Goal: Task Accomplishment & Management: Manage account settings

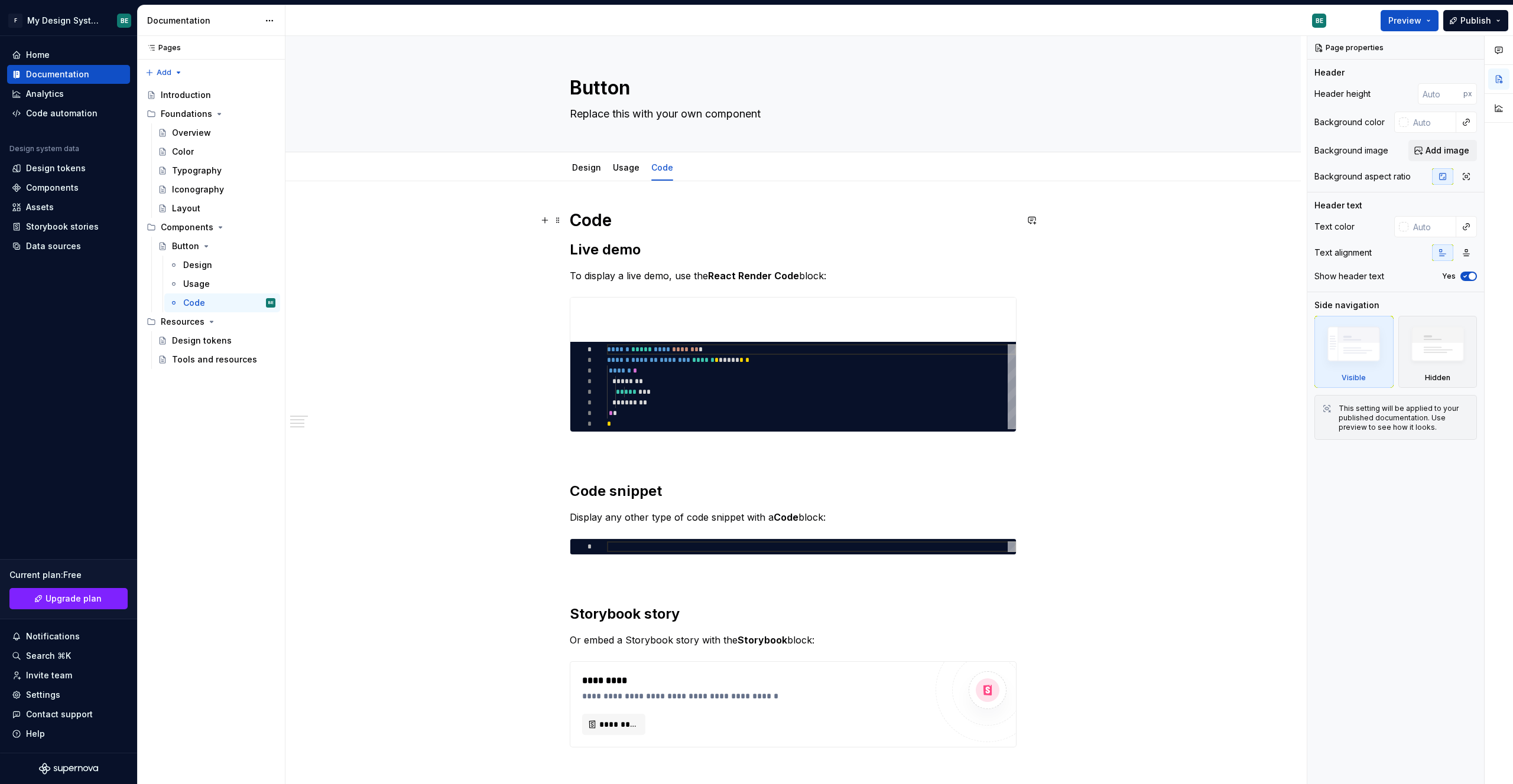
click at [823, 225] on div "**********" at bounding box center [792, 588] width 1015 height 816
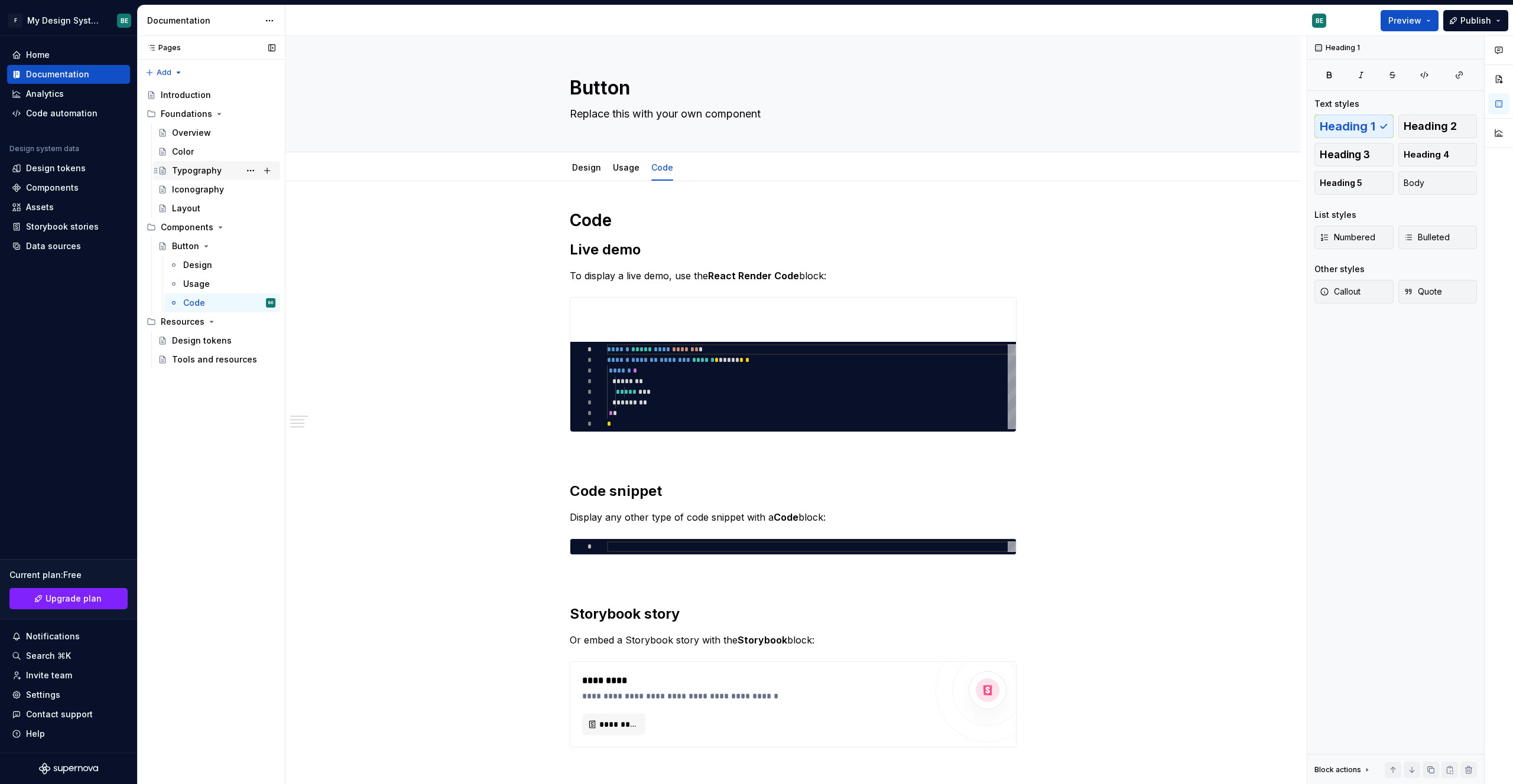
click at [207, 161] on div "Typography" at bounding box center [216, 170] width 127 height 19
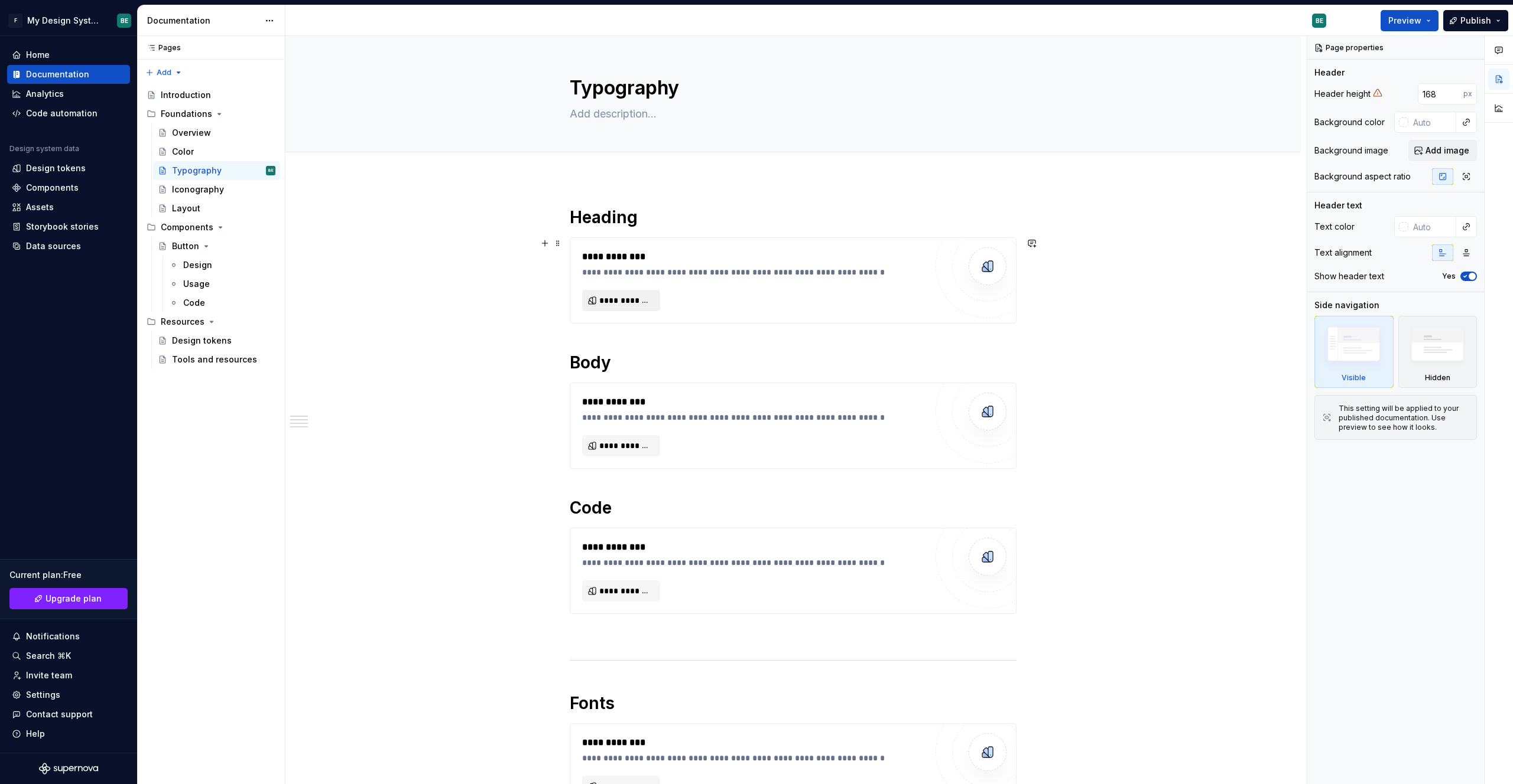
click at [612, 304] on span "**********" at bounding box center [626, 301] width 53 height 12
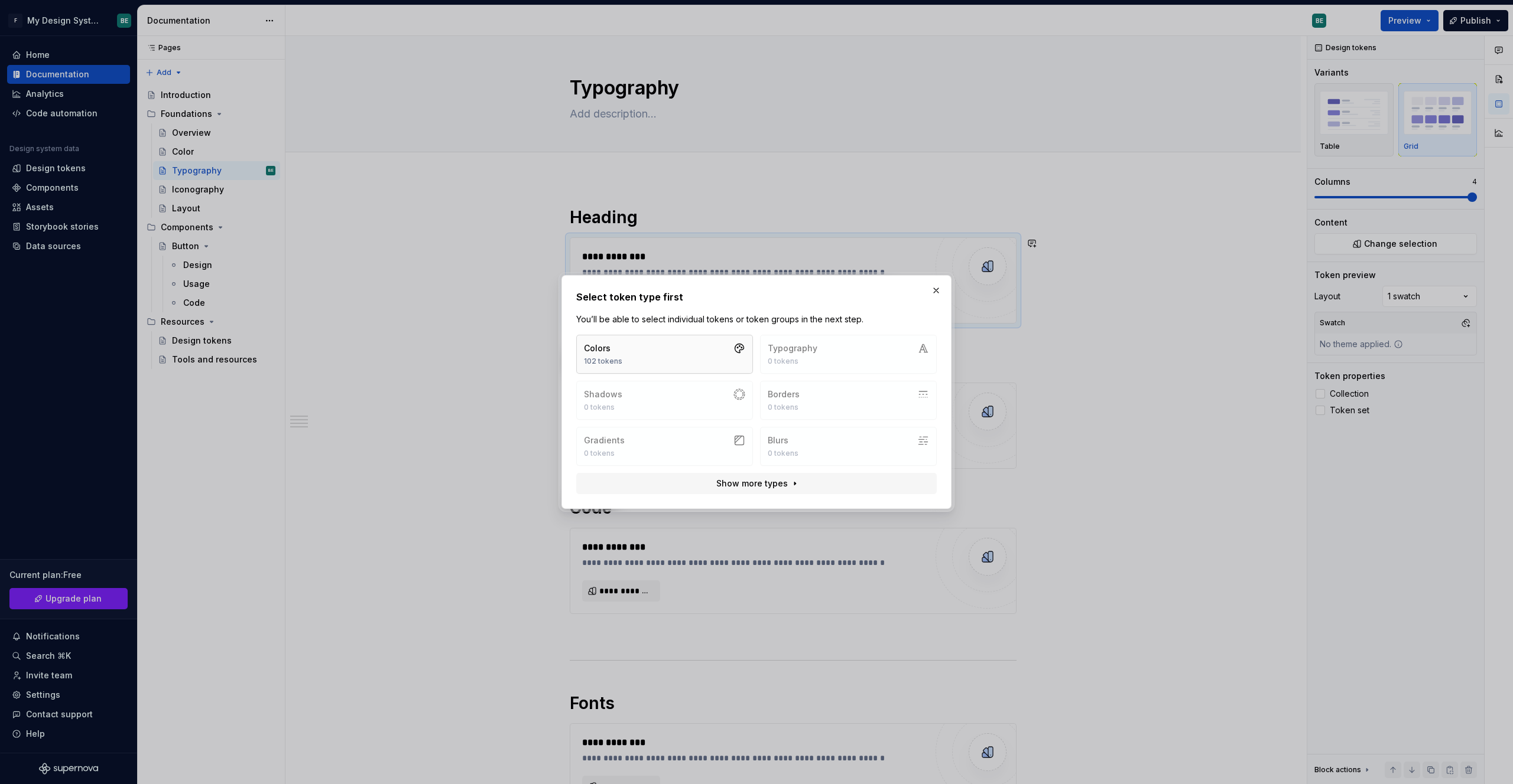
click at [676, 355] on button "Colors 102 tokens" at bounding box center [664, 354] width 176 height 39
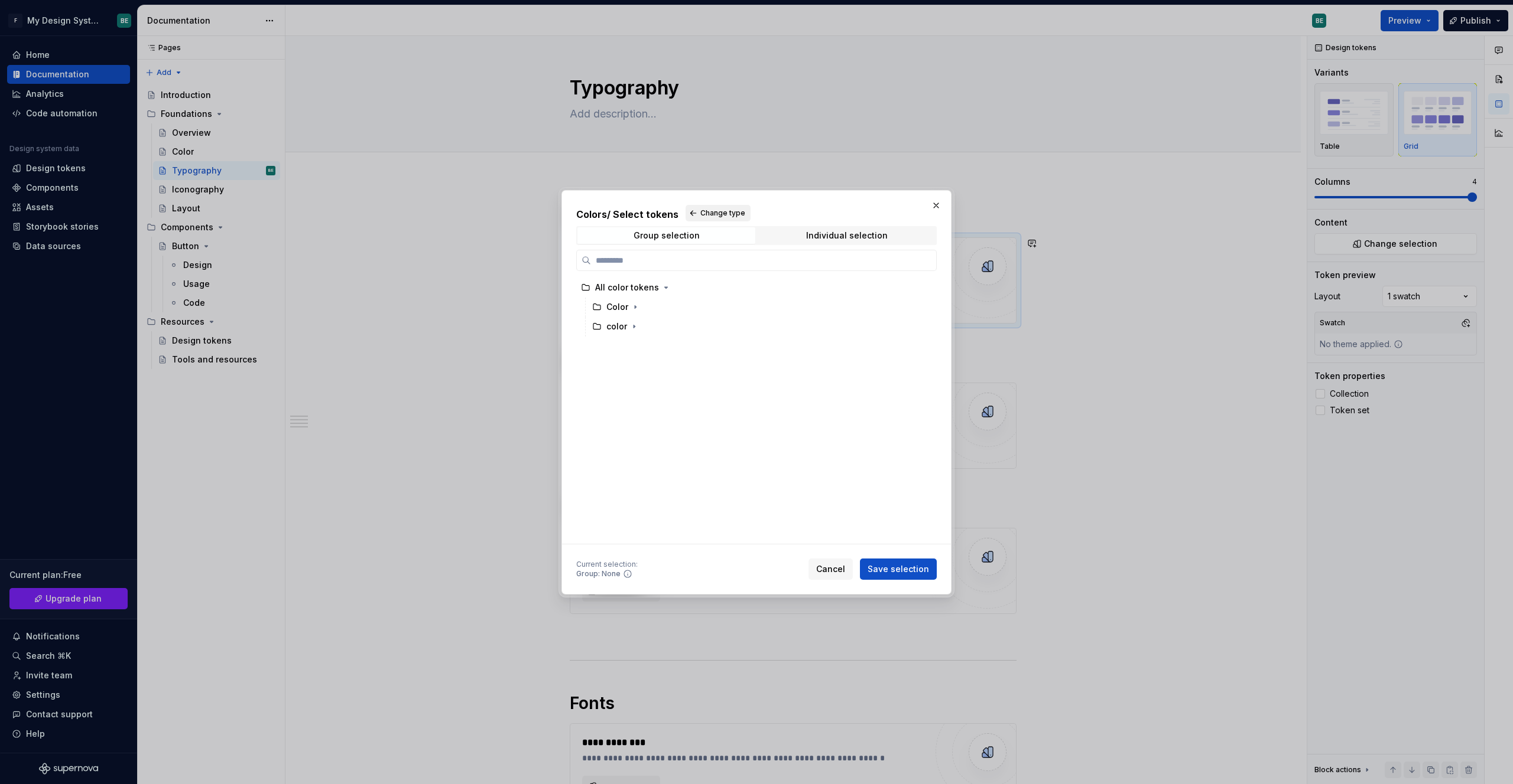
click at [712, 220] on button "Change type" at bounding box center [718, 213] width 65 height 16
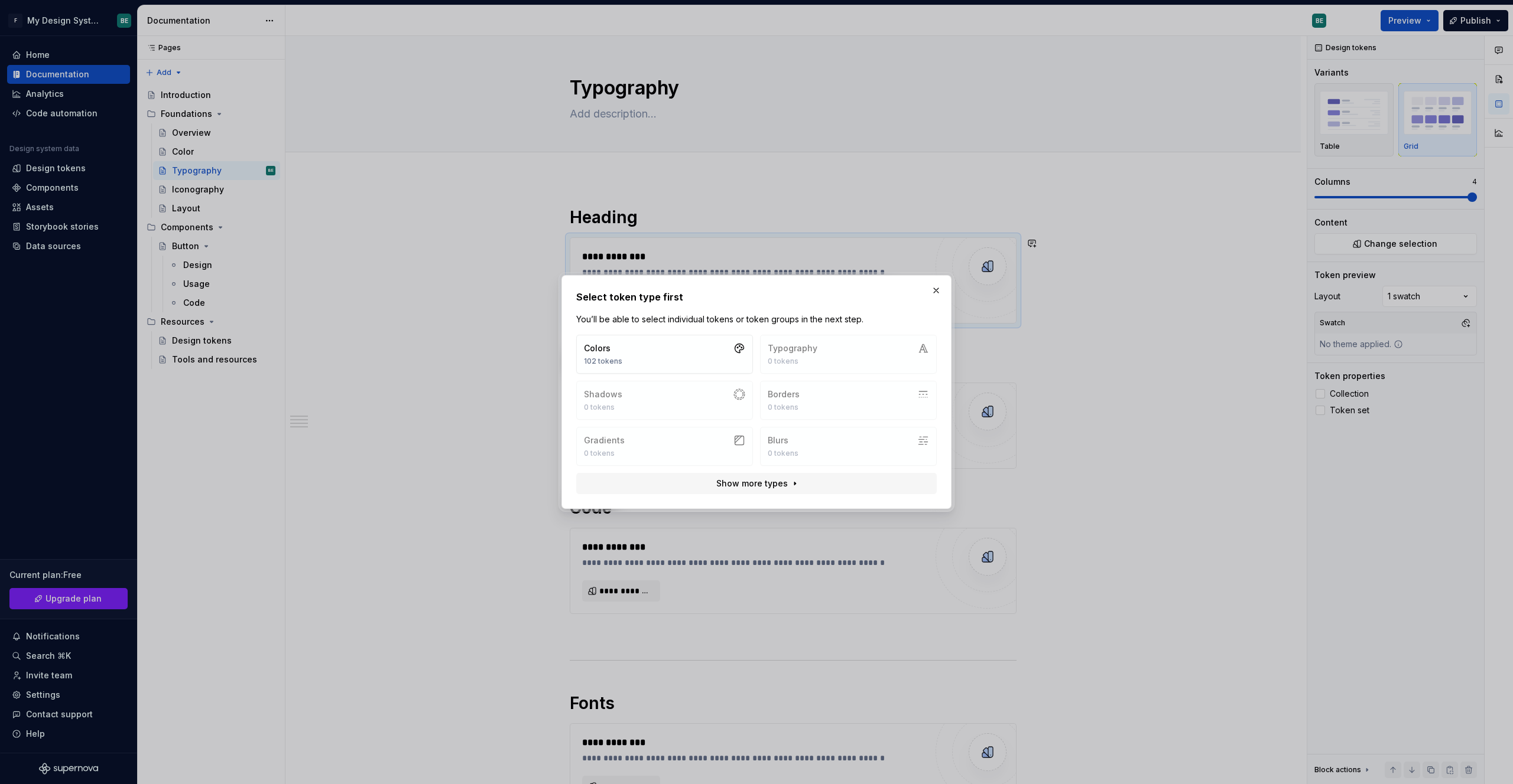
click at [823, 340] on div "Colors 102 tokens Typography 0 tokens Shadows 0 tokens Borders 0 tokens Gradien…" at bounding box center [756, 400] width 361 height 131
click at [823, 483] on button "Show more types" at bounding box center [756, 483] width 361 height 21
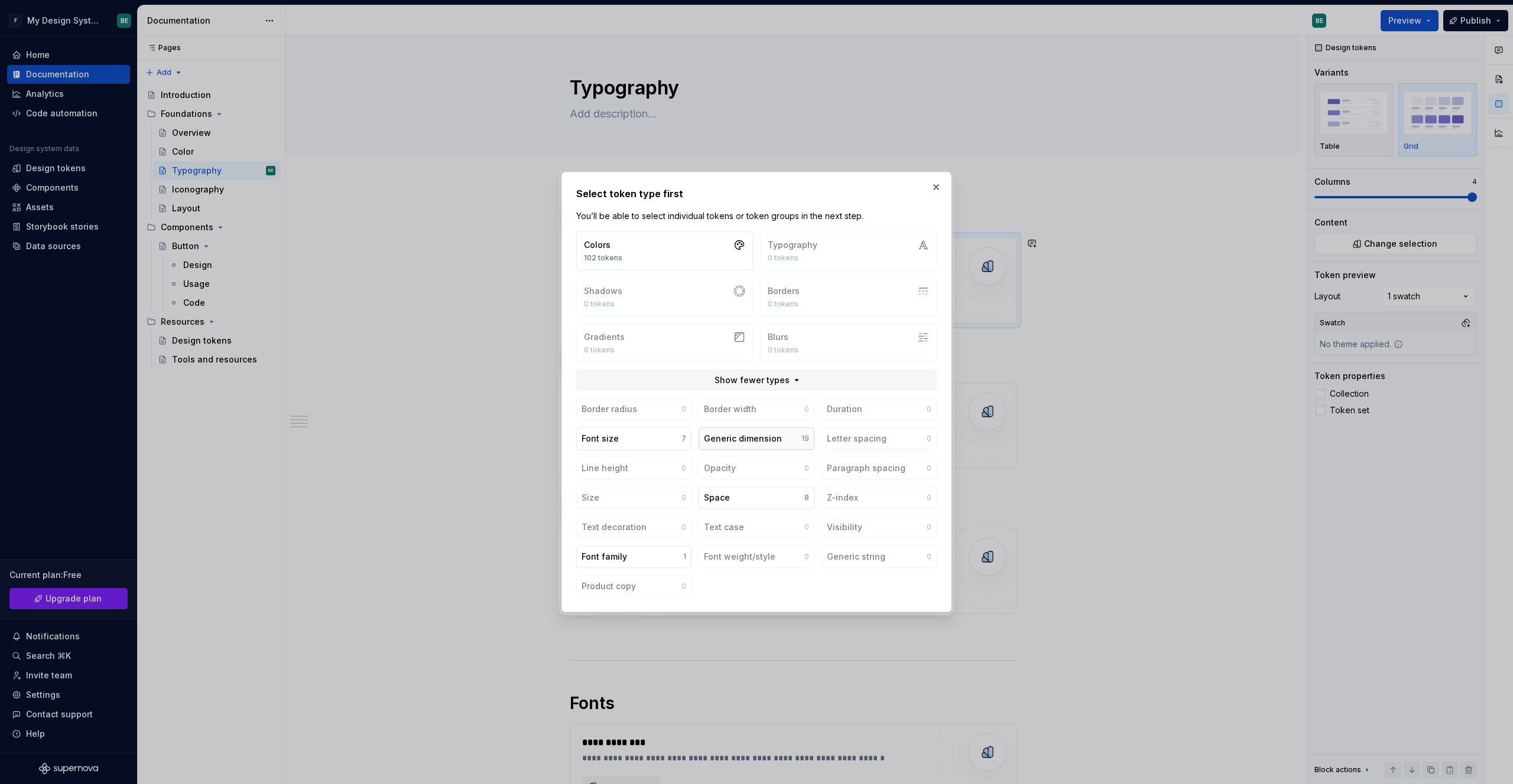
click at [751, 440] on div "Generic dimension" at bounding box center [742, 439] width 78 height 12
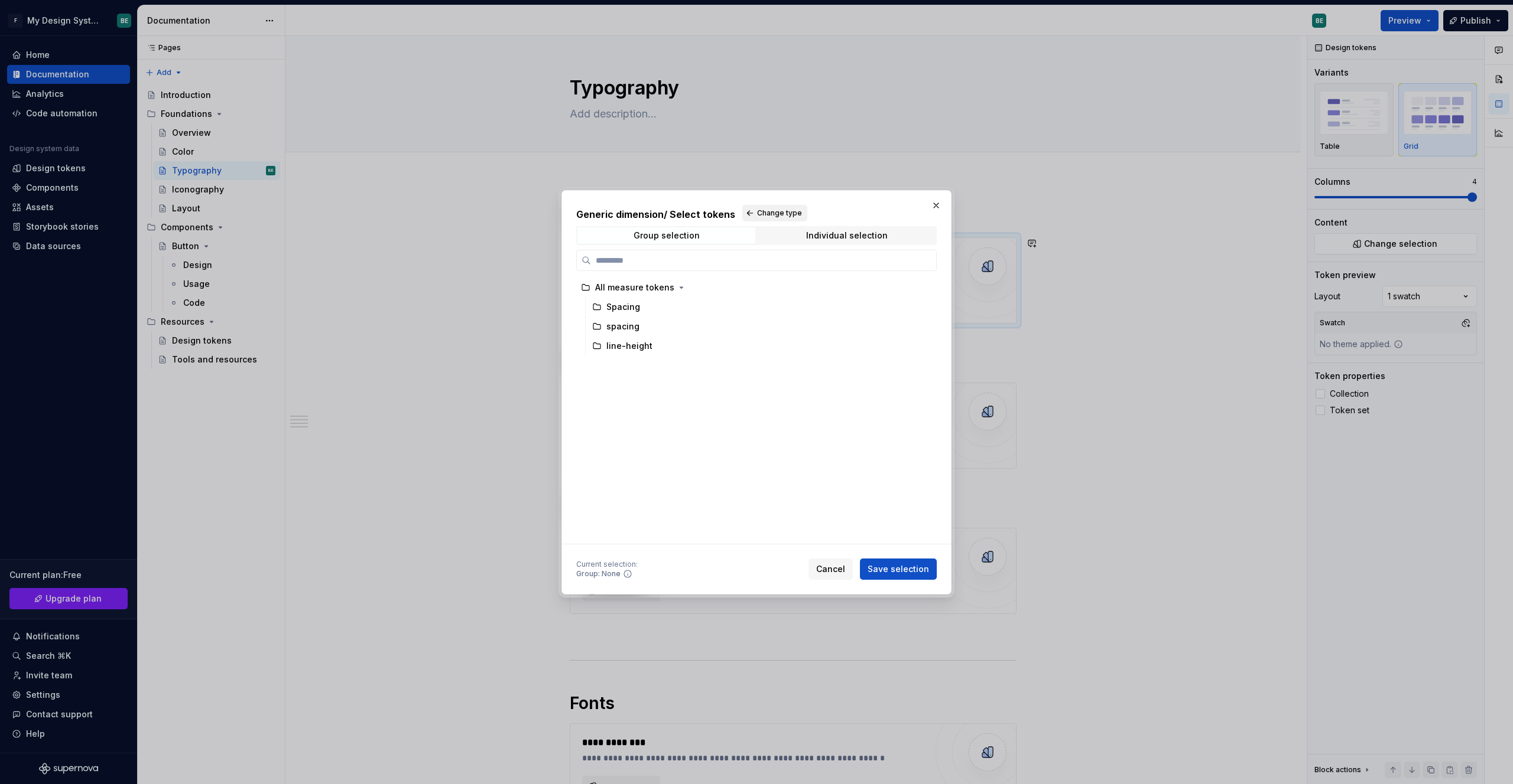
click at [784, 212] on span "Change type" at bounding box center [780, 213] width 45 height 10
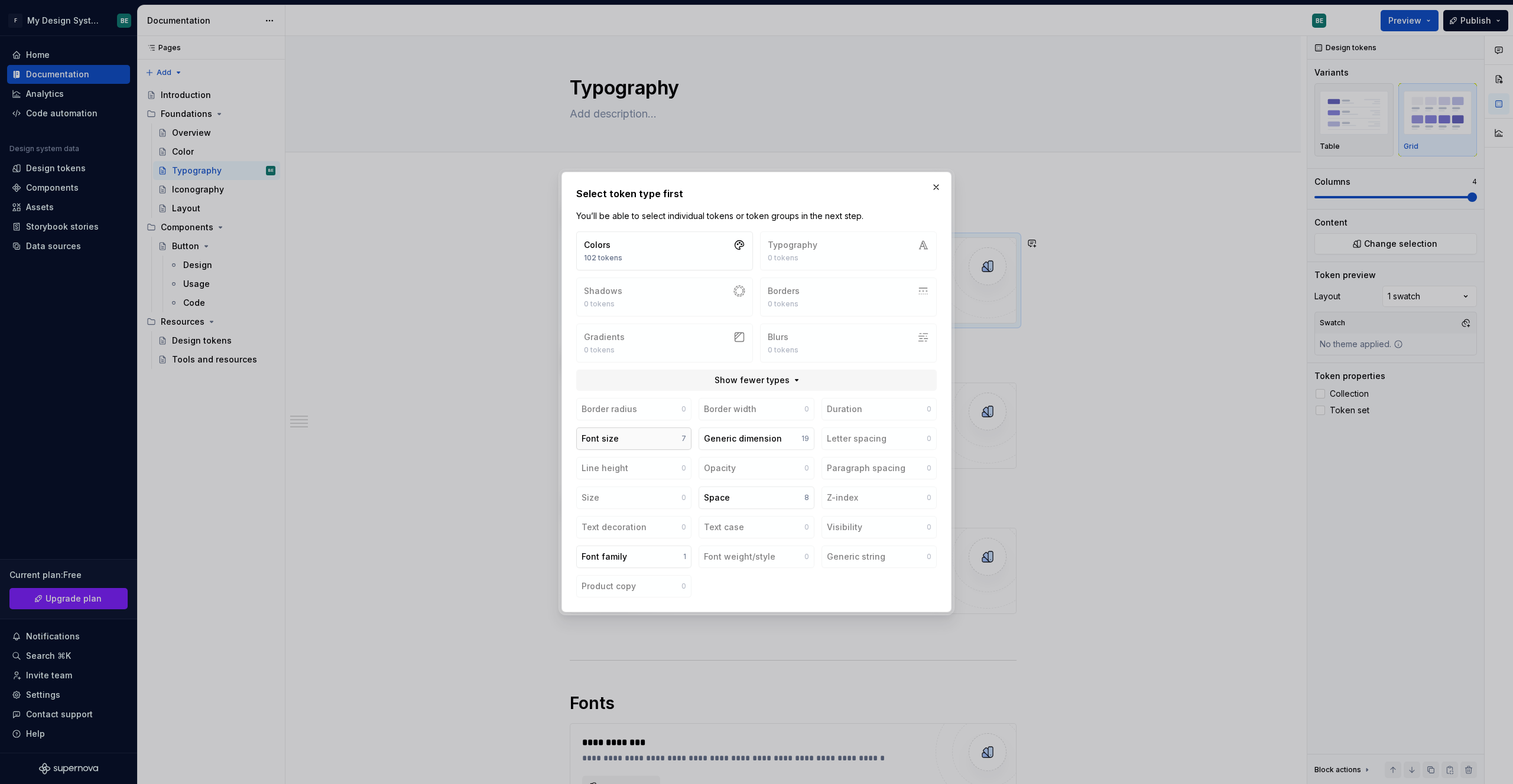
click at [631, 432] on button "Font size 7" at bounding box center [633, 439] width 115 height 23
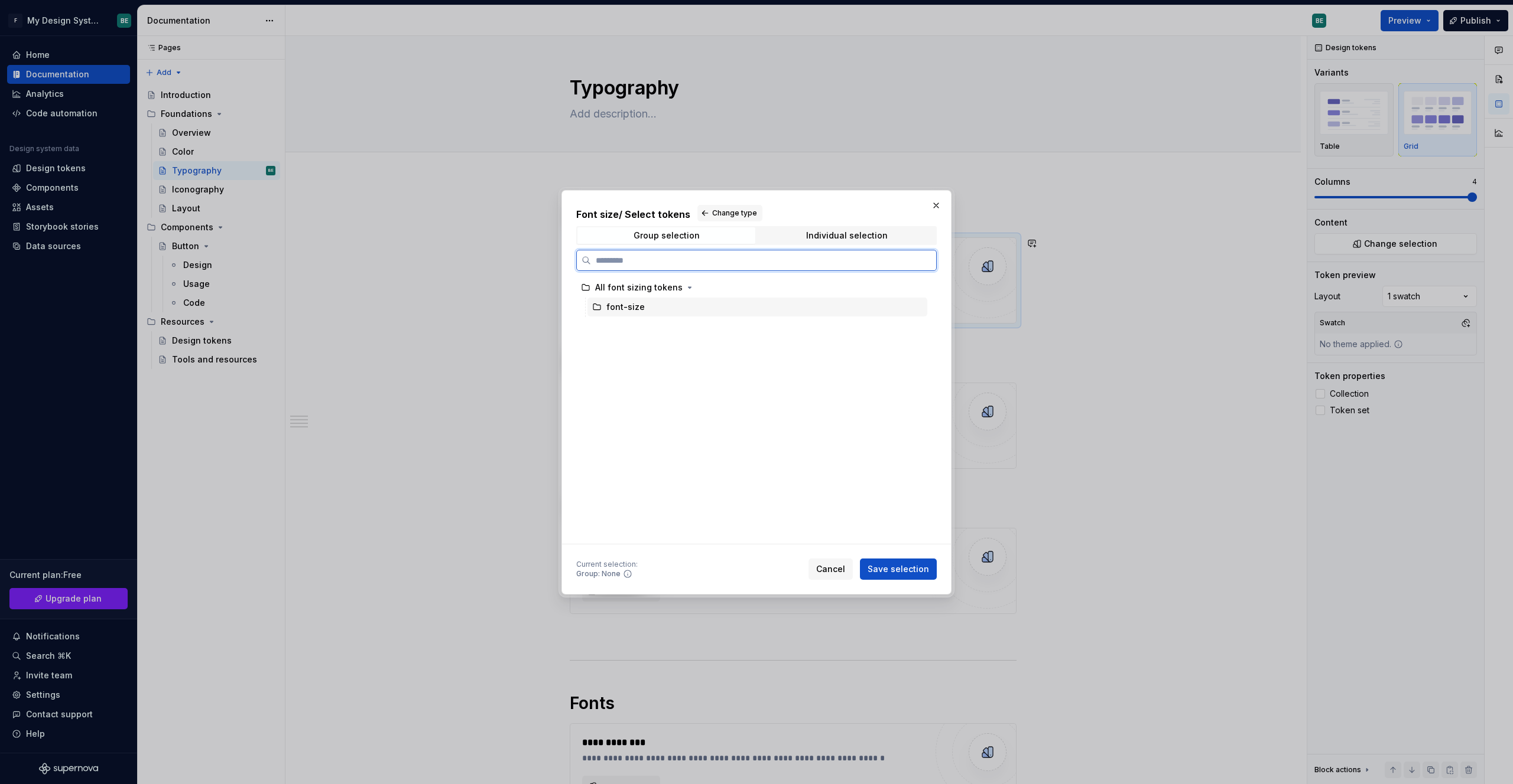
click at [606, 303] on div "font-size" at bounding box center [625, 307] width 38 height 12
click at [823, 567] on span "Save selection" at bounding box center [898, 569] width 61 height 12
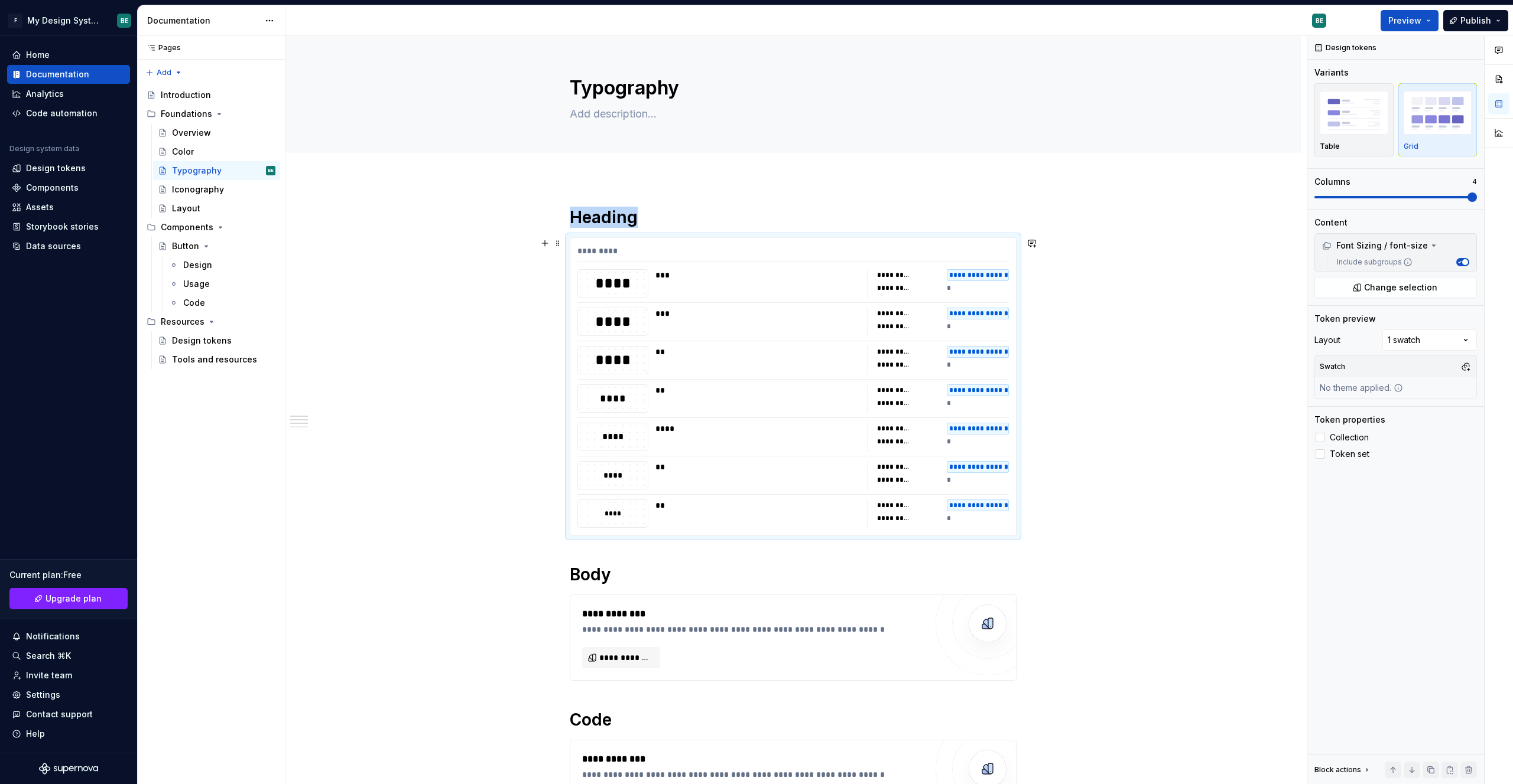
click at [823, 491] on div "**********" at bounding box center [792, 739] width 1015 height 1121
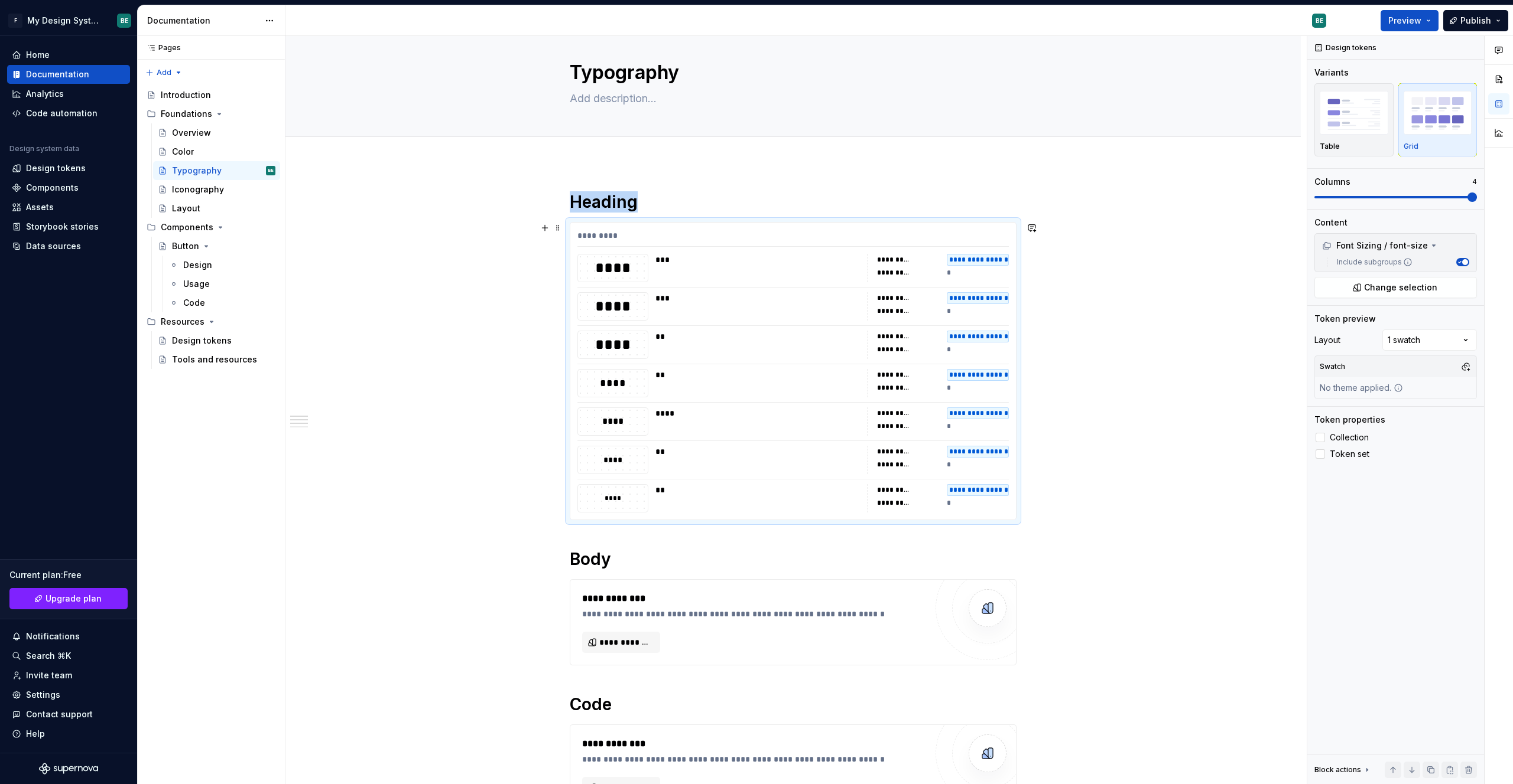
scroll to position [31, 0]
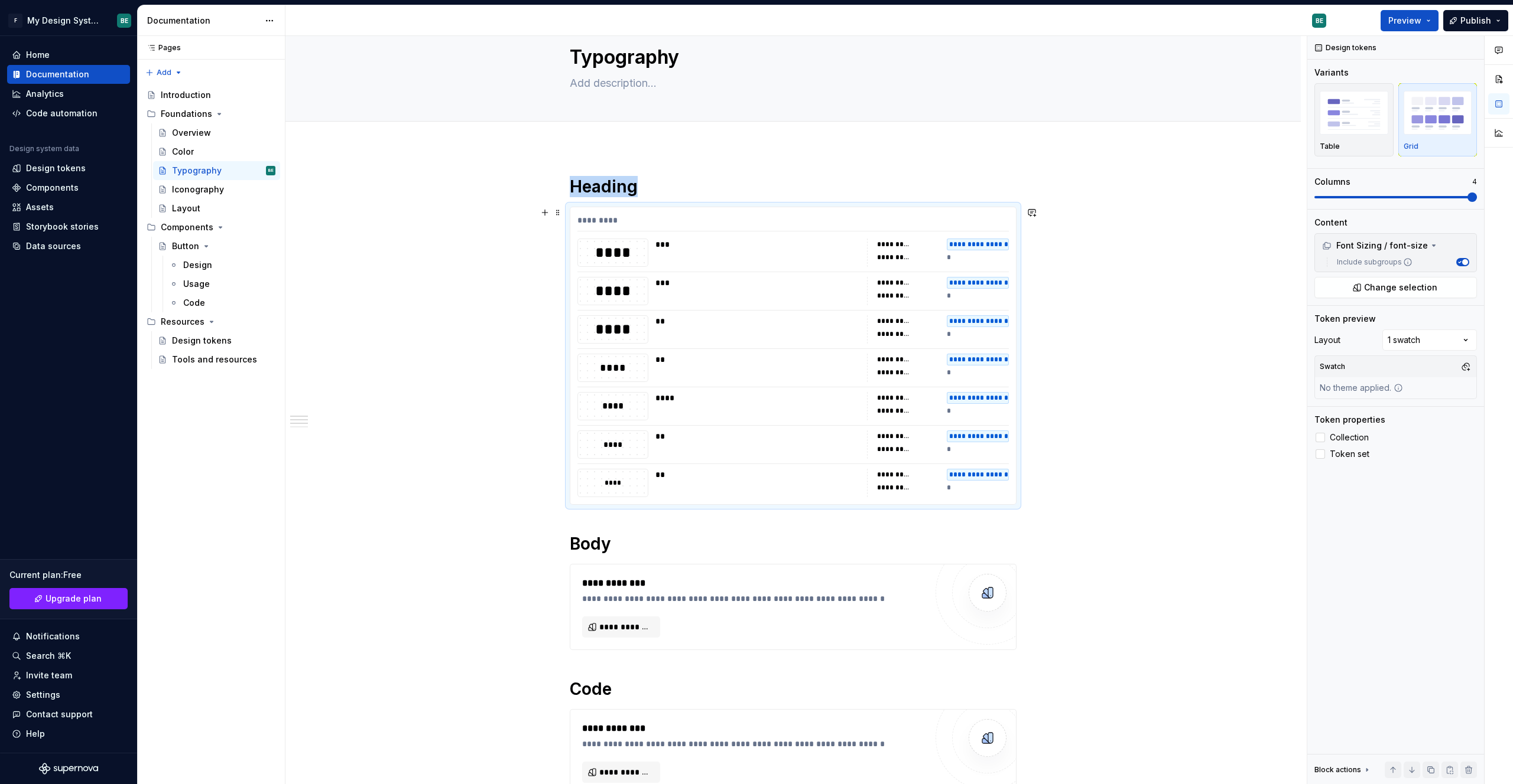
click at [436, 377] on div "**********" at bounding box center [792, 708] width 1015 height 1121
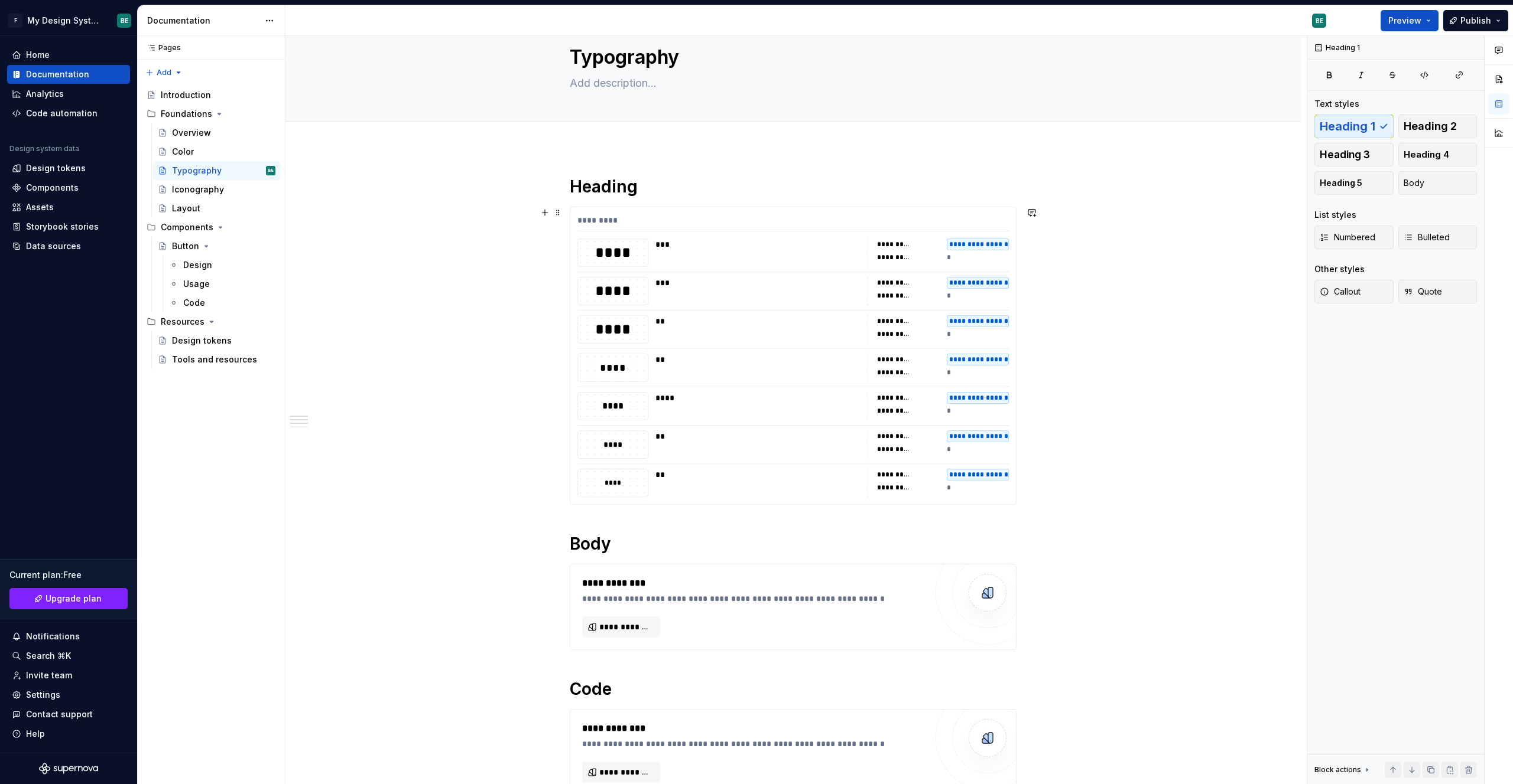
scroll to position [0, 0]
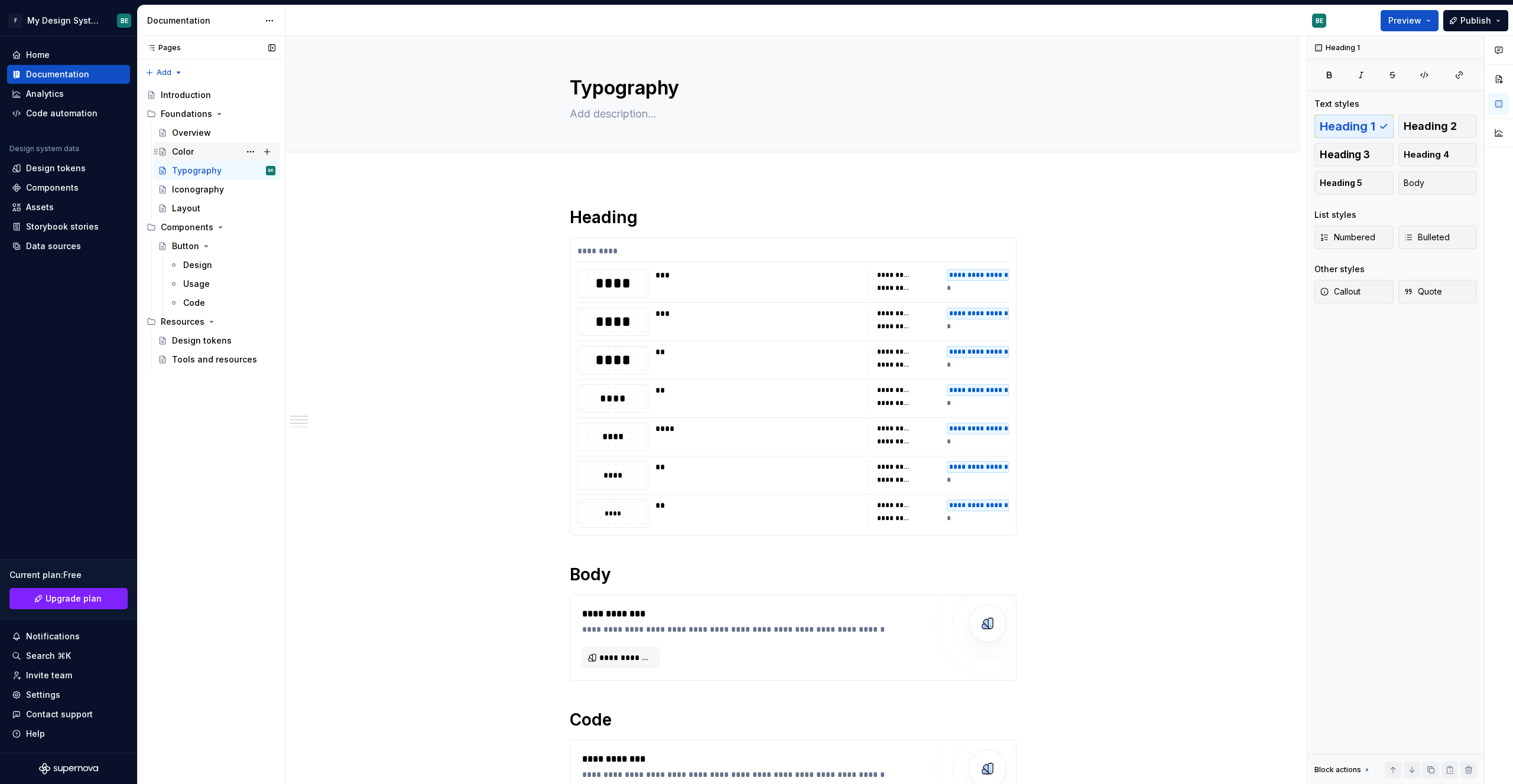
click at [197, 154] on div "Color" at bounding box center [224, 152] width 104 height 16
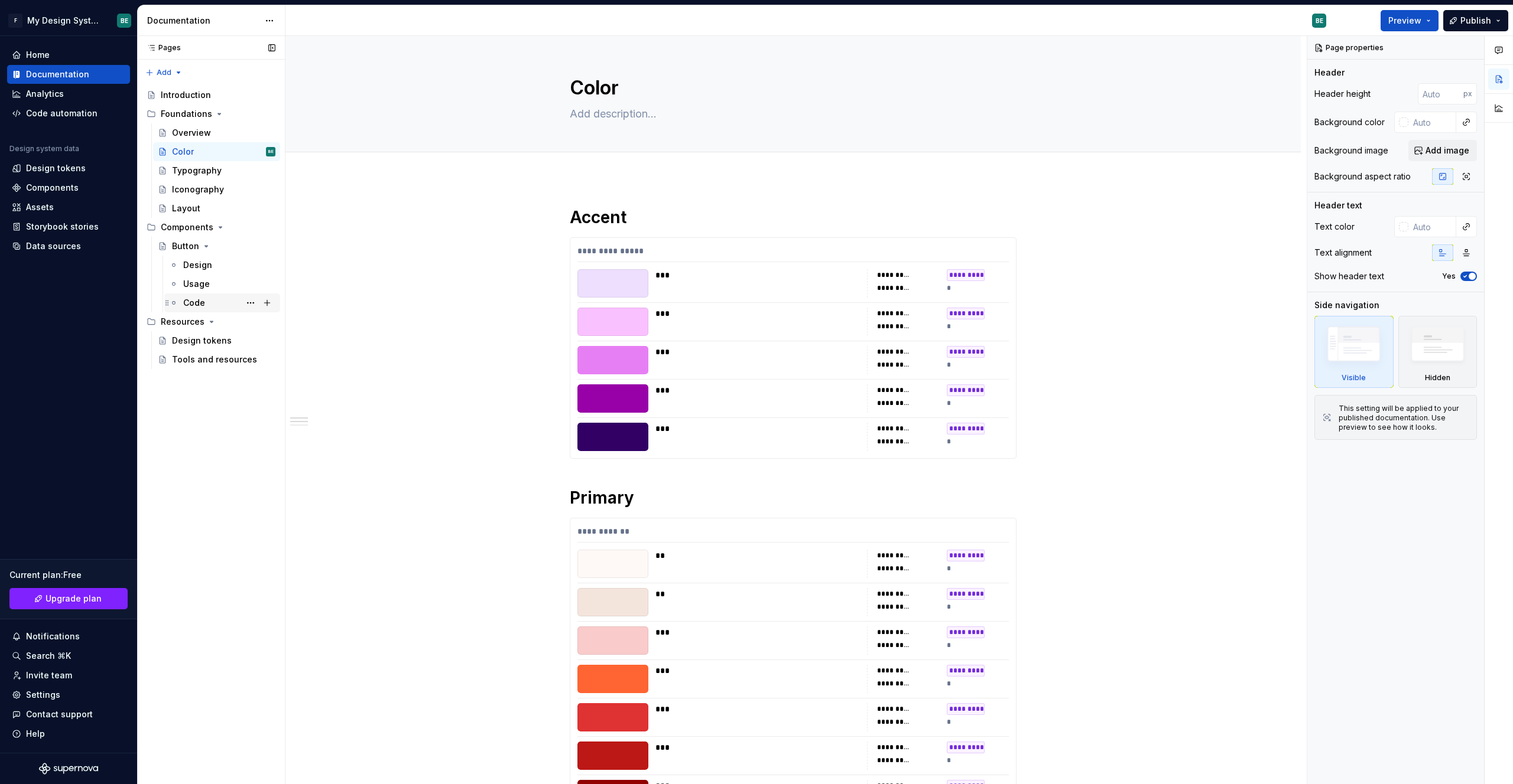
click at [197, 295] on div "Code" at bounding box center [230, 303] width 92 height 16
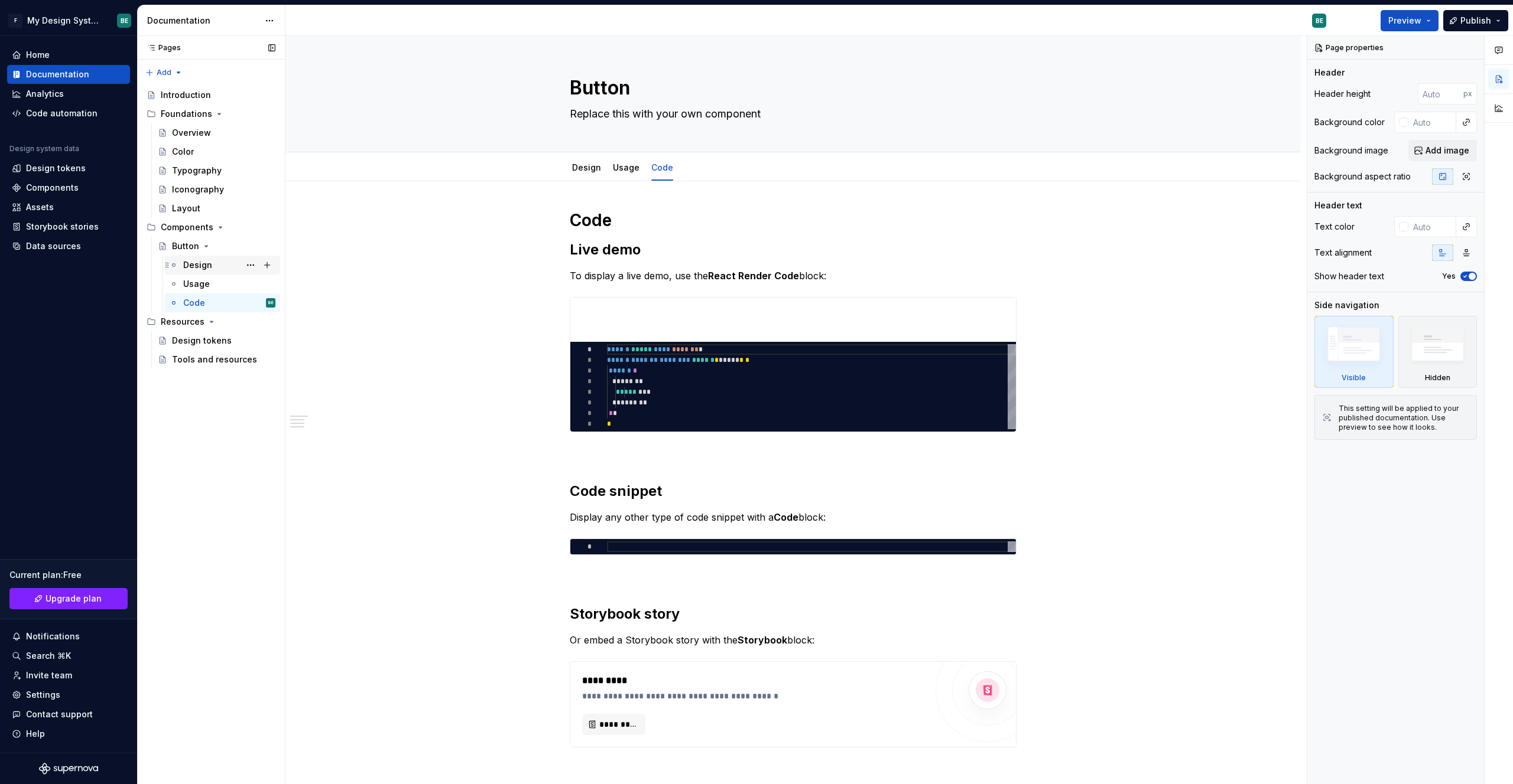
click at [217, 268] on div "Design" at bounding box center [230, 265] width 92 height 16
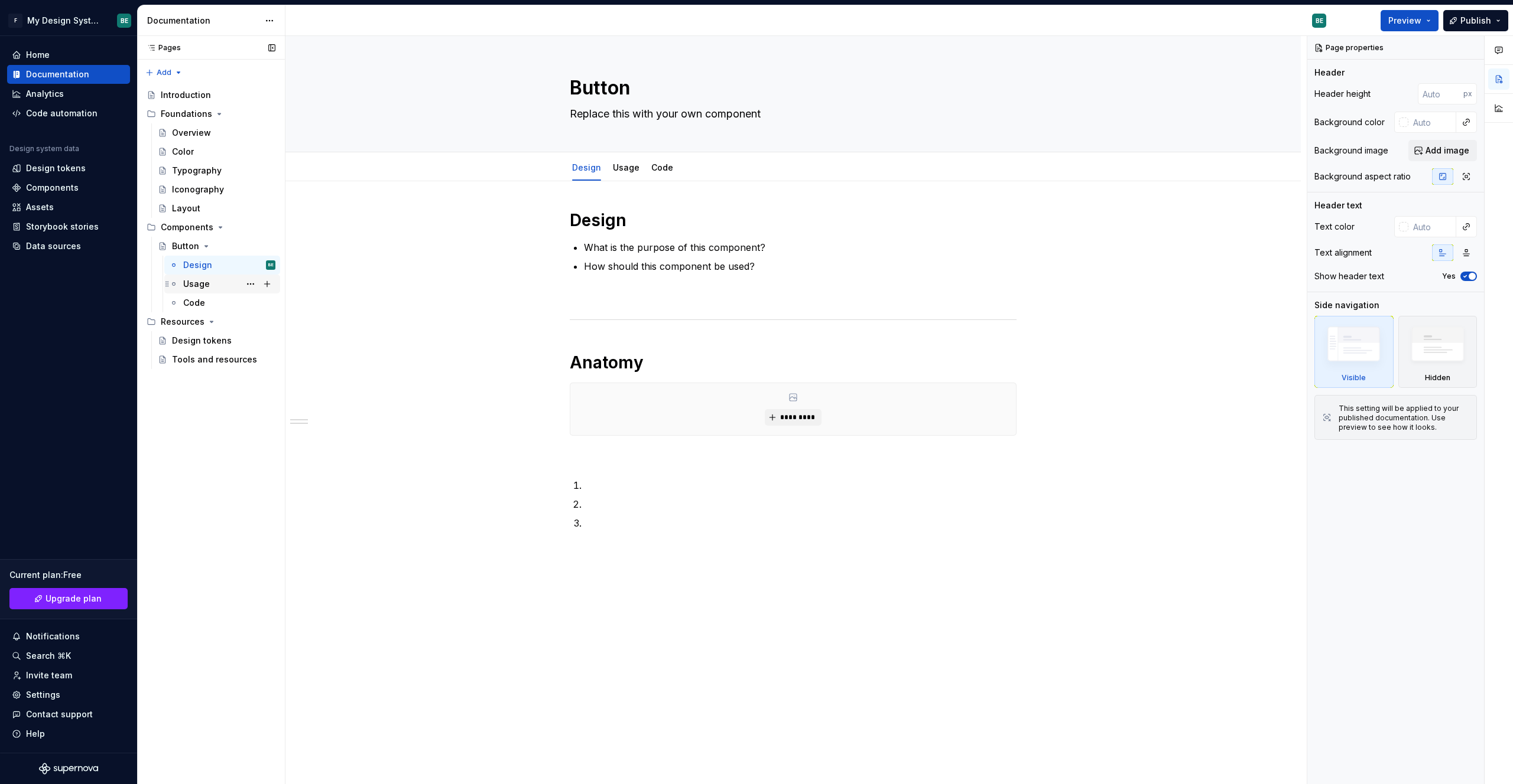
click at [217, 281] on div "Usage" at bounding box center [230, 284] width 92 height 16
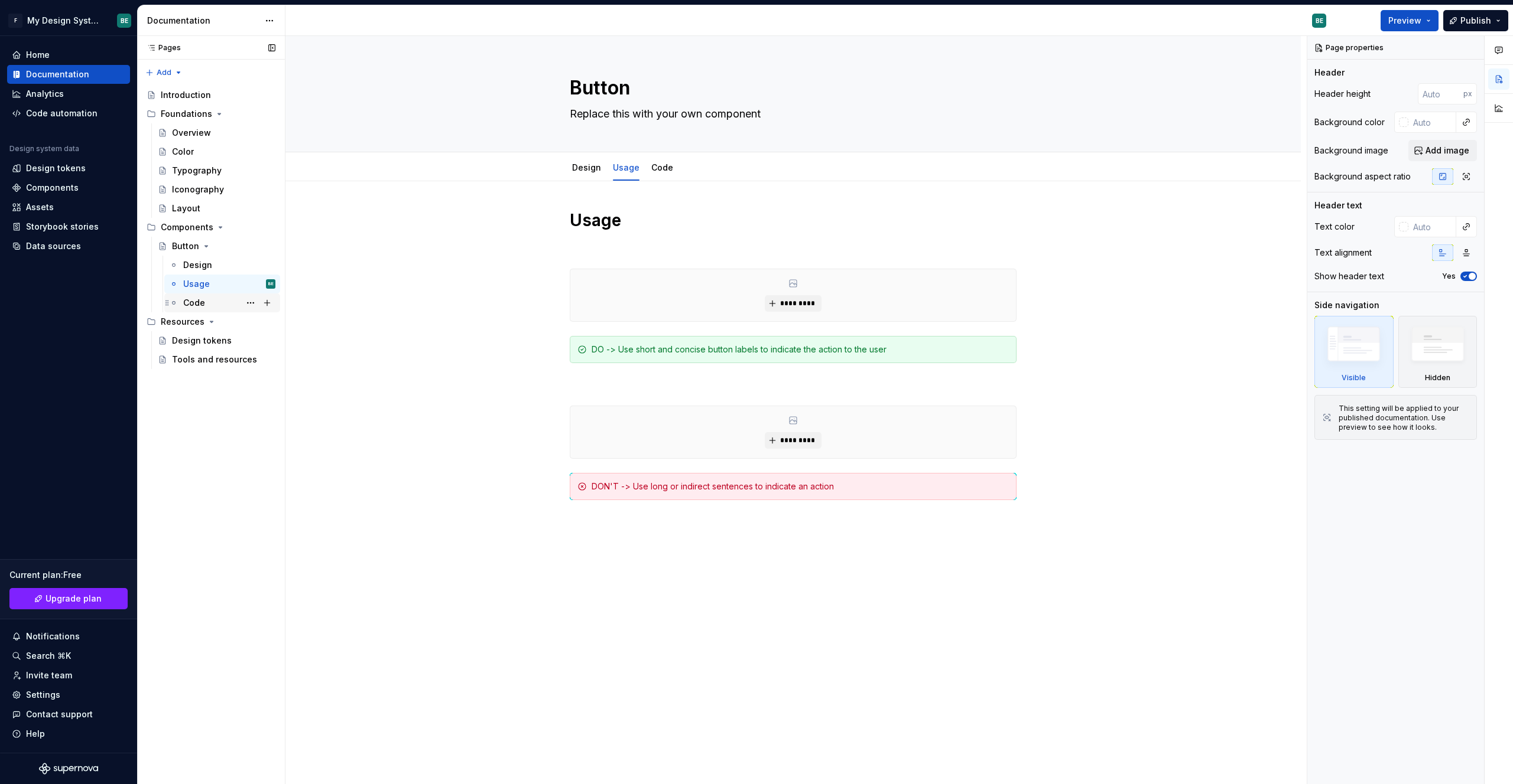
click at [209, 299] on div "Code" at bounding box center [230, 303] width 92 height 16
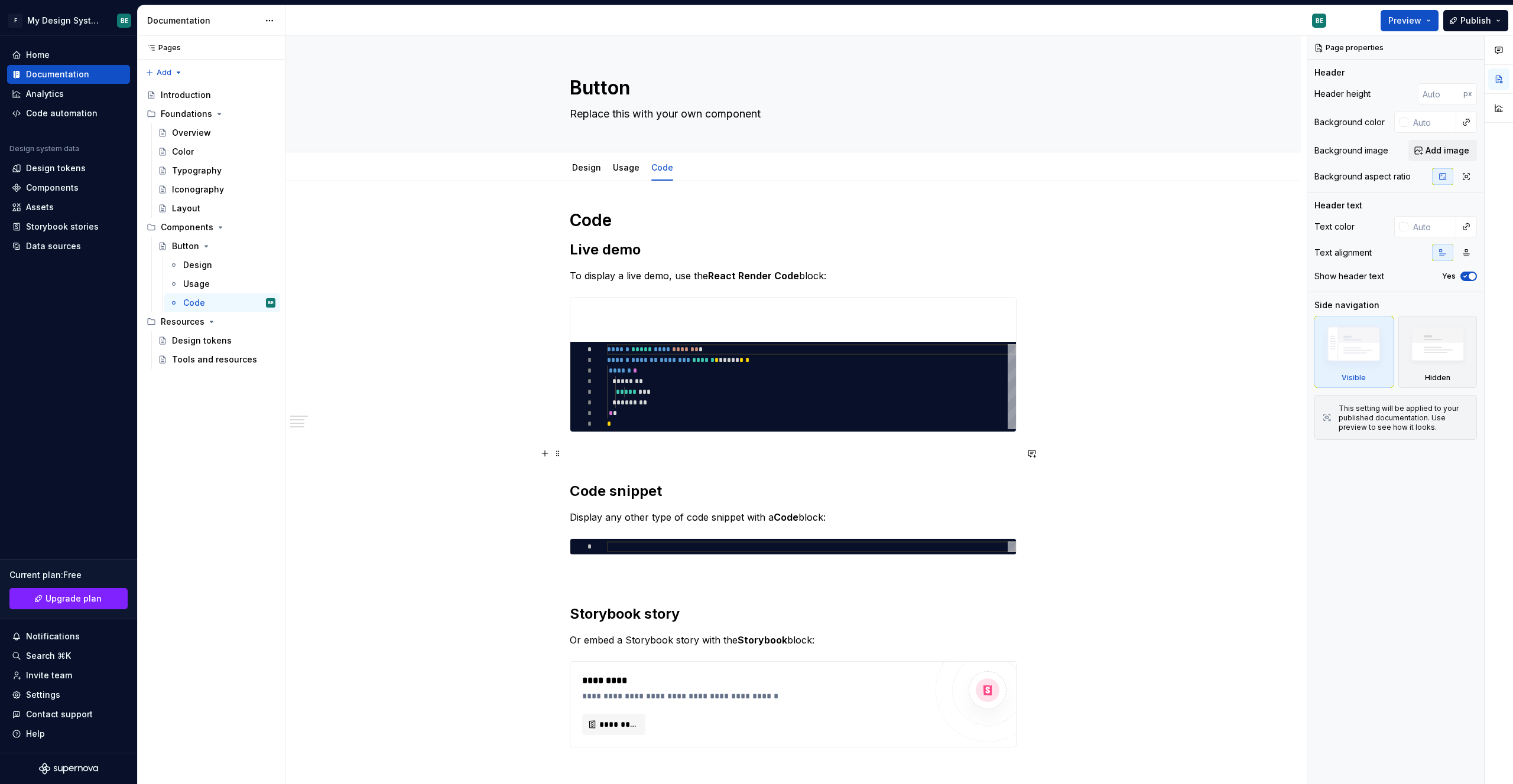
type textarea "*"
click at [798, 453] on p at bounding box center [792, 453] width 446 height 15
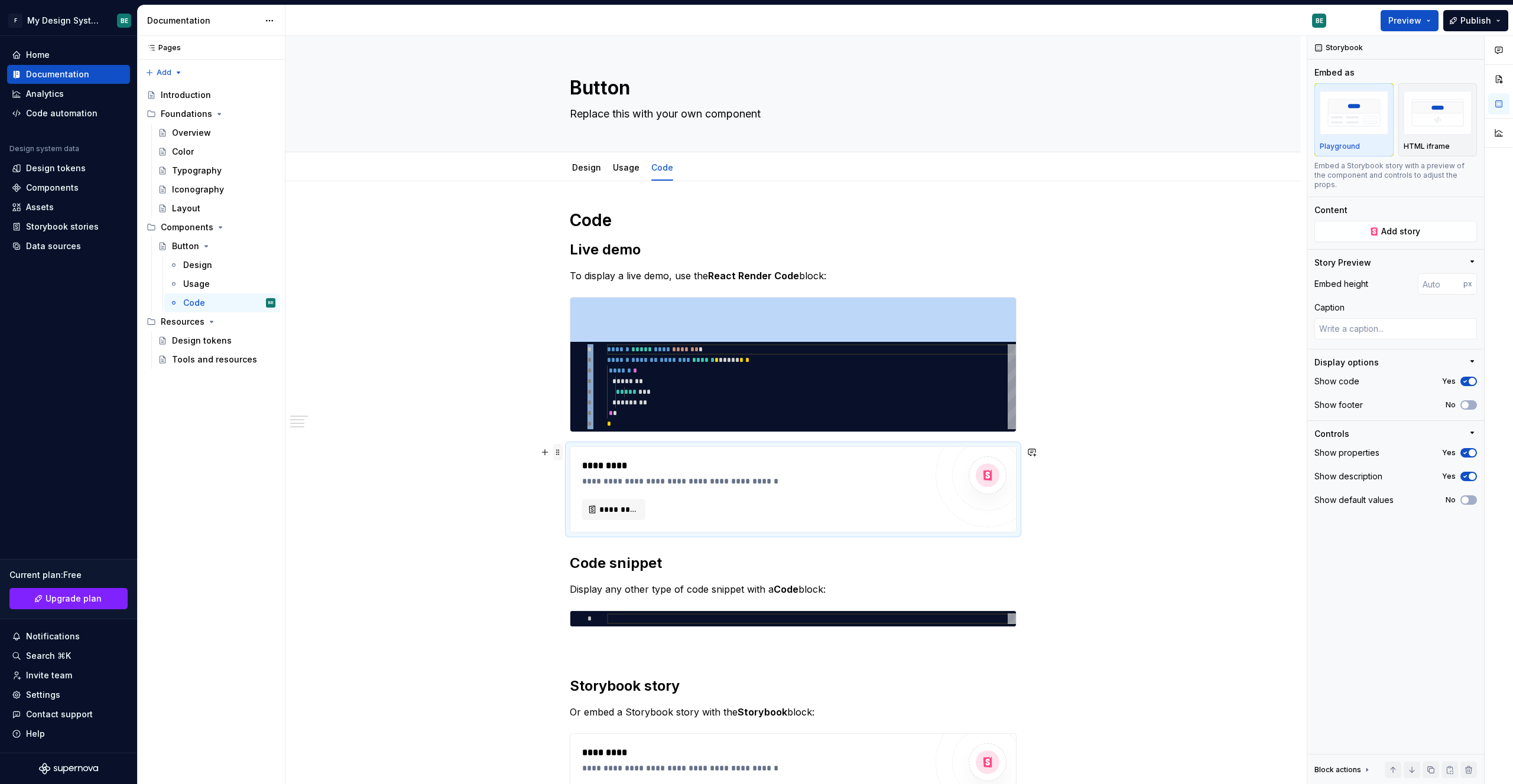
click at [556, 453] on span at bounding box center [558, 452] width 10 height 16
click at [605, 465] on div "Duplicate" at bounding box center [613, 470] width 77 height 12
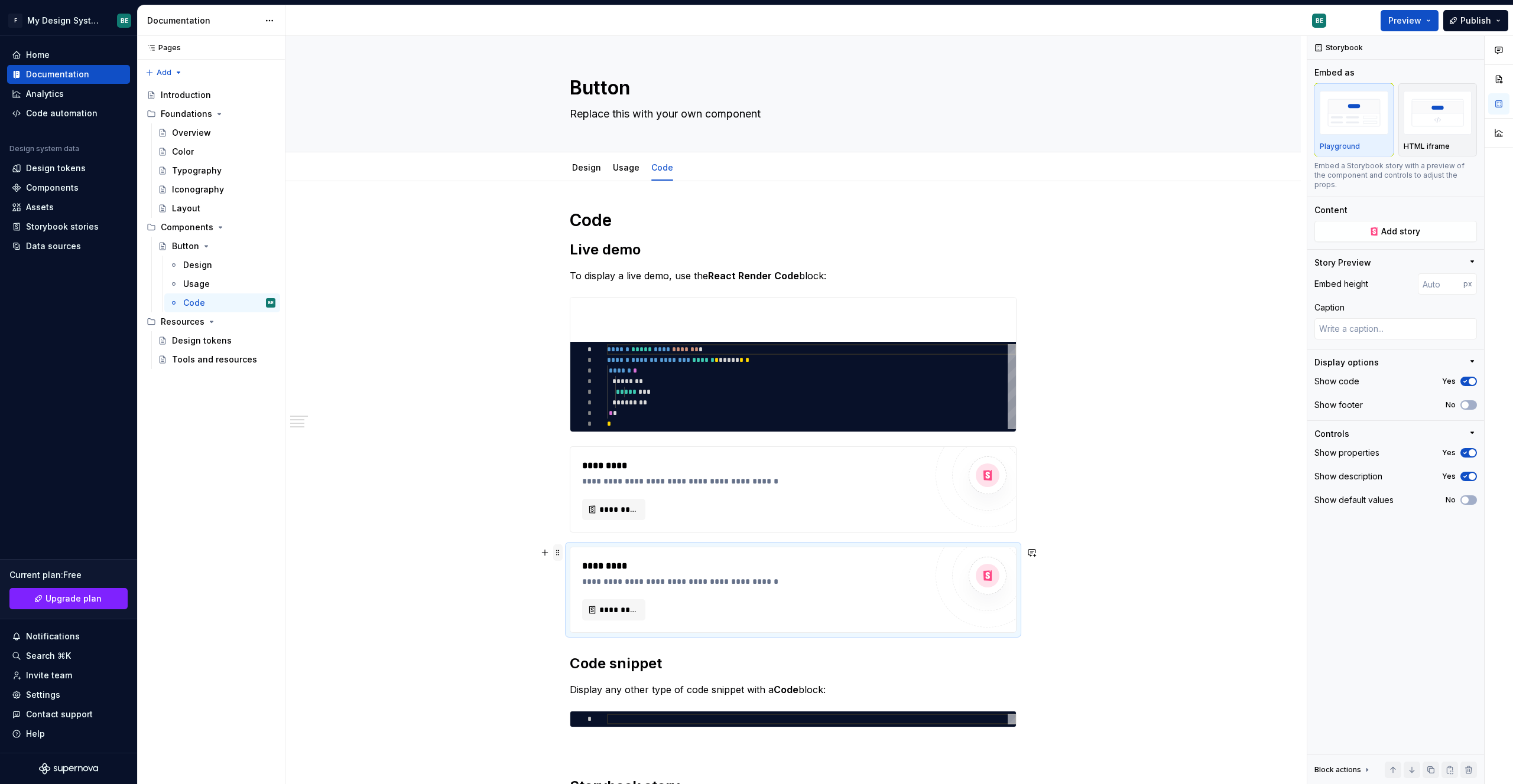
click at [557, 554] on span at bounding box center [558, 553] width 10 height 16
click at [588, 567] on div "Duplicate" at bounding box center [613, 571] width 77 height 12
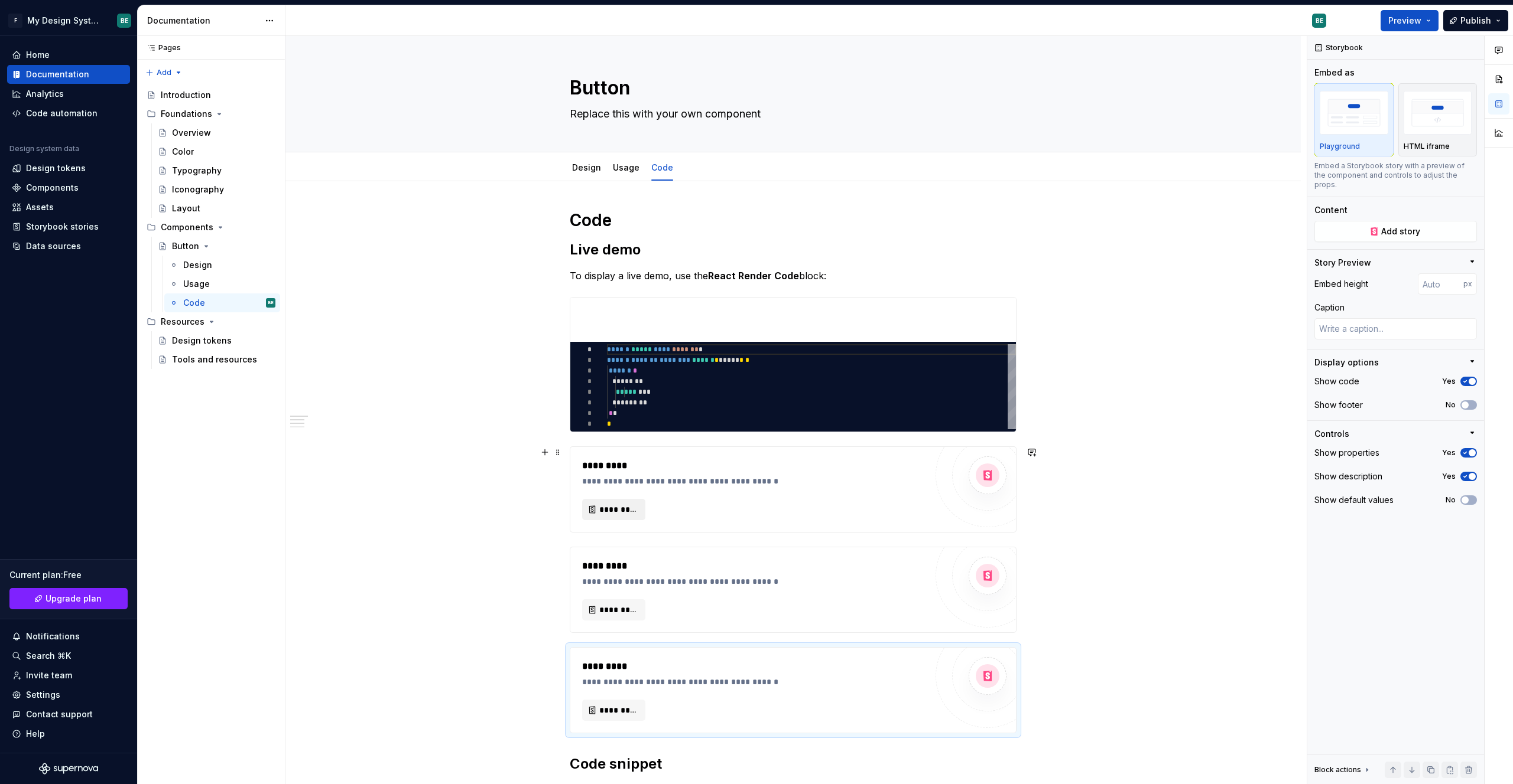
click at [611, 503] on button "*********" at bounding box center [614, 509] width 63 height 21
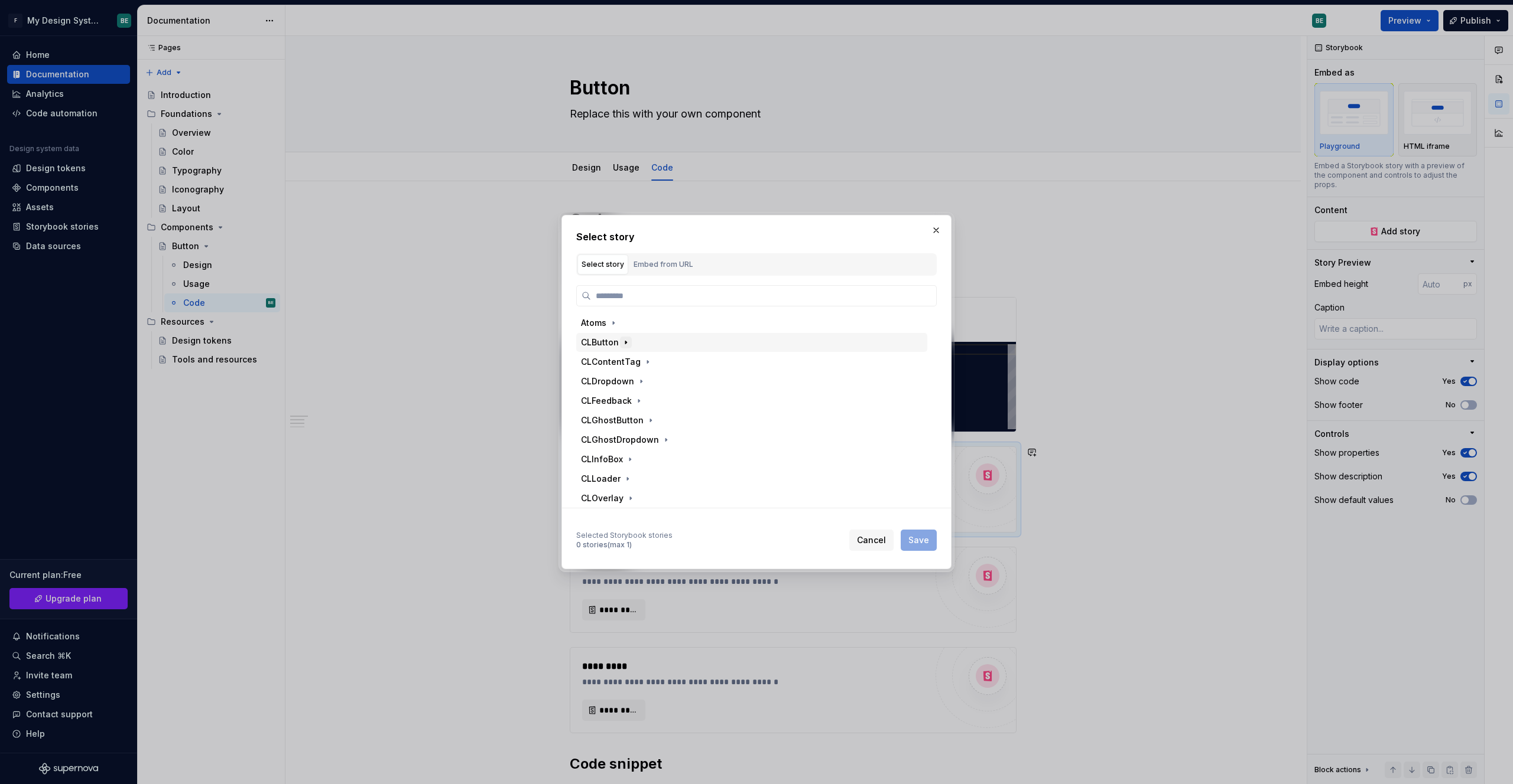
click at [627, 343] on icon "button" at bounding box center [626, 343] width 10 height 10
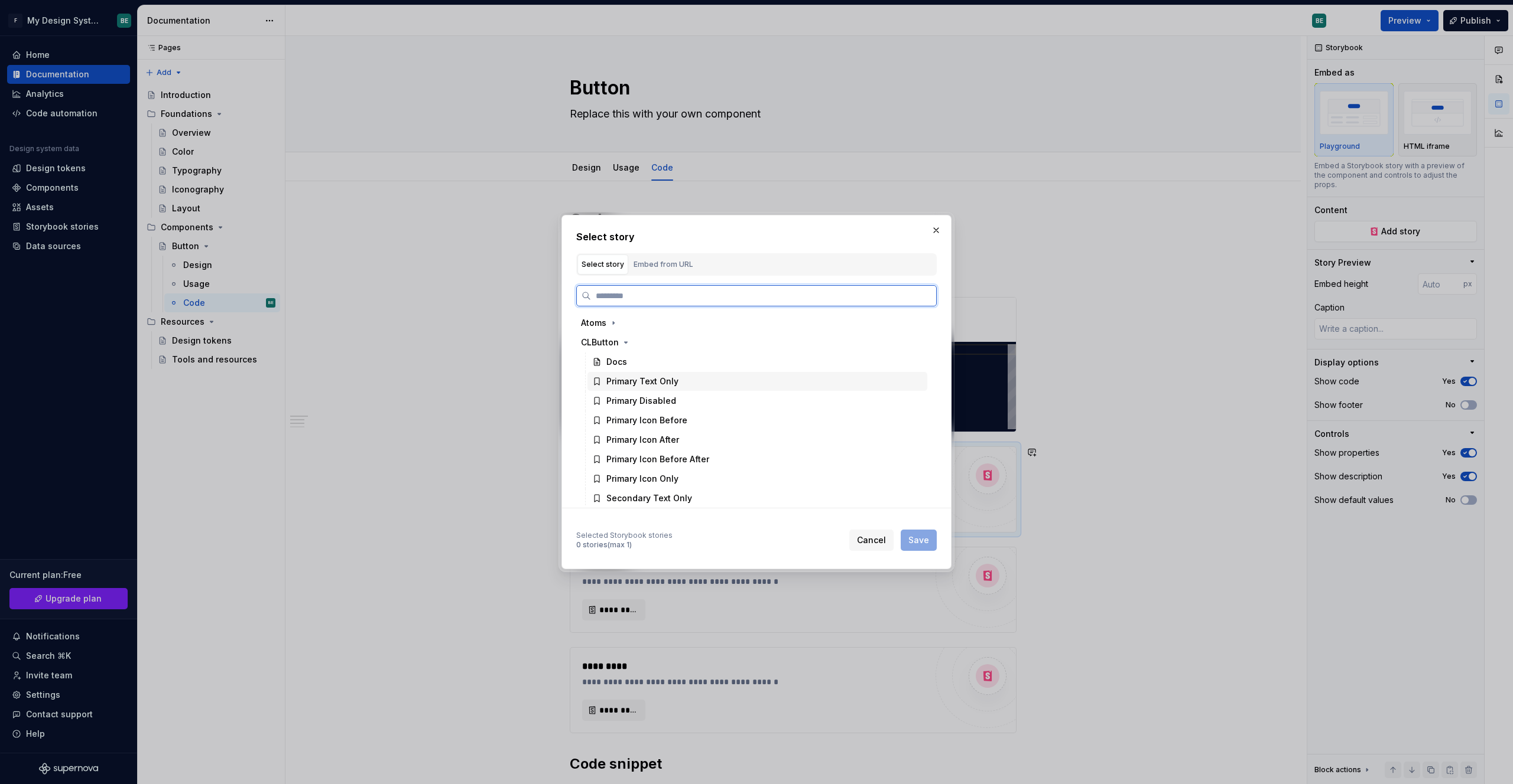
click at [646, 379] on div "Primary Text Only" at bounding box center [642, 381] width 72 height 12
click at [615, 325] on icon "button" at bounding box center [614, 323] width 10 height 10
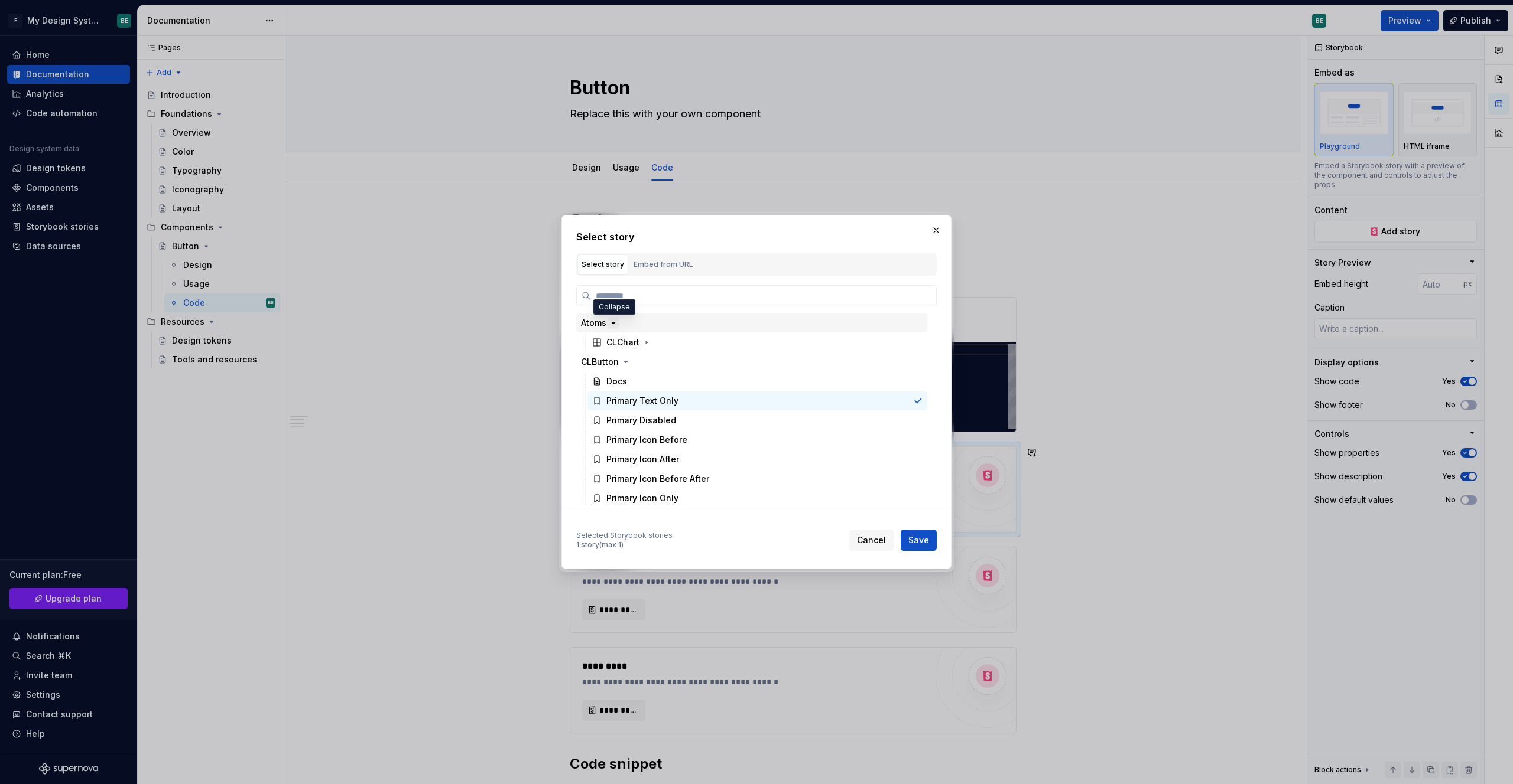
click at [615, 325] on icon "button" at bounding box center [614, 323] width 10 height 10
click at [823, 536] on span "Save" at bounding box center [919, 540] width 21 height 12
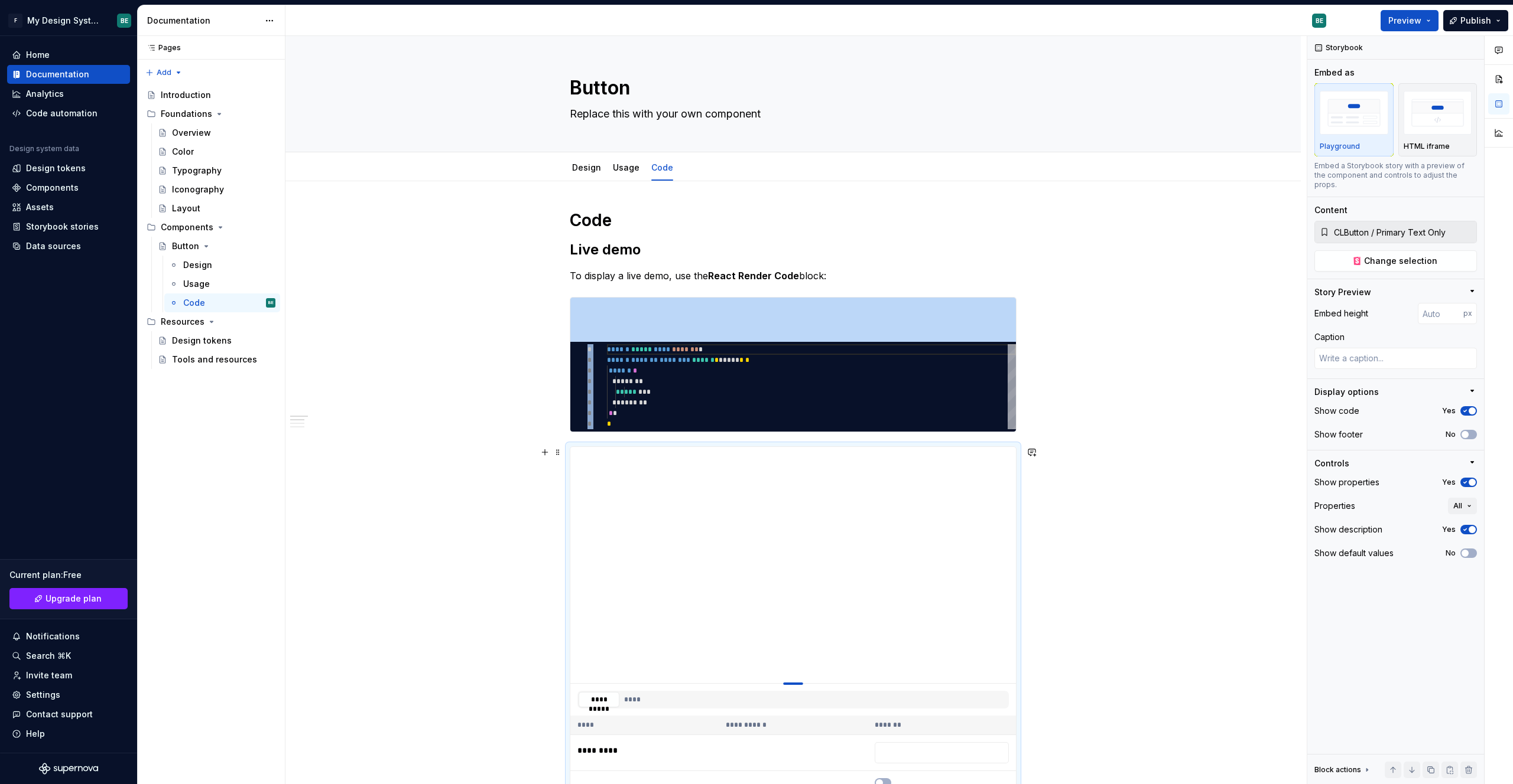
type textarea "*"
type input "397"
type textarea "*"
type input "395"
type textarea "*"
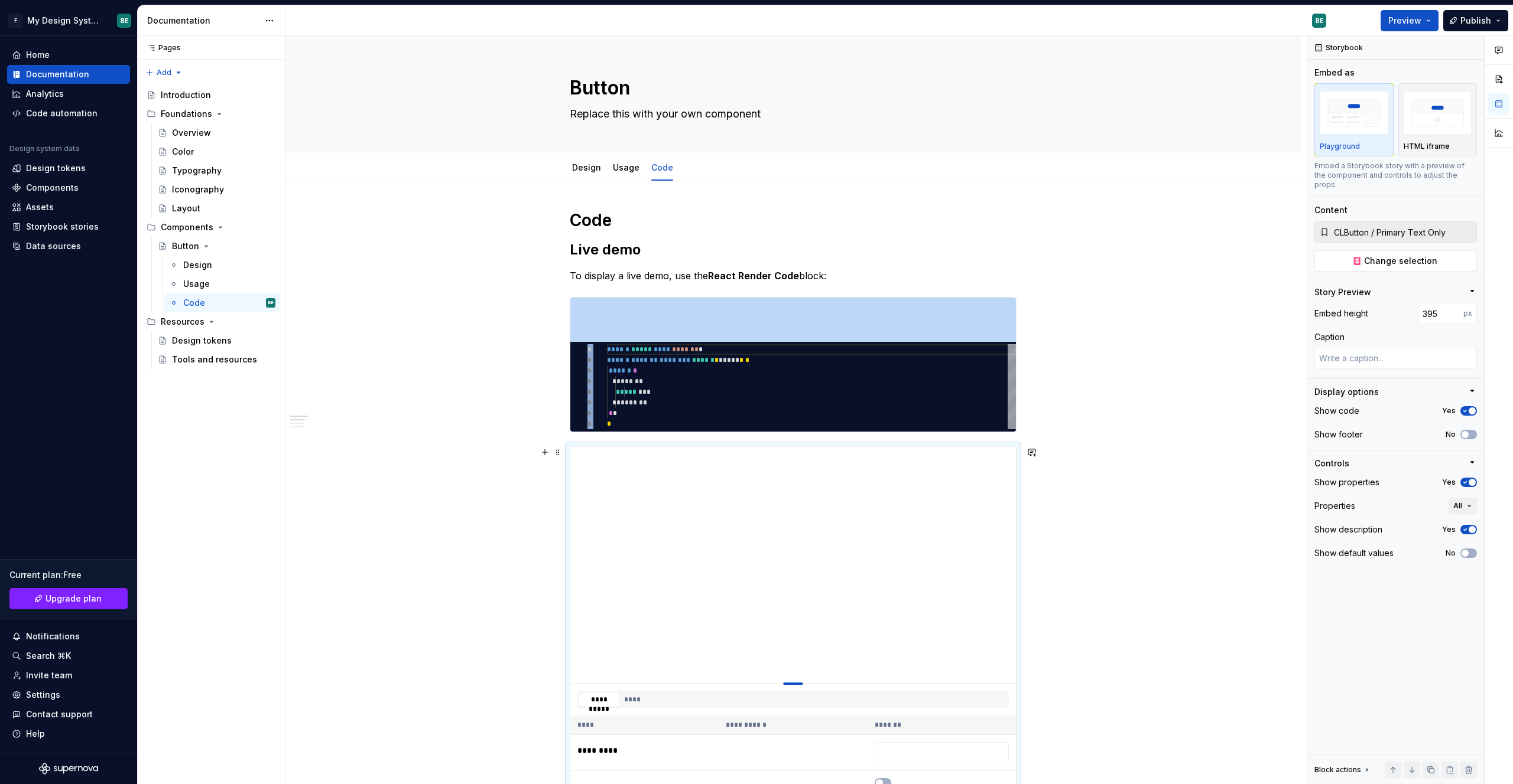
type input "388"
type textarea "*"
type input "380"
type textarea "*"
type input "317"
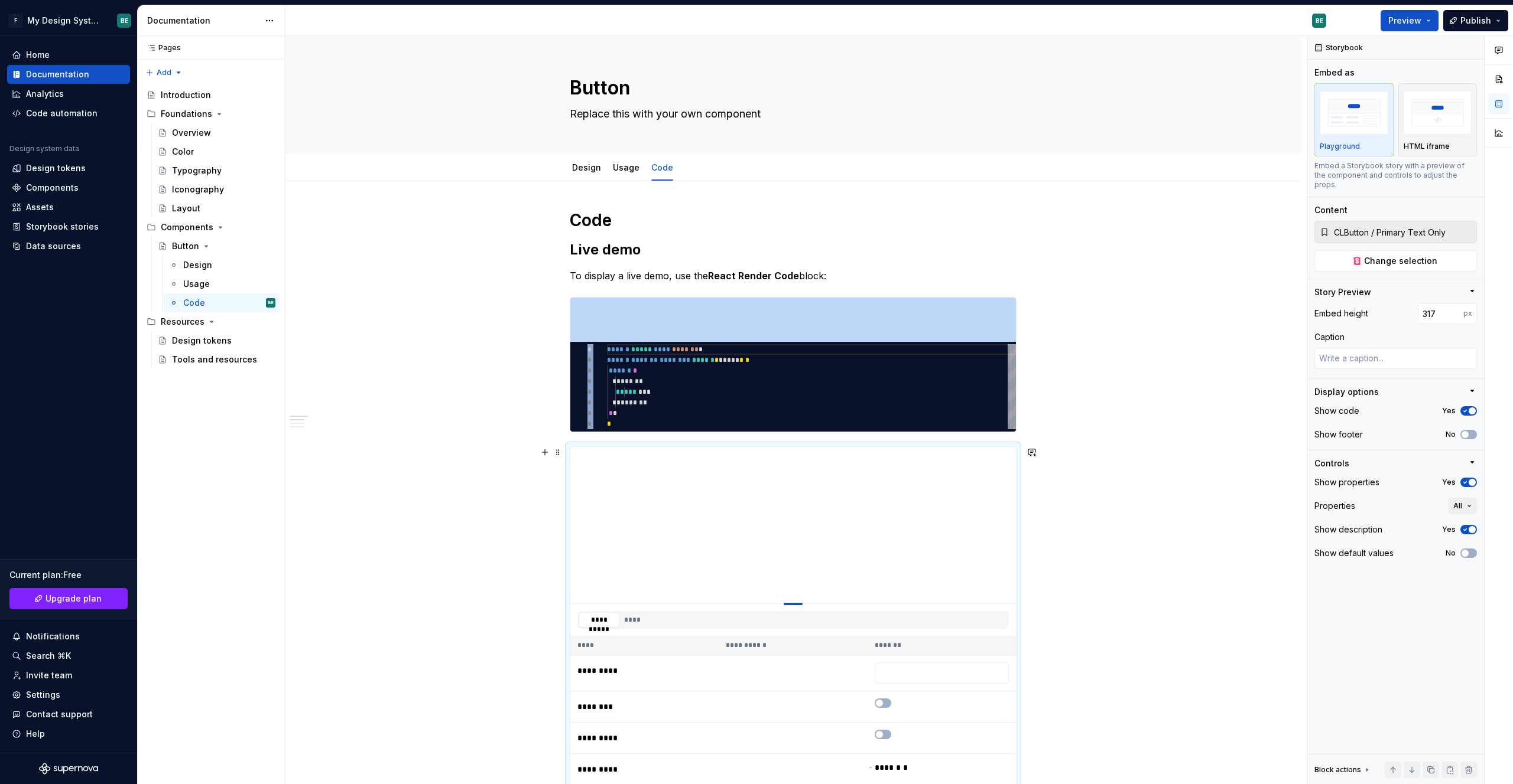
type textarea "*"
type input "265"
type textarea "*"
type input "217"
type textarea "*"
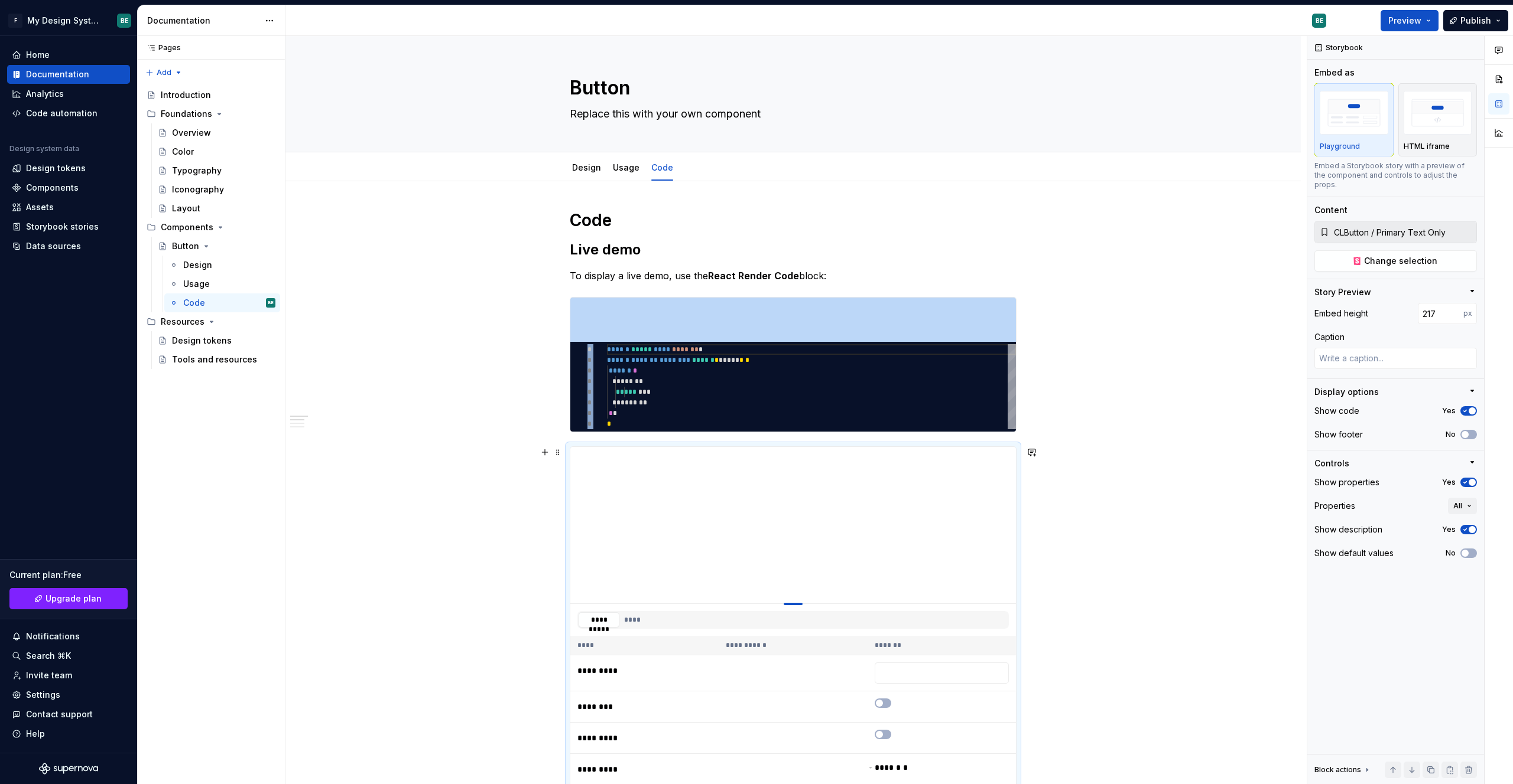
type input "203"
type textarea "*"
type input "185"
type textarea "*"
type input "151"
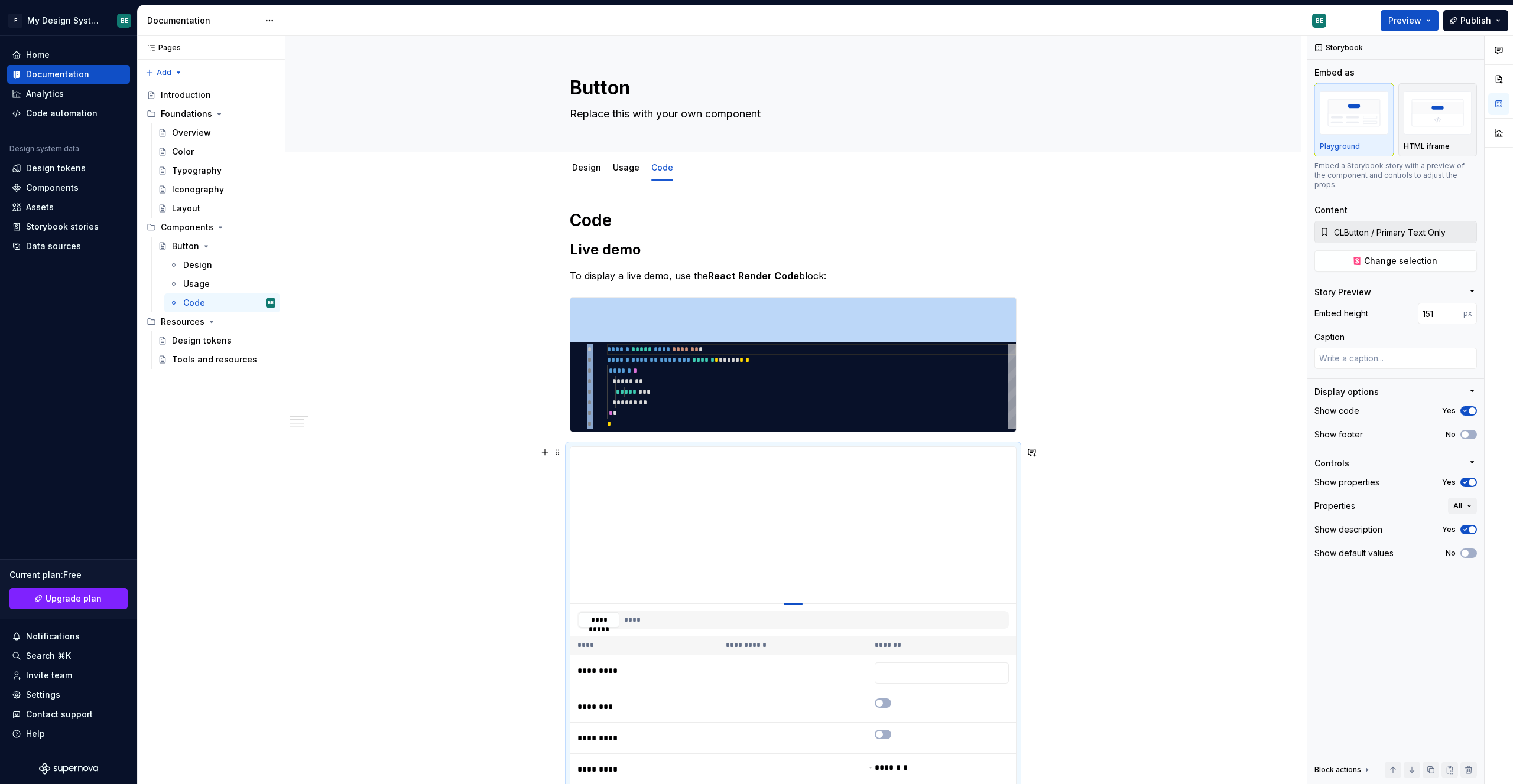
type textarea "*"
type input "139"
type textarea "*"
type input "128"
type textarea "*"
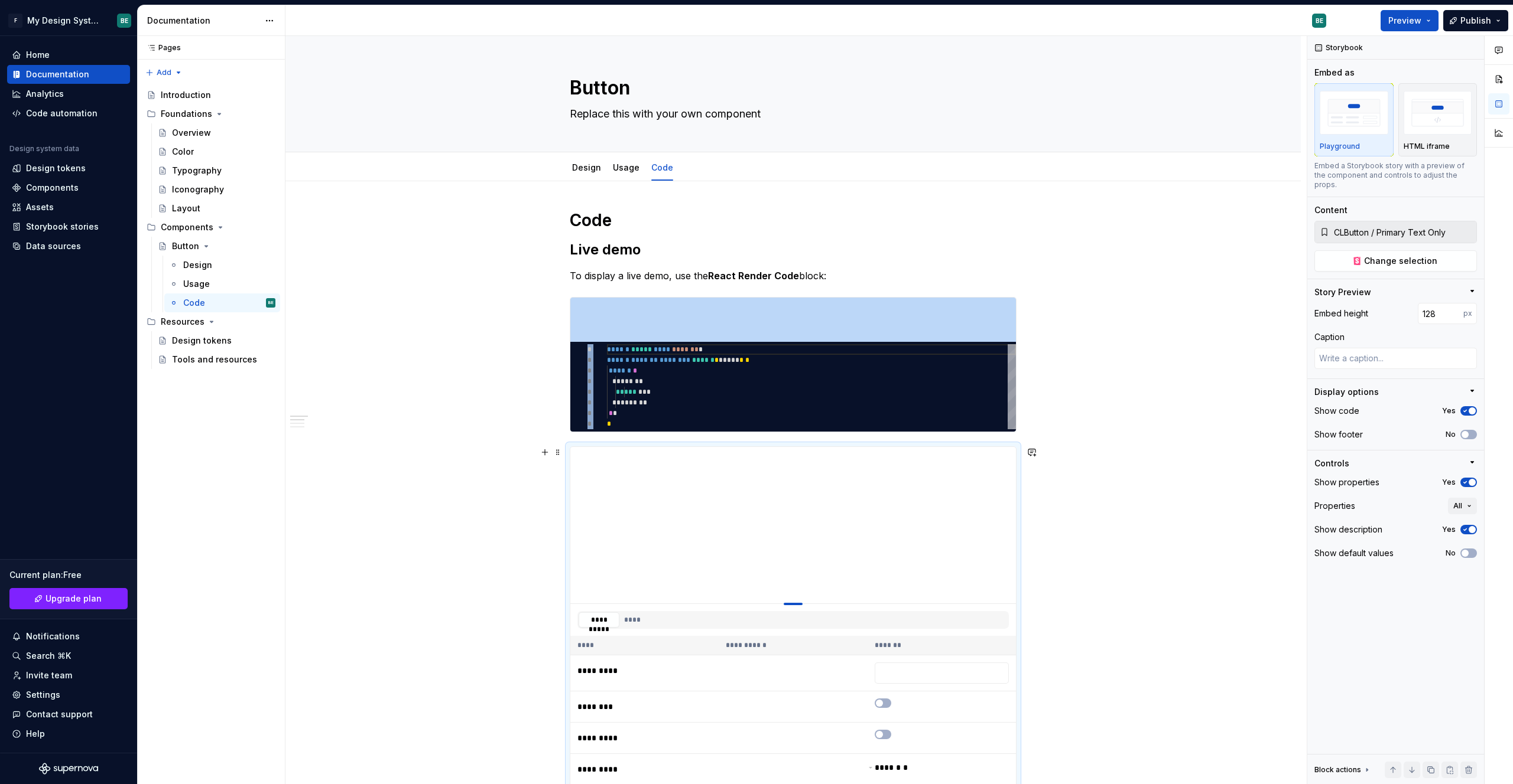
type input "122"
type textarea "*"
type input "112"
type textarea "*"
type input "105"
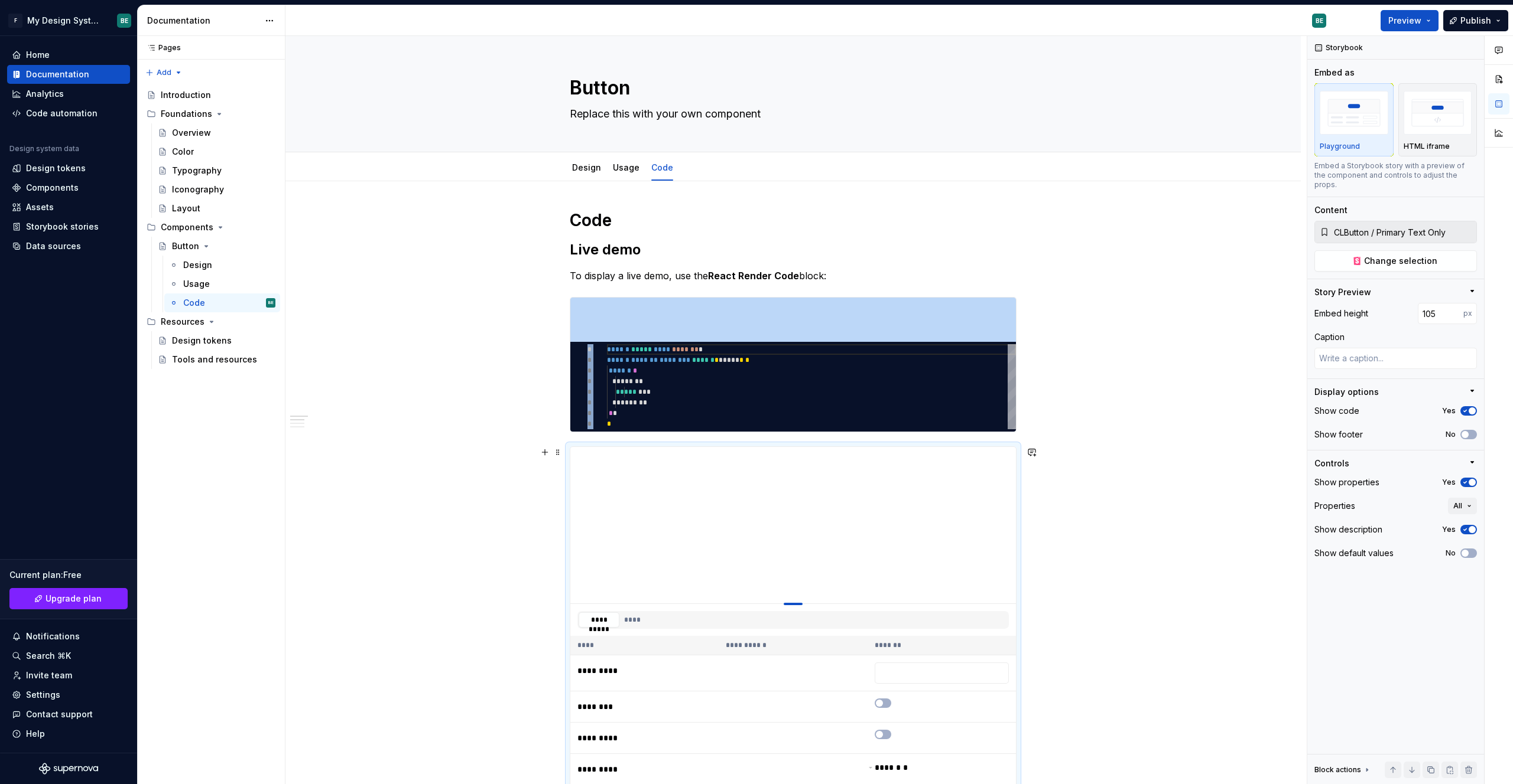
type textarea "*"
type input "101"
type textarea "*"
type input "100"
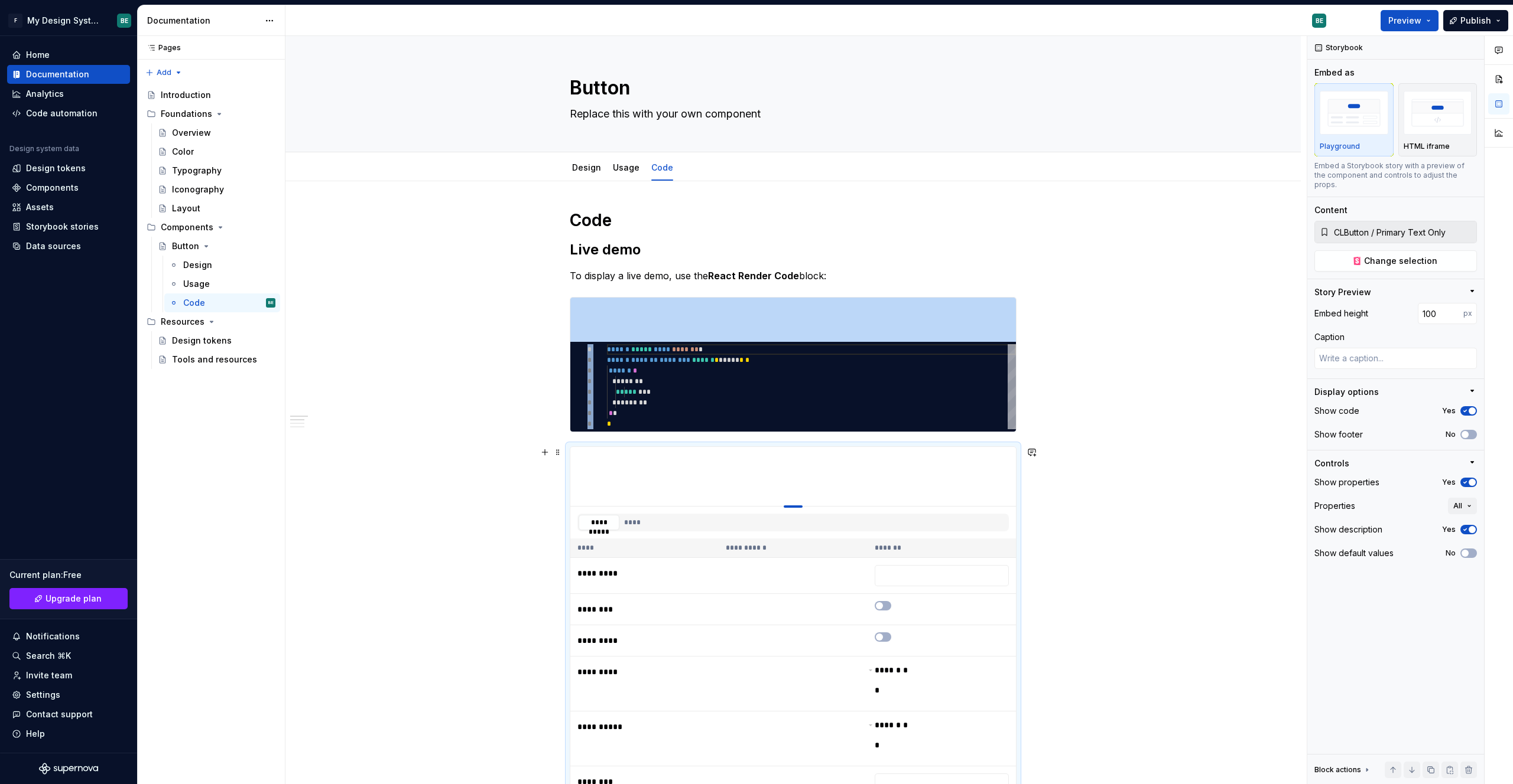
drag, startPoint x: 794, startPoint y: 681, endPoint x: 801, endPoint y: 486, distance: 195.1
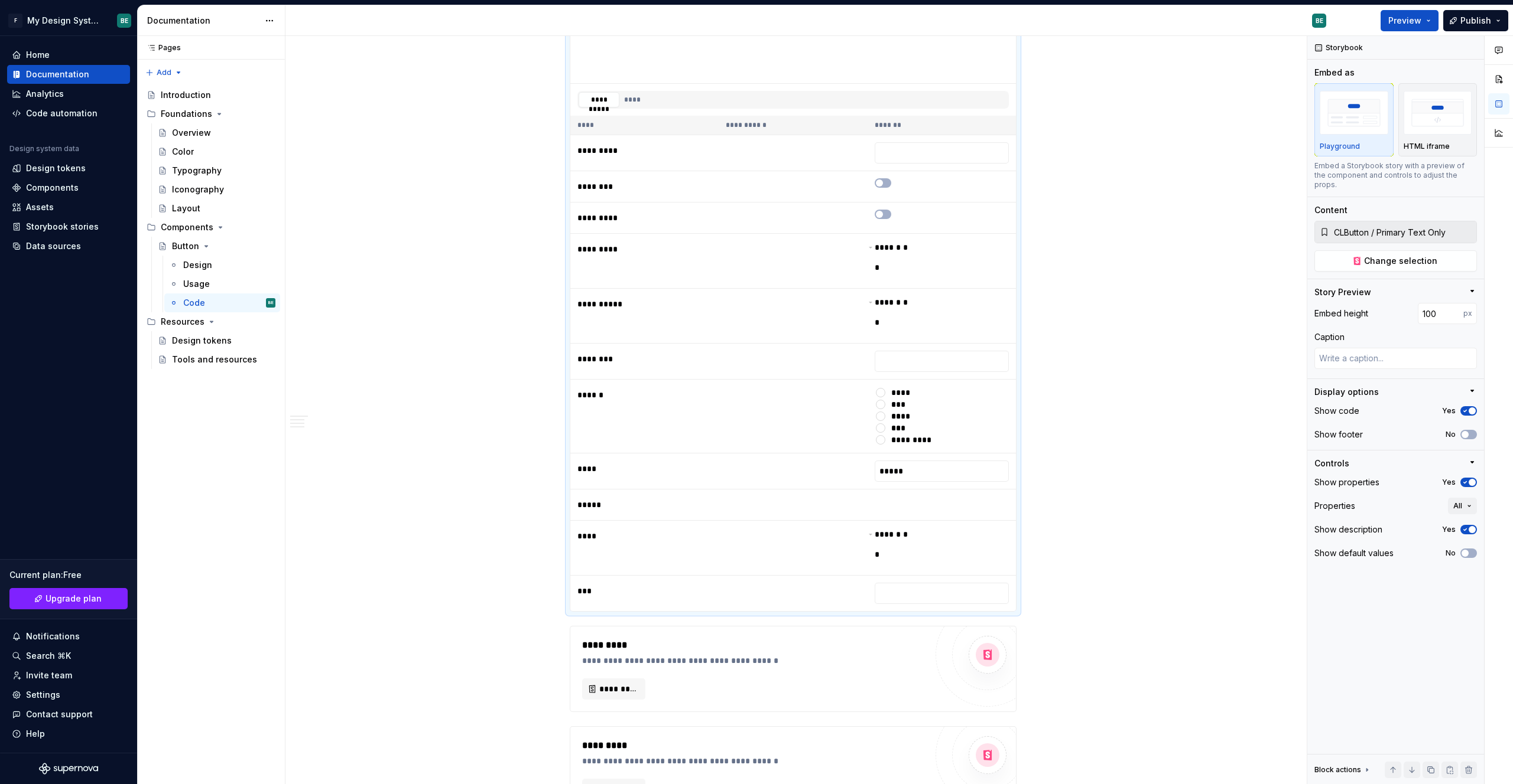
scroll to position [628, 0]
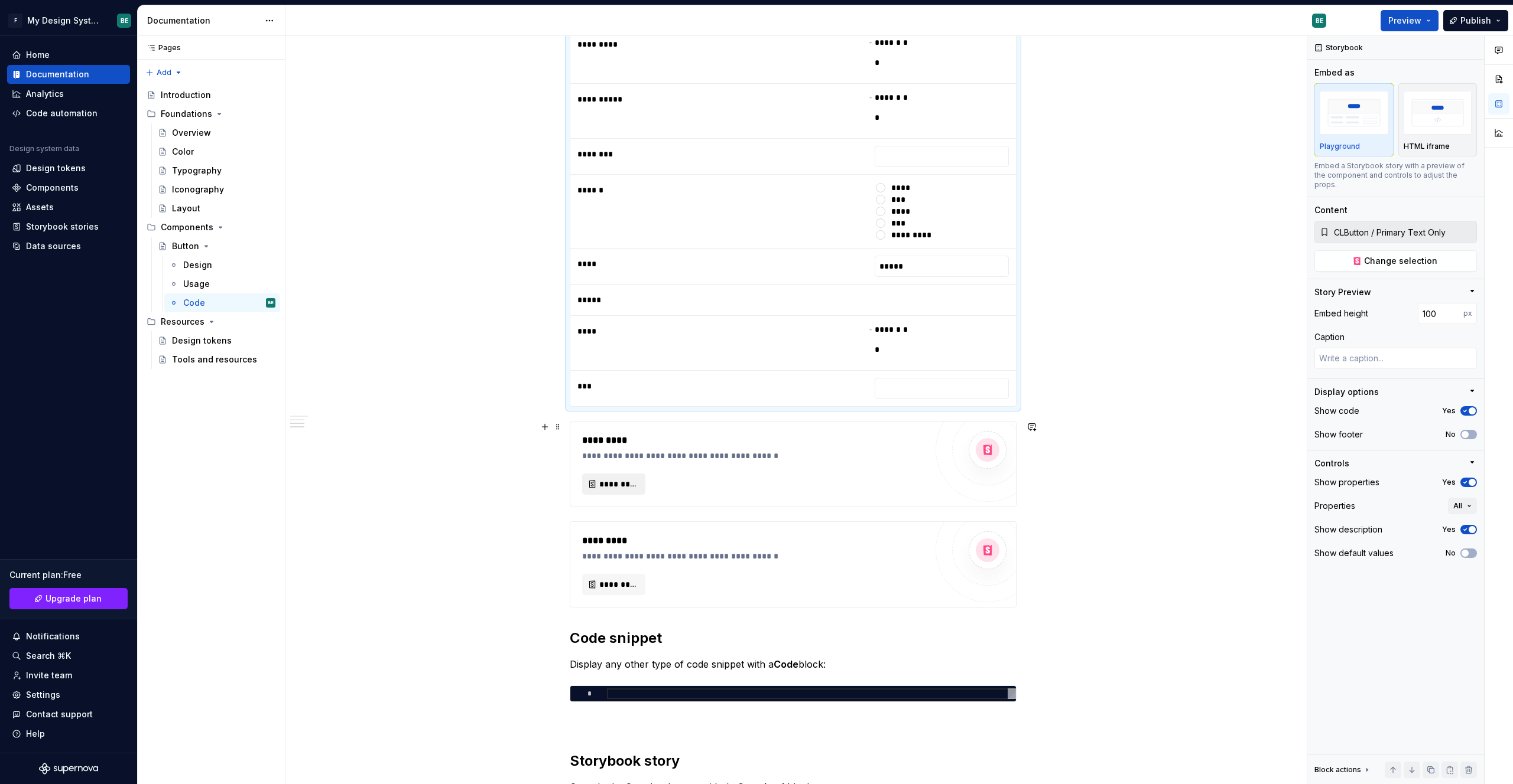
type textarea "*"
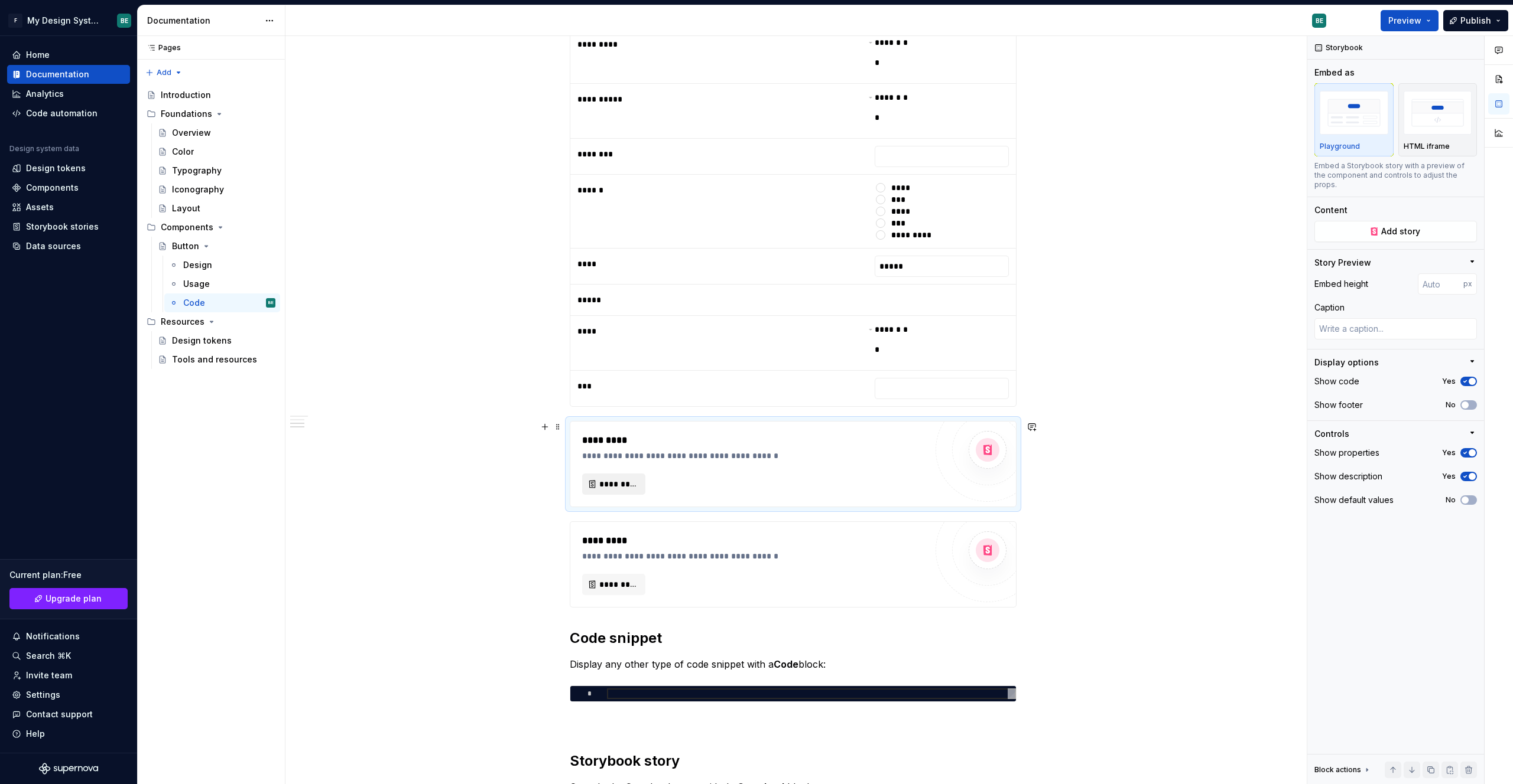
click at [613, 482] on span "*********" at bounding box center [618, 484] width 38 height 12
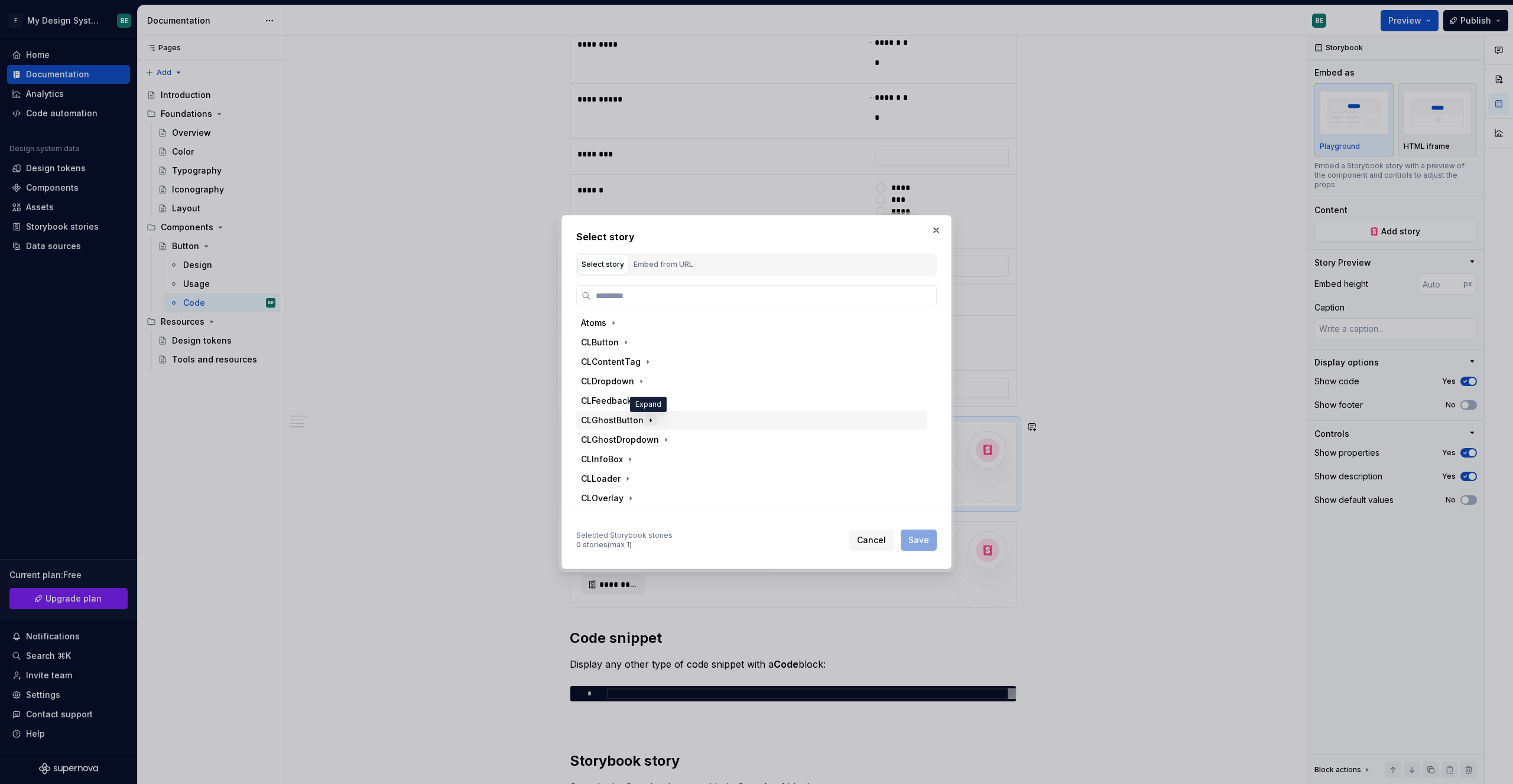
click at [649, 424] on icon "button" at bounding box center [651, 420] width 10 height 10
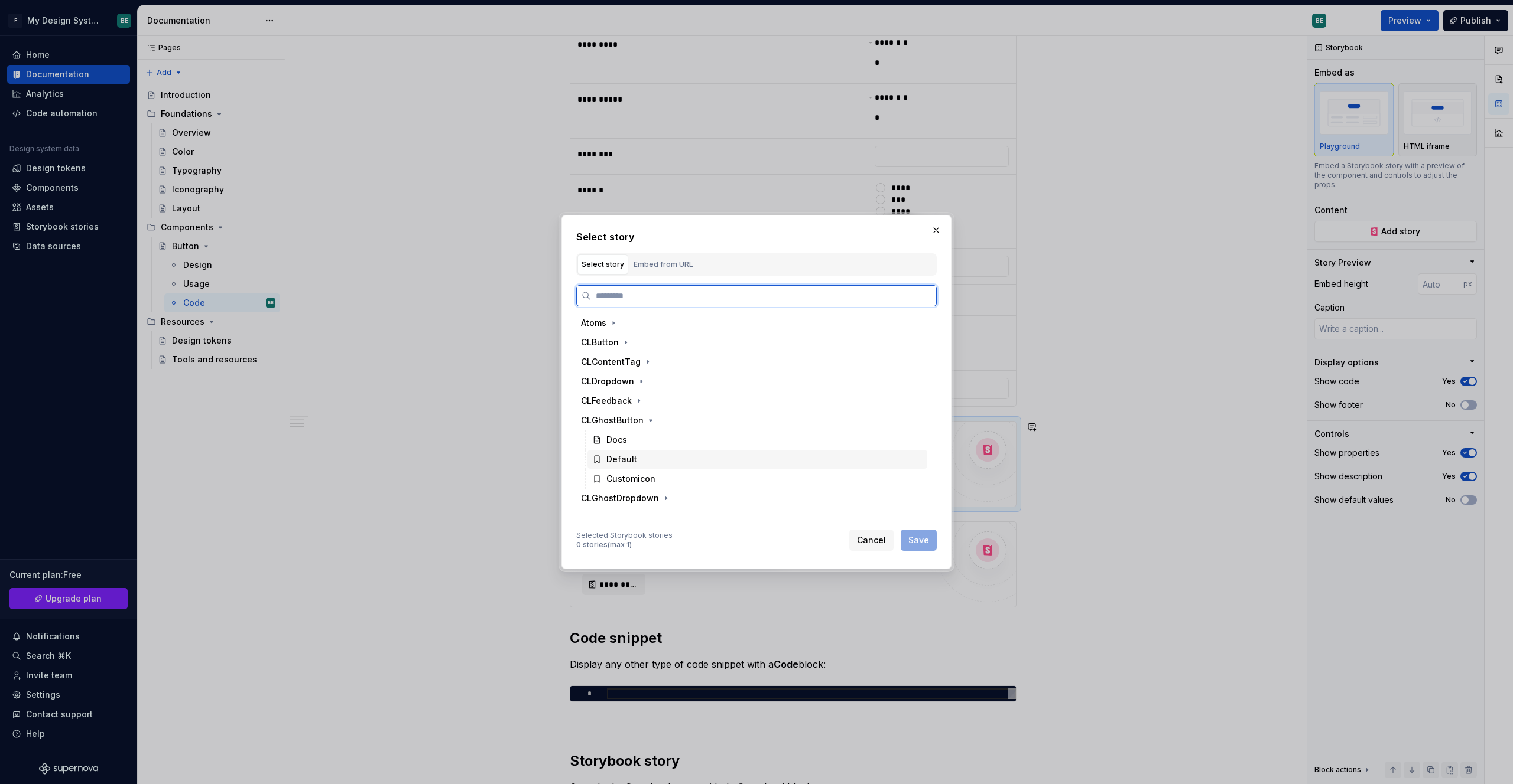
click at [611, 466] on div "Default" at bounding box center [757, 459] width 340 height 19
click at [823, 538] on span "Save" at bounding box center [919, 540] width 21 height 12
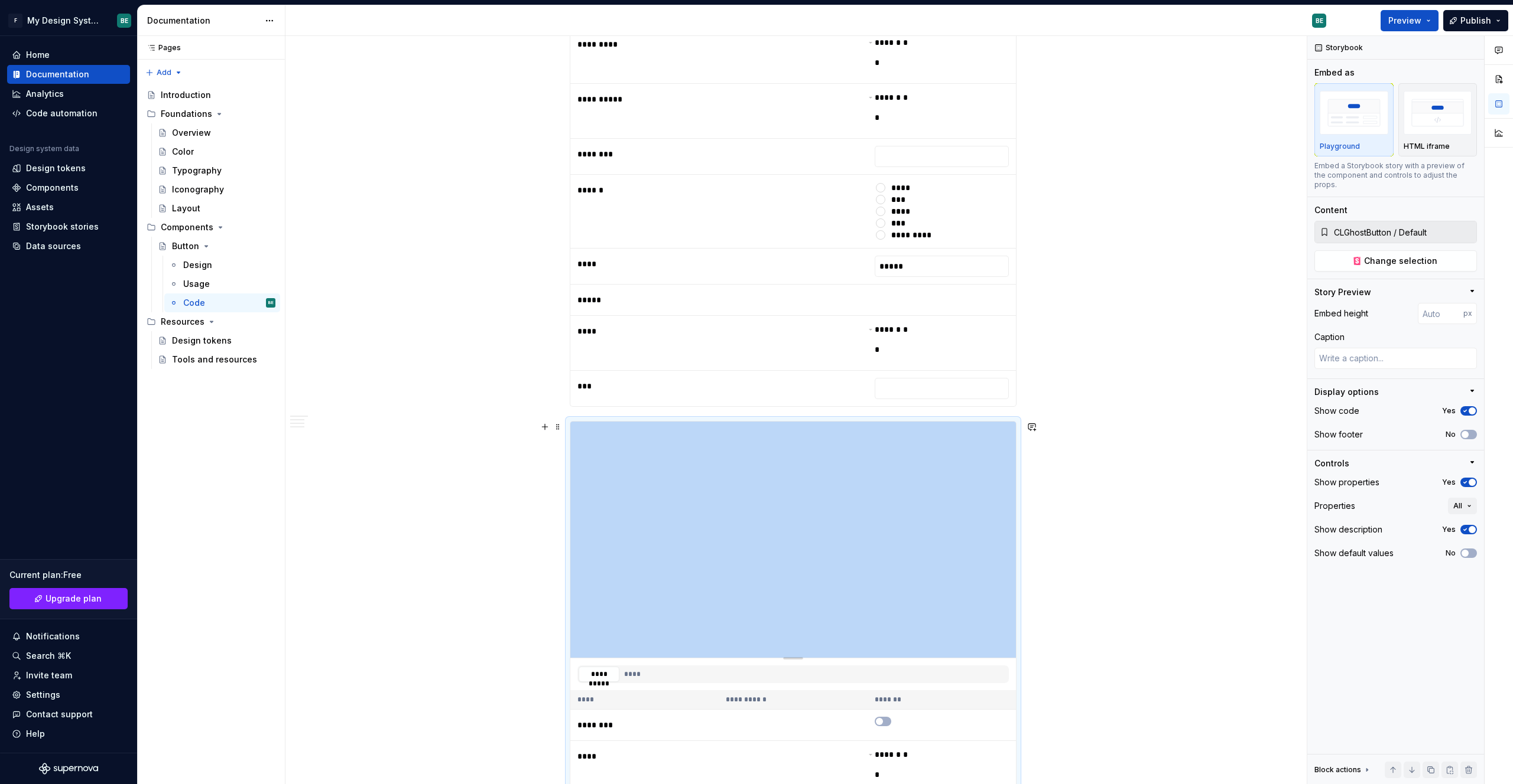
click at [218, 231] on div "Pages Pages Add Accessibility guide for tree Page tree. Navigate the tree with …" at bounding box center [825, 411] width 1375 height 749
type textarea "*"
type input "401"
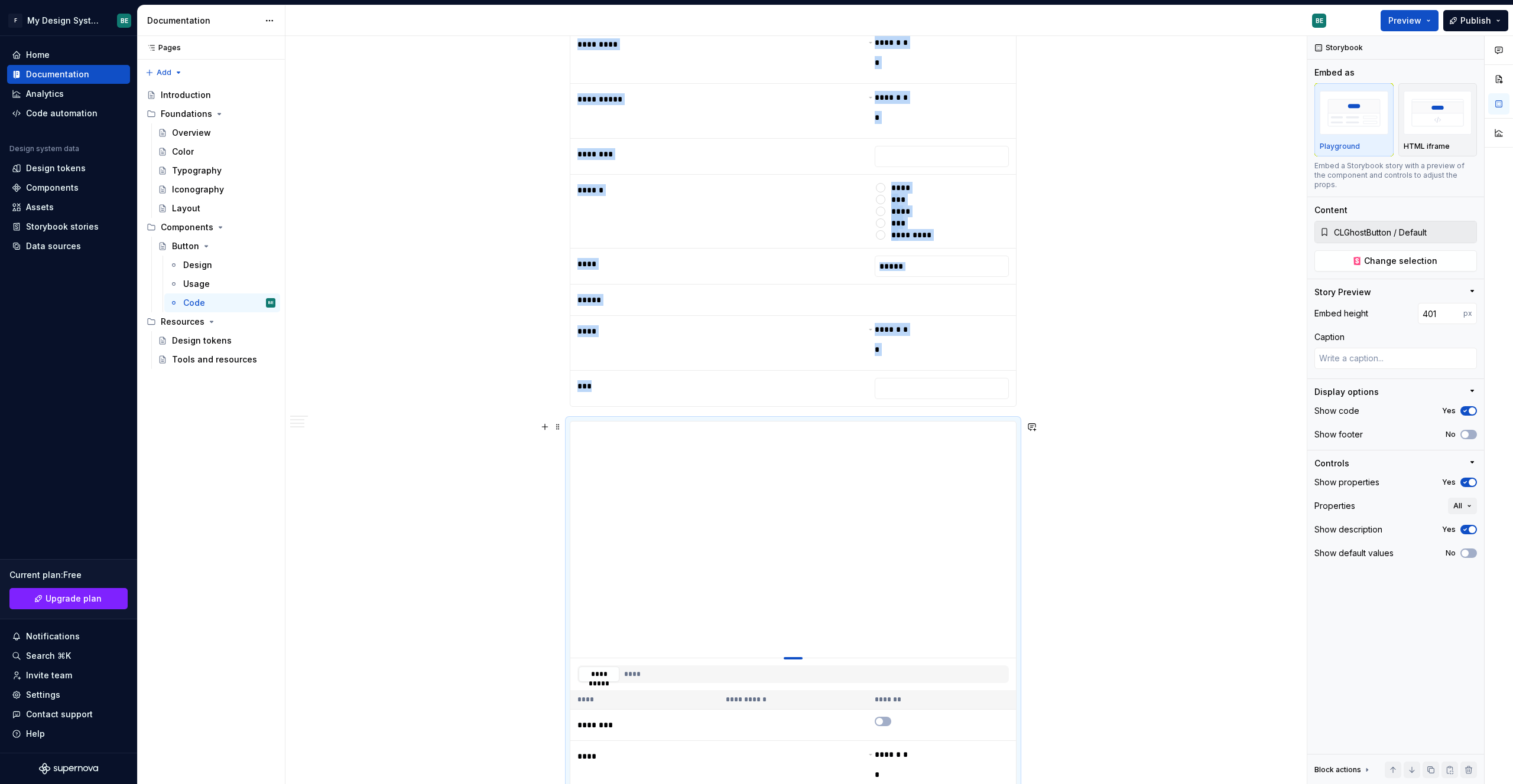
type textarea "*"
type input "394"
type textarea "*"
type input "391"
type textarea "*"
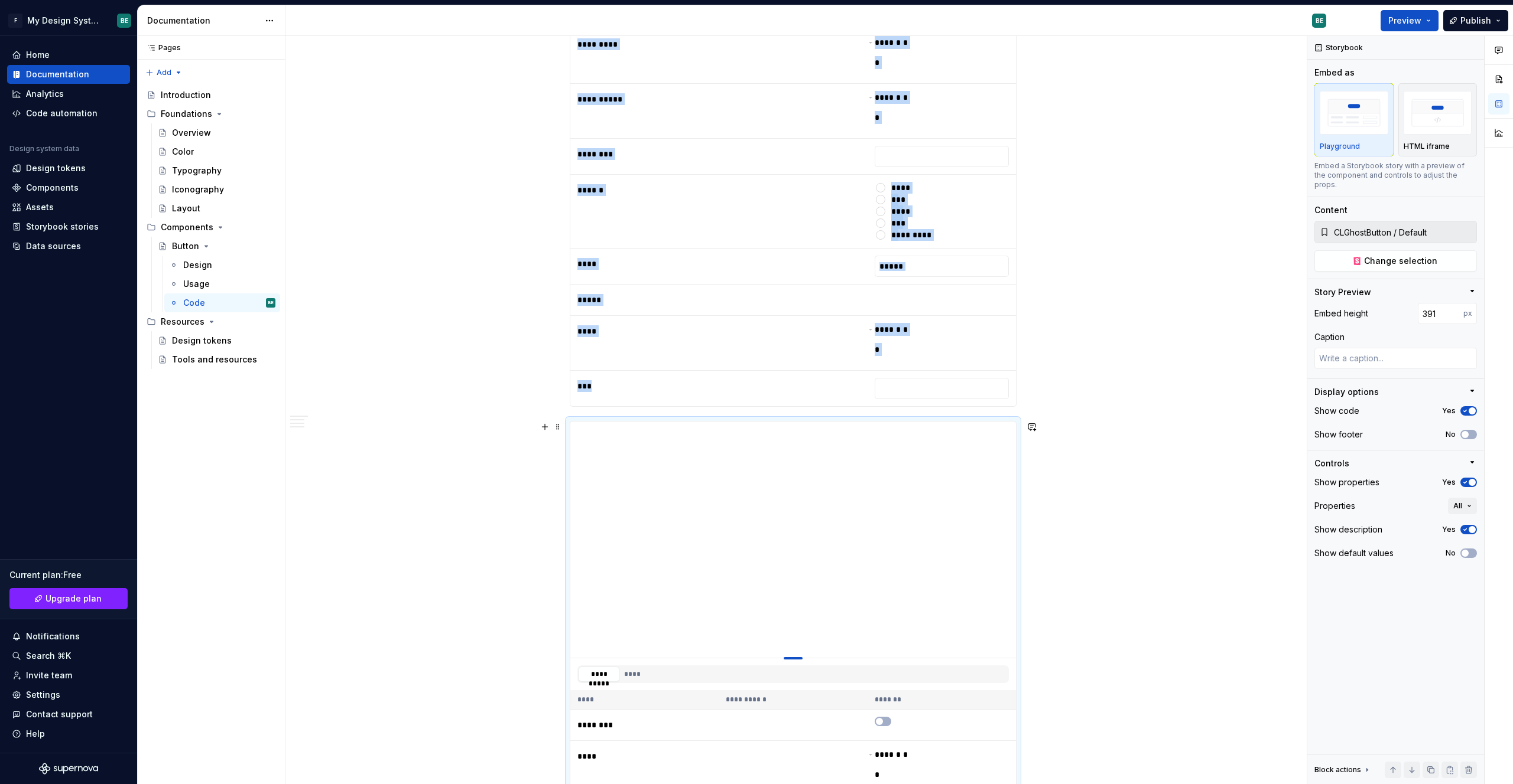
type input "379"
type textarea "*"
type input "363"
type textarea "*"
type input "300"
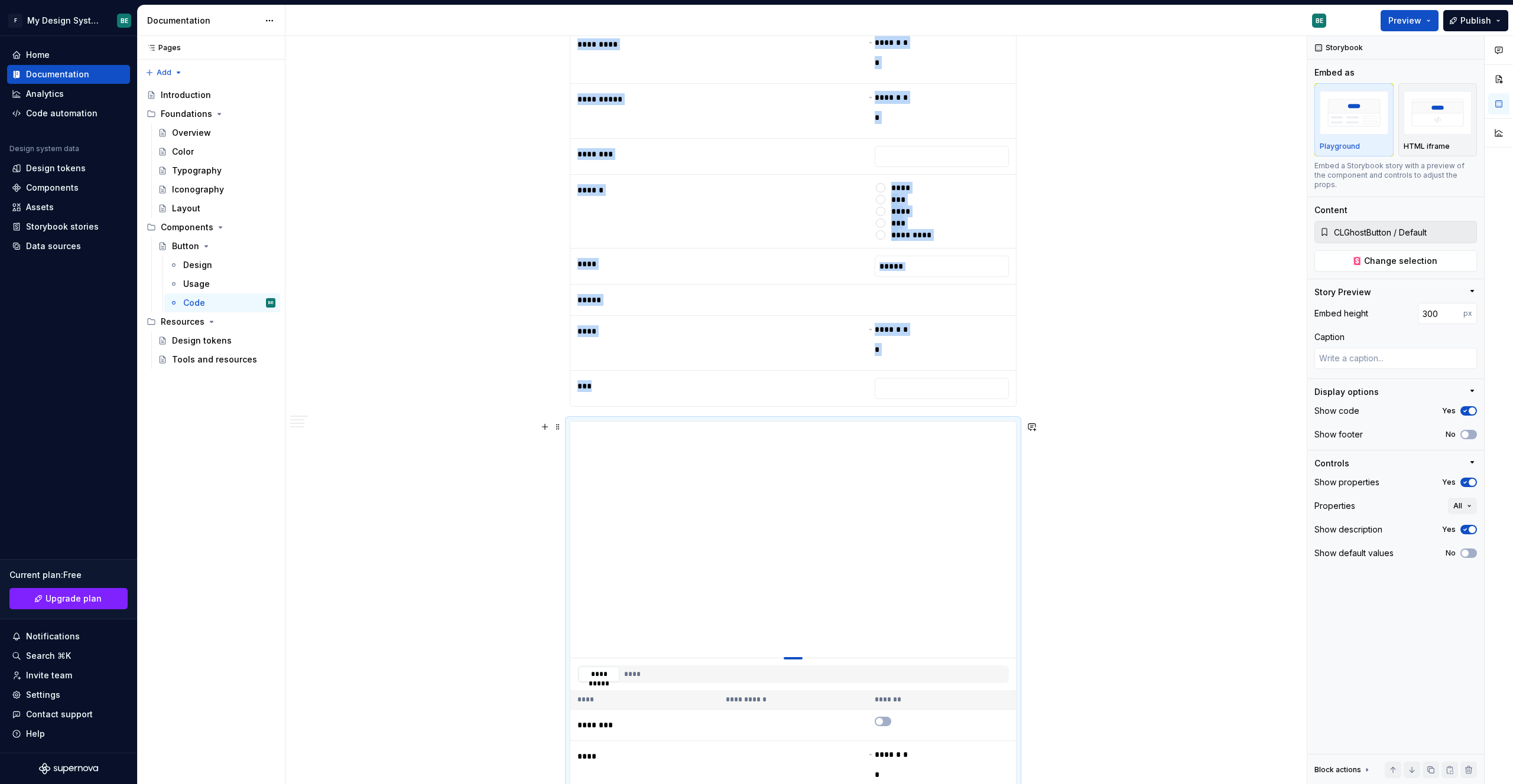
type textarea "*"
type input "228"
type textarea "*"
type input "168"
type textarea "*"
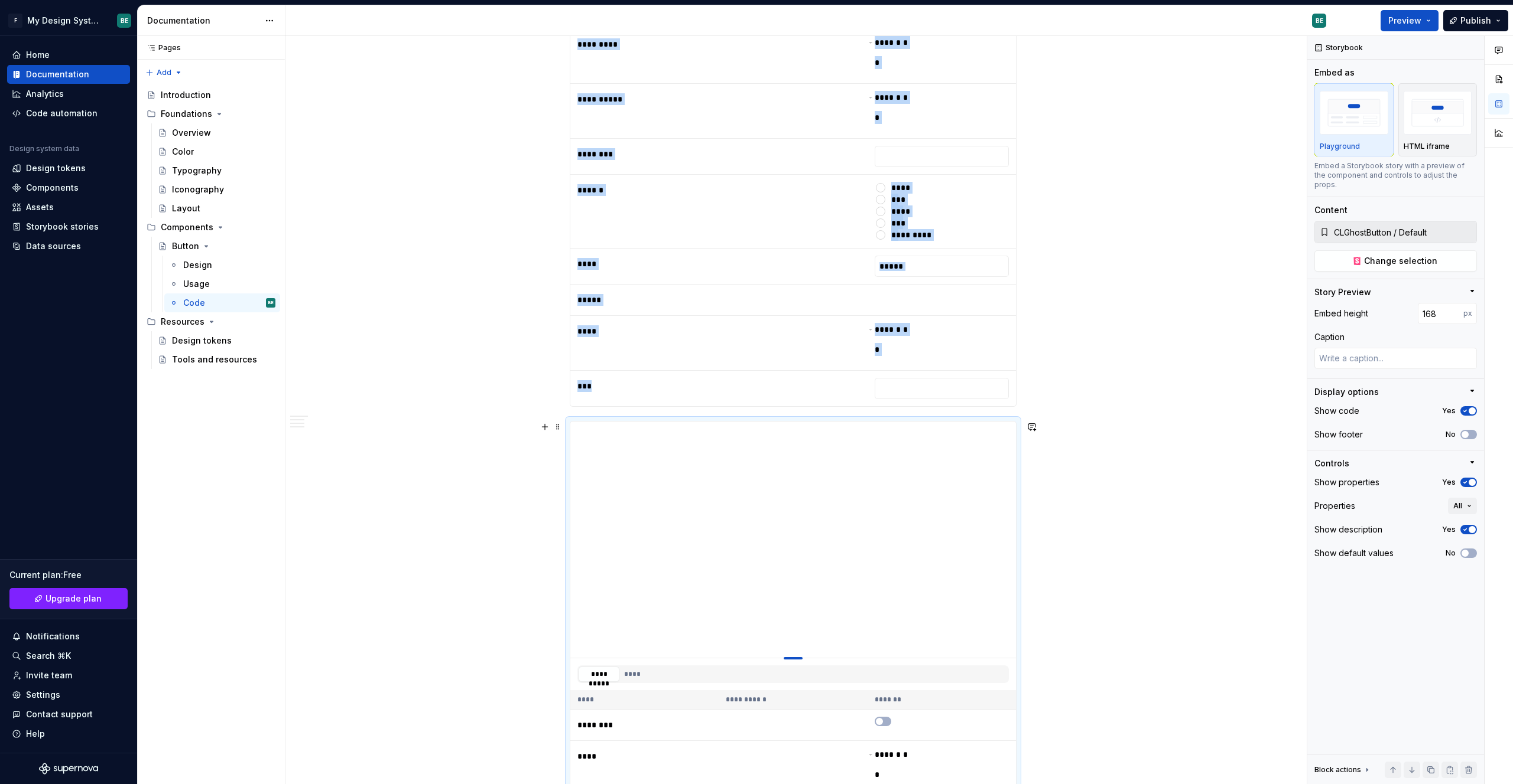
type input "138"
type textarea "*"
type input "115"
type textarea "*"
type input "103"
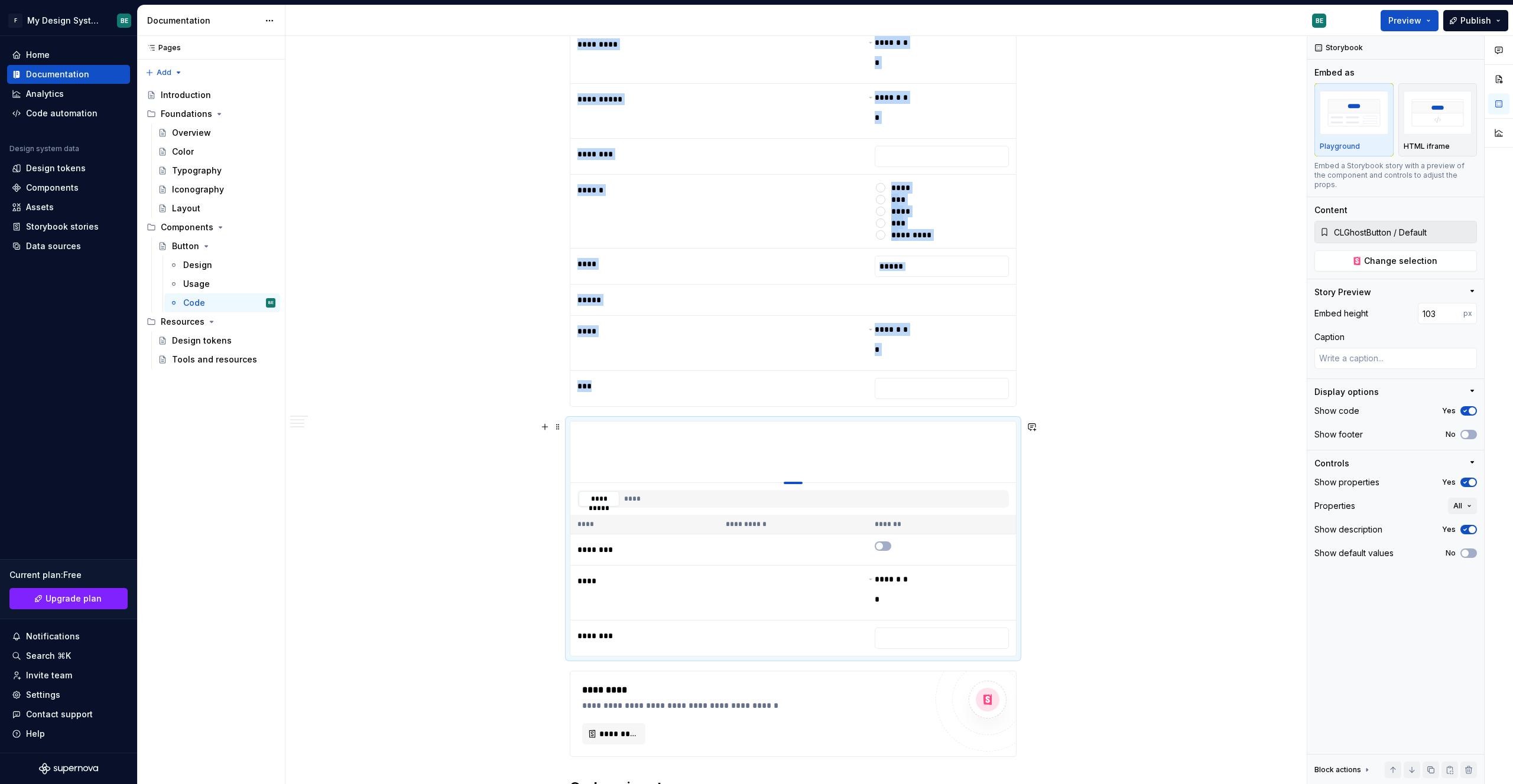
type textarea "*"
type input "100"
drag, startPoint x: 788, startPoint y: 659, endPoint x: 767, endPoint y: 430, distance: 230.0
click at [823, 521] on div "**********" at bounding box center [792, 423] width 1015 height 1738
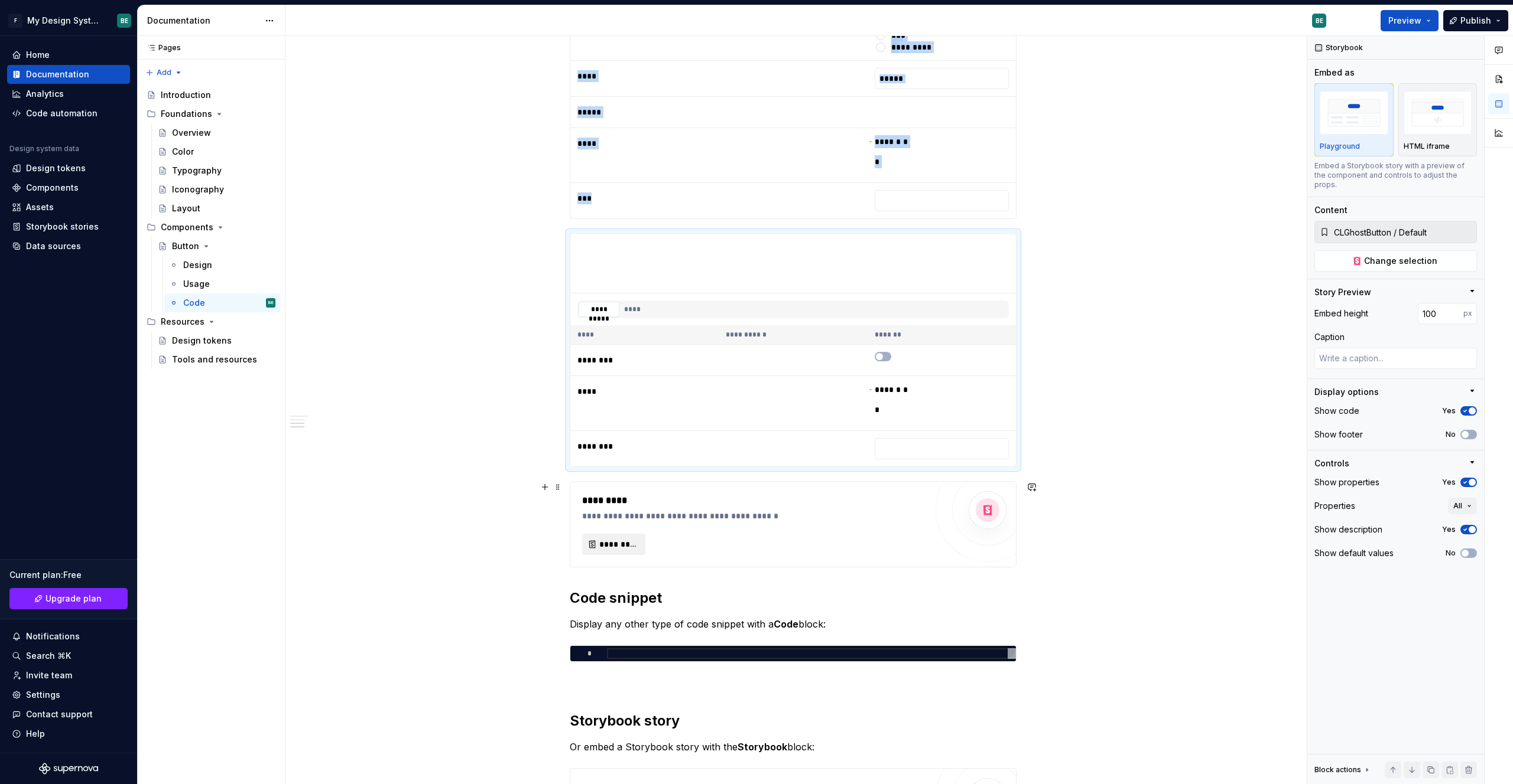
type textarea "*"
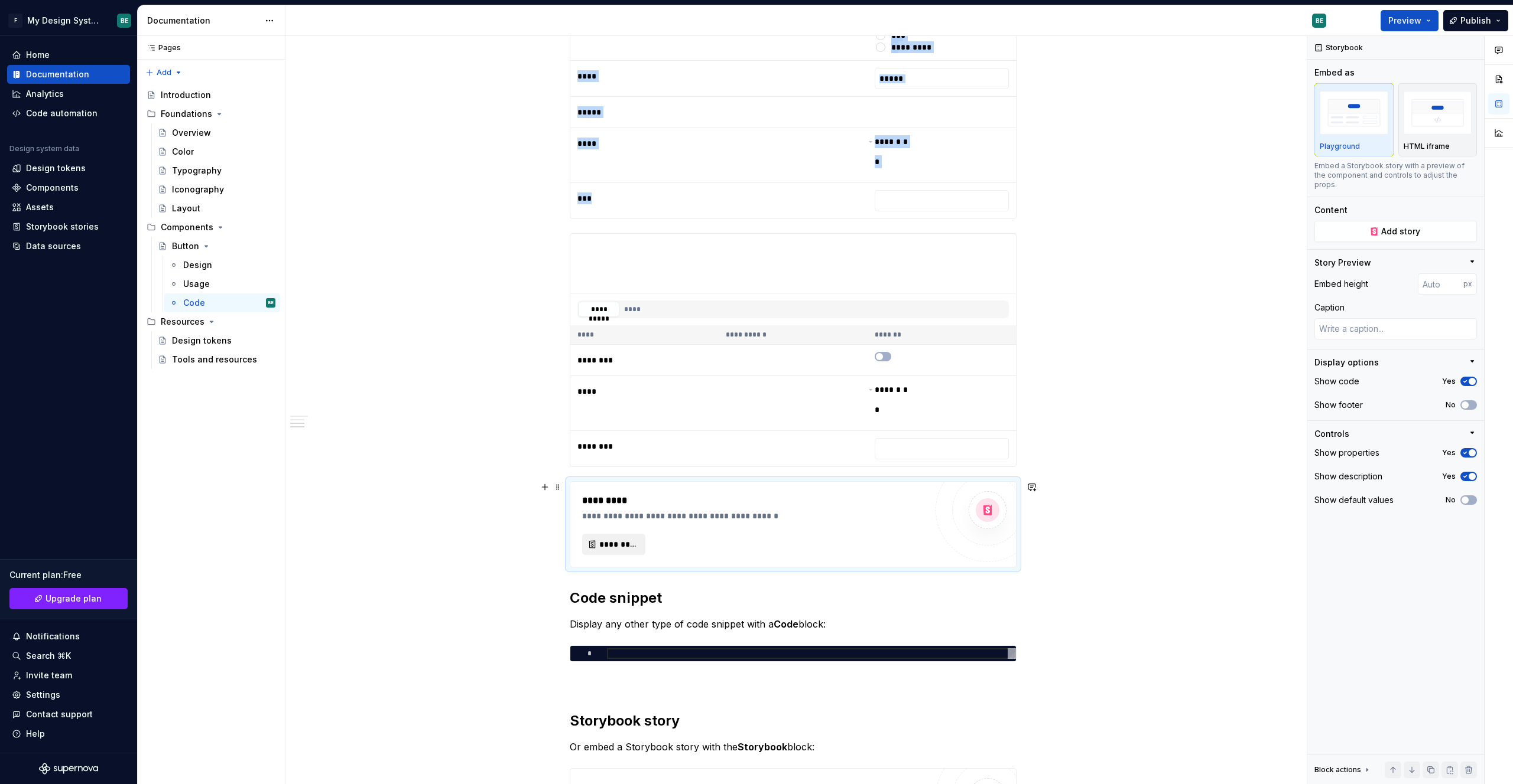
click at [626, 540] on span "*********" at bounding box center [618, 544] width 38 height 12
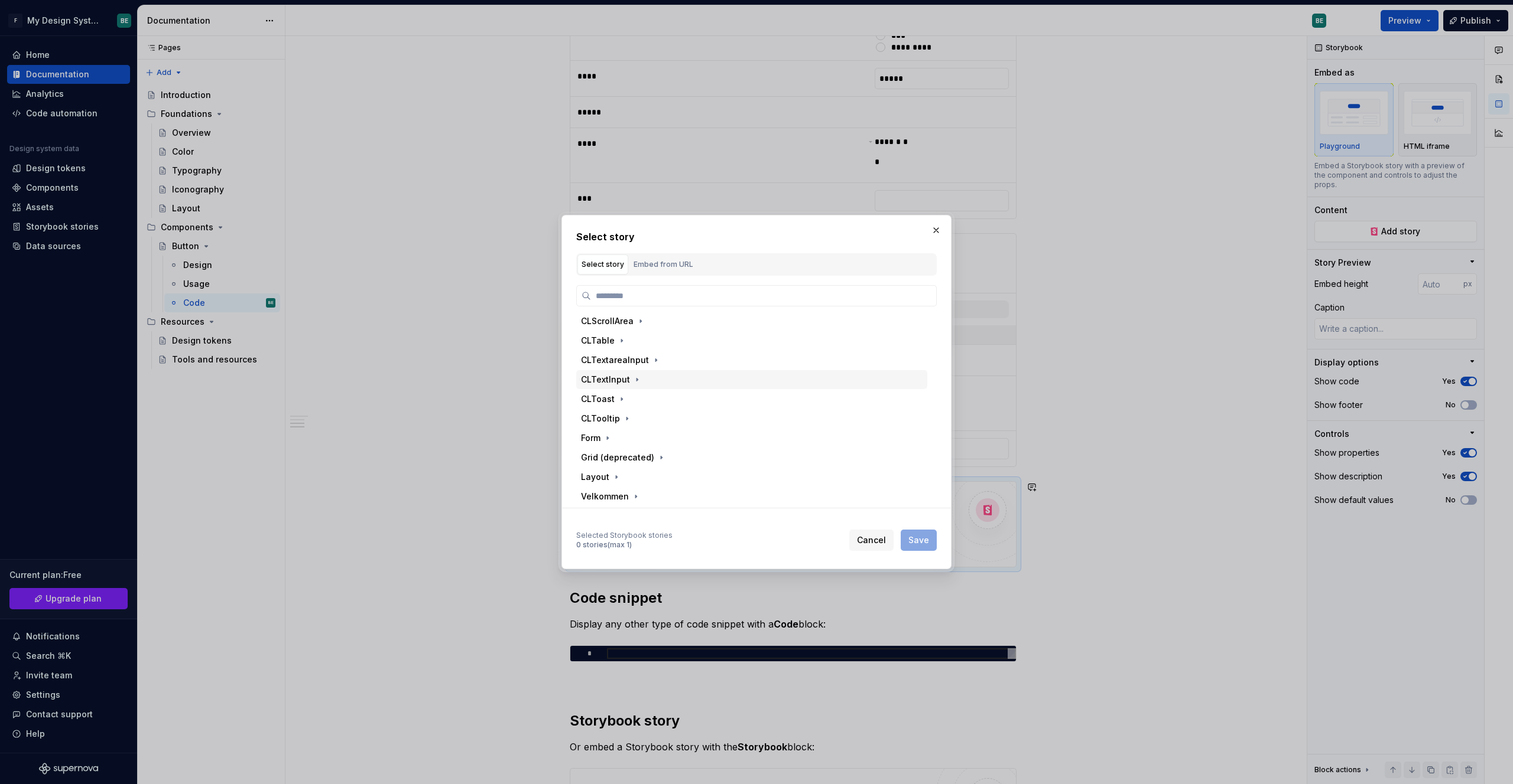
scroll to position [198, 0]
click at [604, 439] on icon "button" at bounding box center [607, 437] width 10 height 10
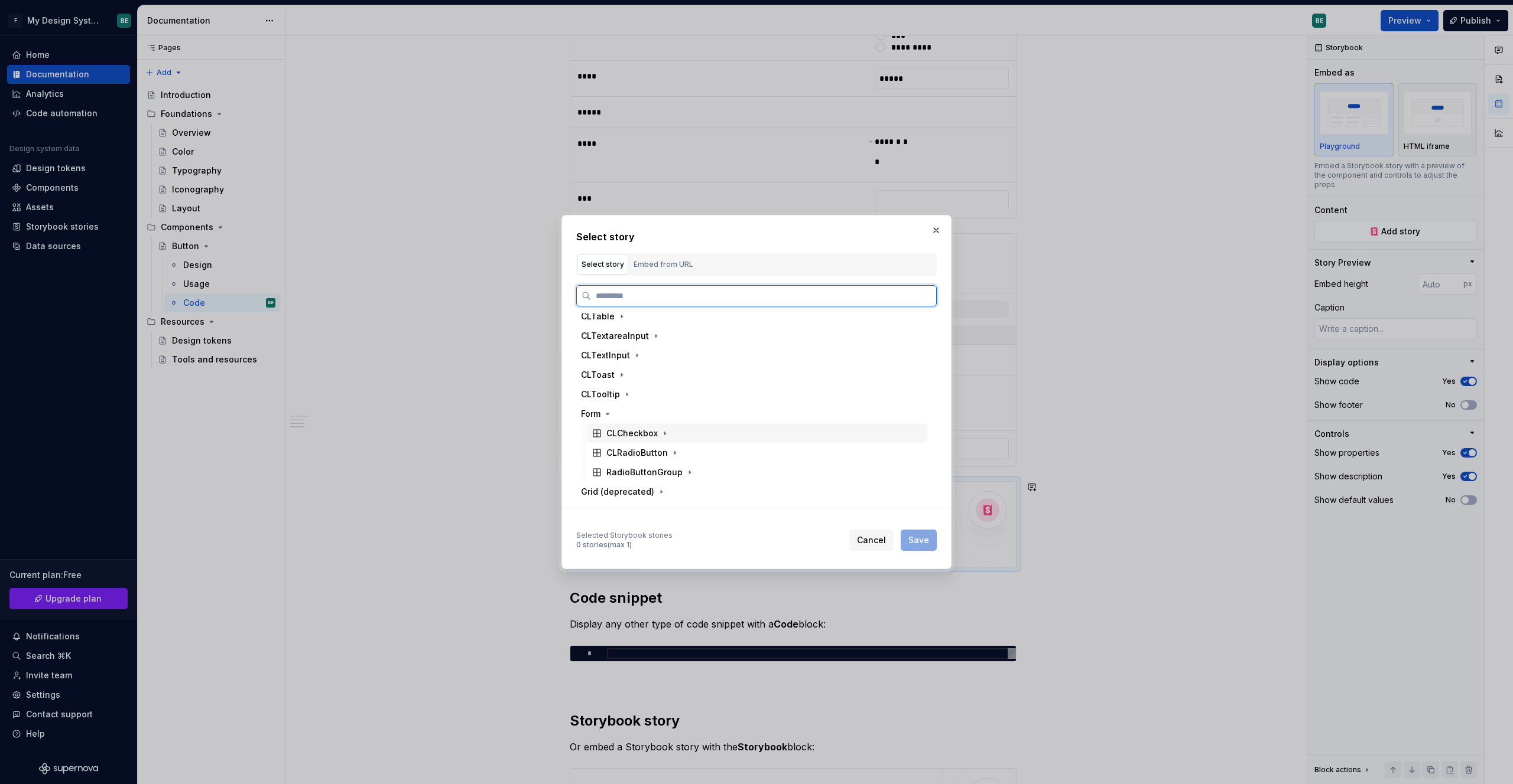
scroll to position [229, 0]
click at [606, 410] on icon "button" at bounding box center [607, 407] width 10 height 10
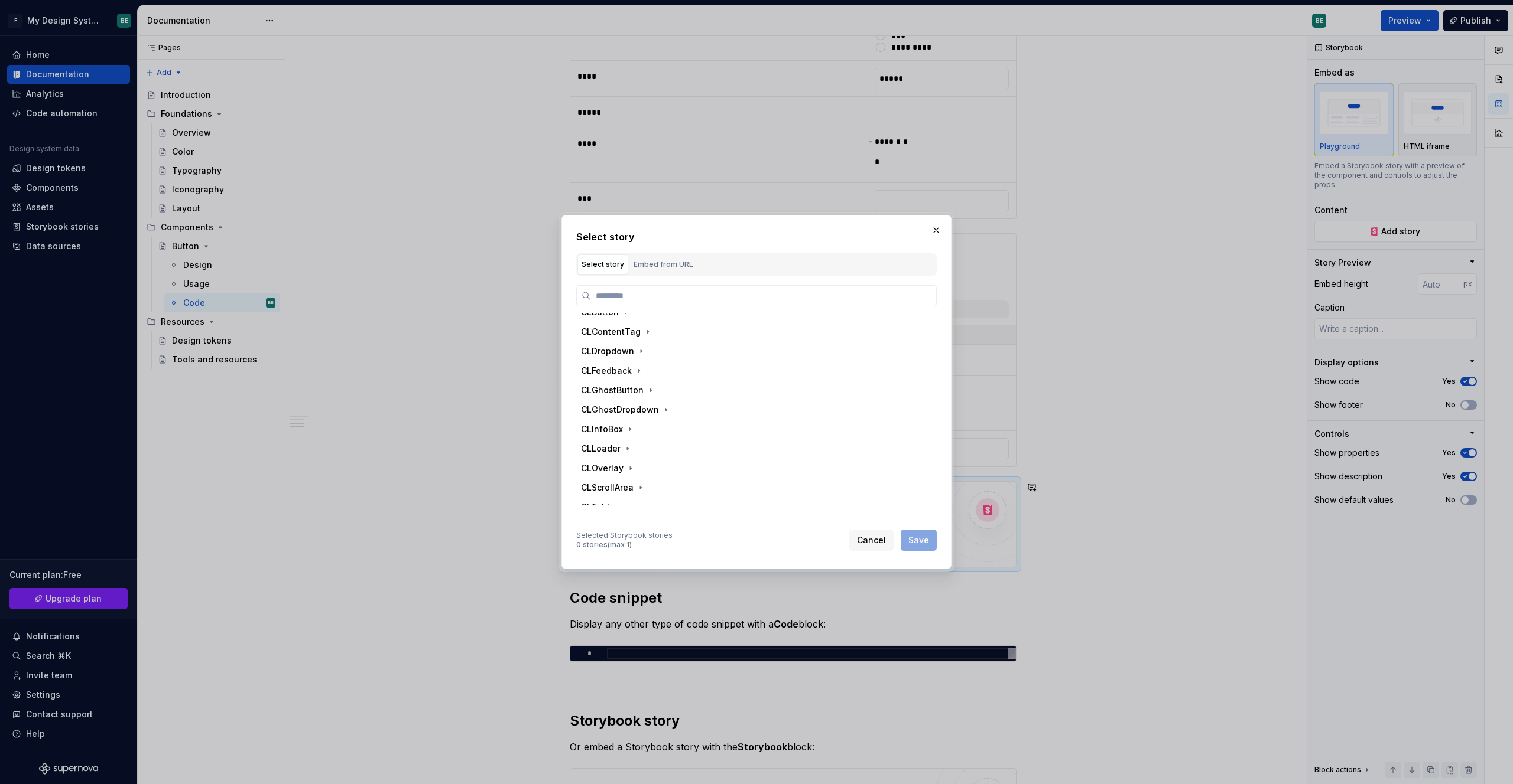
scroll to position [0, 0]
click at [621, 342] on icon "button" at bounding box center [626, 343] width 10 height 10
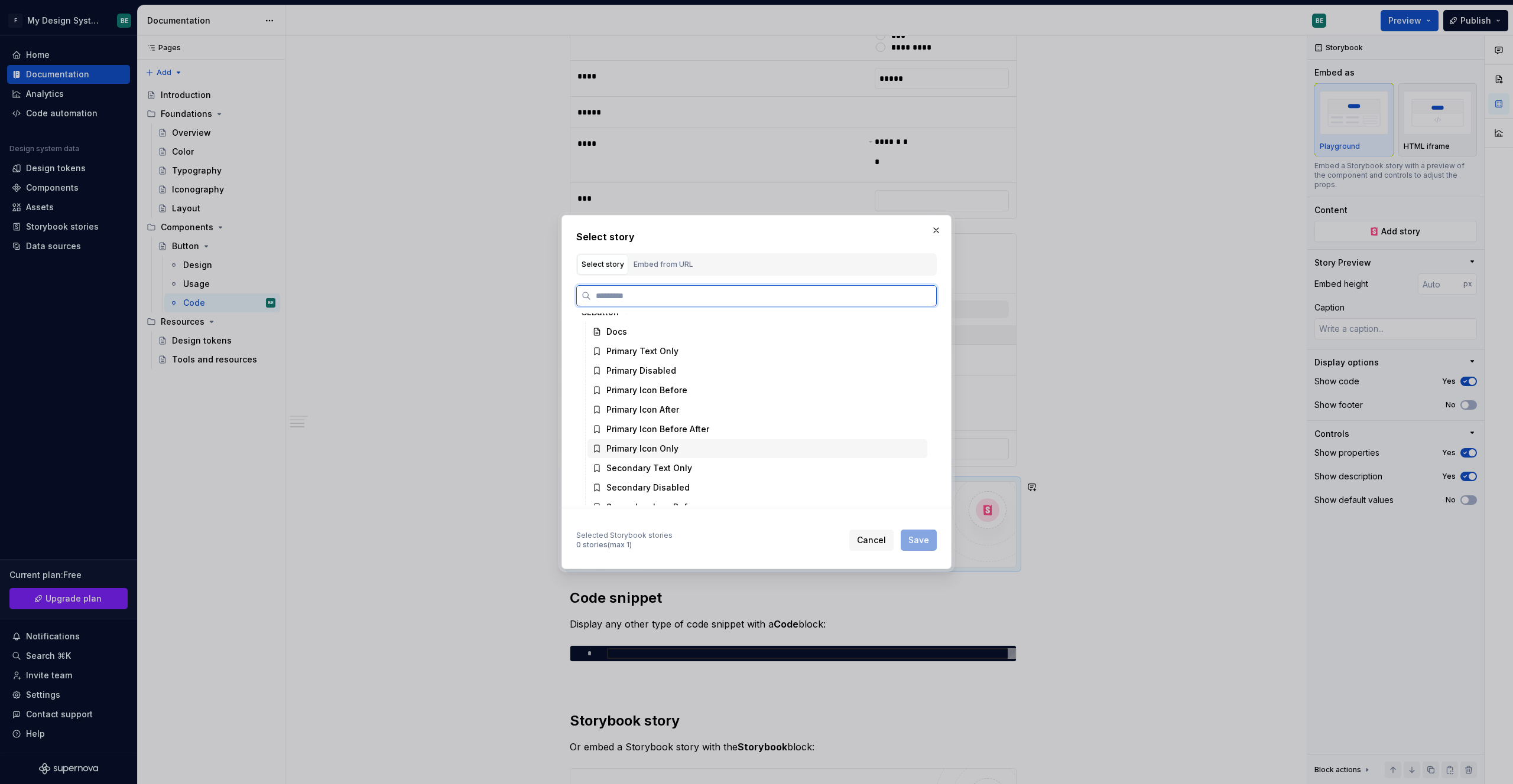
click at [674, 449] on div "Primary Icon Only" at bounding box center [642, 449] width 72 height 12
click at [681, 427] on div "Primary Icon Before After" at bounding box center [657, 429] width 103 height 12
click at [658, 411] on div "Primary Icon After" at bounding box center [643, 410] width 73 height 12
click at [691, 385] on div "Primary Icon Before" at bounding box center [757, 390] width 340 height 19
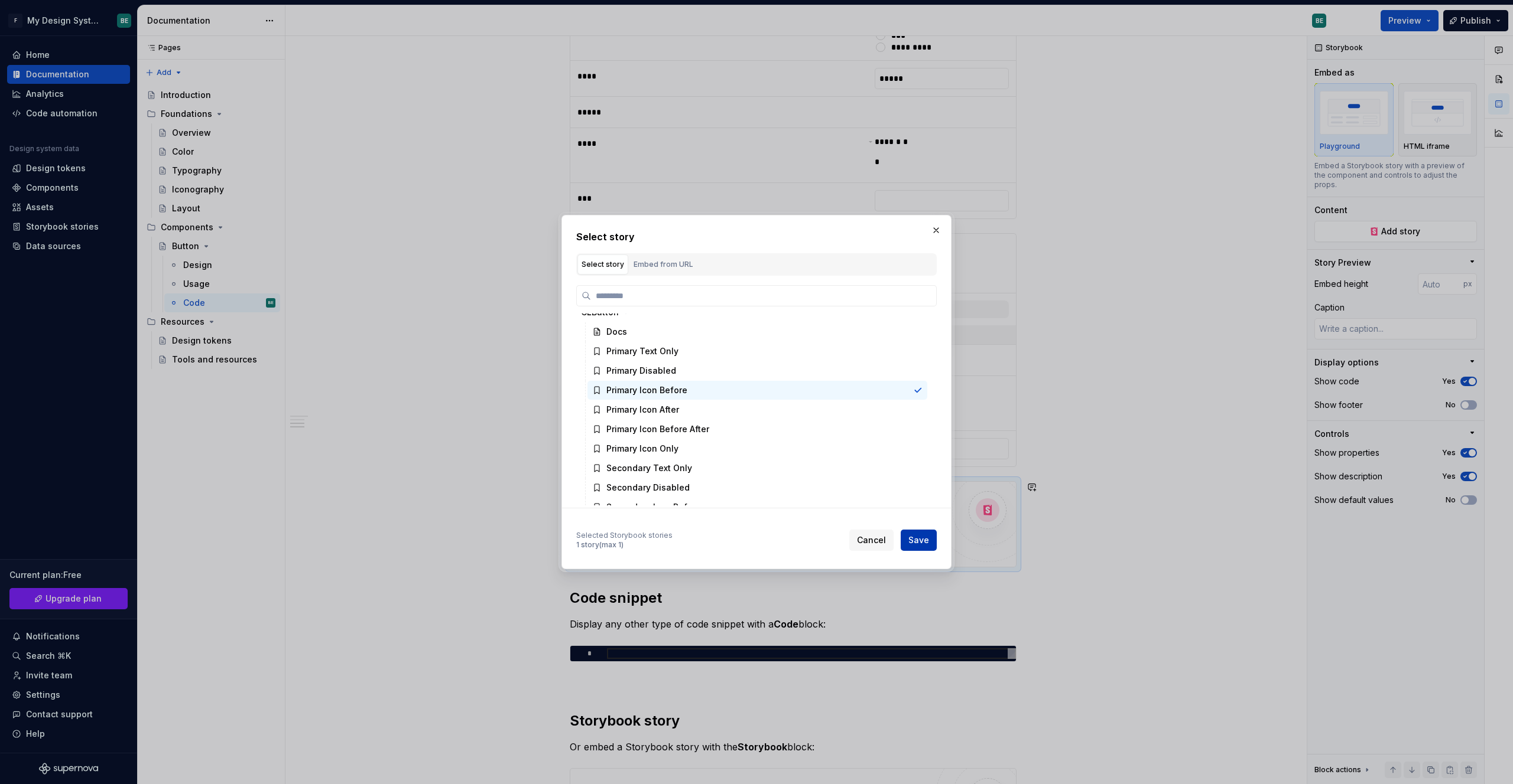
click at [823, 538] on span "Save" at bounding box center [919, 540] width 21 height 12
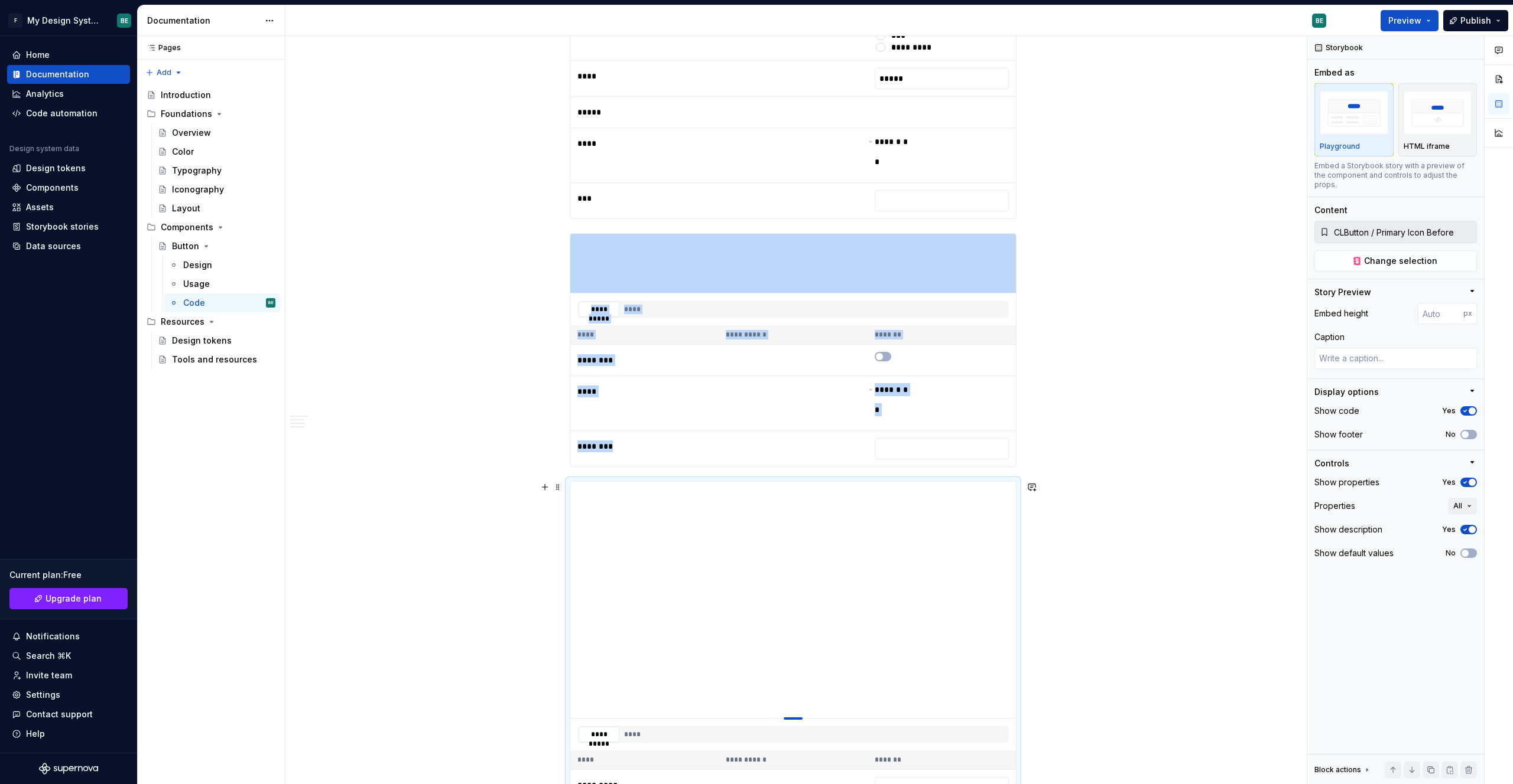
type textarea "*"
type input "399"
type textarea "*"
type input "395"
type textarea "*"
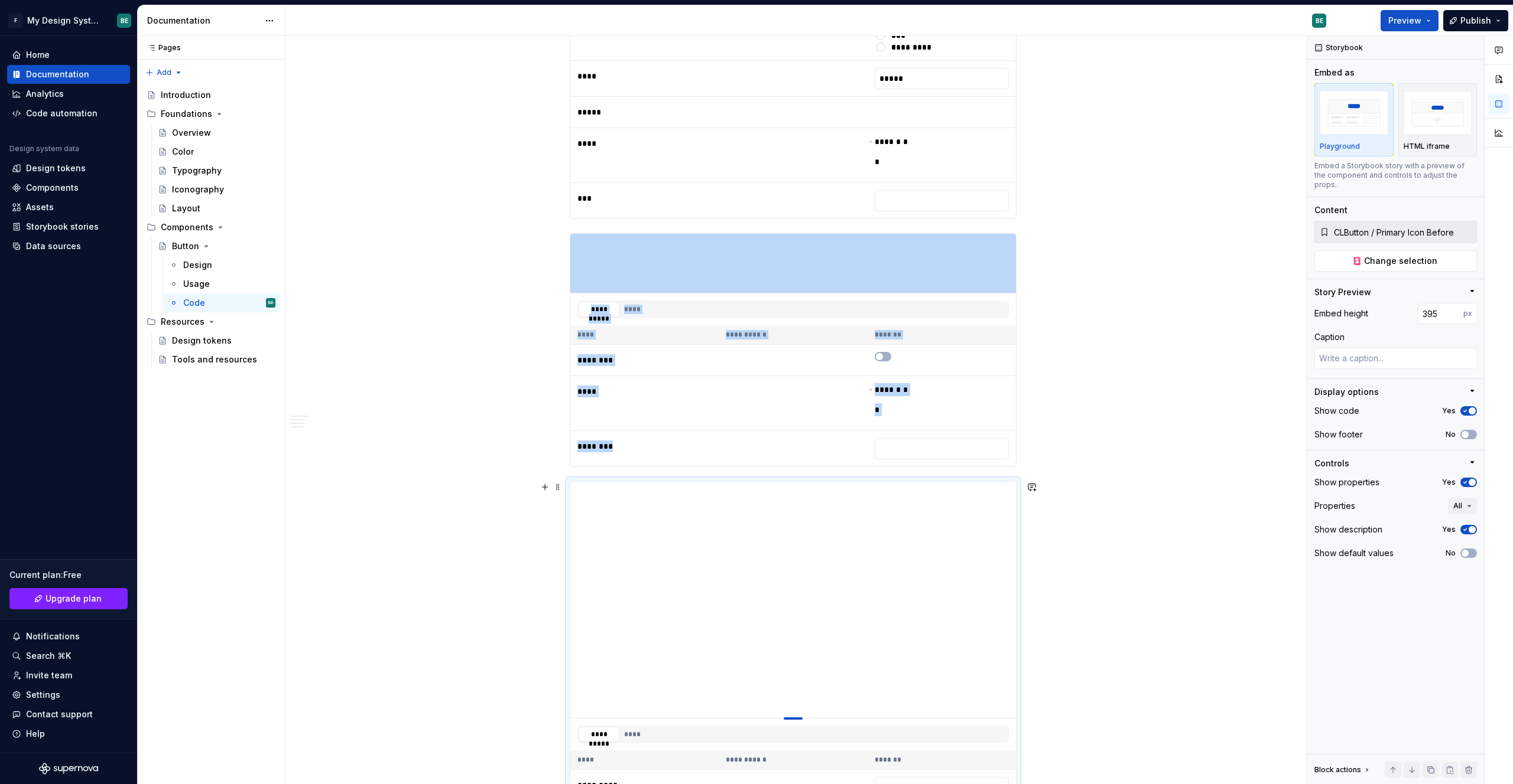
type input "372"
type textarea "*"
type input "311"
type textarea "*"
type input "213"
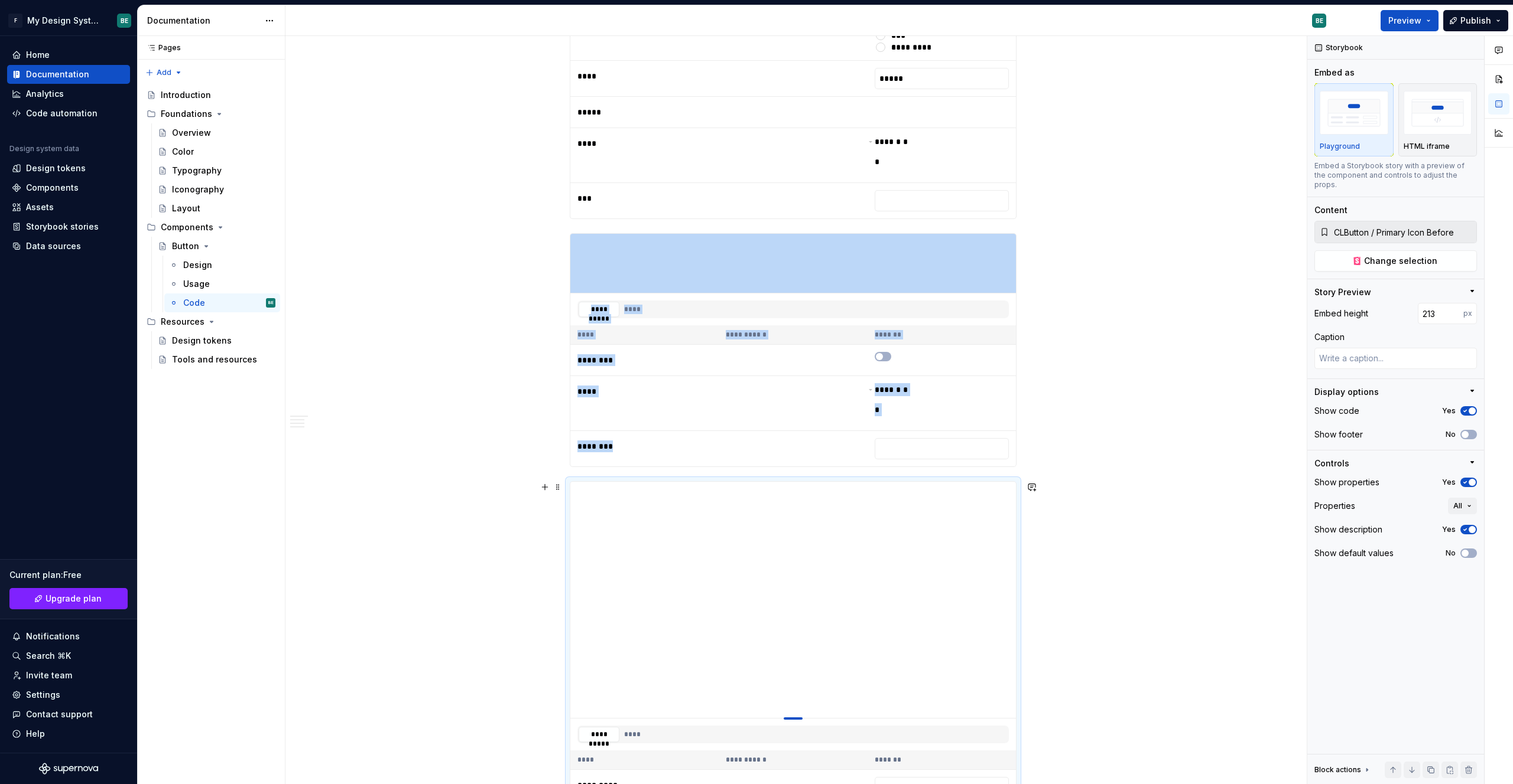
type textarea "*"
type input "180"
type textarea "*"
type input "147"
type textarea "*"
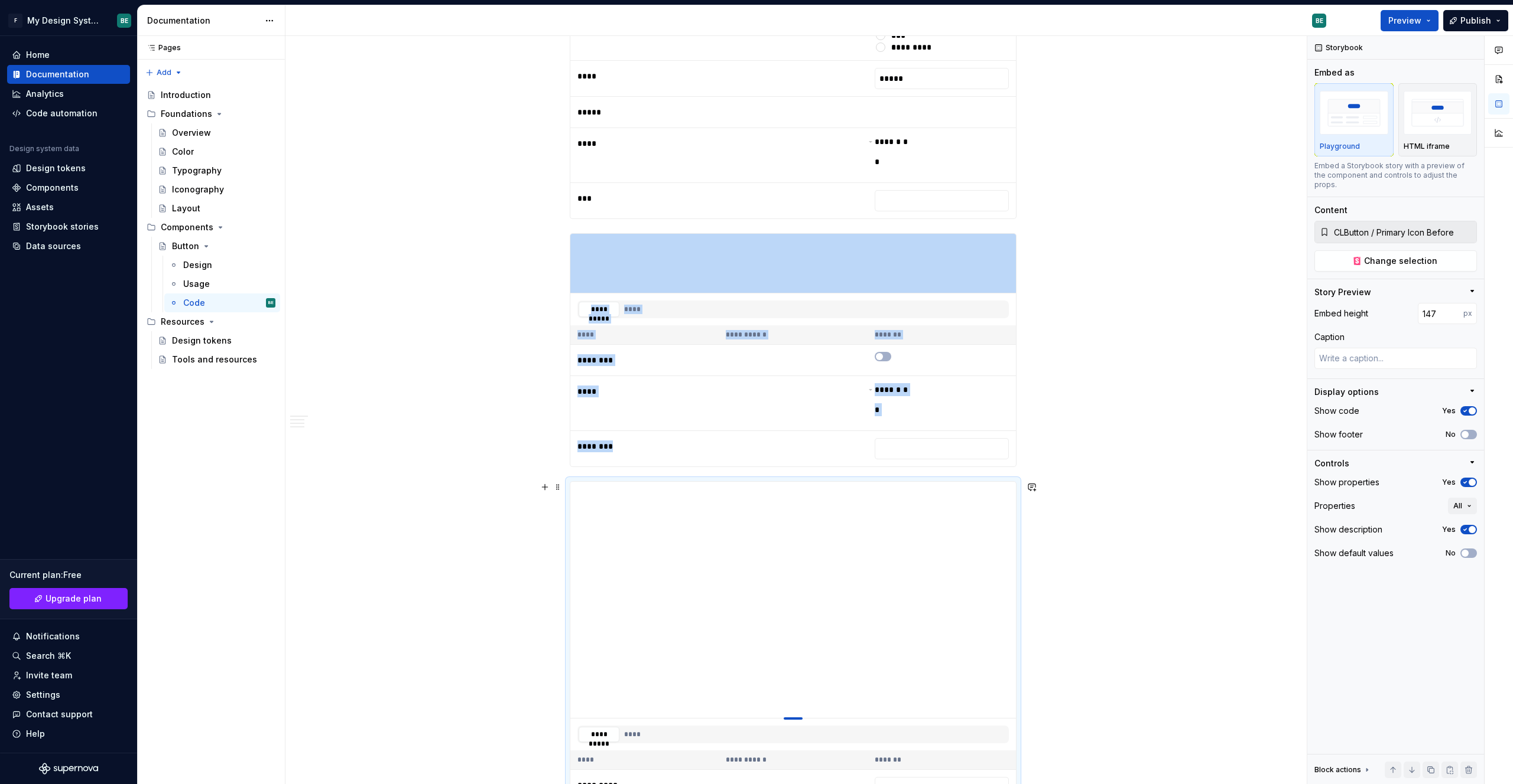
type input "128"
type textarea "*"
type input "109"
type textarea "*"
type input "100"
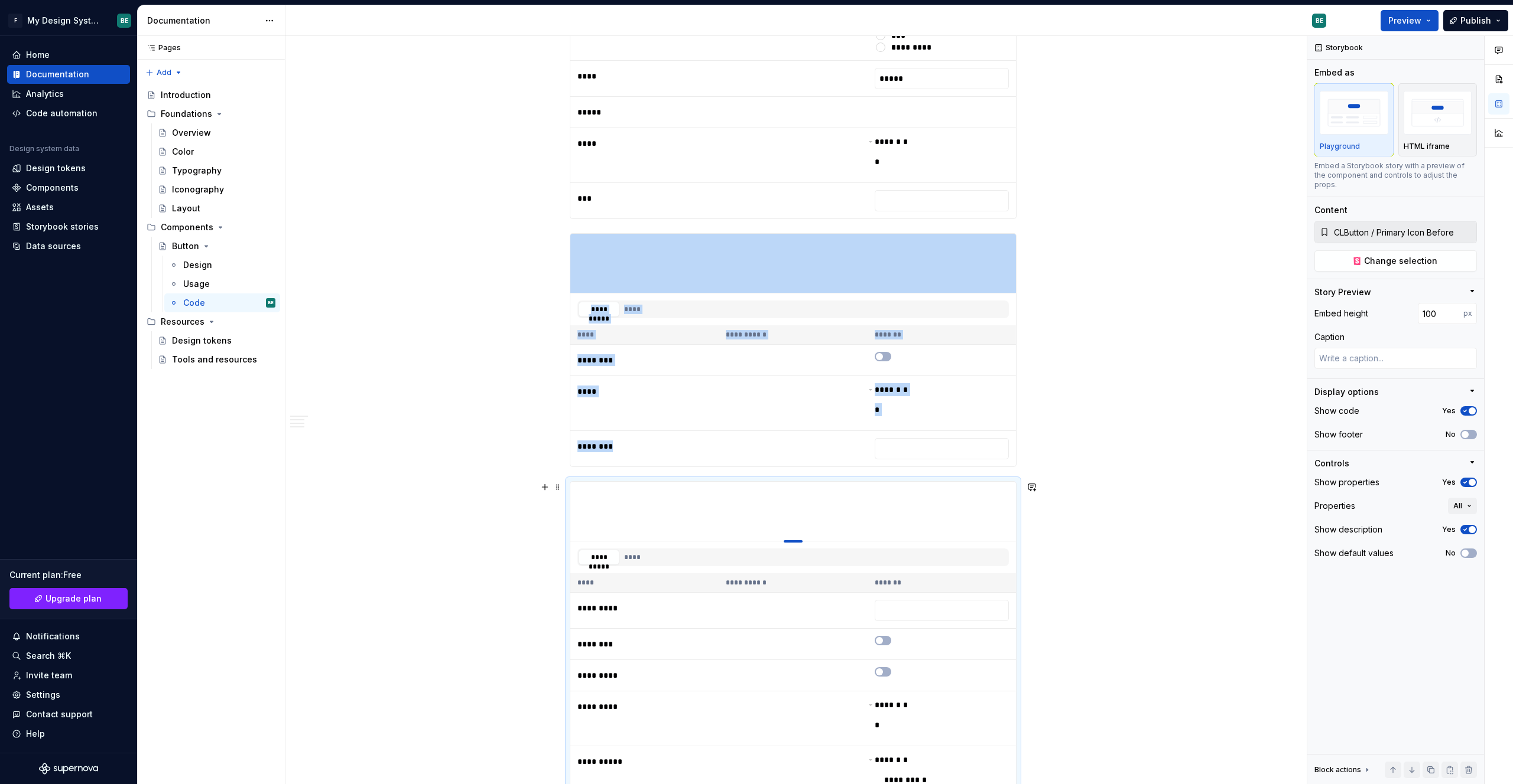
drag, startPoint x: 788, startPoint y: 719, endPoint x: 765, endPoint y: 511, distance: 209.3
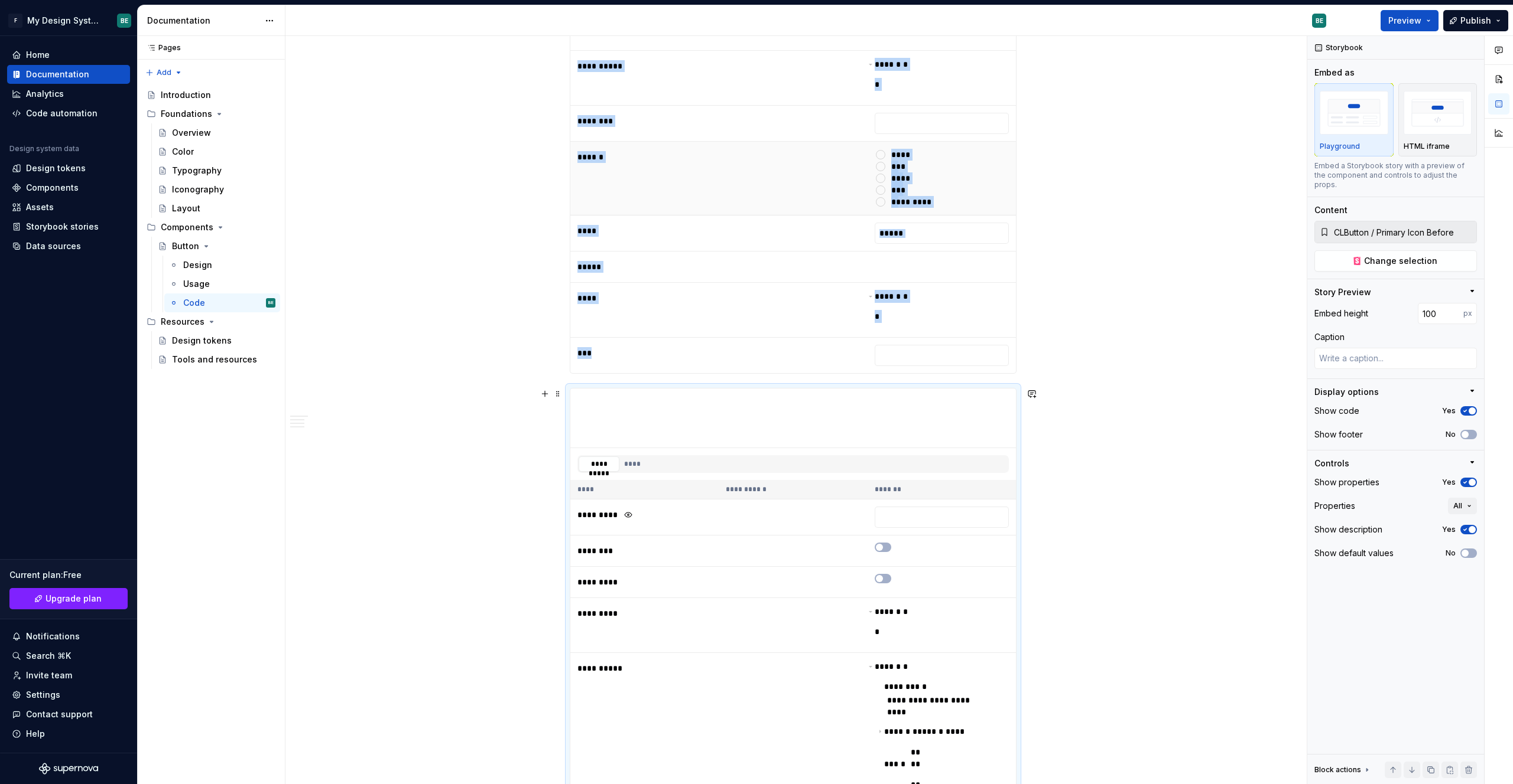
scroll to position [313, 0]
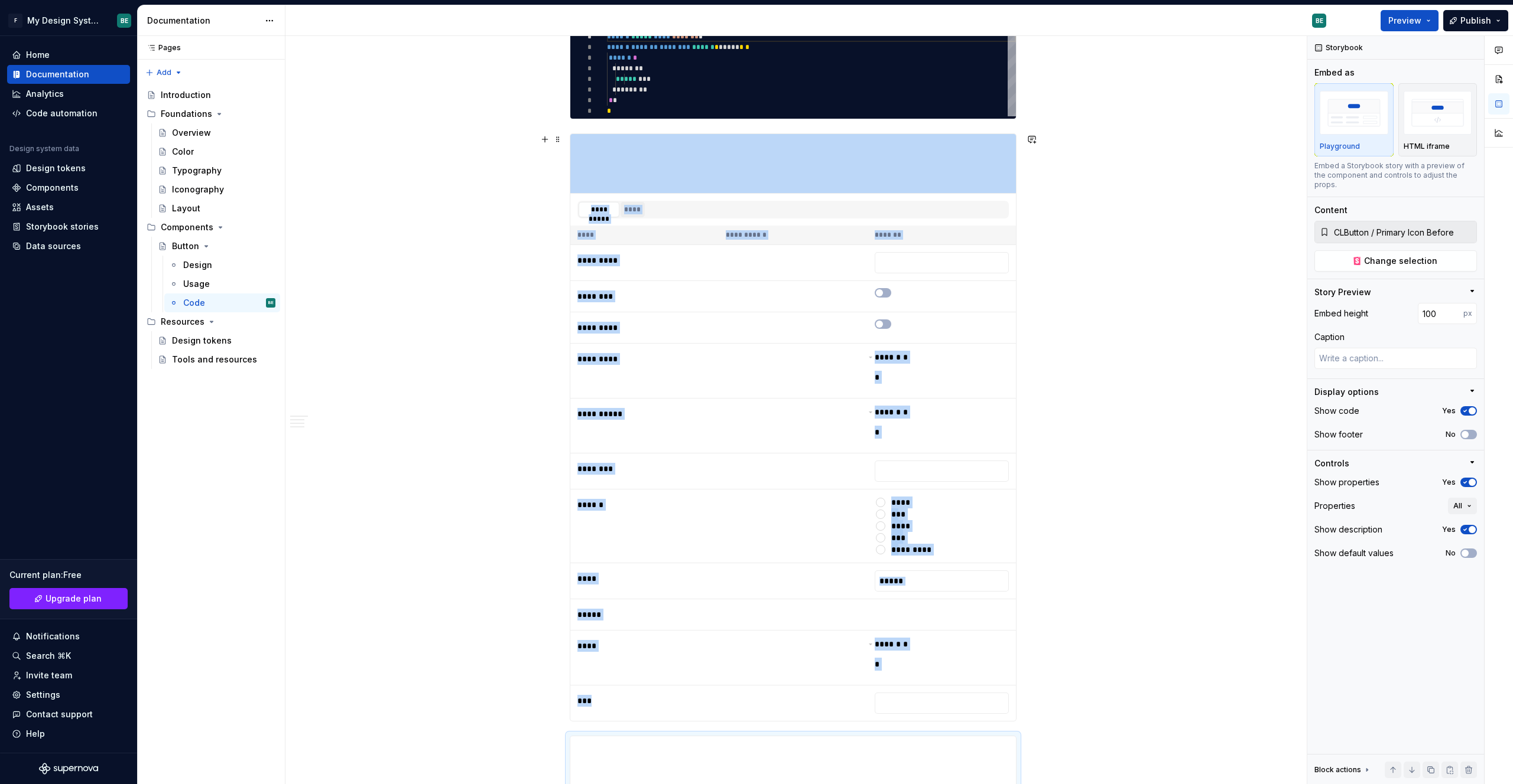
type textarea "*"
type input "CLButton / Primary Text Only"
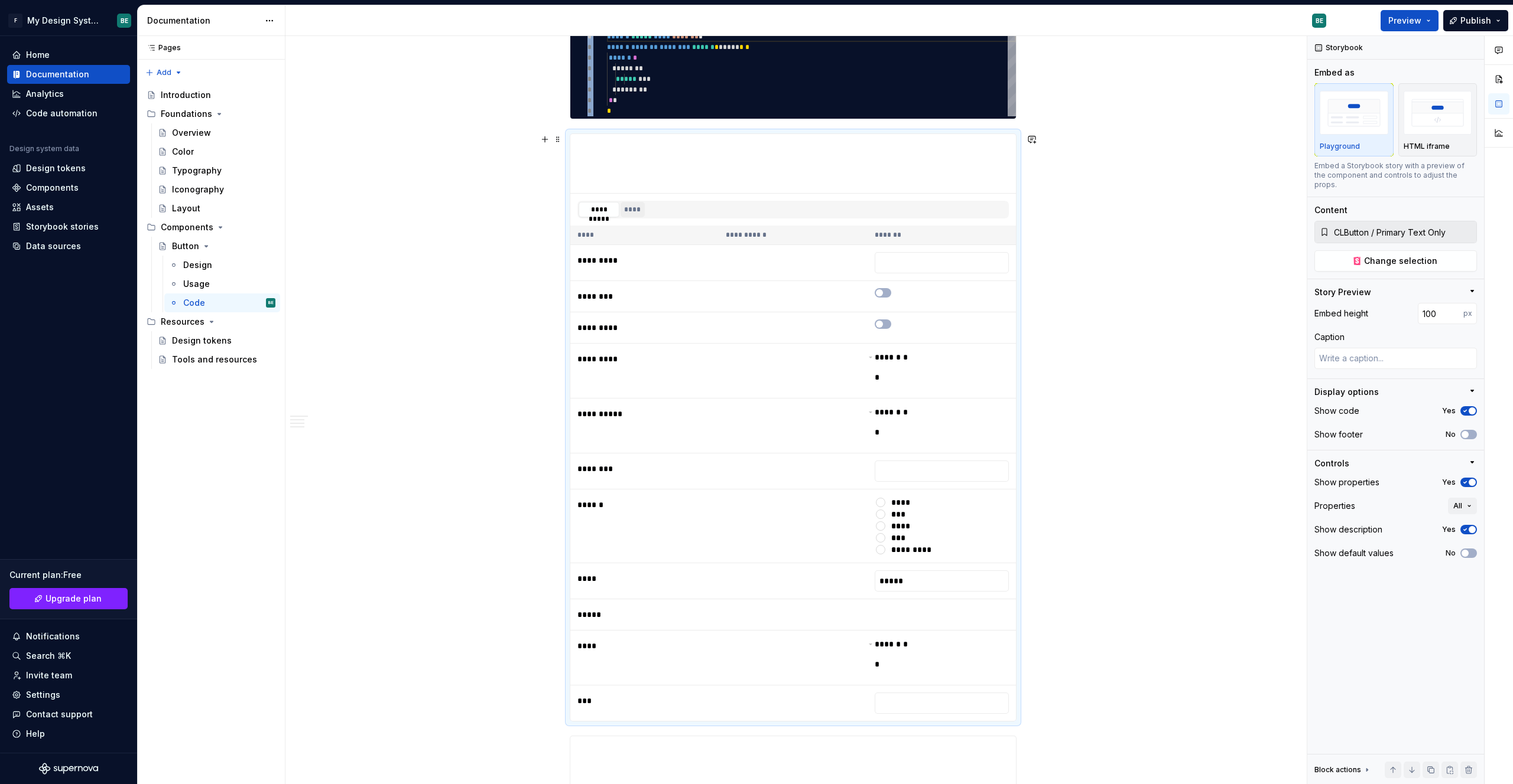
click at [635, 214] on button "****" at bounding box center [632, 209] width 24 height 15
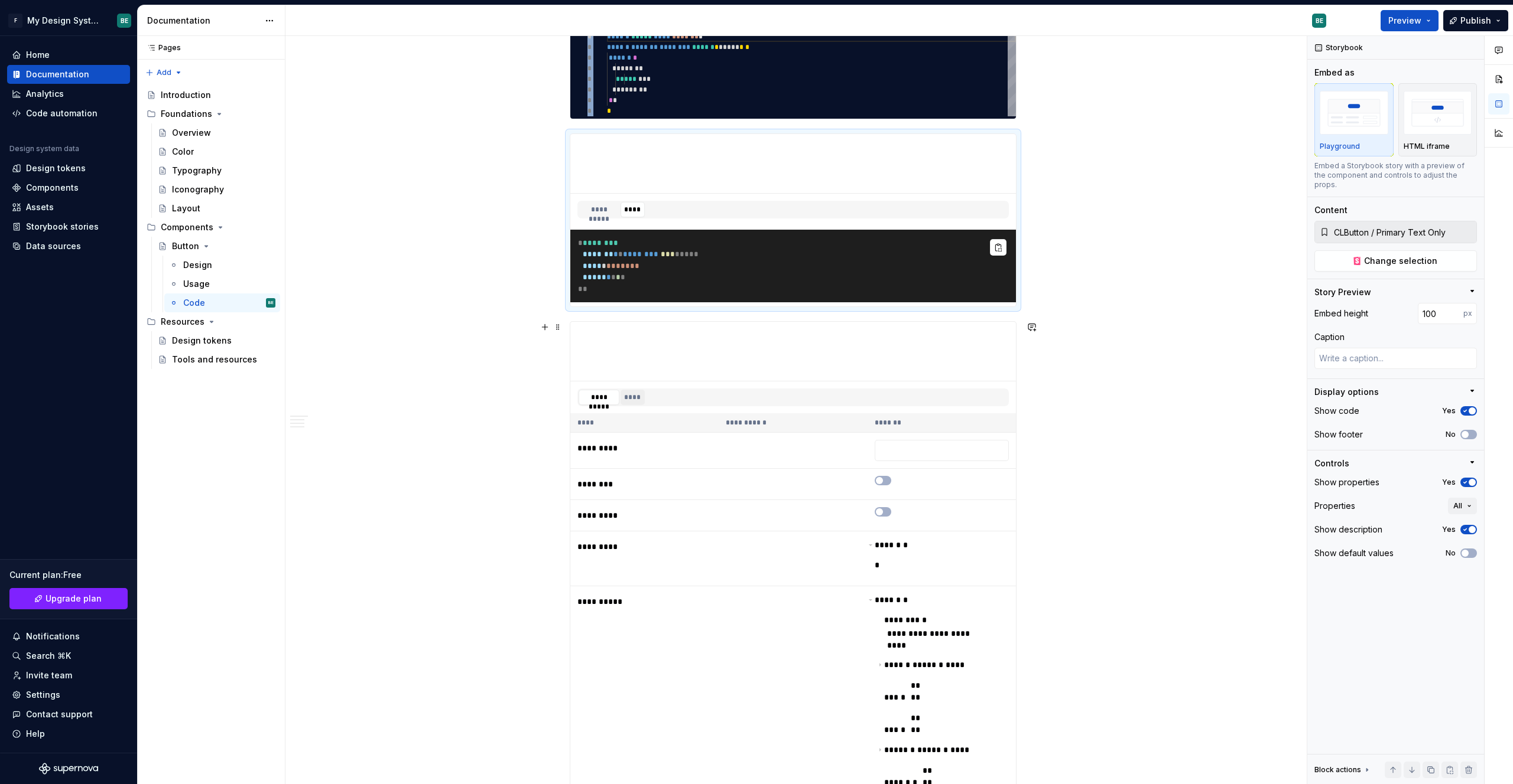
type textarea "*"
type input "CLButton / Primary Icon Before"
click at [636, 396] on button "****" at bounding box center [632, 397] width 24 height 15
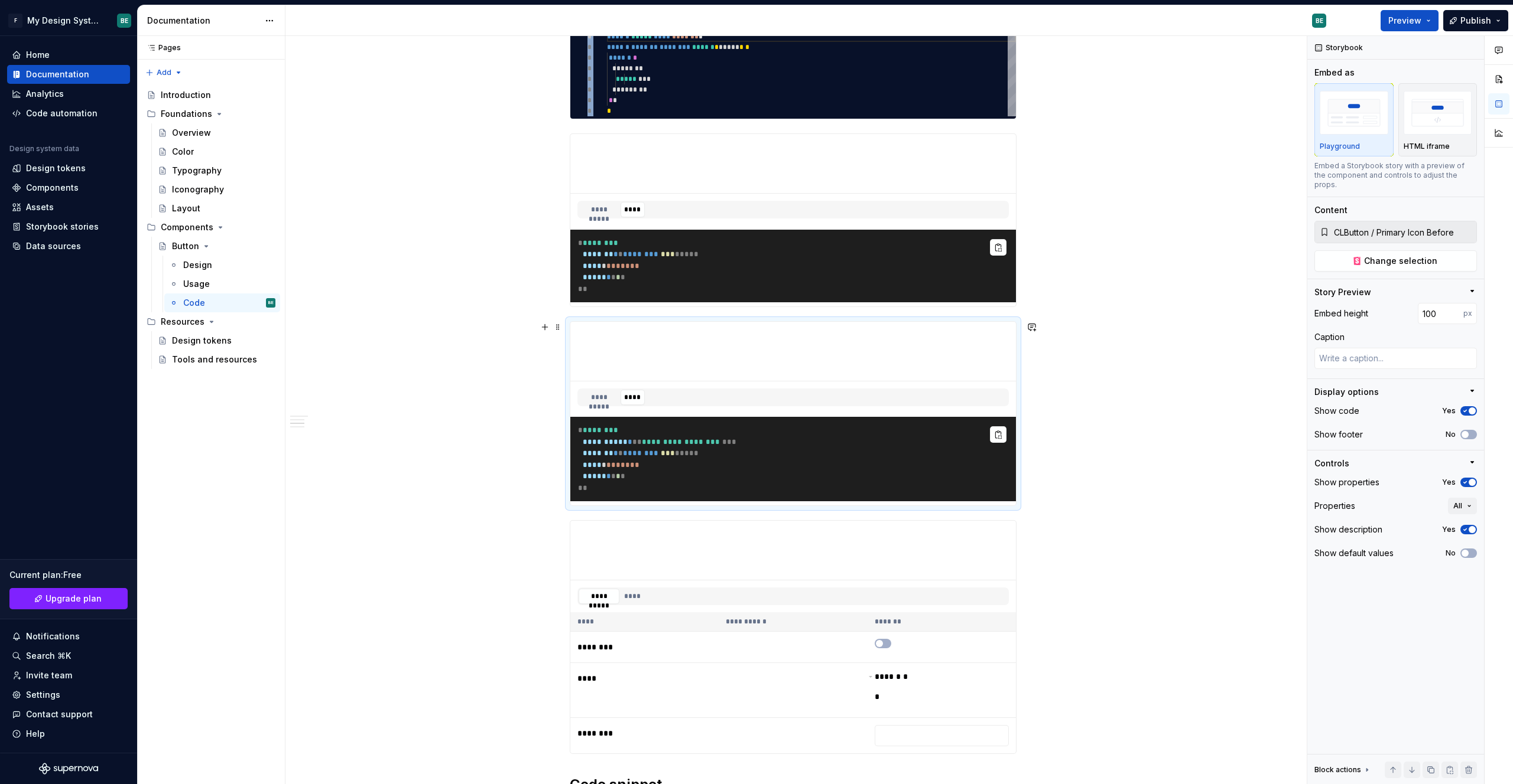
click at [823, 437] on div "**********" at bounding box center [792, 580] width 1015 height 1423
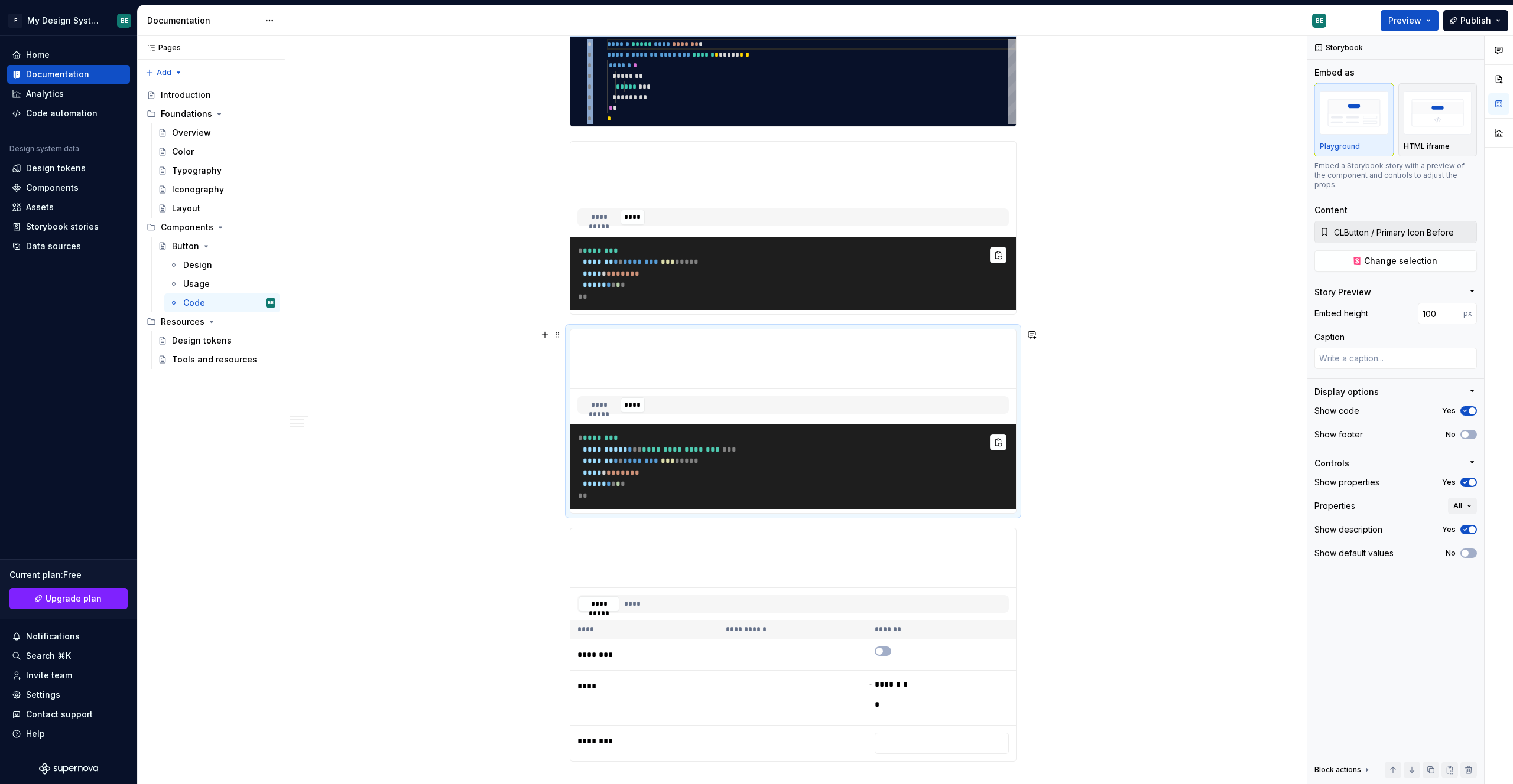
scroll to position [135, 0]
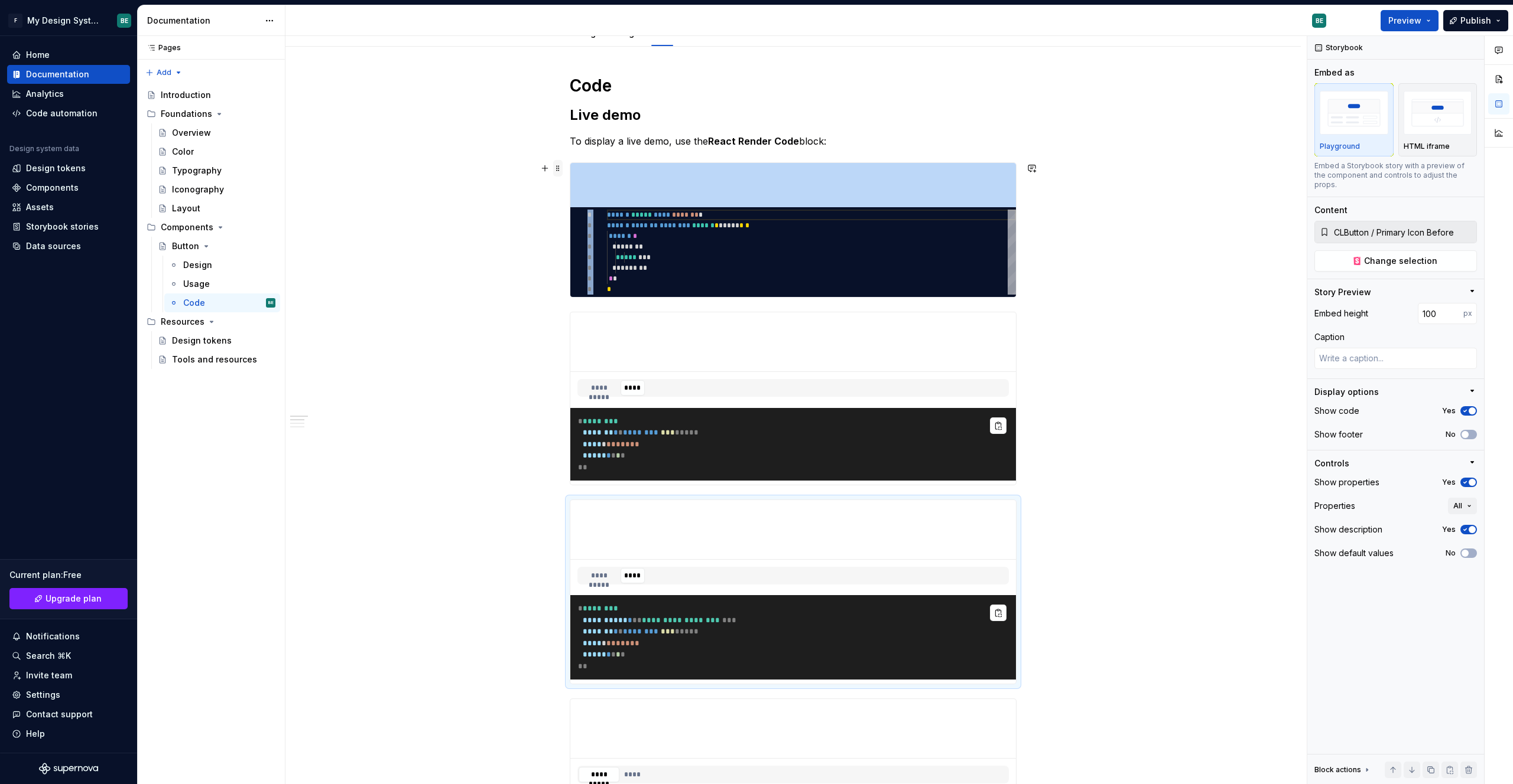
click at [560, 170] on span at bounding box center [558, 168] width 10 height 16
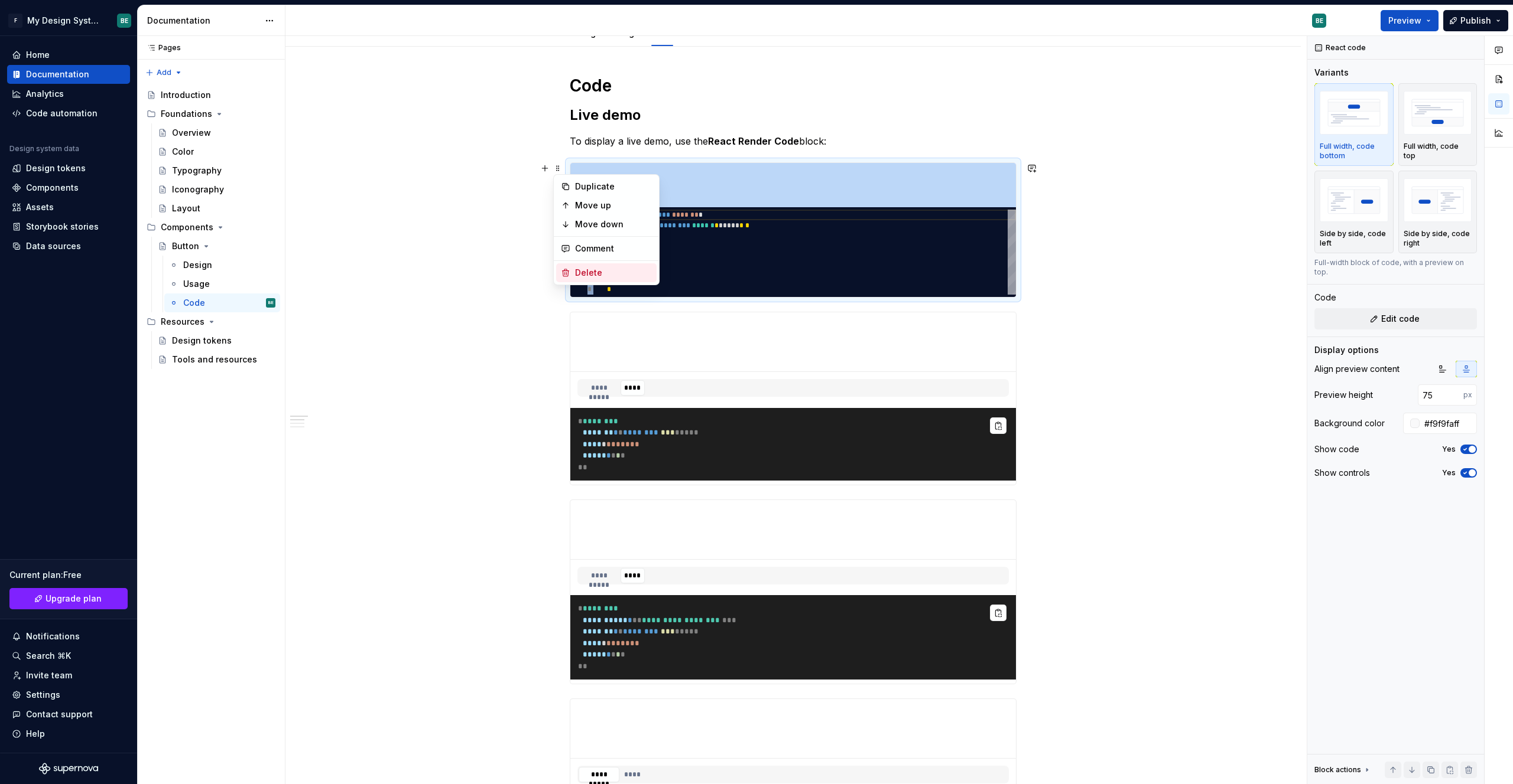
click at [605, 272] on div "Delete" at bounding box center [613, 272] width 77 height 12
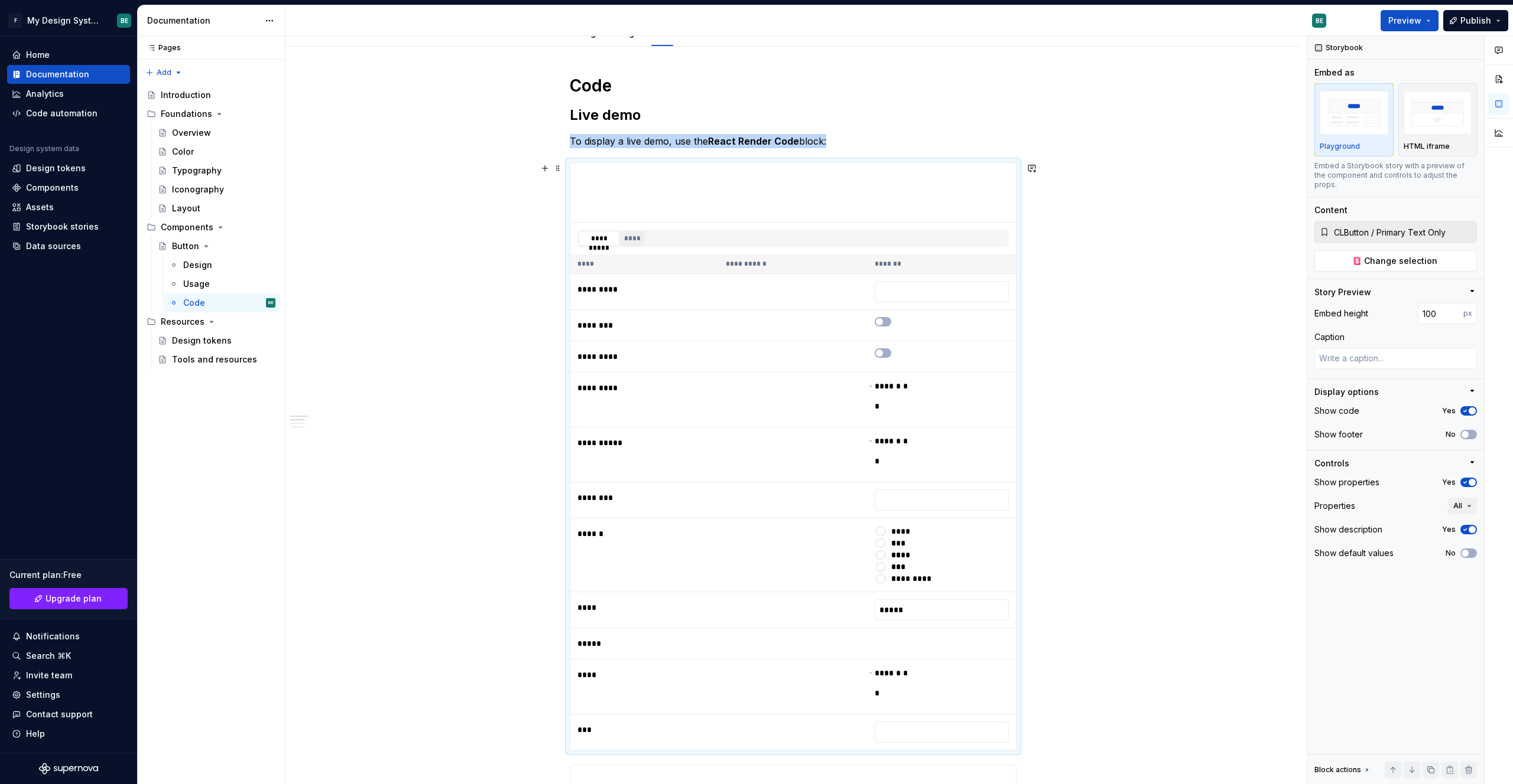
click at [640, 240] on button "****" at bounding box center [632, 238] width 24 height 15
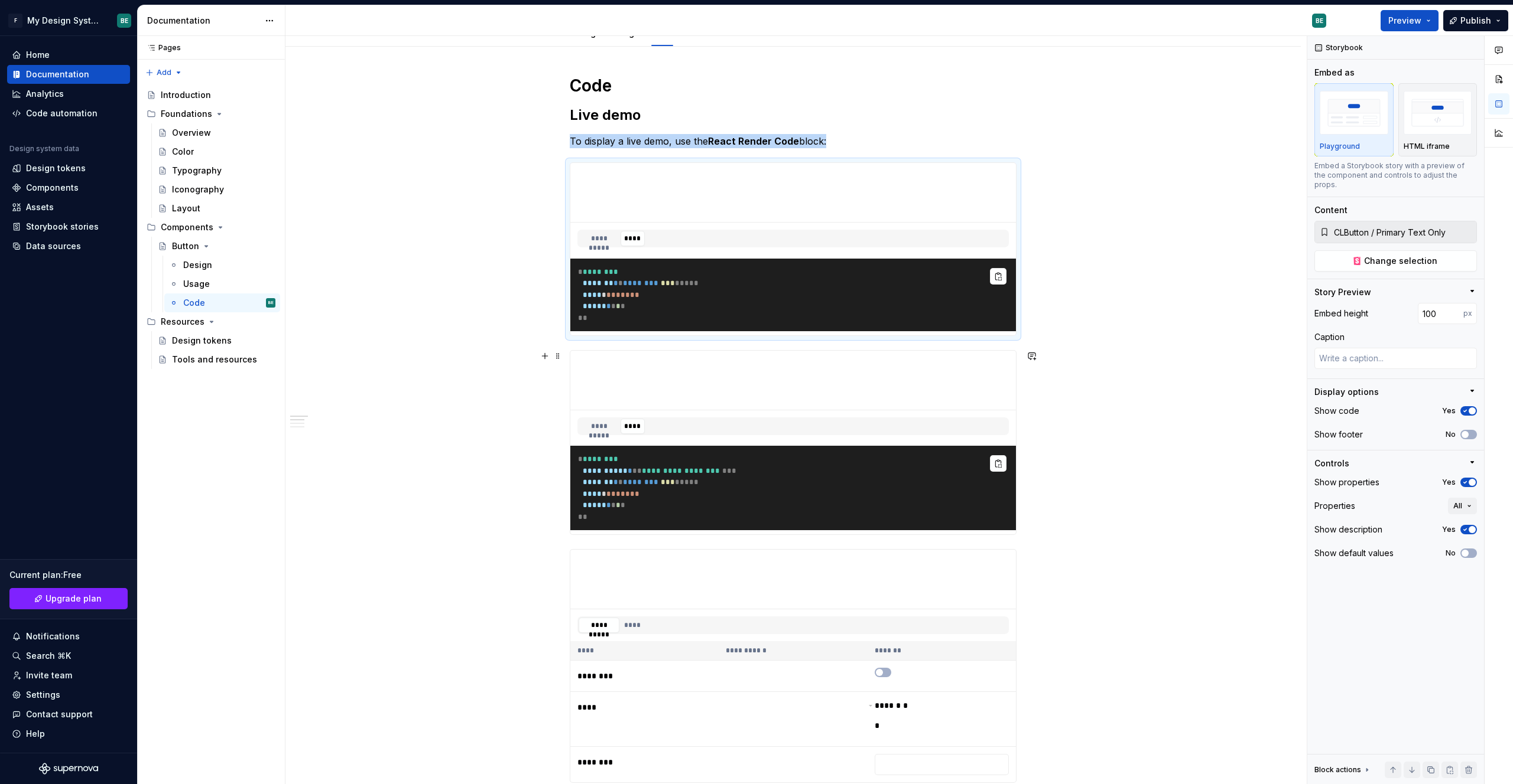
click at [823, 382] on div "**********" at bounding box center [792, 683] width 1015 height 1273
click at [823, 374] on div "**********" at bounding box center [796, 411] width 1021 height 749
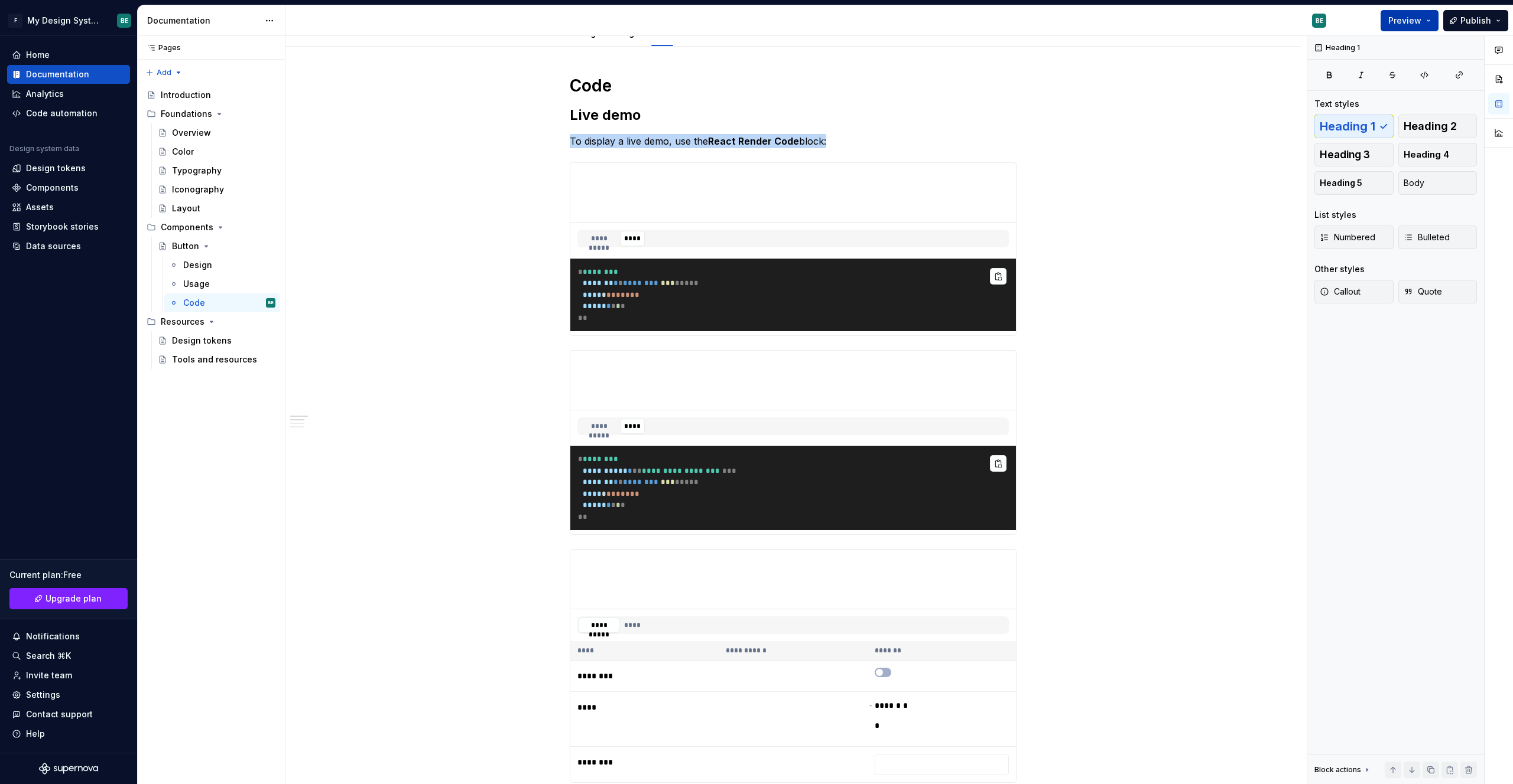
click at [823, 21] on button "Preview" at bounding box center [1409, 20] width 58 height 21
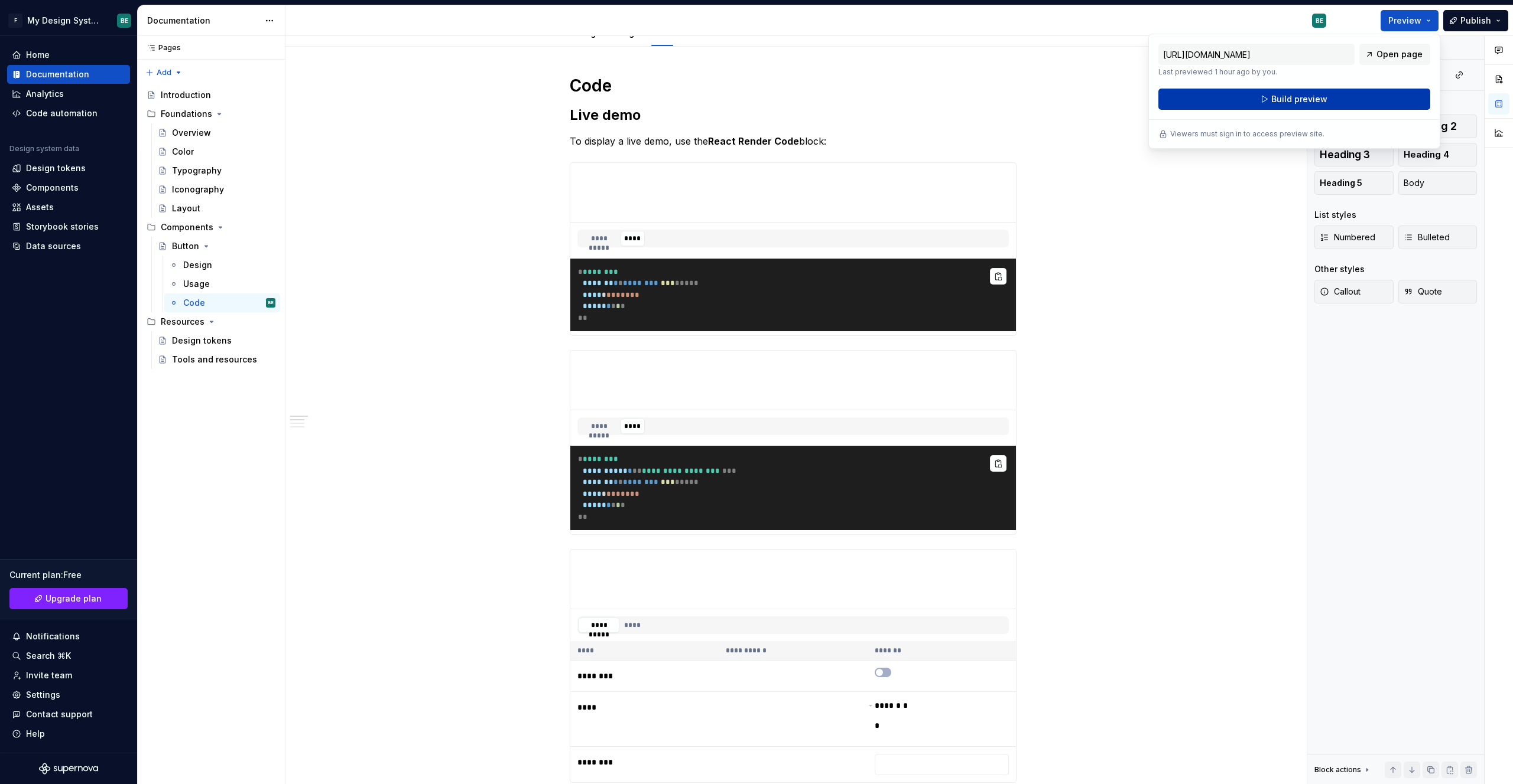
click at [823, 103] on span "Build preview" at bounding box center [1299, 99] width 56 height 12
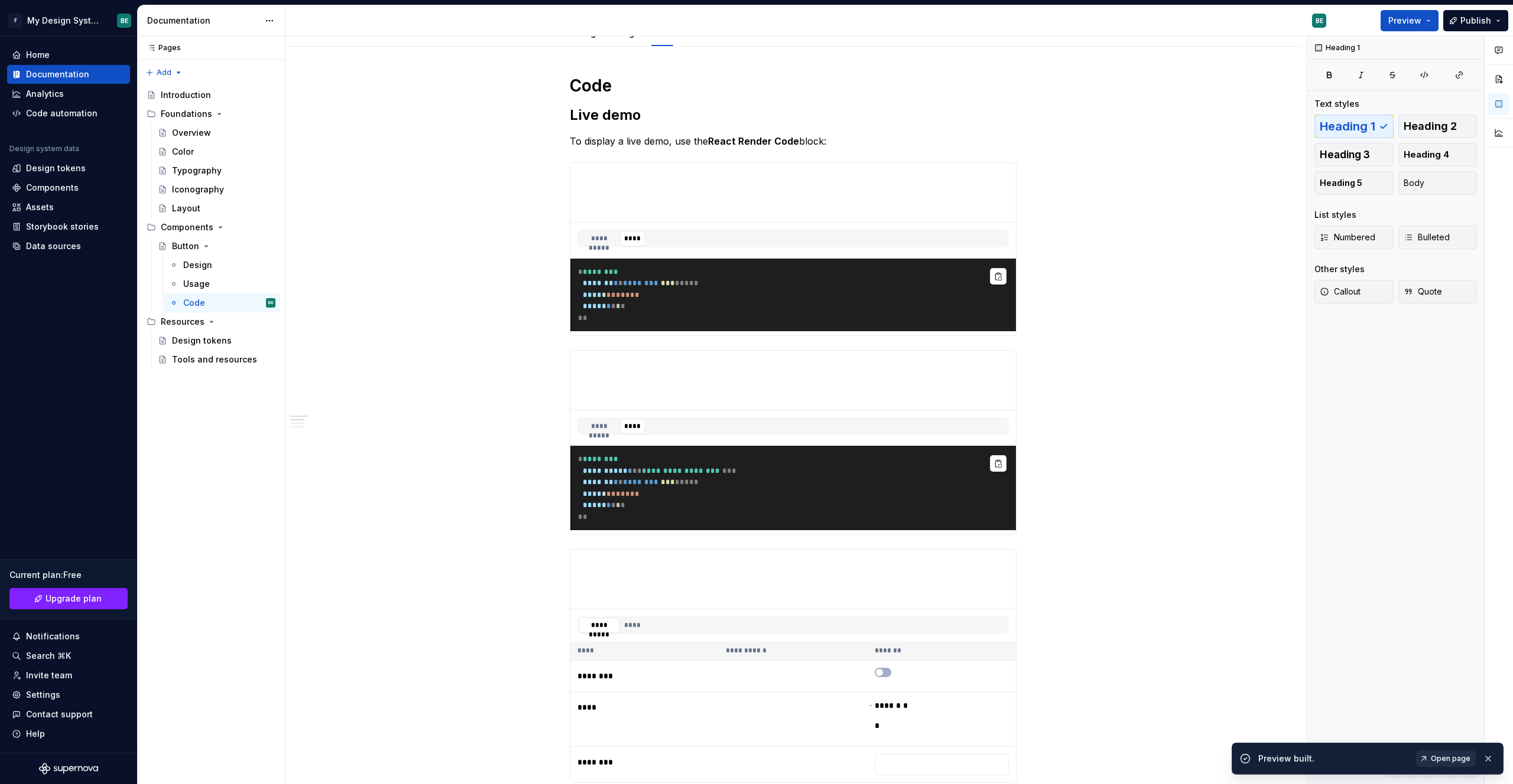
click at [823, 761] on span "Open page" at bounding box center [1450, 759] width 40 height 10
click at [194, 268] on div "Design" at bounding box center [198, 265] width 29 height 12
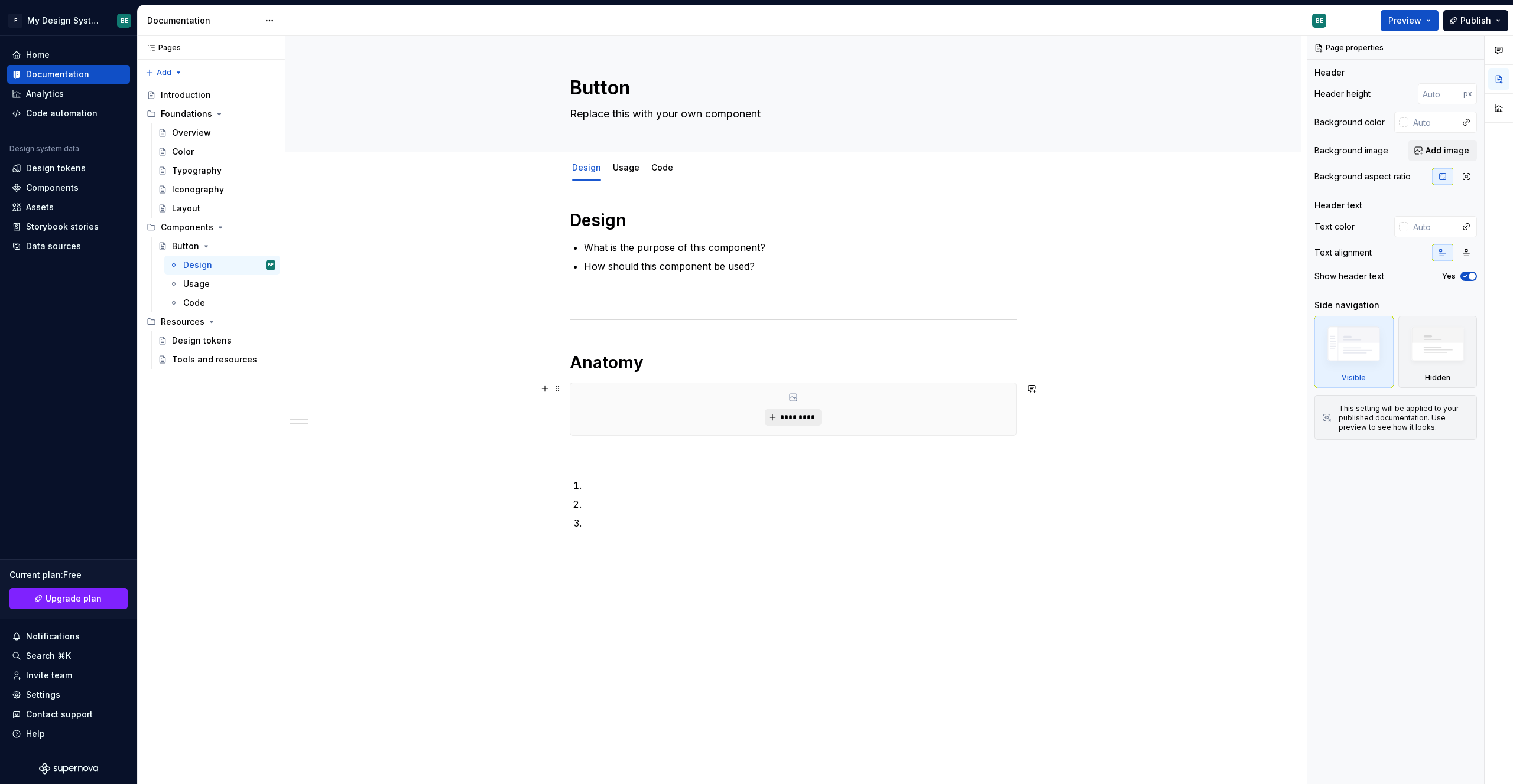
type textarea "*"
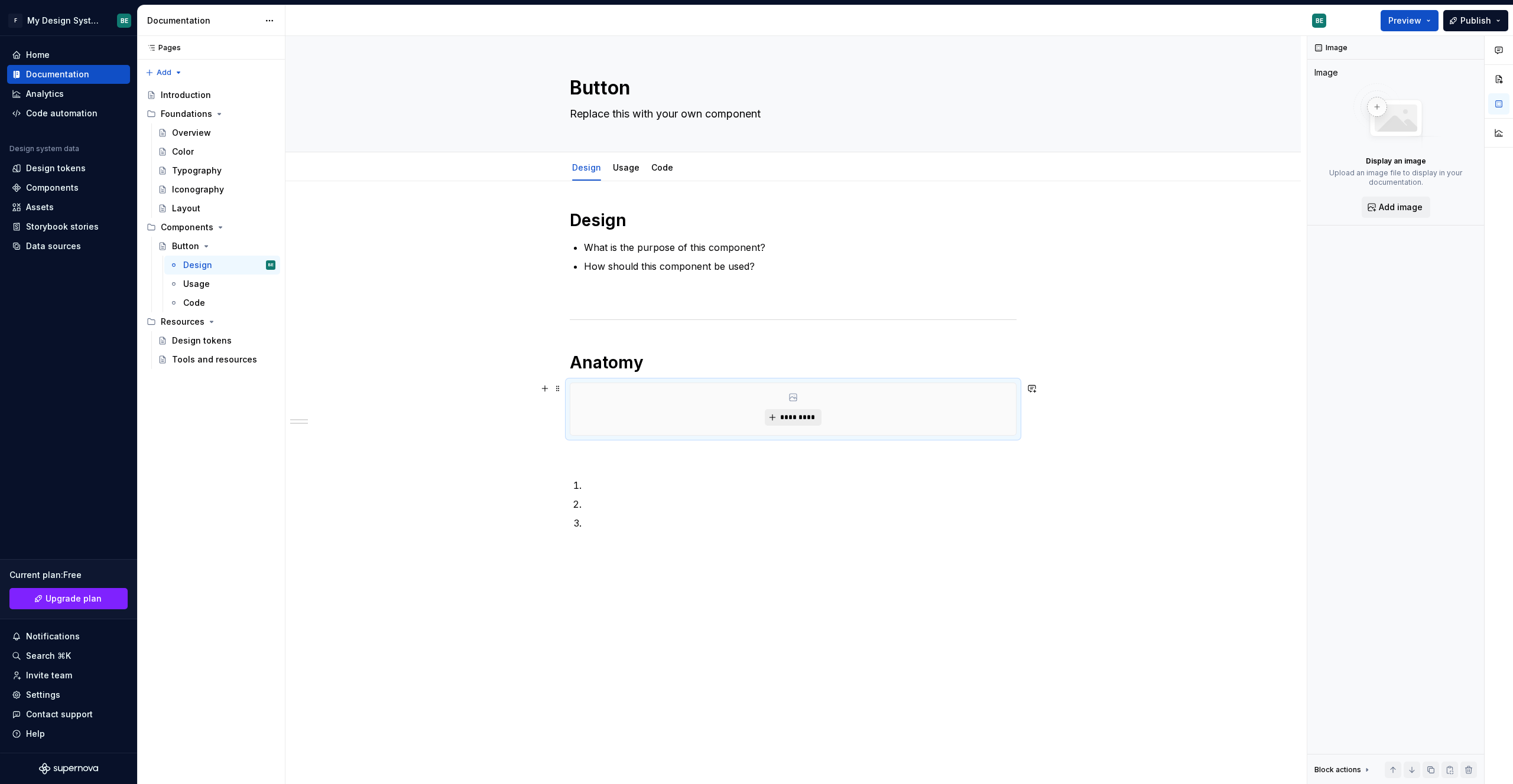
click at [787, 413] on span "*********" at bounding box center [797, 418] width 36 height 10
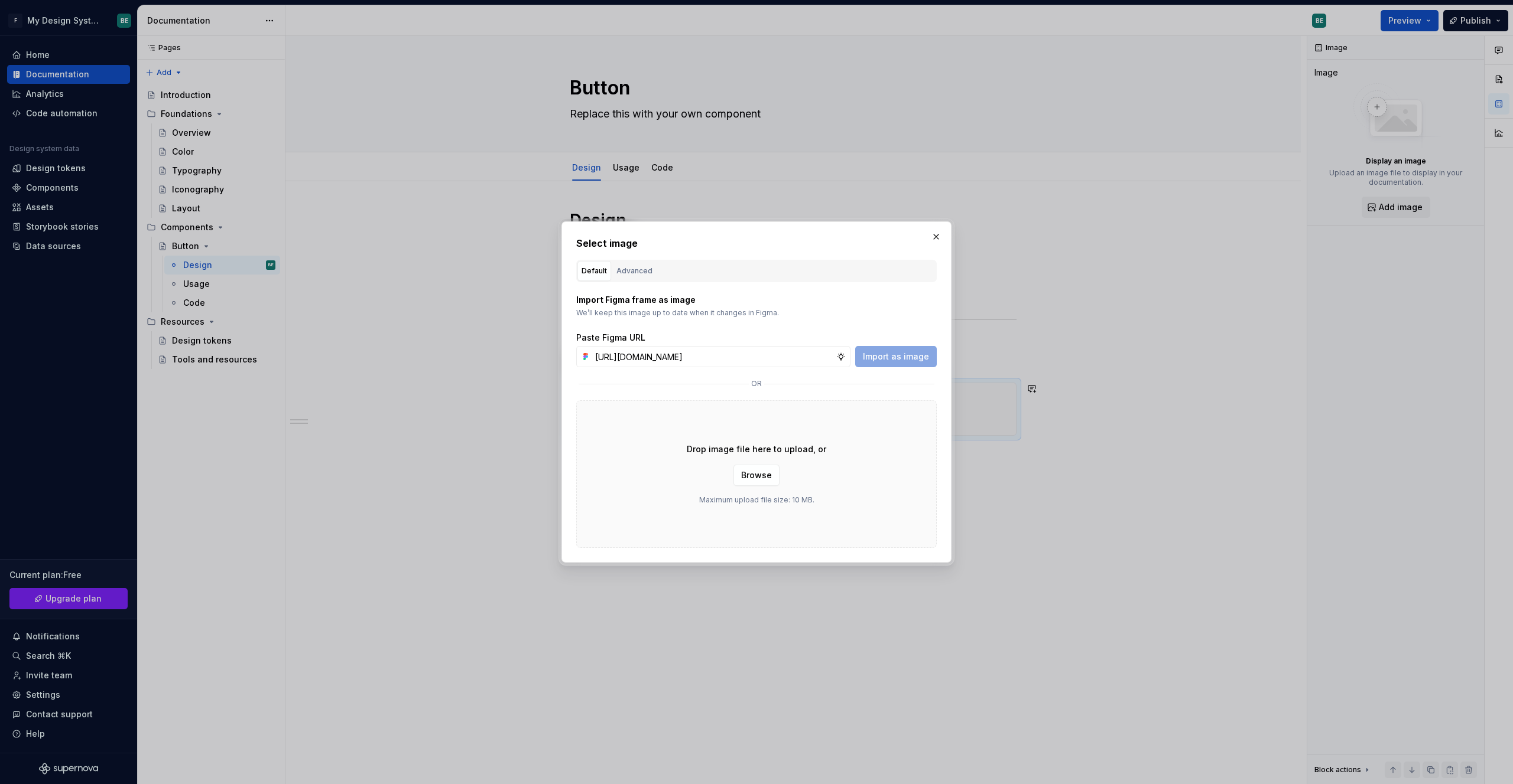
scroll to position [0, 291]
type input "[URL][DOMAIN_NAME]"
click at [823, 359] on span "Import as image" at bounding box center [896, 356] width 66 height 12
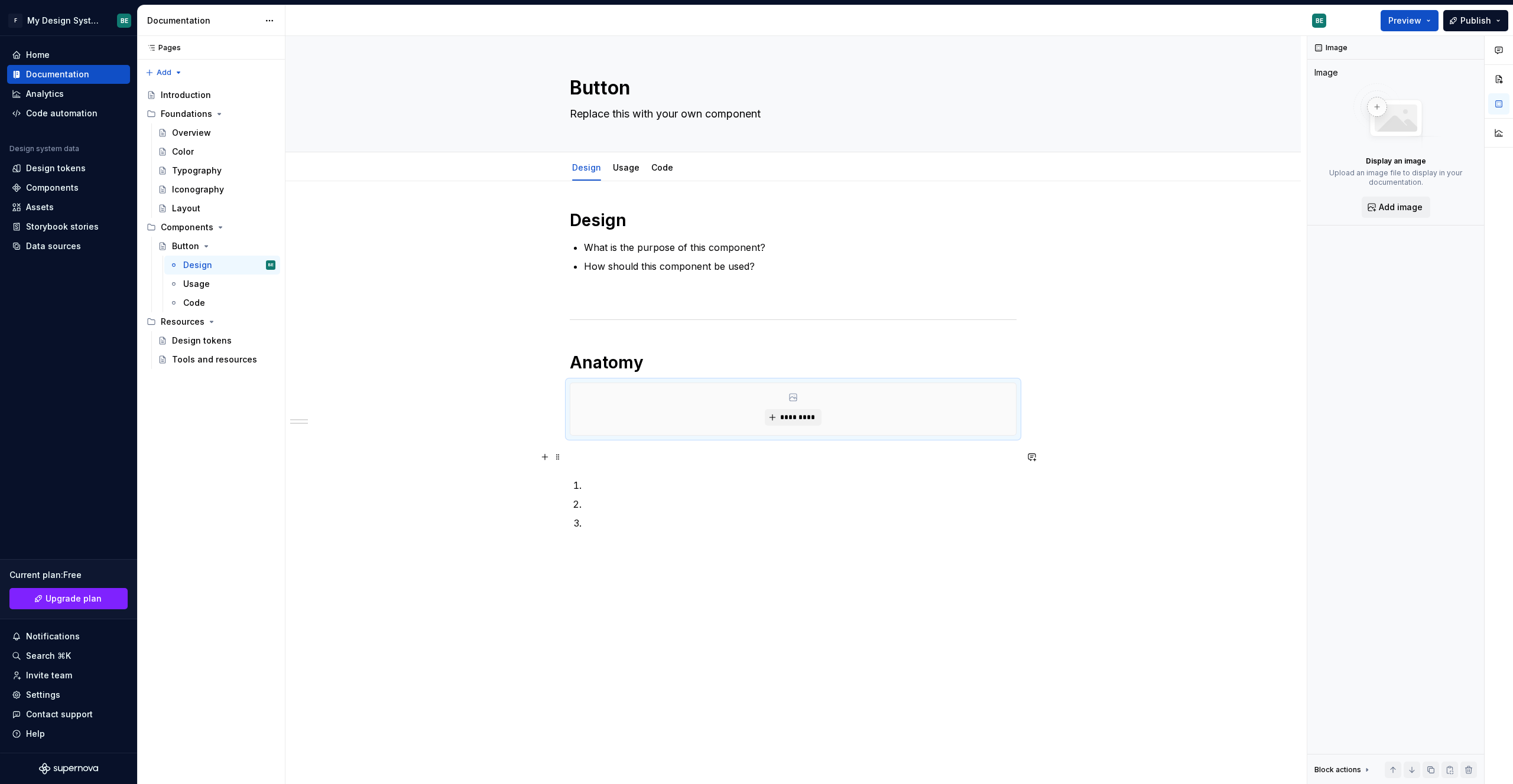
type textarea "*"
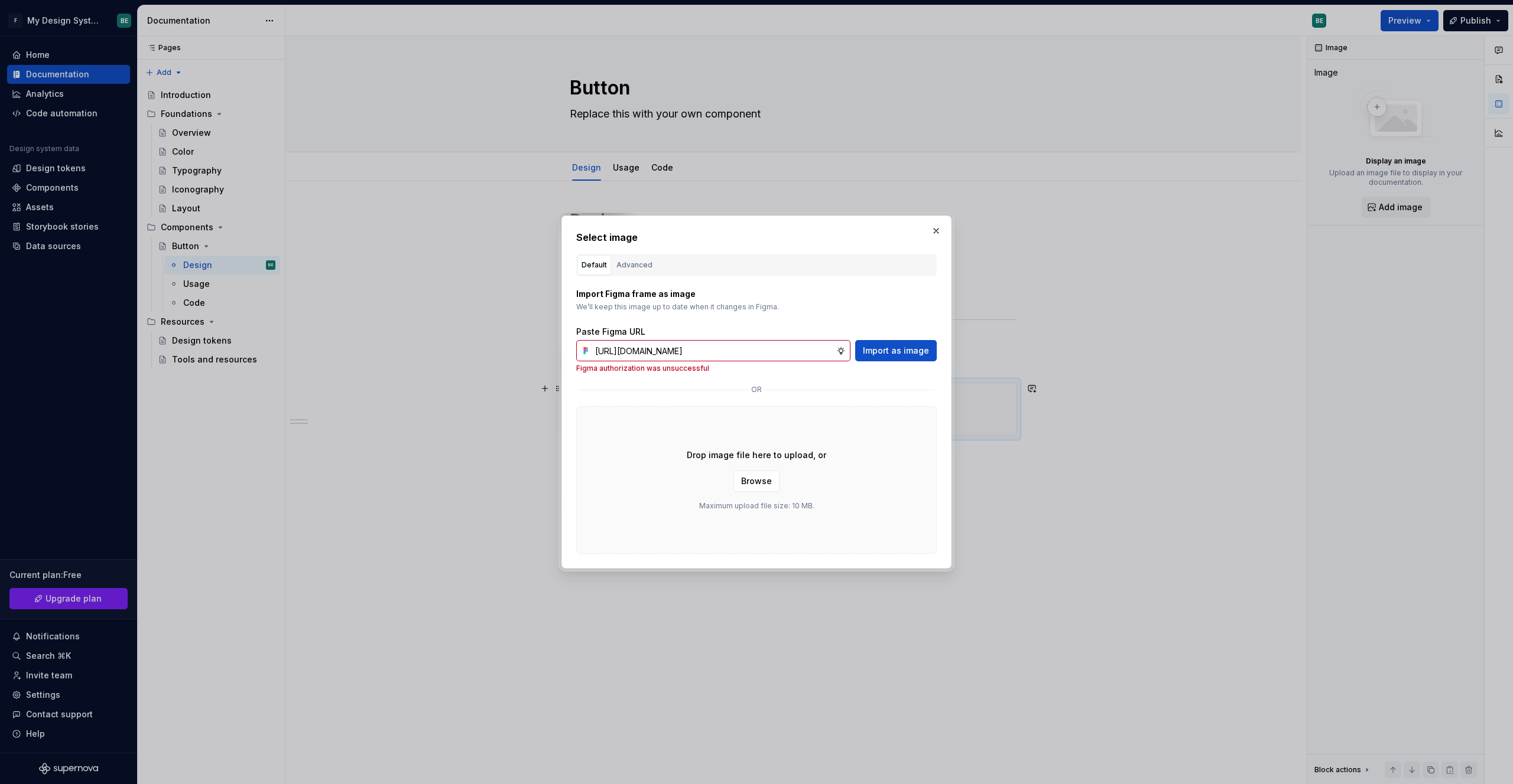
scroll to position [0, 291]
click at [796, 353] on input "[URL][DOMAIN_NAME]" at bounding box center [713, 351] width 246 height 21
click at [823, 481] on div "Drop image file here to upload, or Browse Maximum upload file size: 10 MB." at bounding box center [756, 480] width 361 height 148
click at [798, 419] on div "Drop image file here to upload, or Browse Maximum upload file size: 10 MB." at bounding box center [756, 480] width 361 height 148
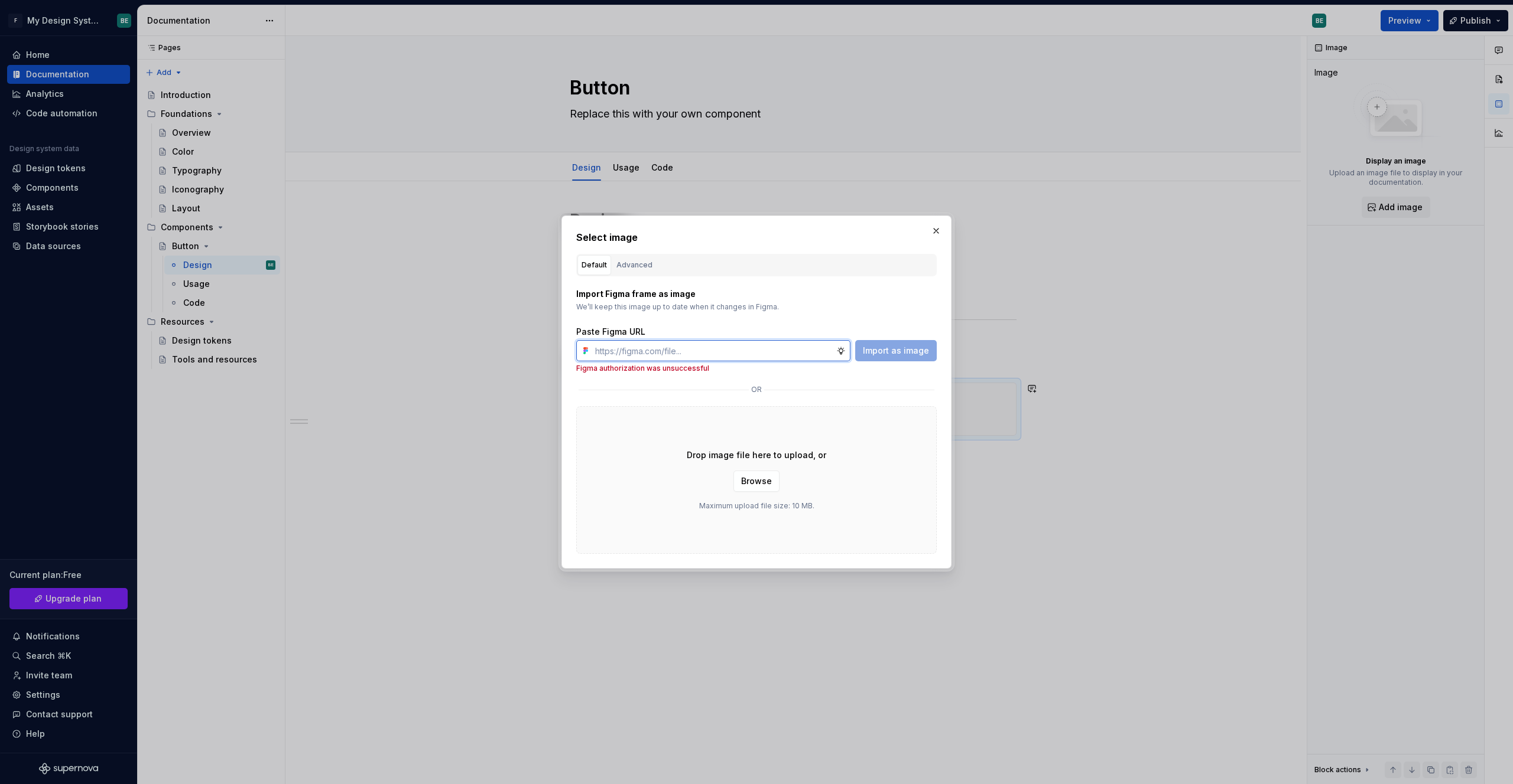
click at [808, 350] on input "text" at bounding box center [713, 351] width 246 height 21
click at [748, 478] on span "Browse" at bounding box center [756, 481] width 31 height 12
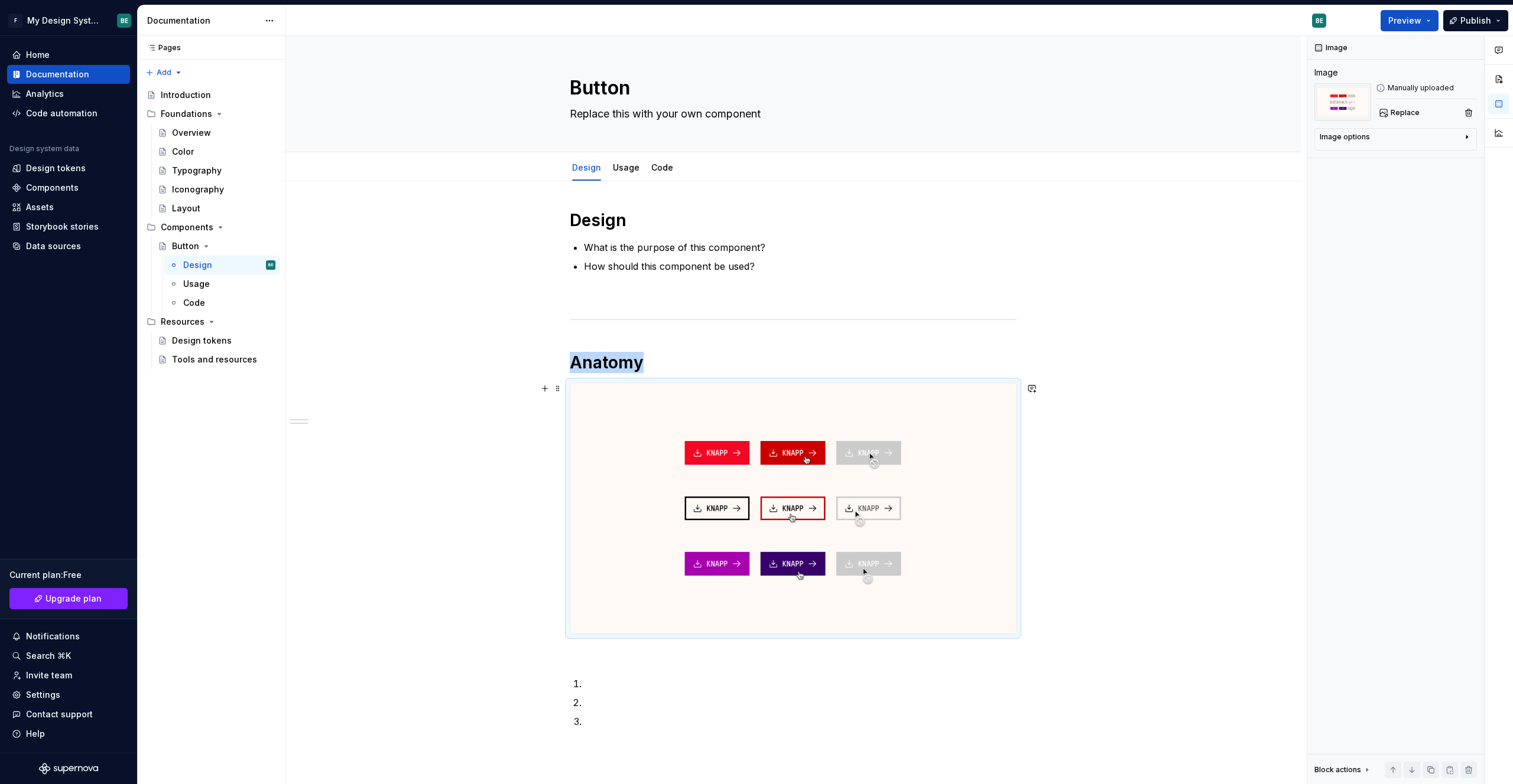
click at [823, 486] on div "Design What is the purpose of this component? How should this component be used…" at bounding box center [792, 580] width 1015 height 797
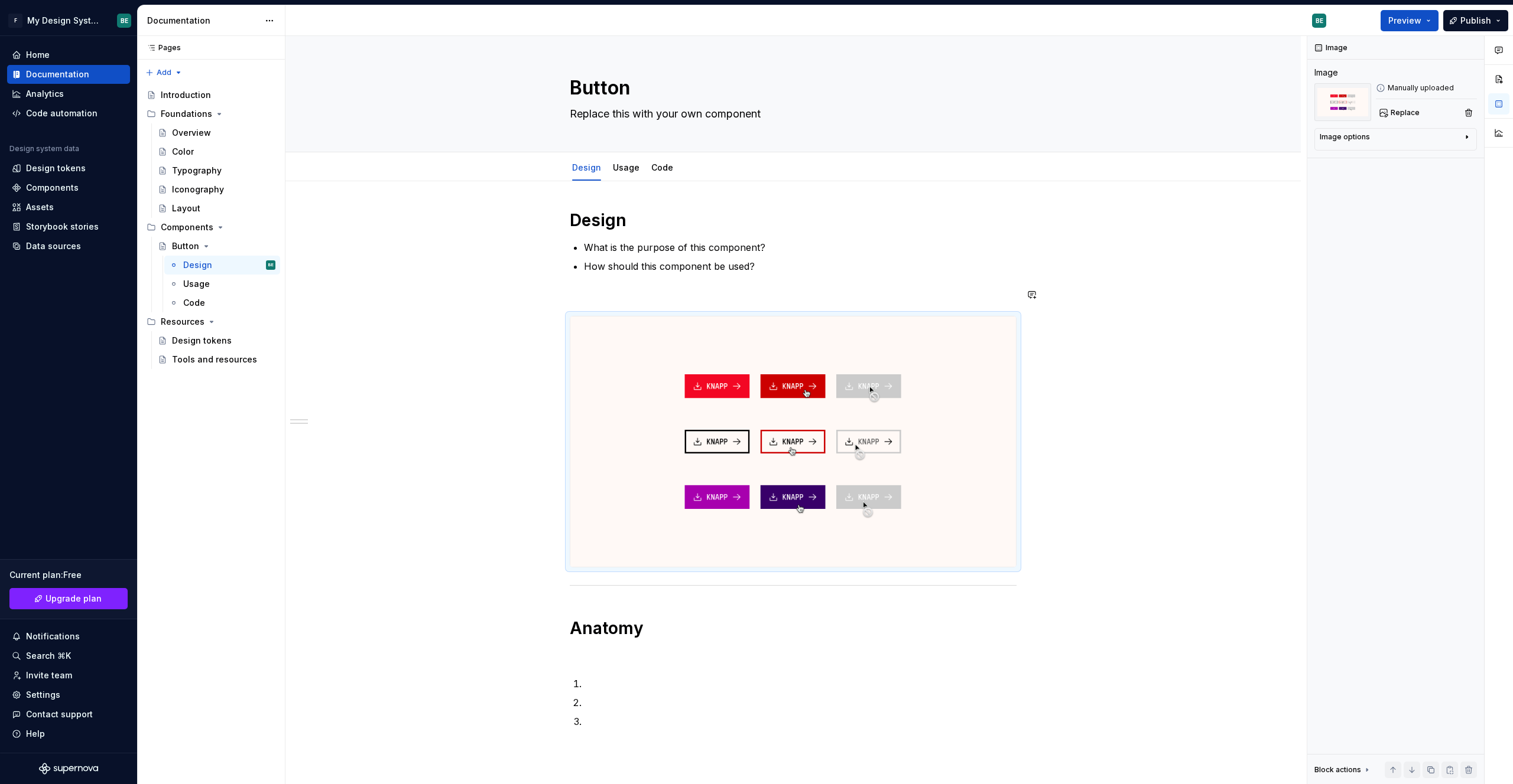
click at [611, 306] on div "Design What is the purpose of this component? How should this component be used…" at bounding box center [792, 469] width 446 height 519
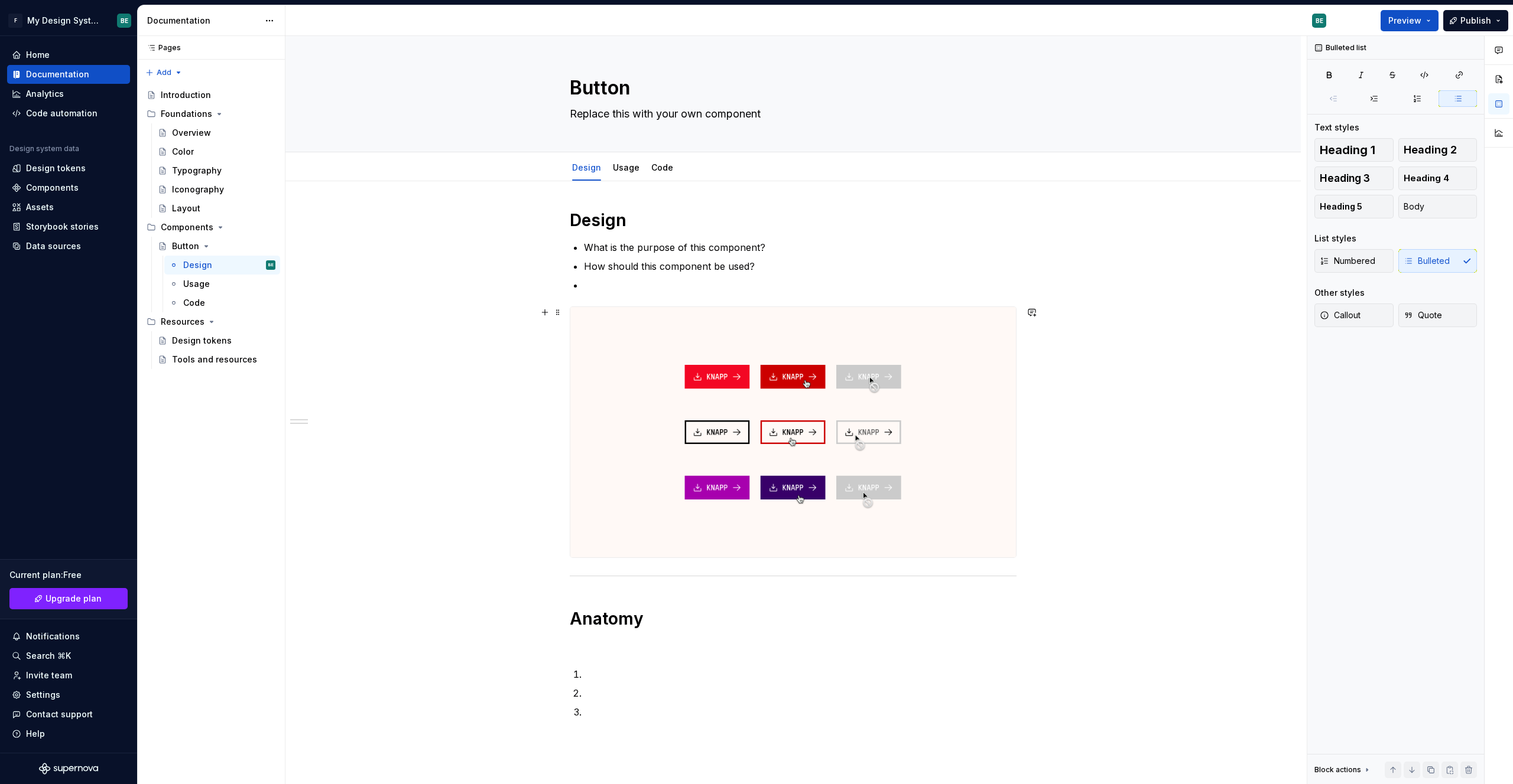
click at [823, 365] on div "Design What is the purpose of this component? How should this component be used…" at bounding box center [792, 575] width 1015 height 787
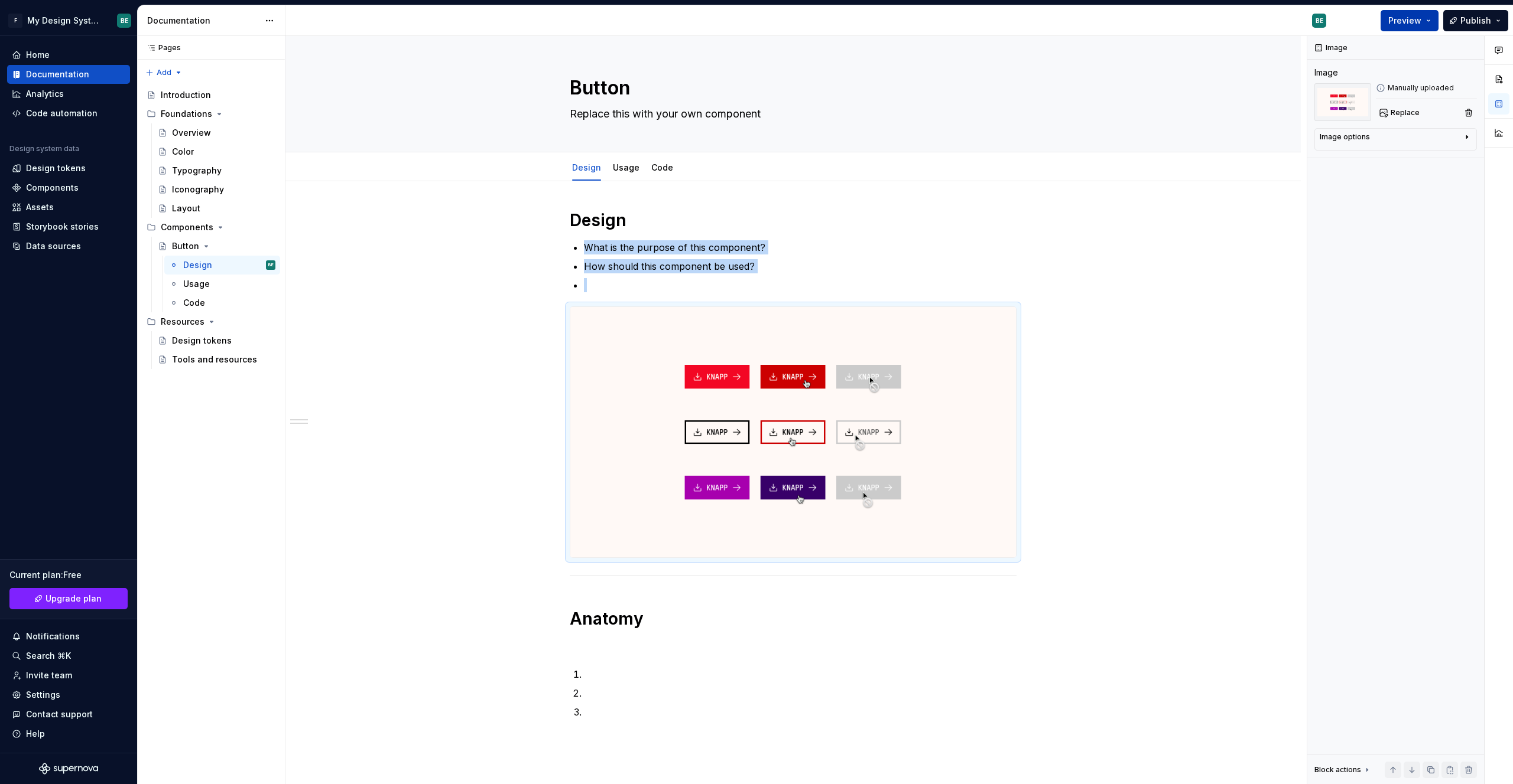
click at [823, 24] on span "Preview" at bounding box center [1404, 20] width 33 height 12
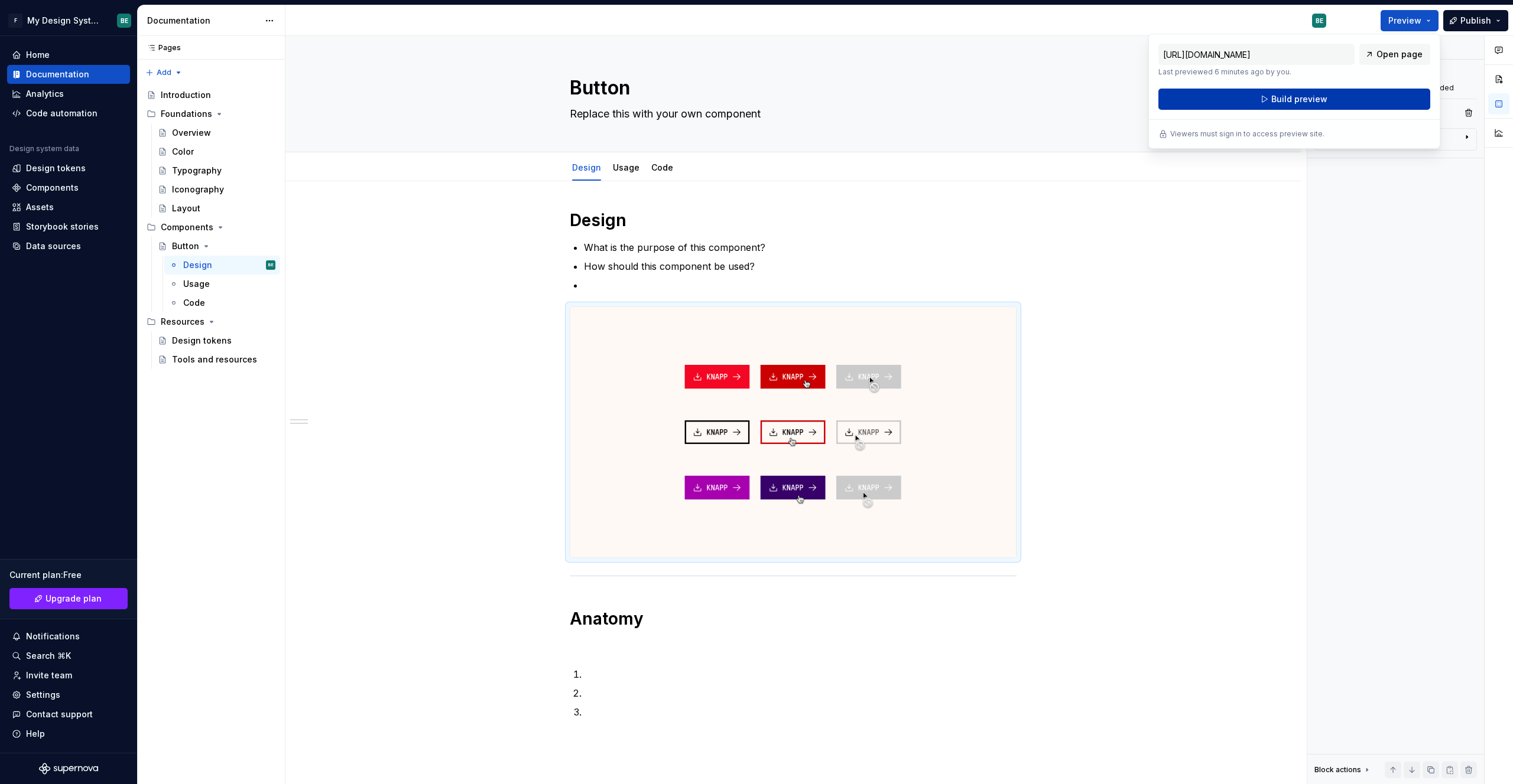
click at [823, 99] on button "Build preview" at bounding box center [1294, 99] width 272 height 21
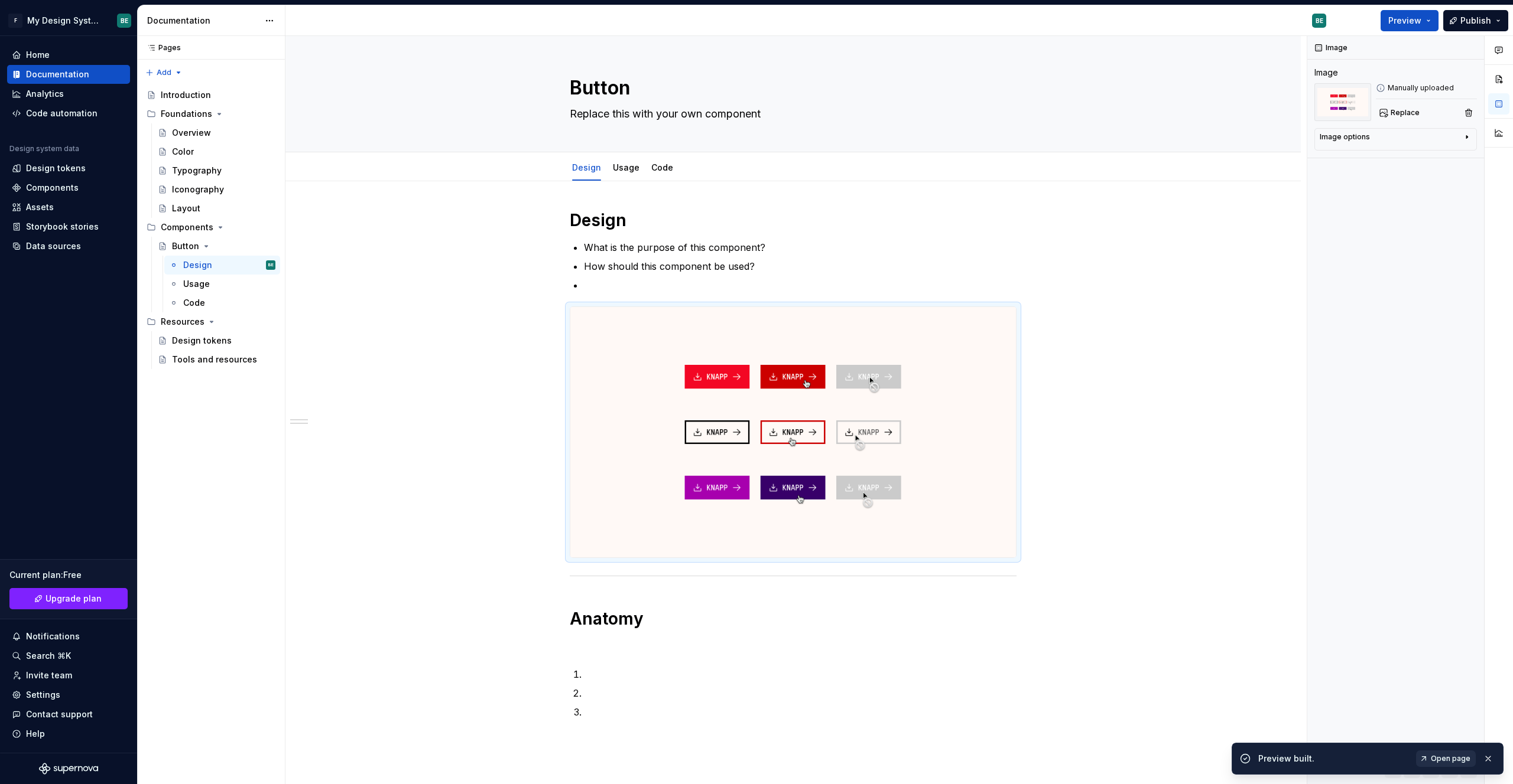
click at [823, 757] on span "Open page" at bounding box center [1450, 759] width 40 height 10
click at [56, 167] on div "Design tokens" at bounding box center [56, 168] width 60 height 12
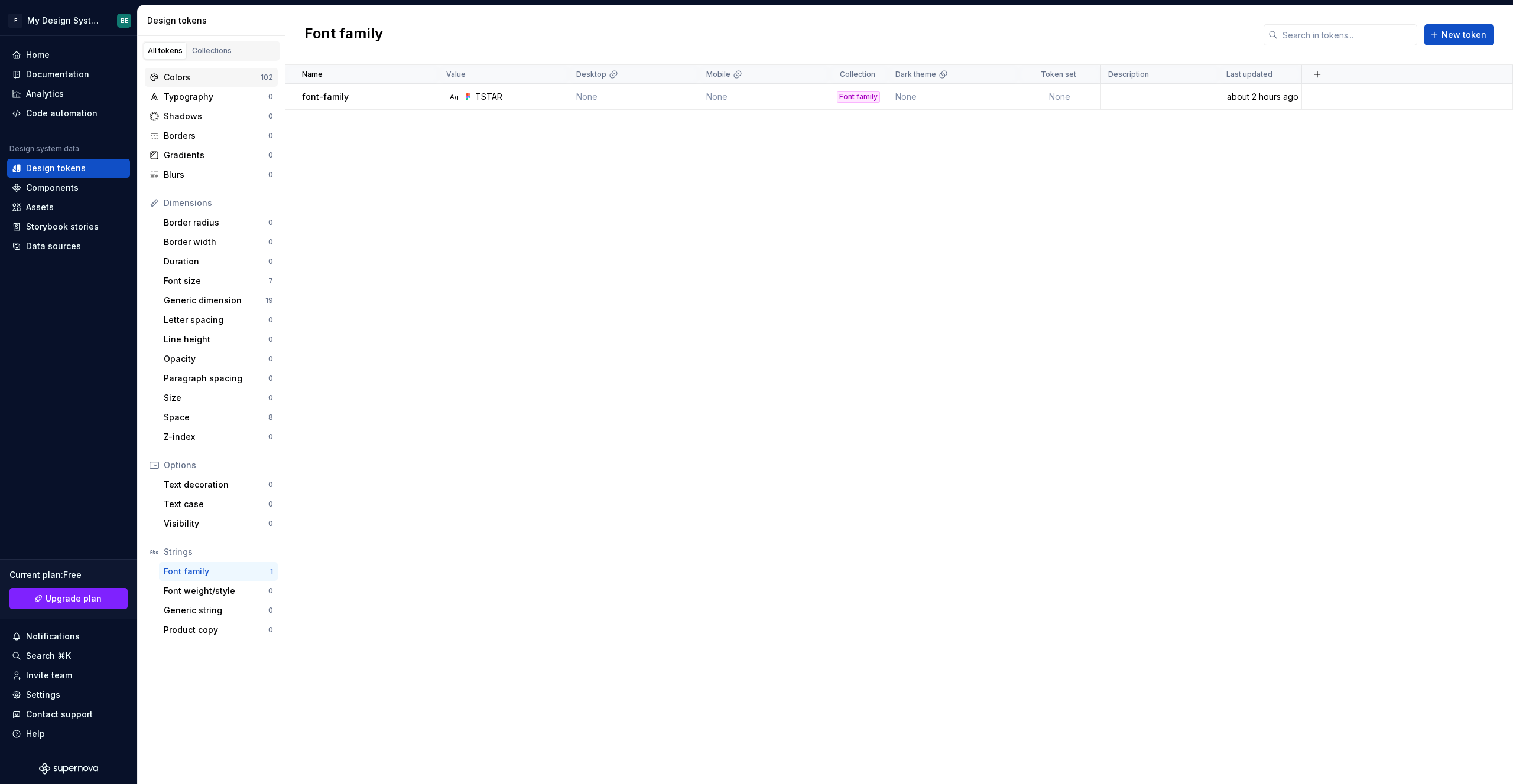
click at [203, 76] on div "Colors" at bounding box center [212, 77] width 97 height 12
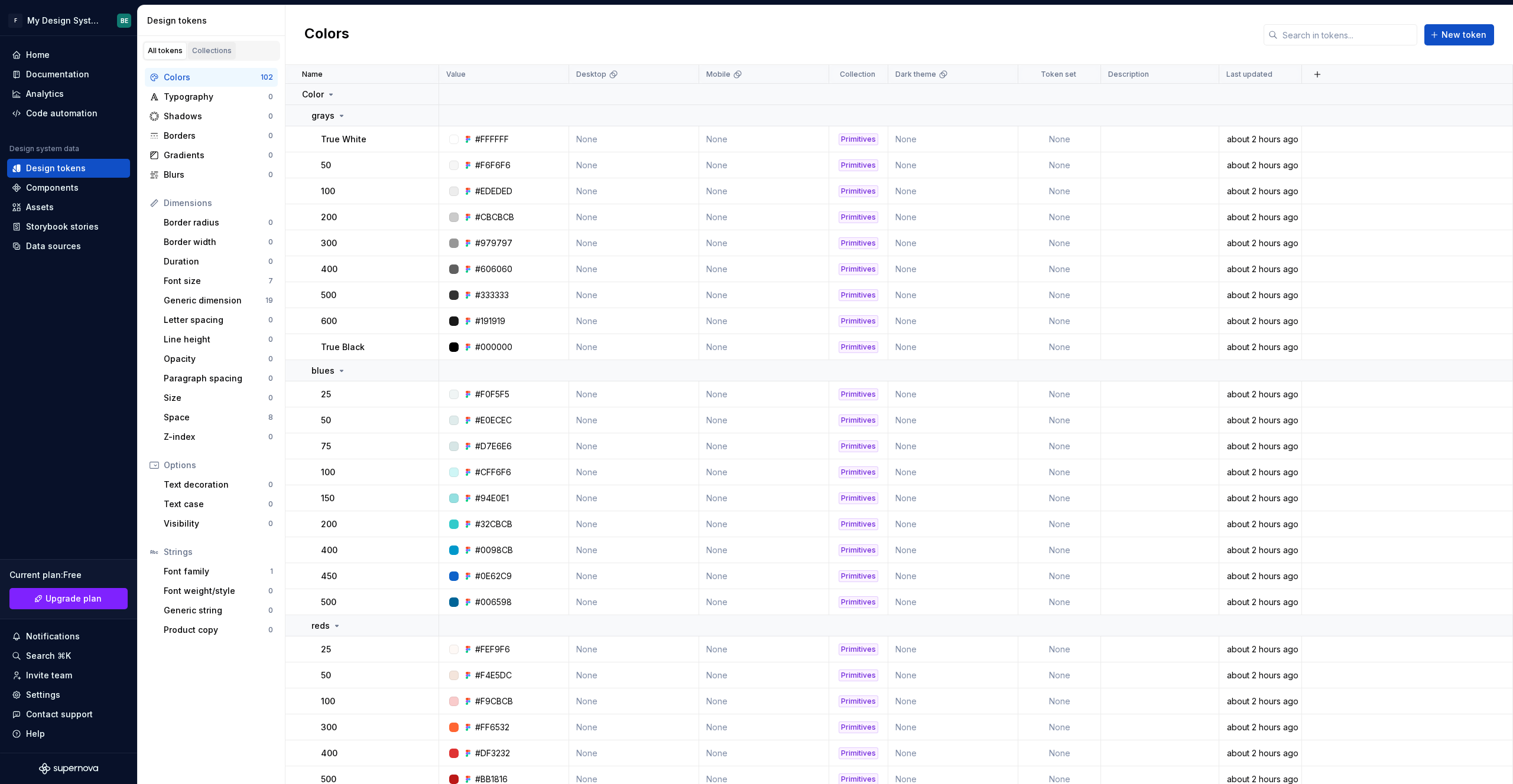
click at [210, 51] on div "Collections" at bounding box center [211, 51] width 40 height 10
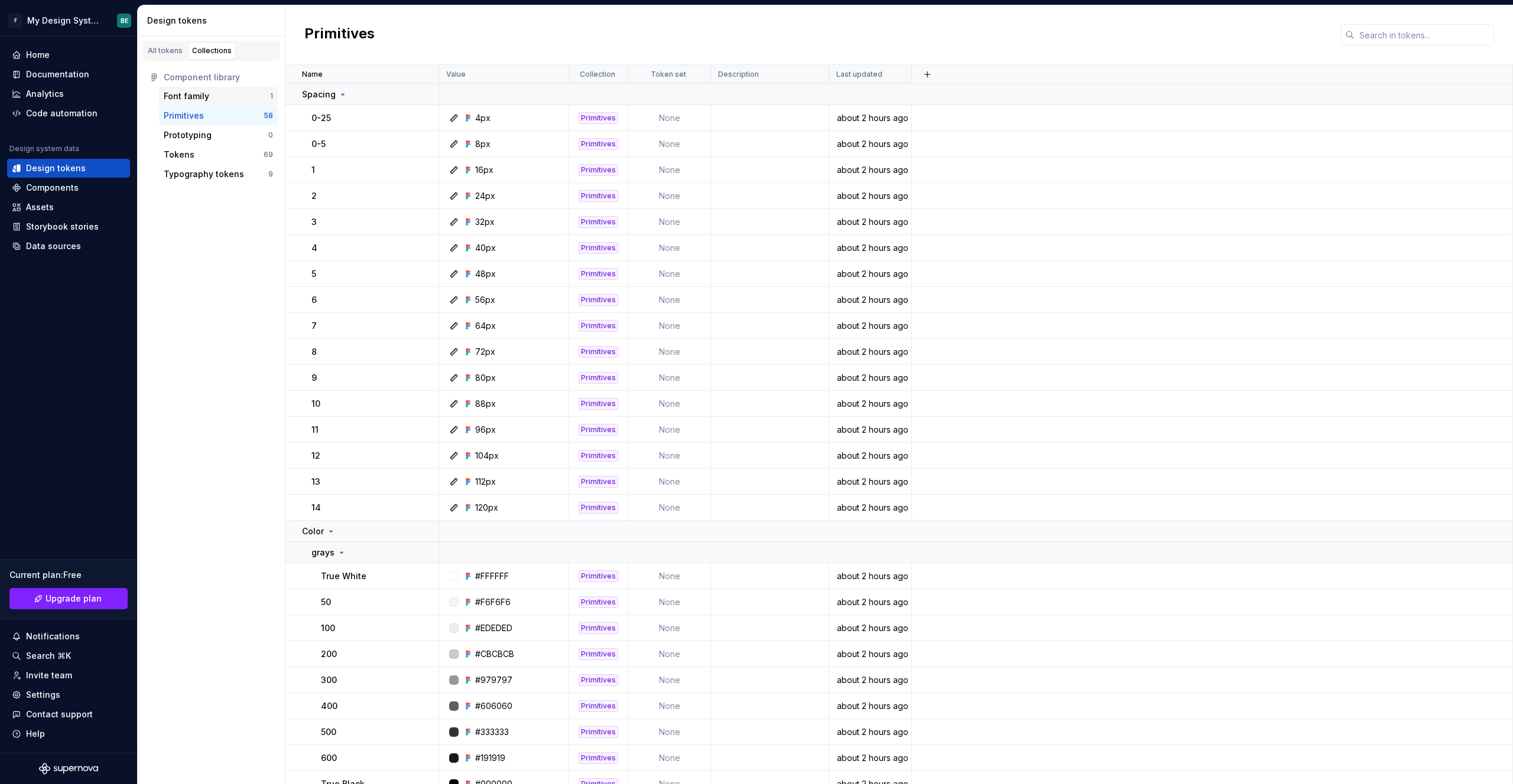
click at [201, 97] on div "Font family" at bounding box center [186, 96] width 45 height 12
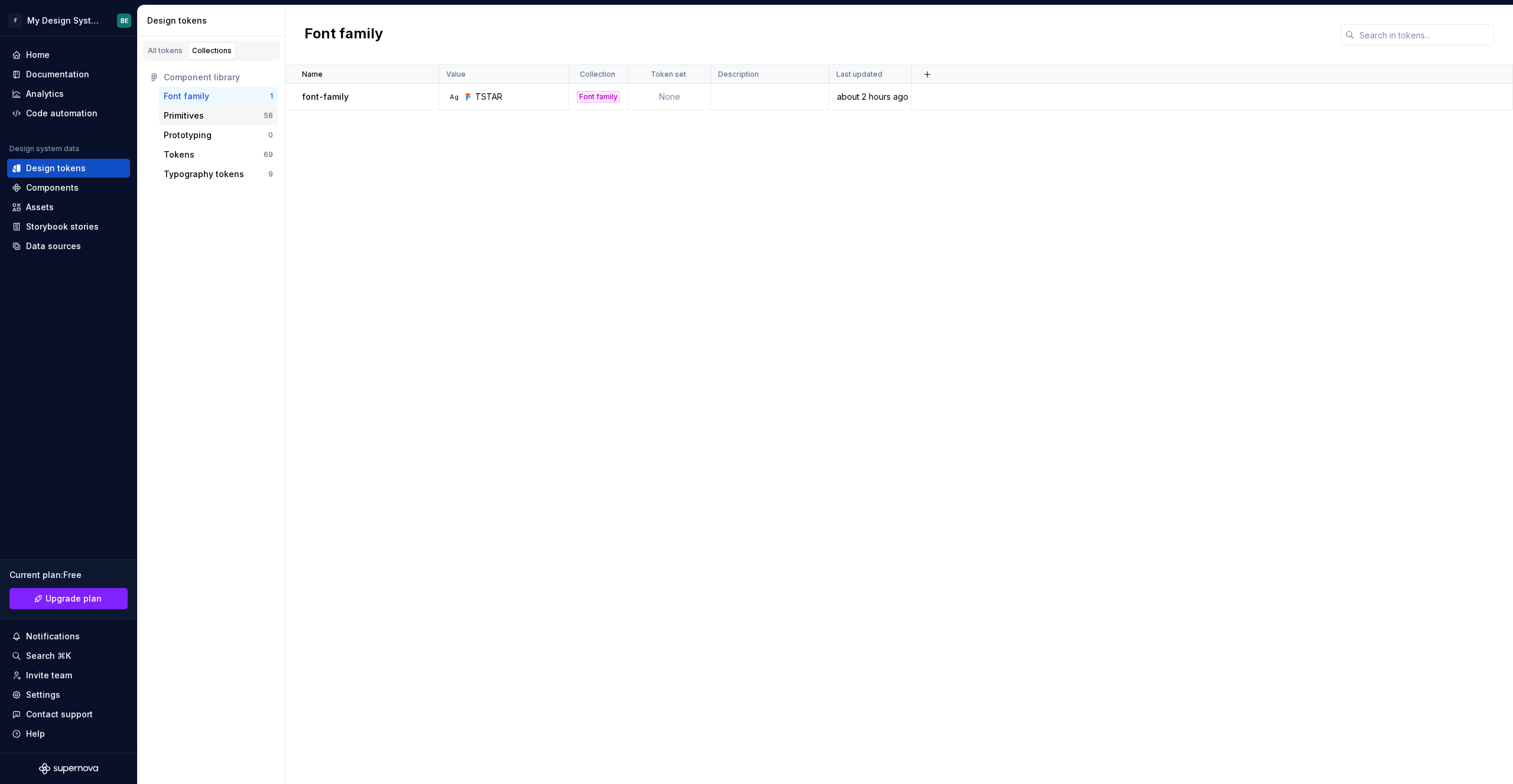
click at [198, 111] on div "Primitives" at bounding box center [184, 116] width 40 height 12
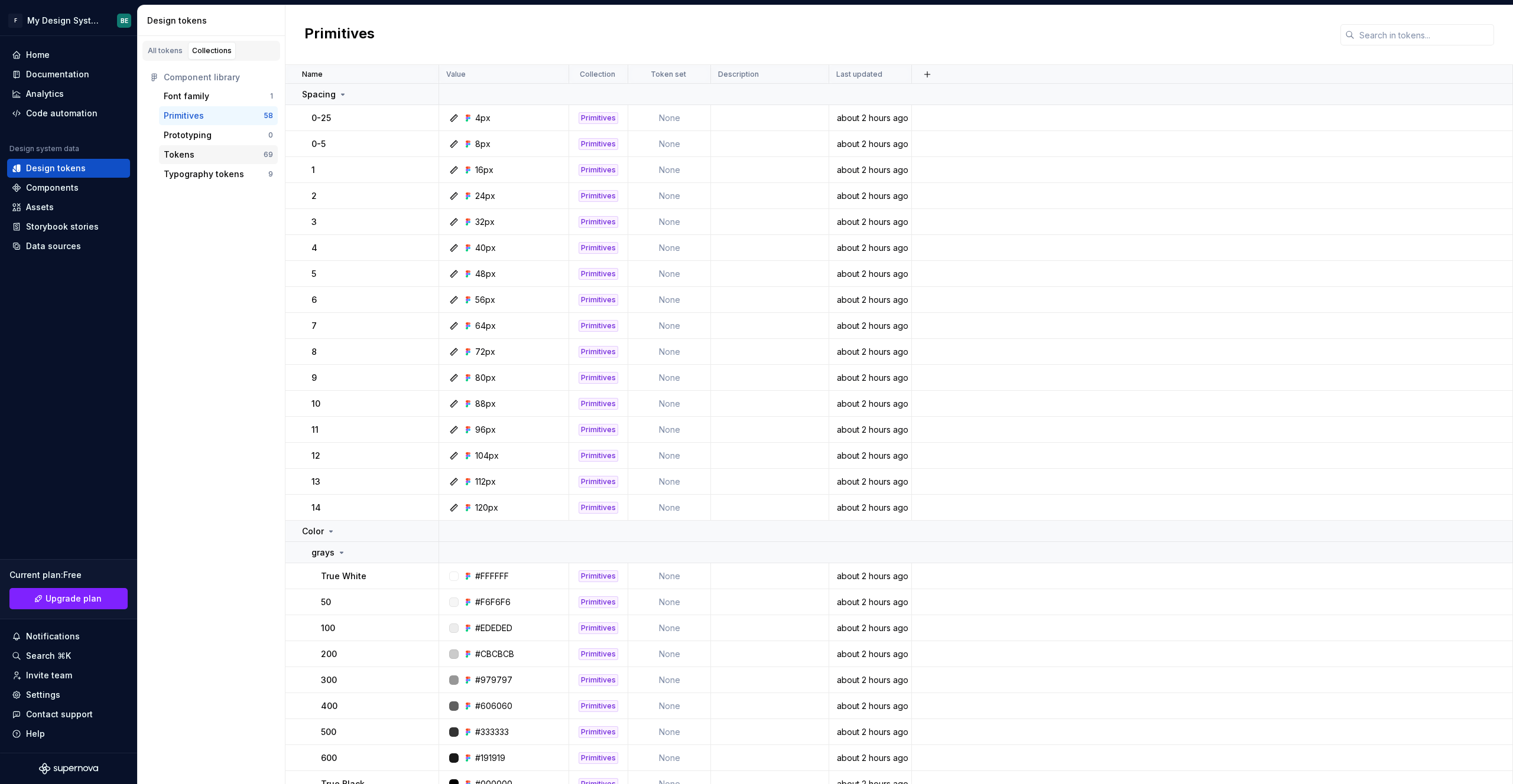
click at [226, 155] on div "Tokens" at bounding box center [213, 154] width 99 height 12
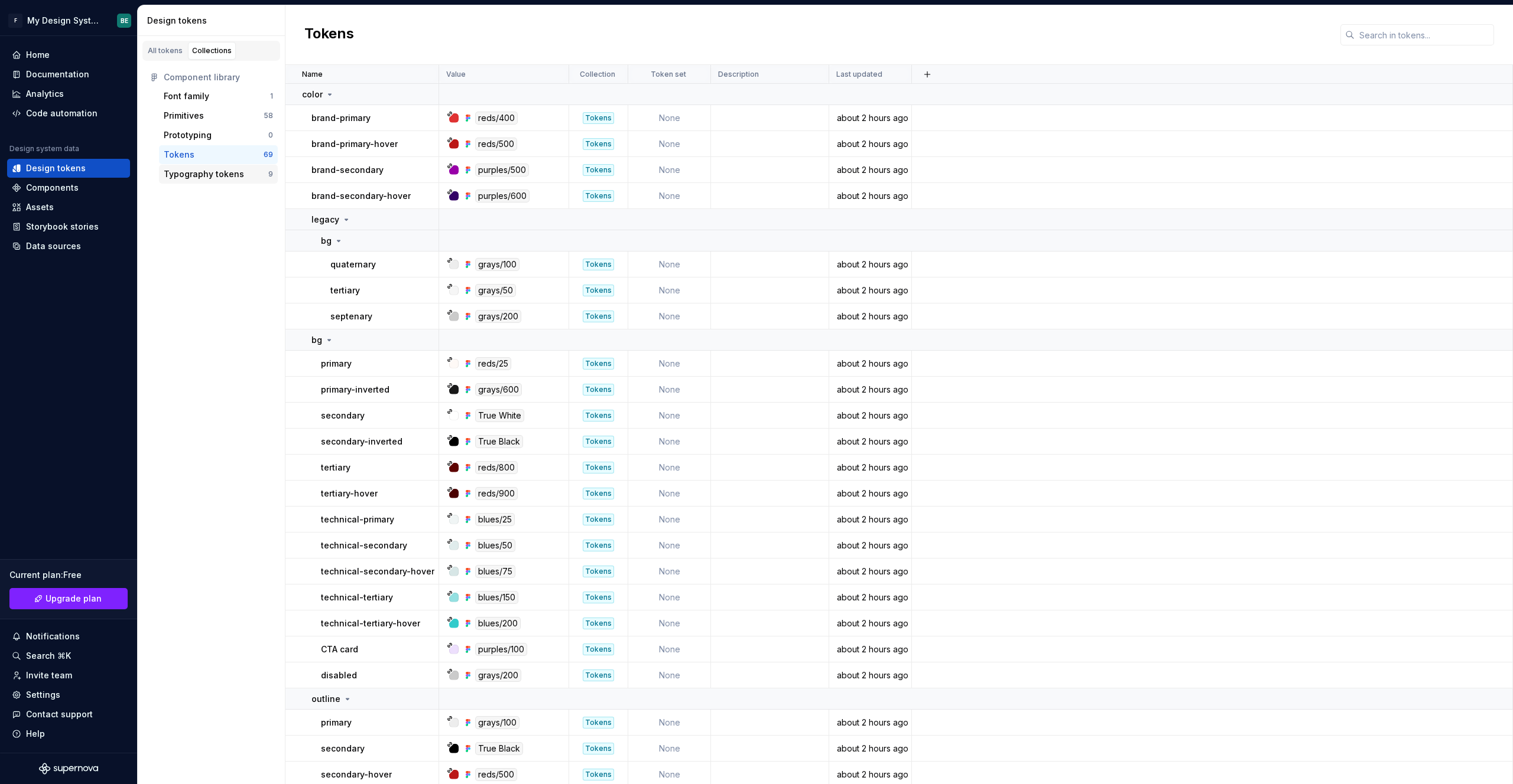
click at [229, 178] on div "Typography tokens" at bounding box center [203, 174] width 80 height 12
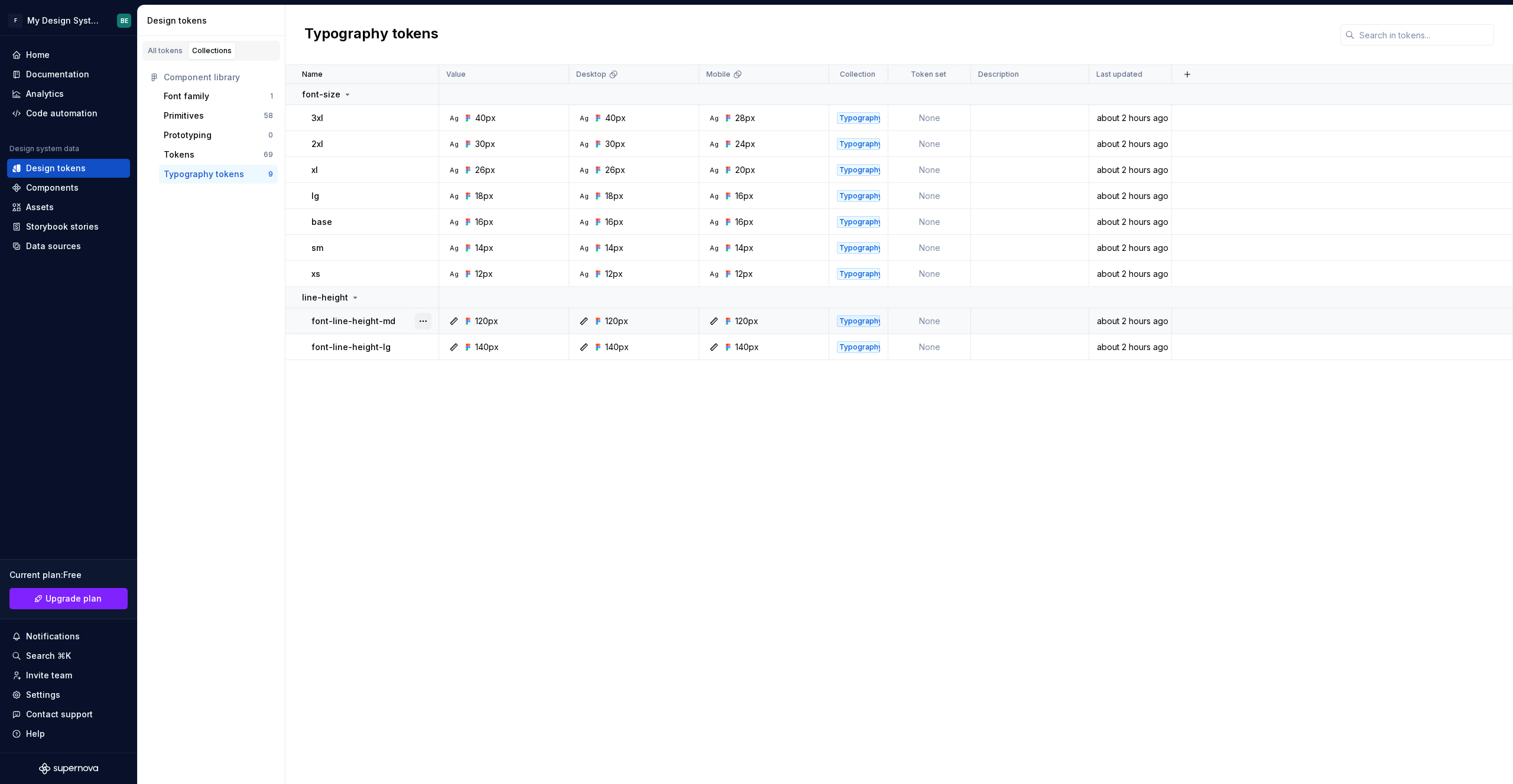
click at [419, 321] on button "button" at bounding box center [423, 321] width 16 height 16
click at [482, 350] on div "Open detail" at bounding box center [475, 344] width 77 height 12
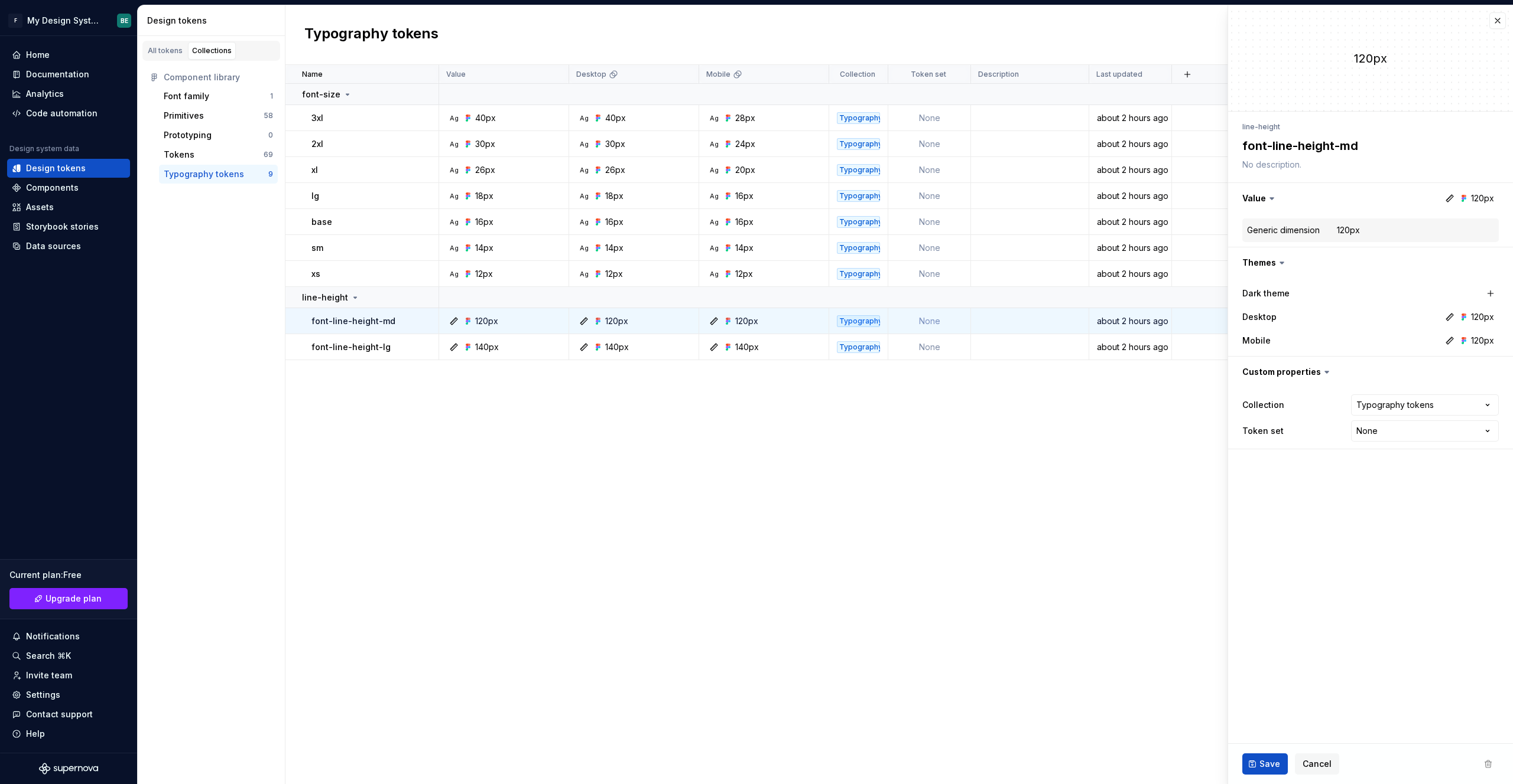
type textarea "*"
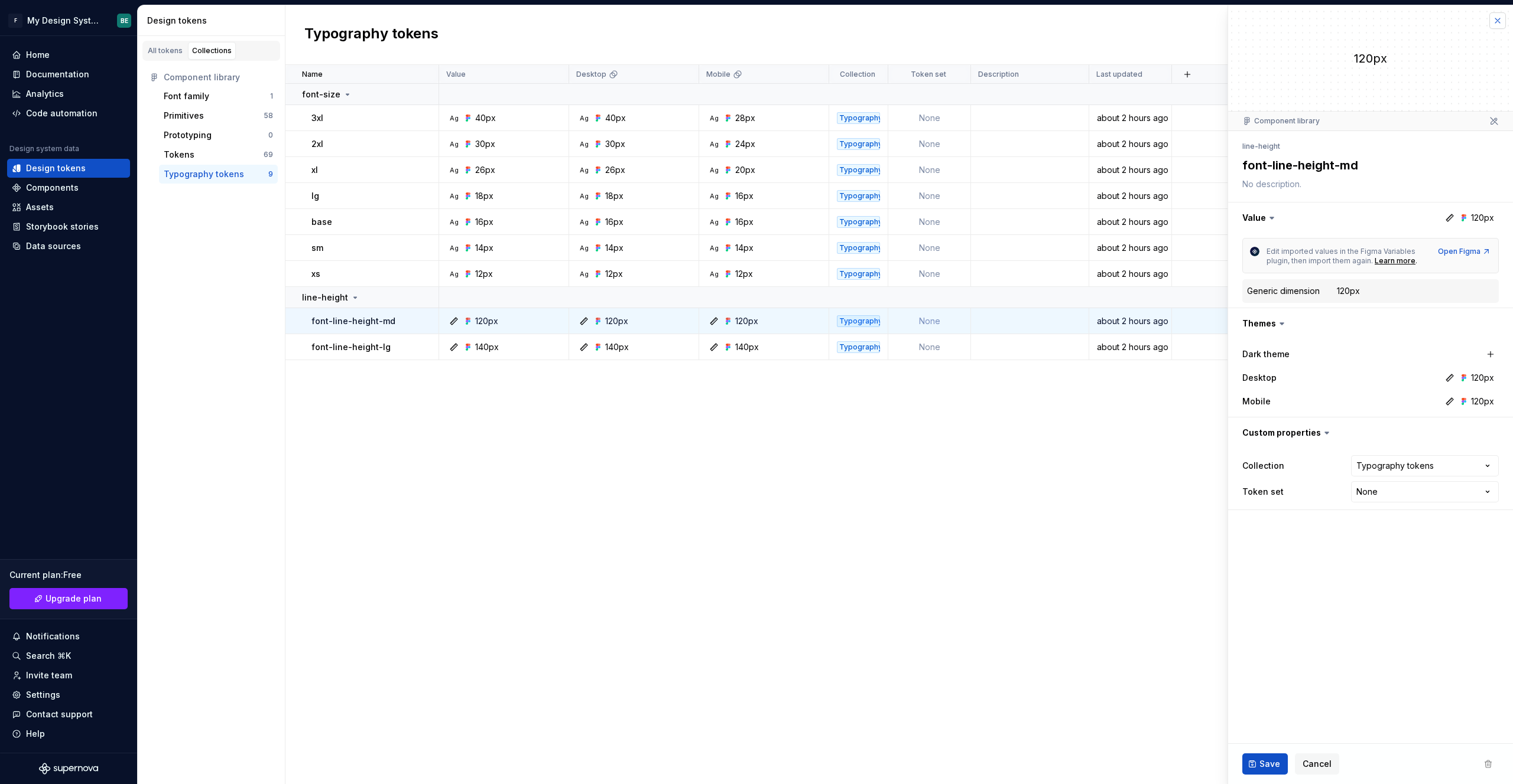
click at [823, 21] on button "button" at bounding box center [1497, 20] width 16 height 16
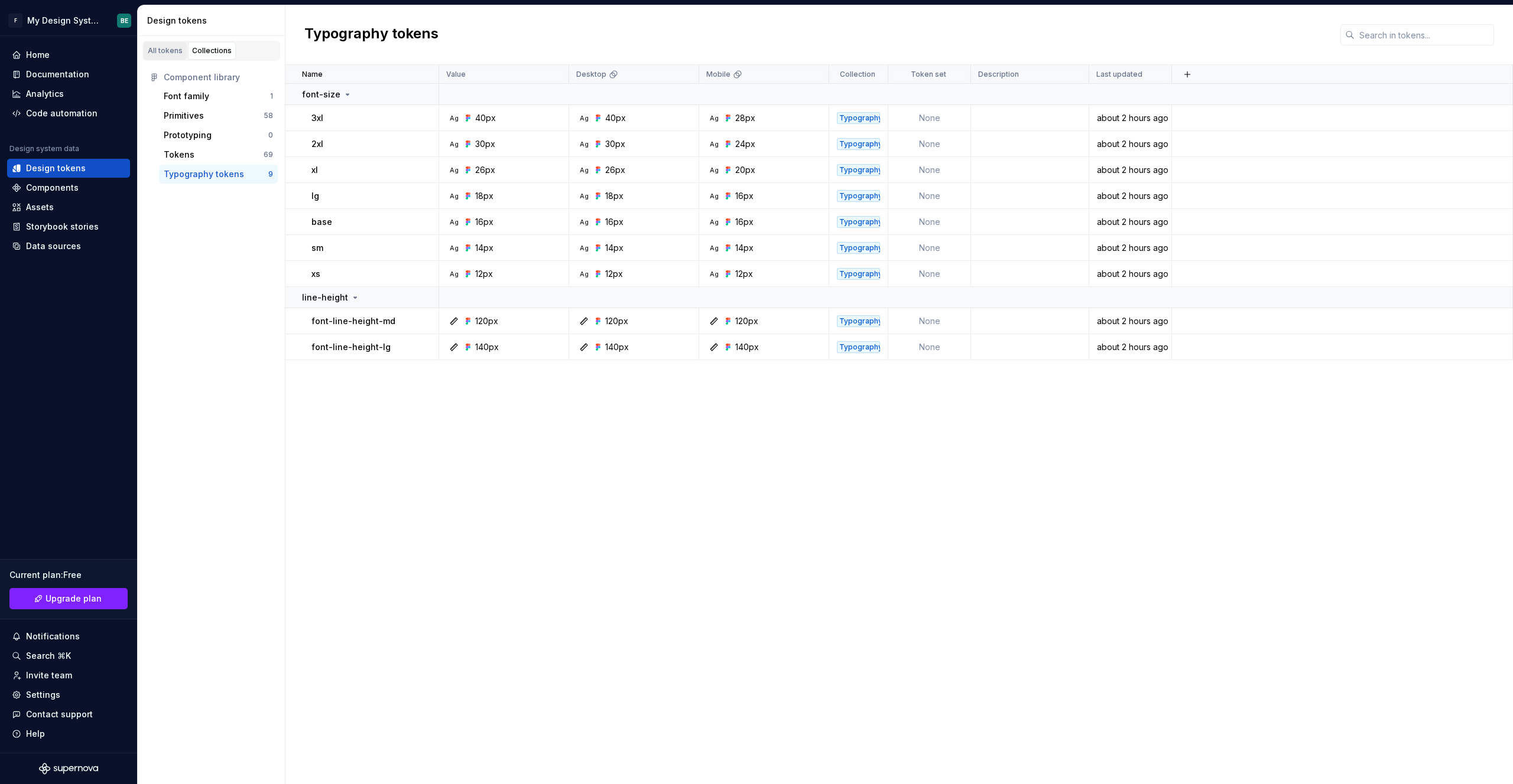
click at [169, 54] on div "All tokens" at bounding box center [165, 51] width 35 height 10
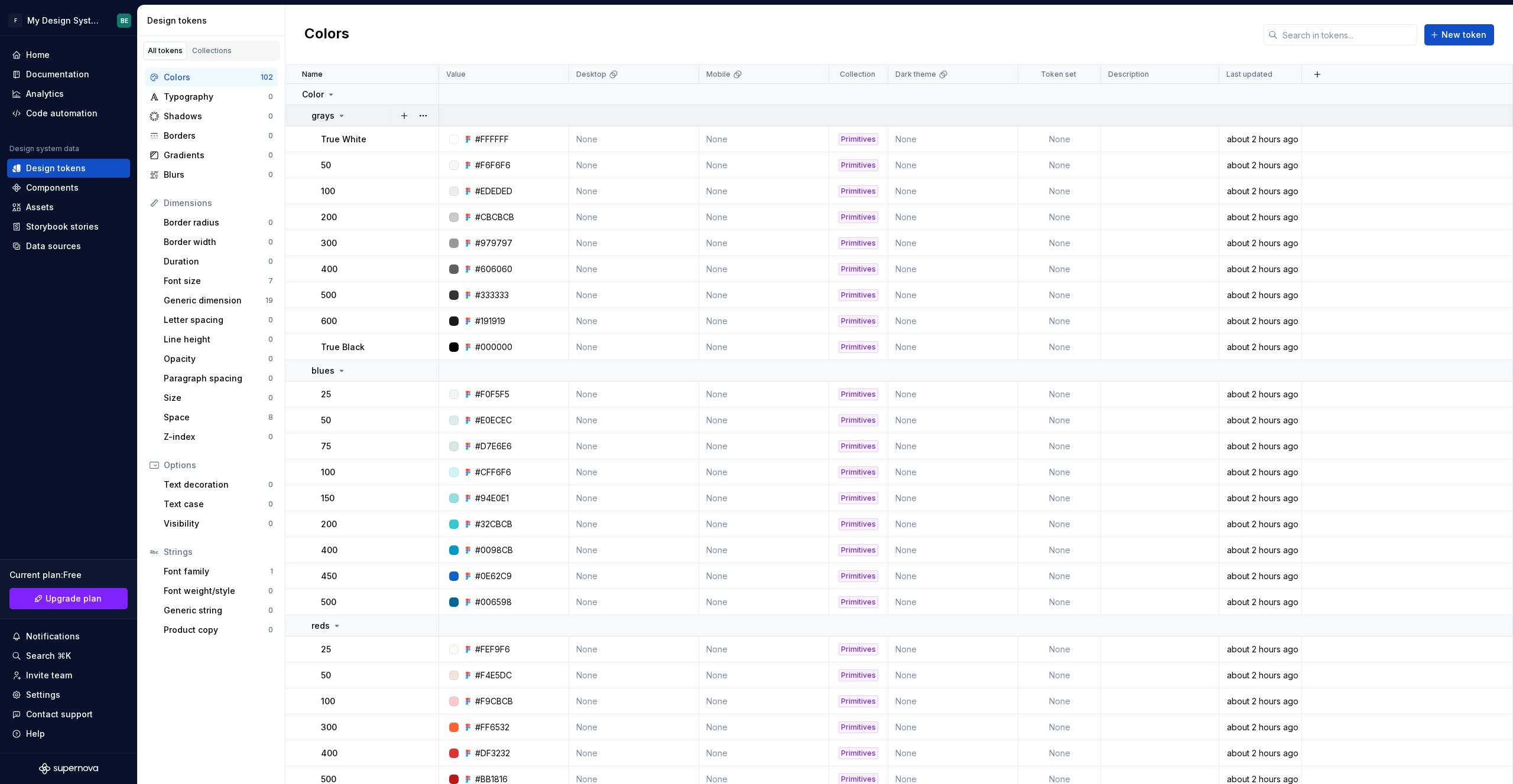
click at [336, 116] on icon at bounding box center [341, 116] width 10 height 10
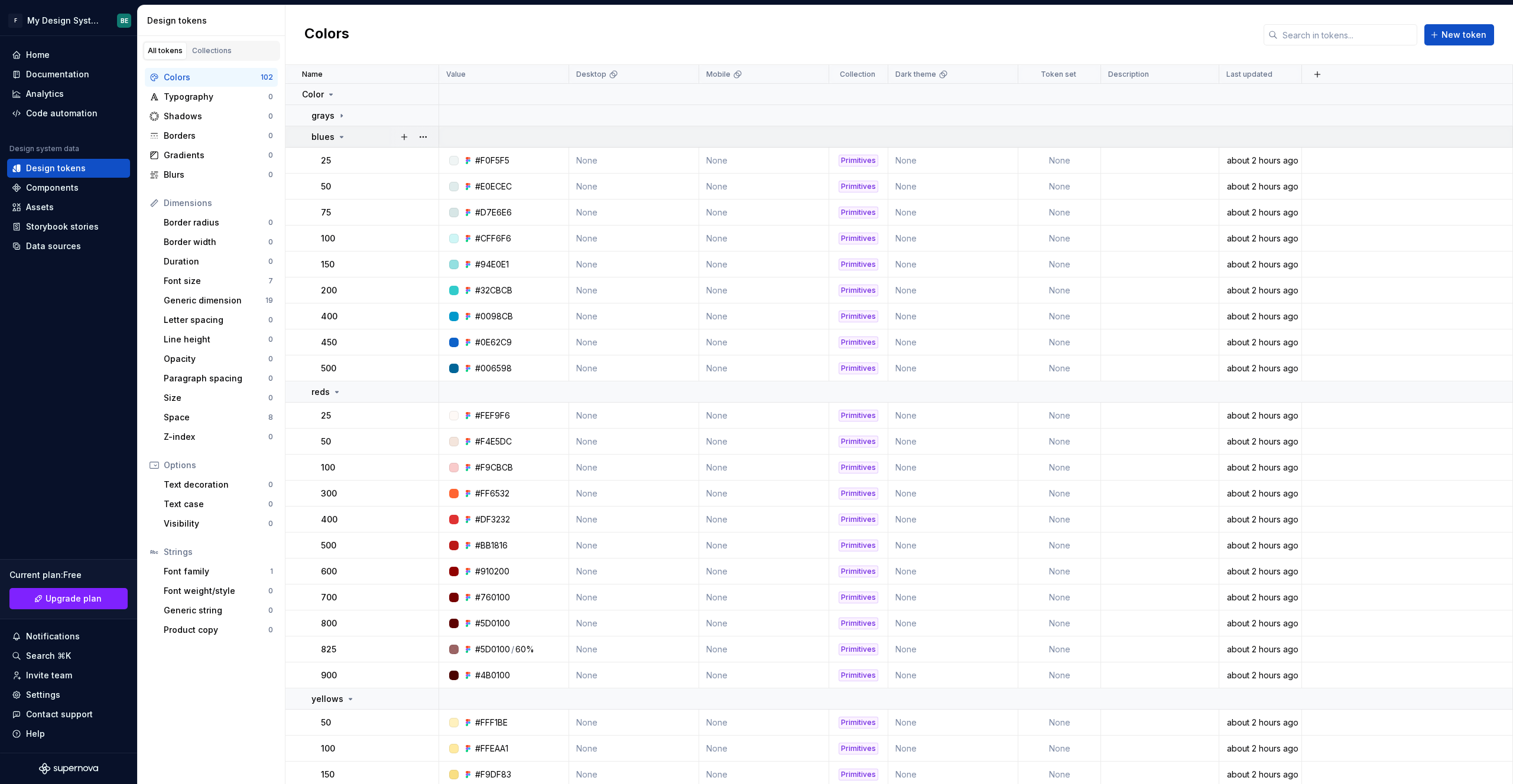
click at [336, 136] on icon at bounding box center [341, 137] width 10 height 10
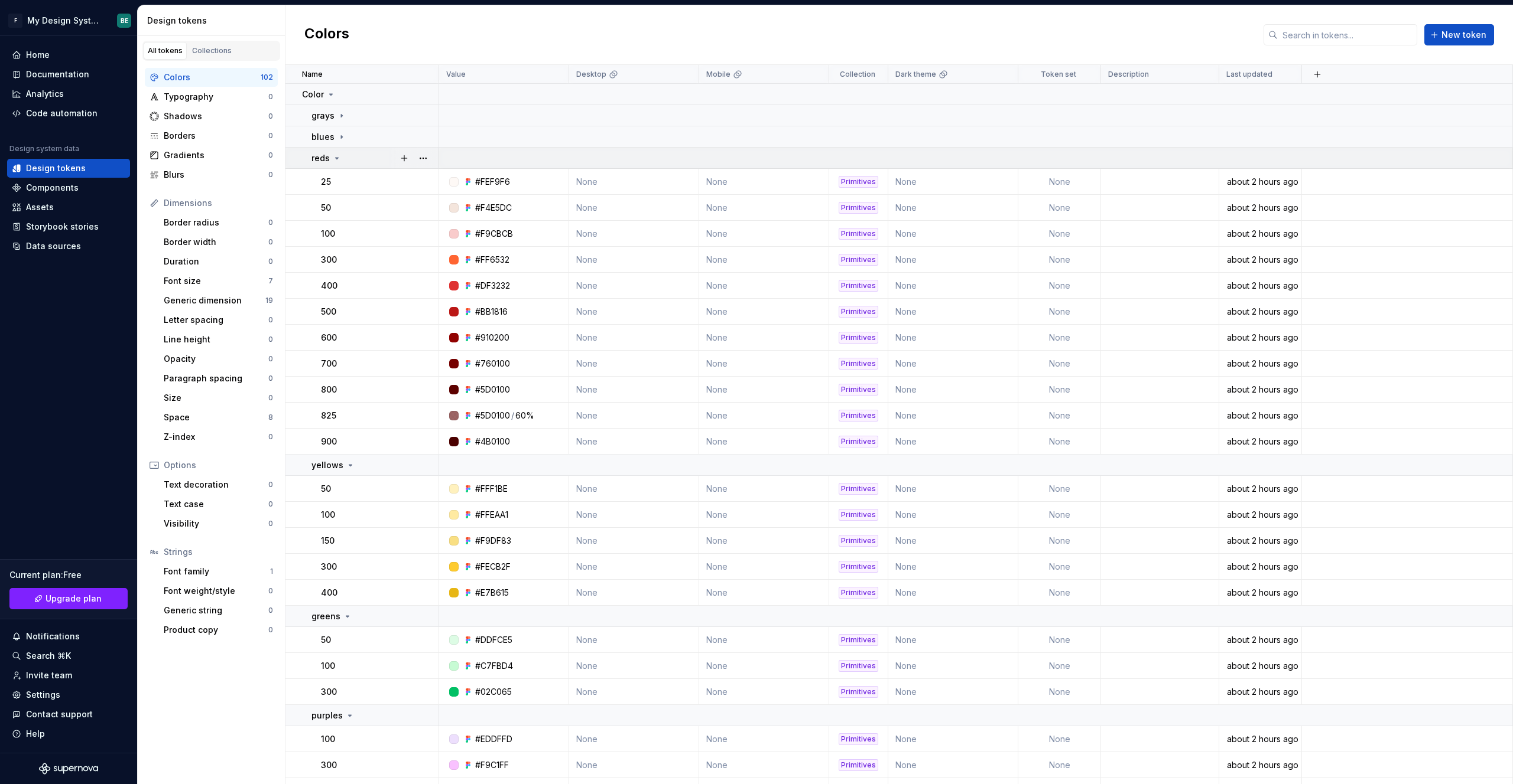
click at [333, 151] on td "reds" at bounding box center [362, 158] width 154 height 21
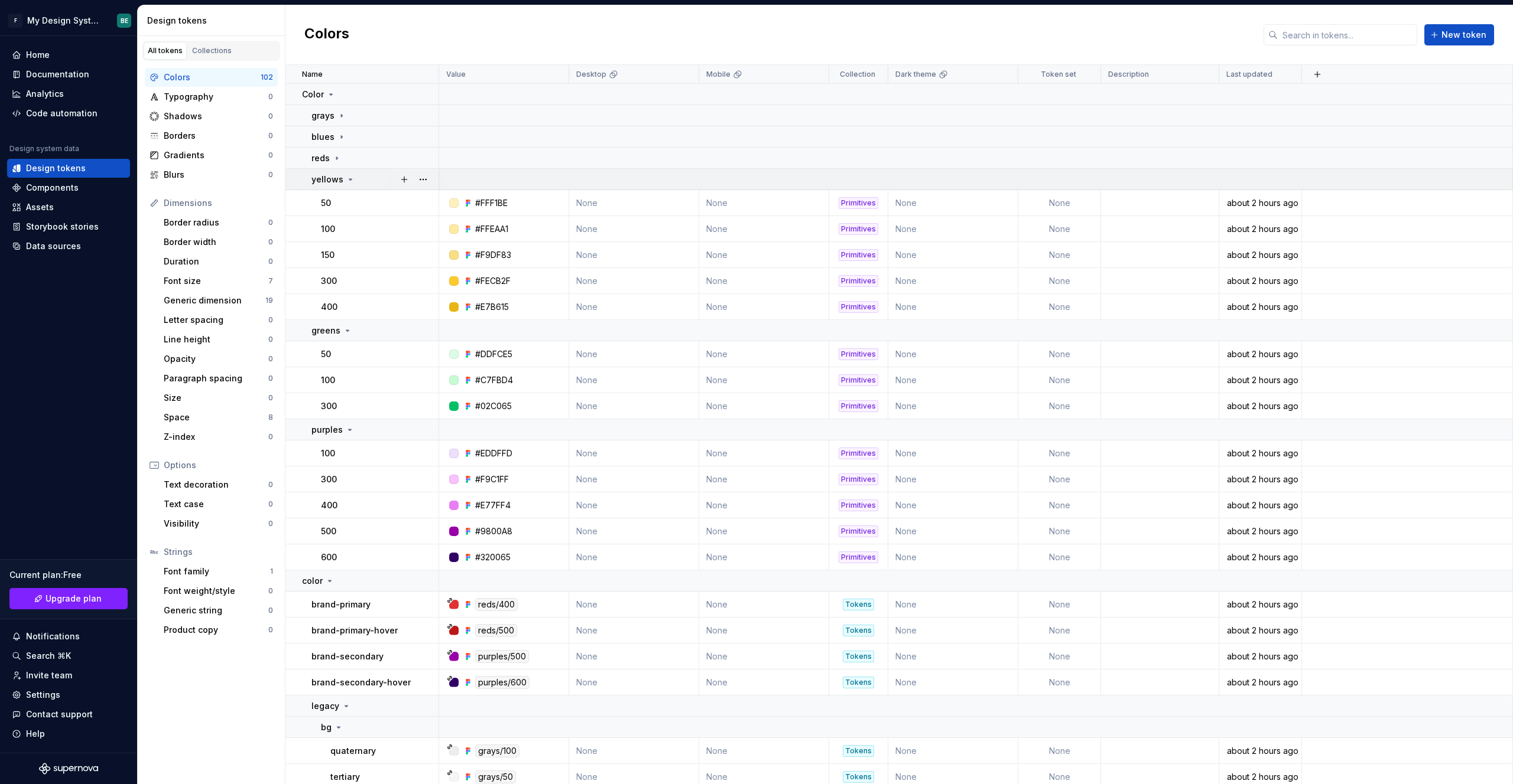
click at [335, 181] on p "yellows" at bounding box center [327, 179] width 32 height 12
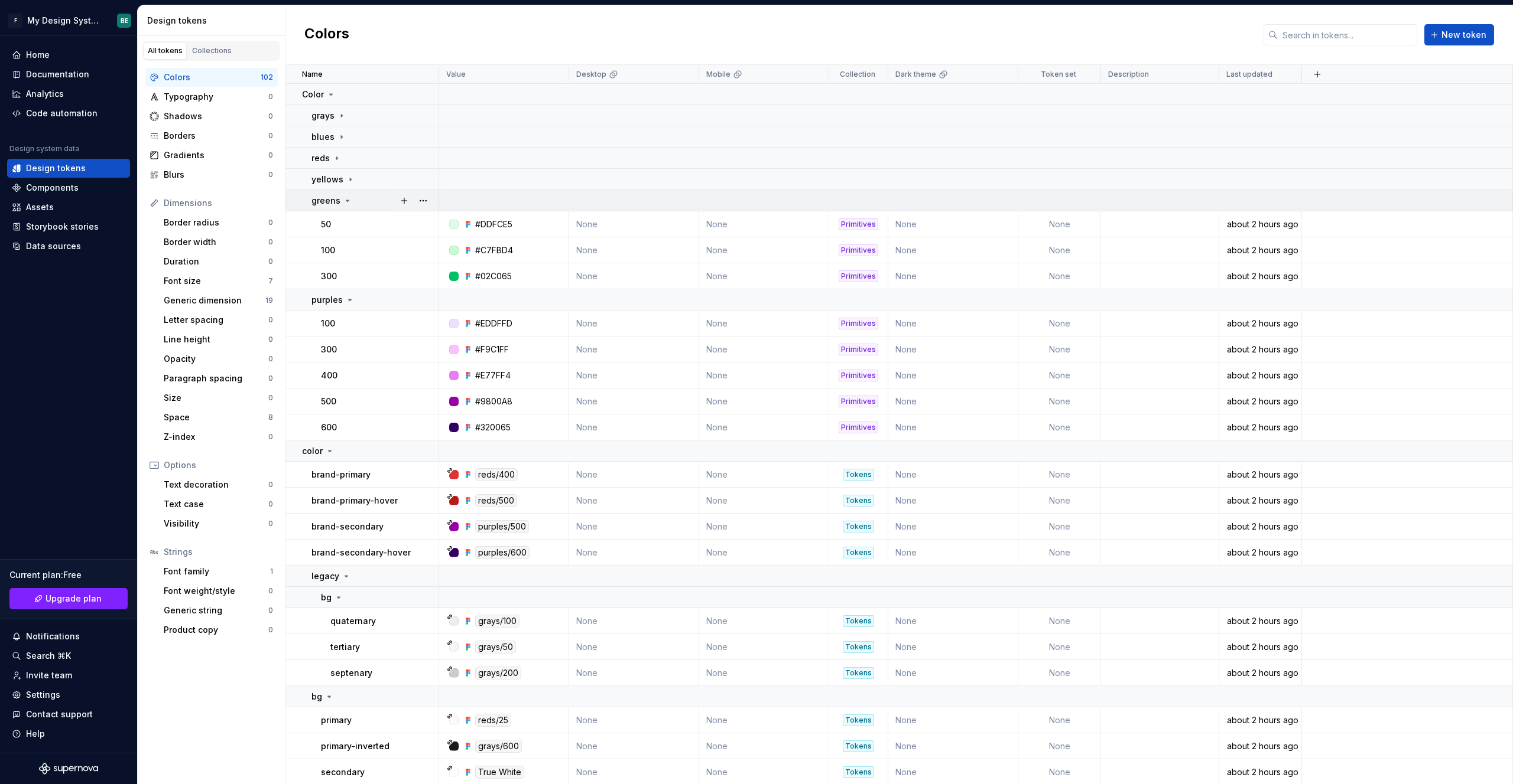
click at [338, 195] on p "greens" at bounding box center [326, 200] width 29 height 12
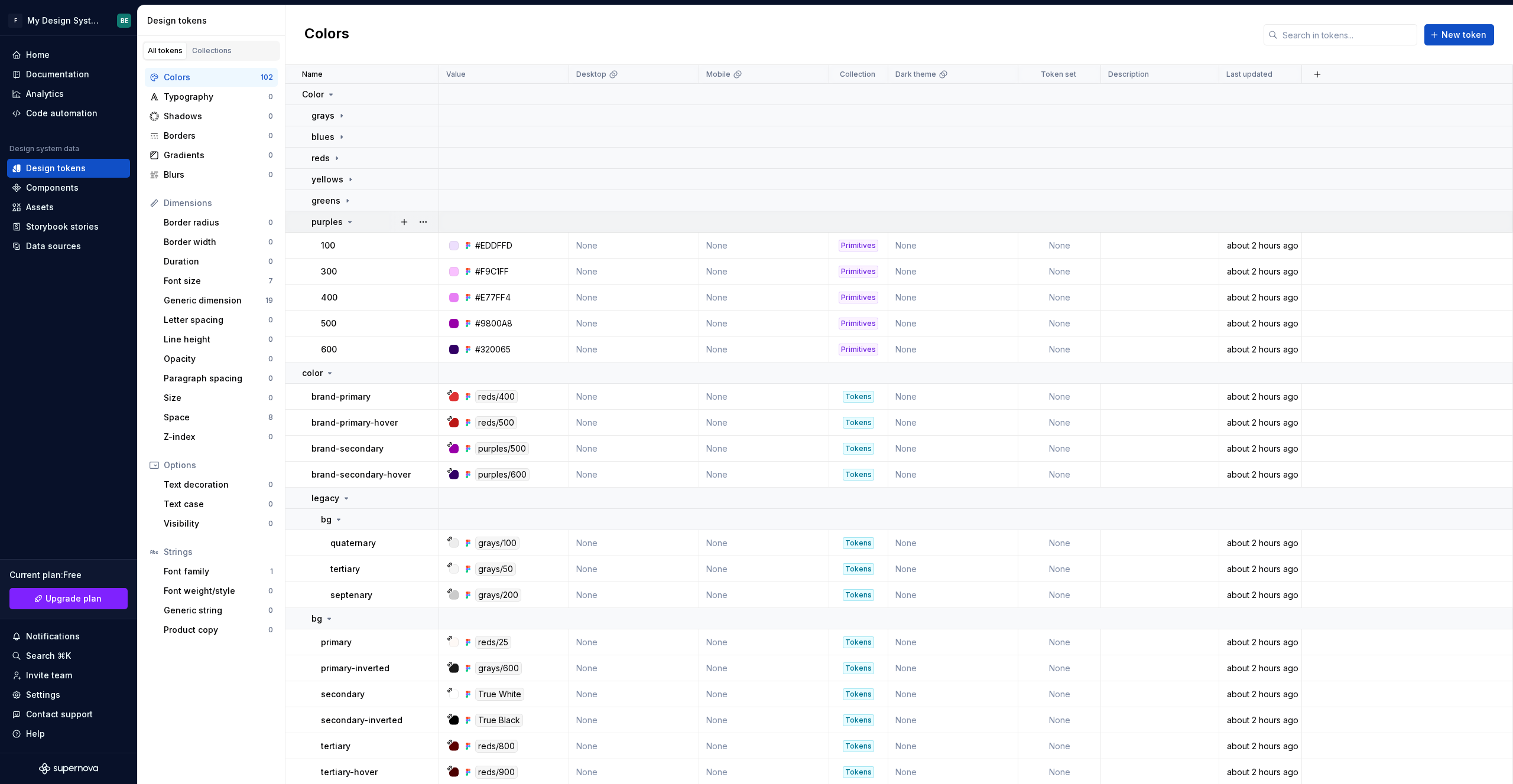
click at [345, 219] on icon at bounding box center [350, 222] width 10 height 10
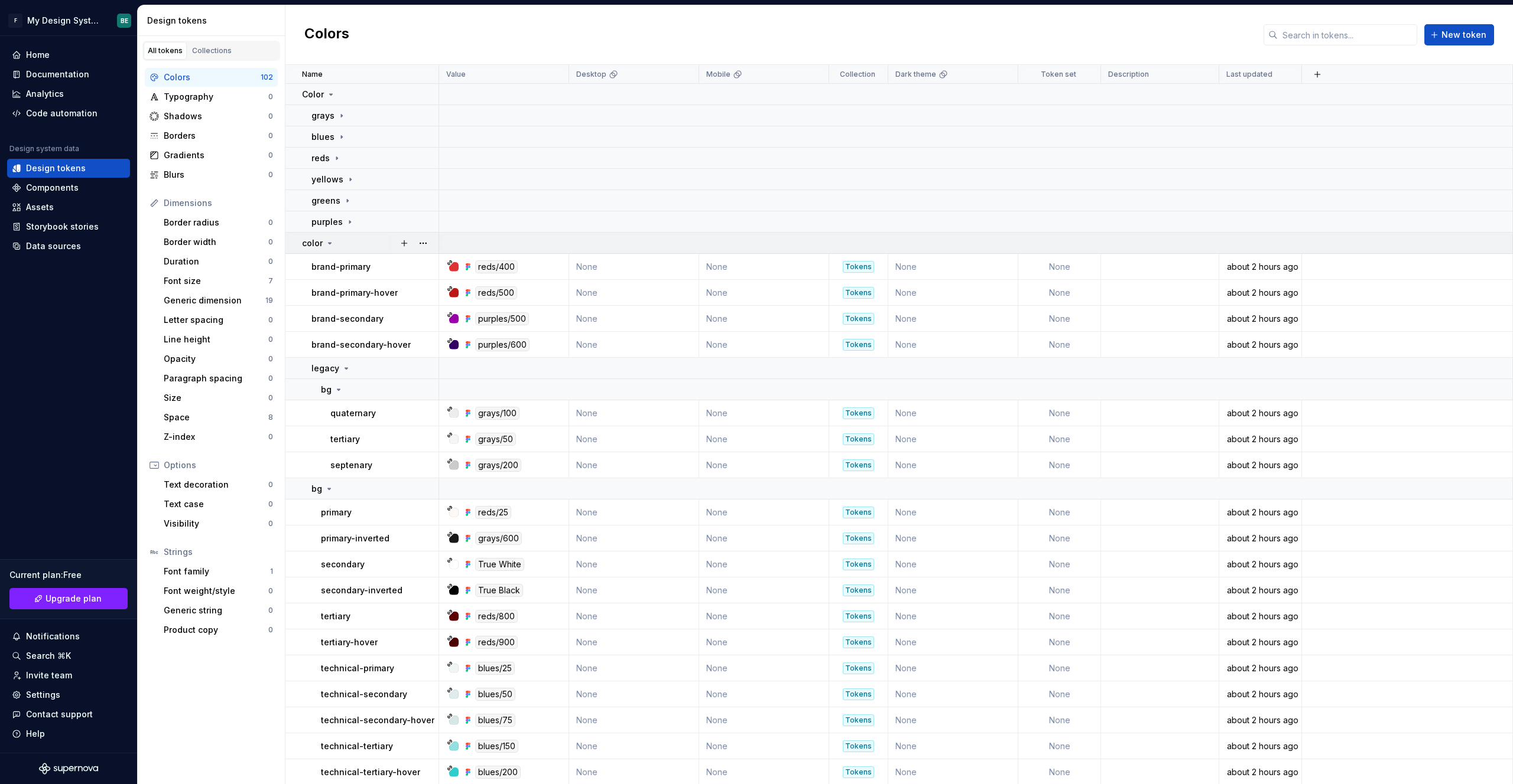
click at [329, 244] on icon at bounding box center [330, 242] width 3 height 1
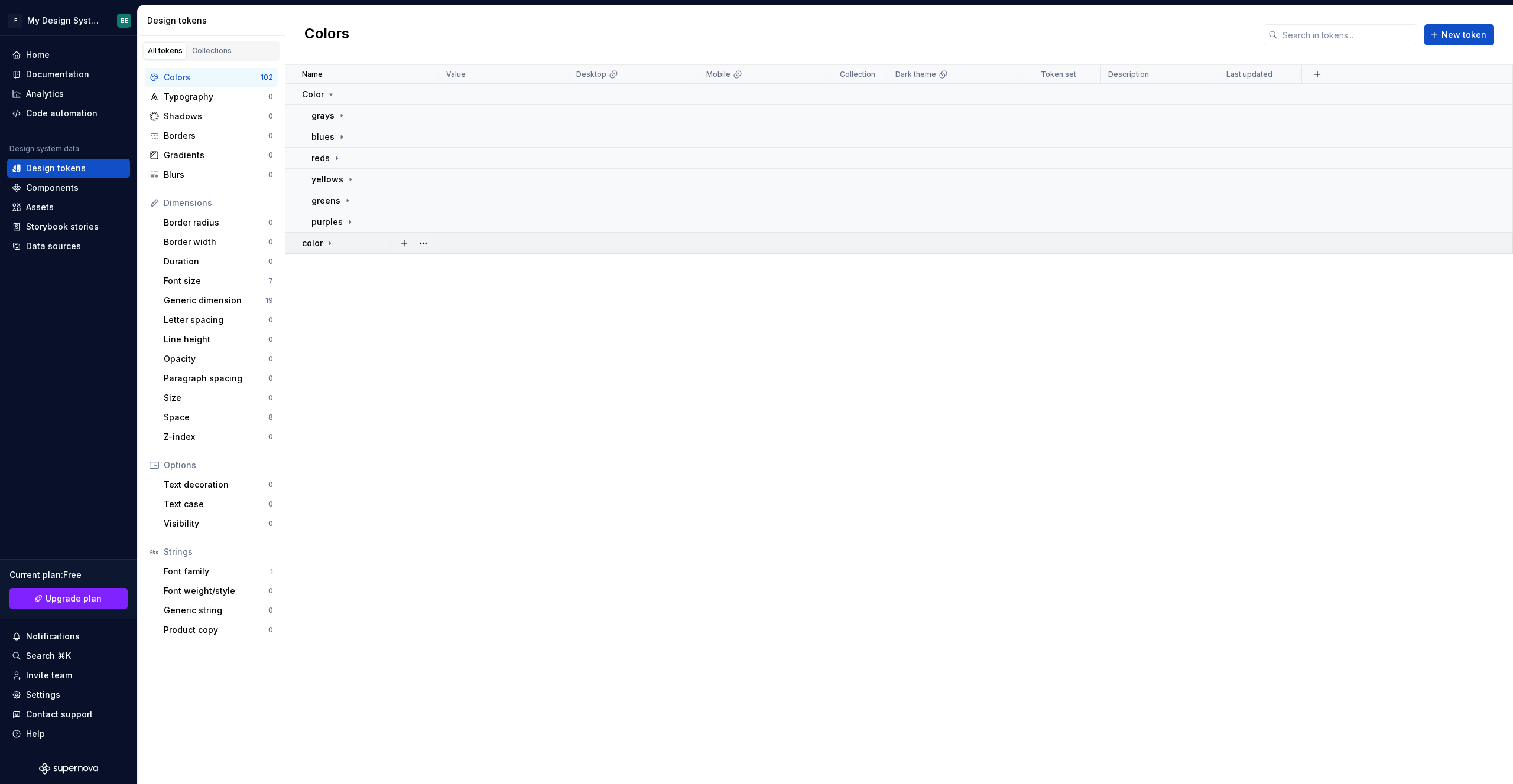
click at [323, 247] on div "color" at bounding box center [318, 243] width 32 height 12
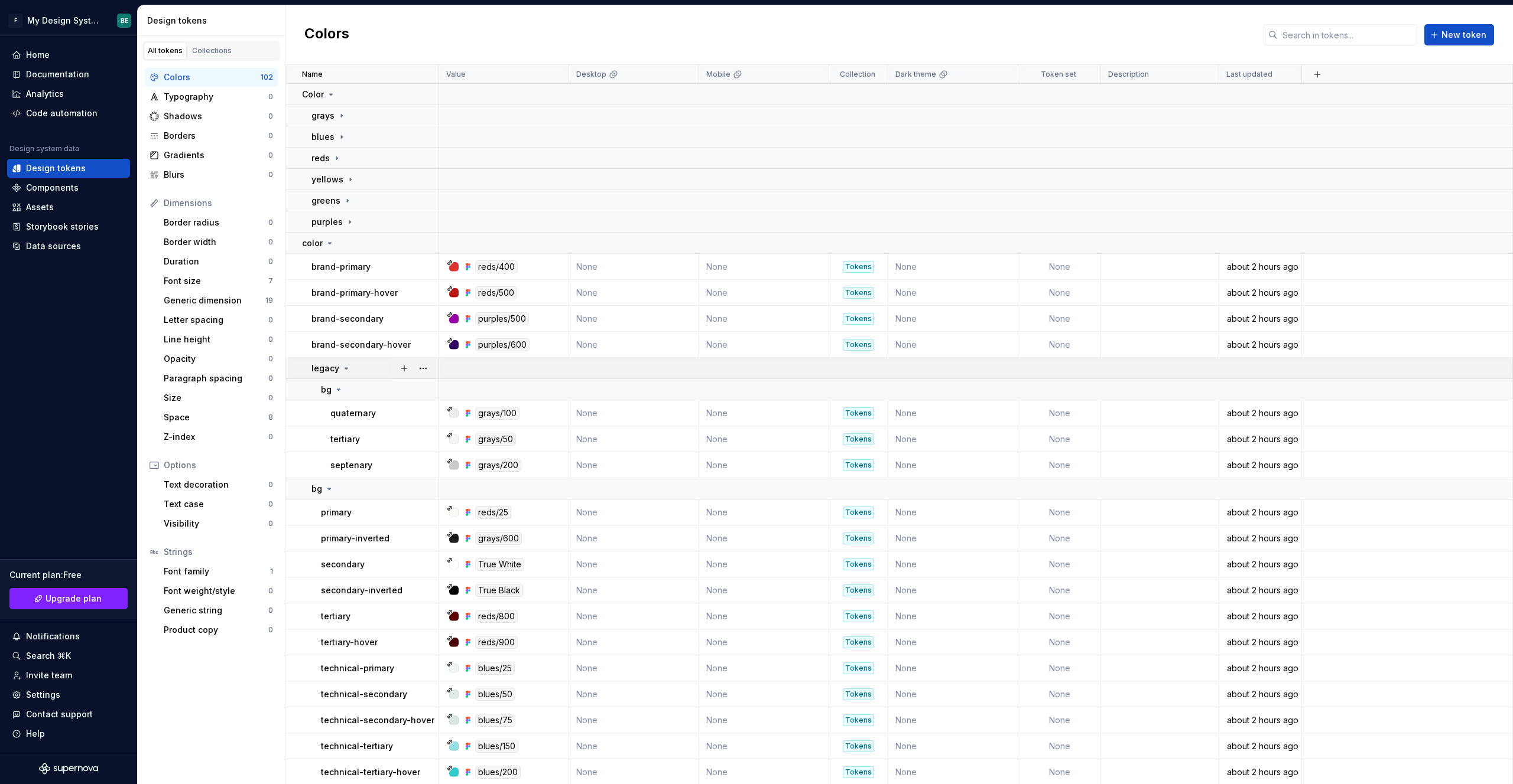
click at [341, 365] on icon at bounding box center [346, 369] width 10 height 10
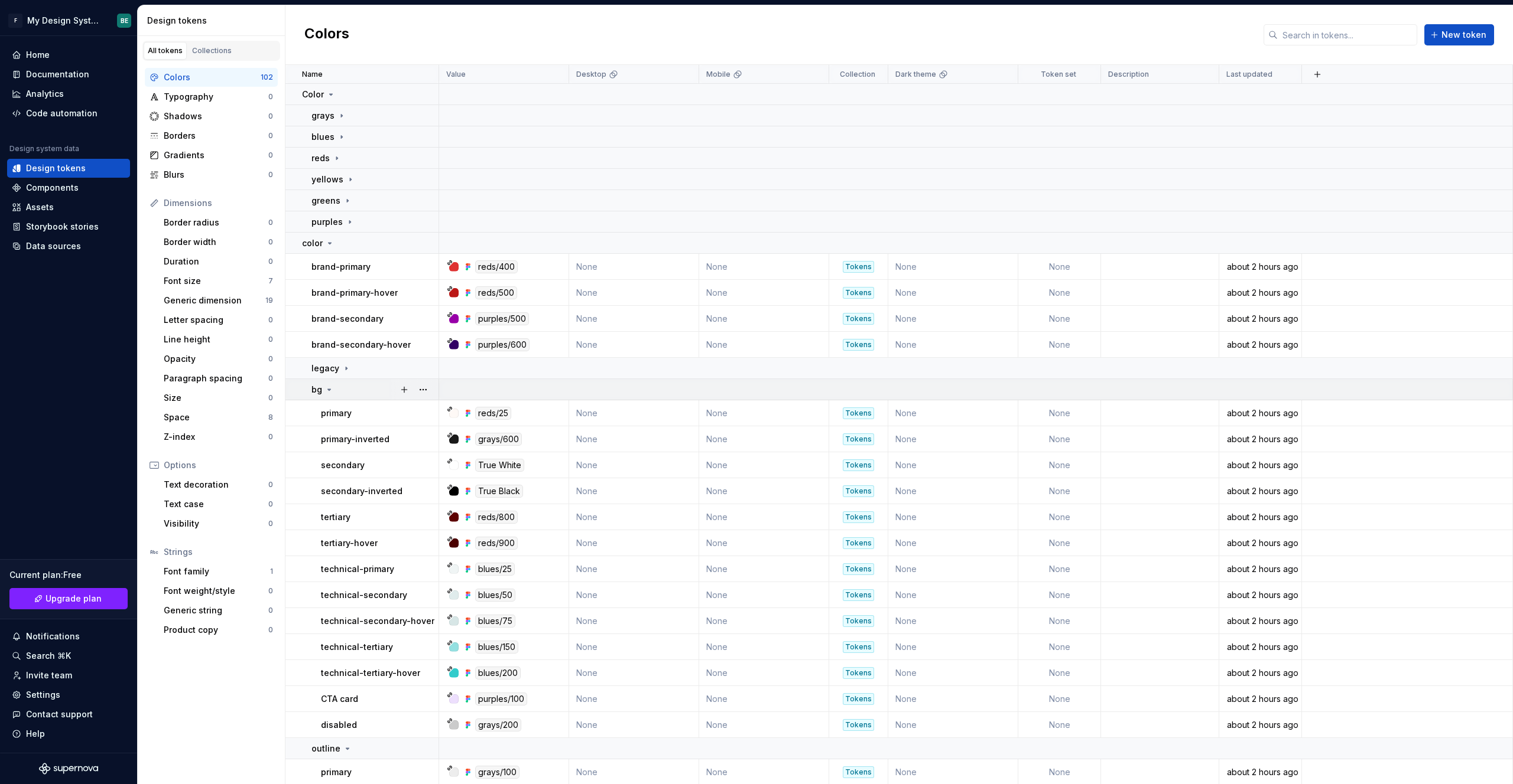
click at [326, 391] on icon at bounding box center [329, 390] width 10 height 10
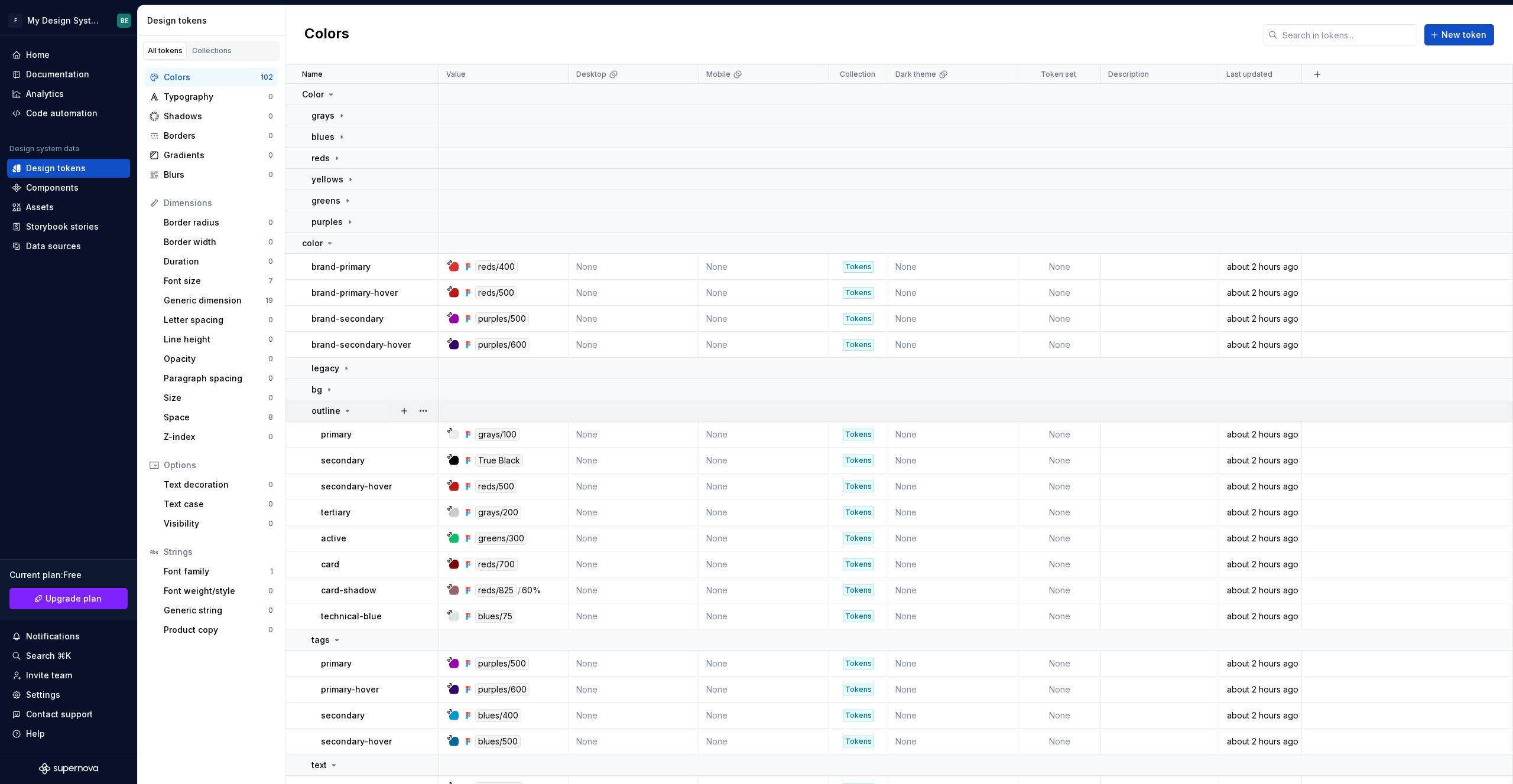
click at [345, 413] on icon at bounding box center [348, 411] width 10 height 10
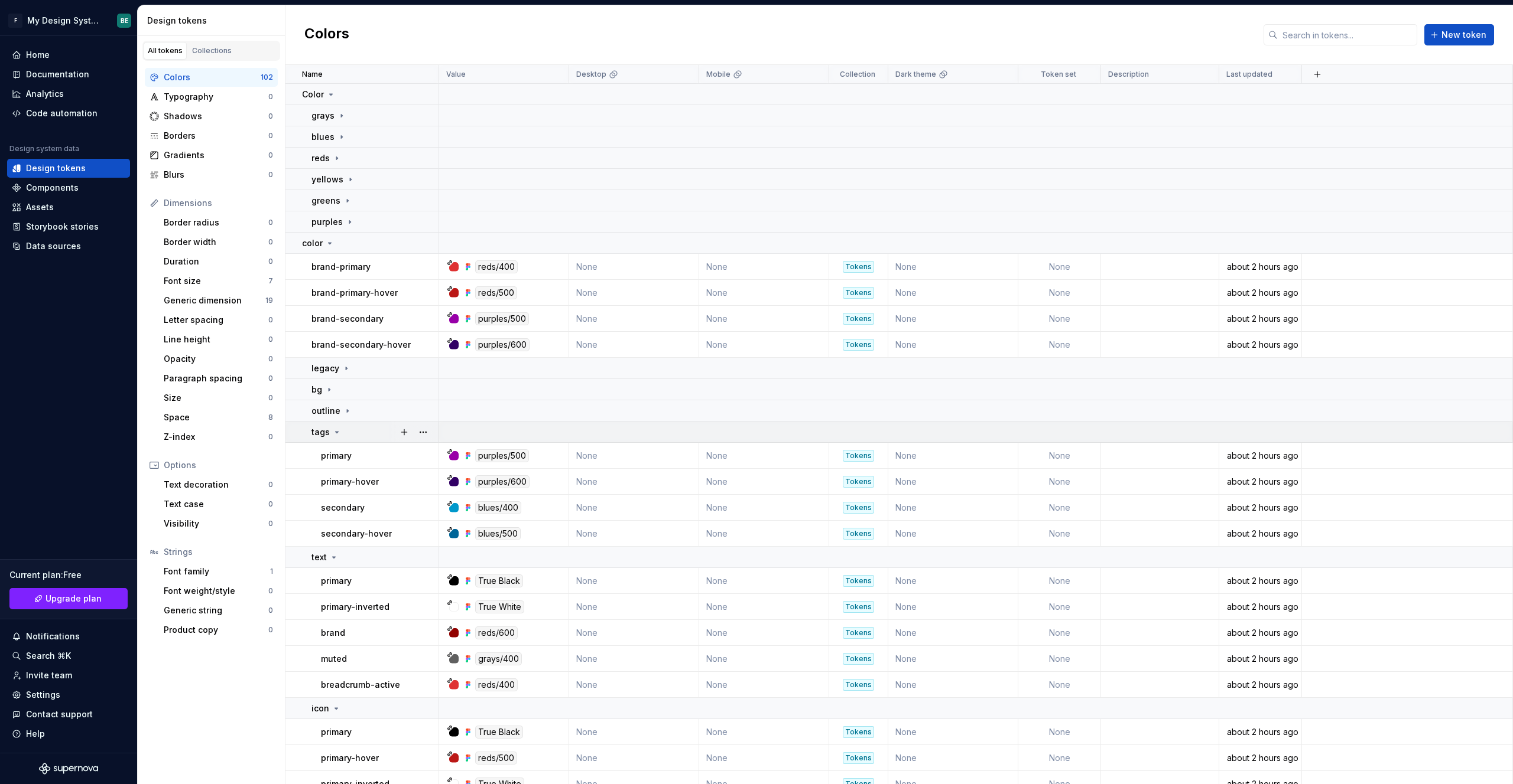
click at [332, 431] on icon at bounding box center [337, 432] width 10 height 10
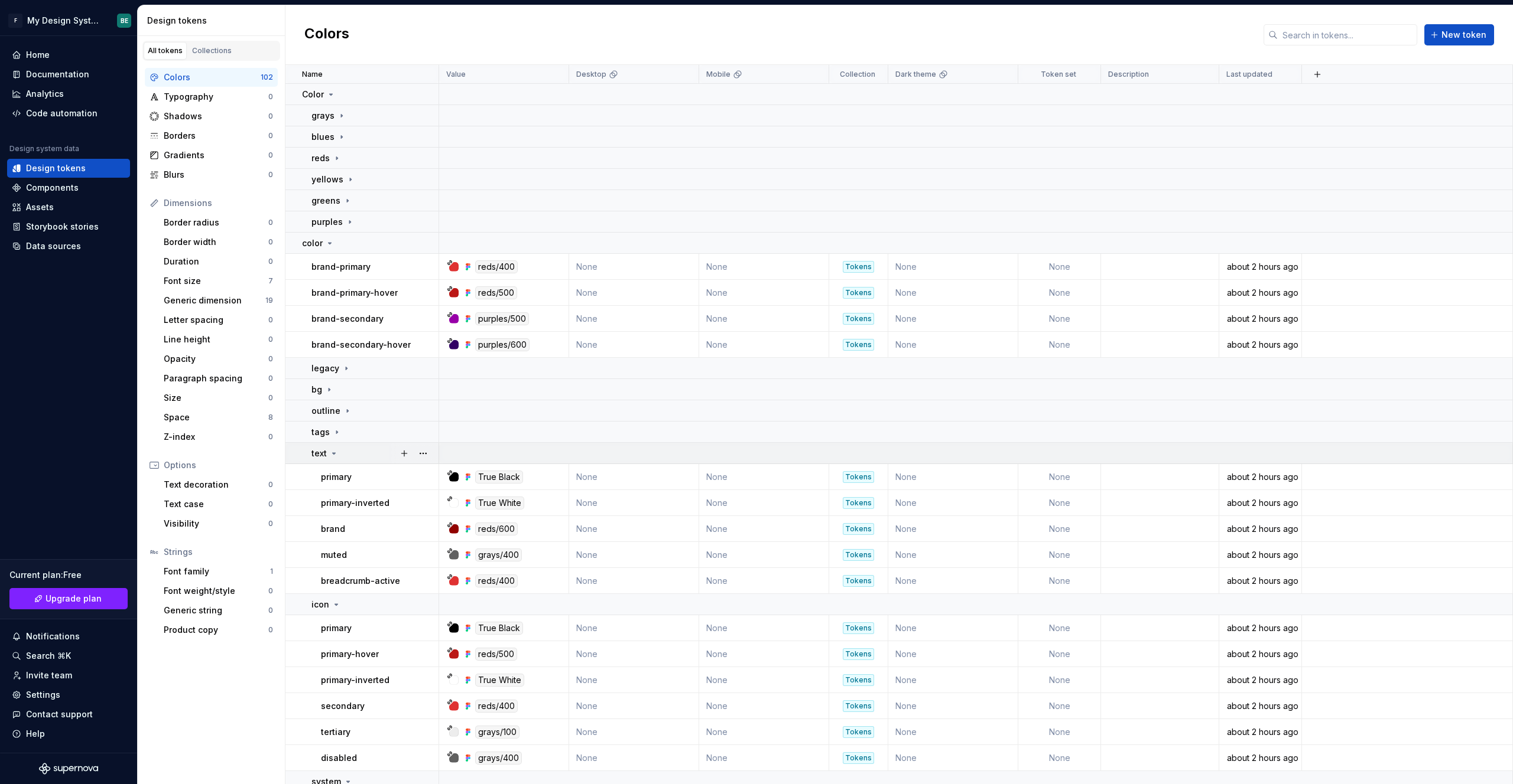
click at [340, 456] on div "text" at bounding box center [374, 453] width 126 height 12
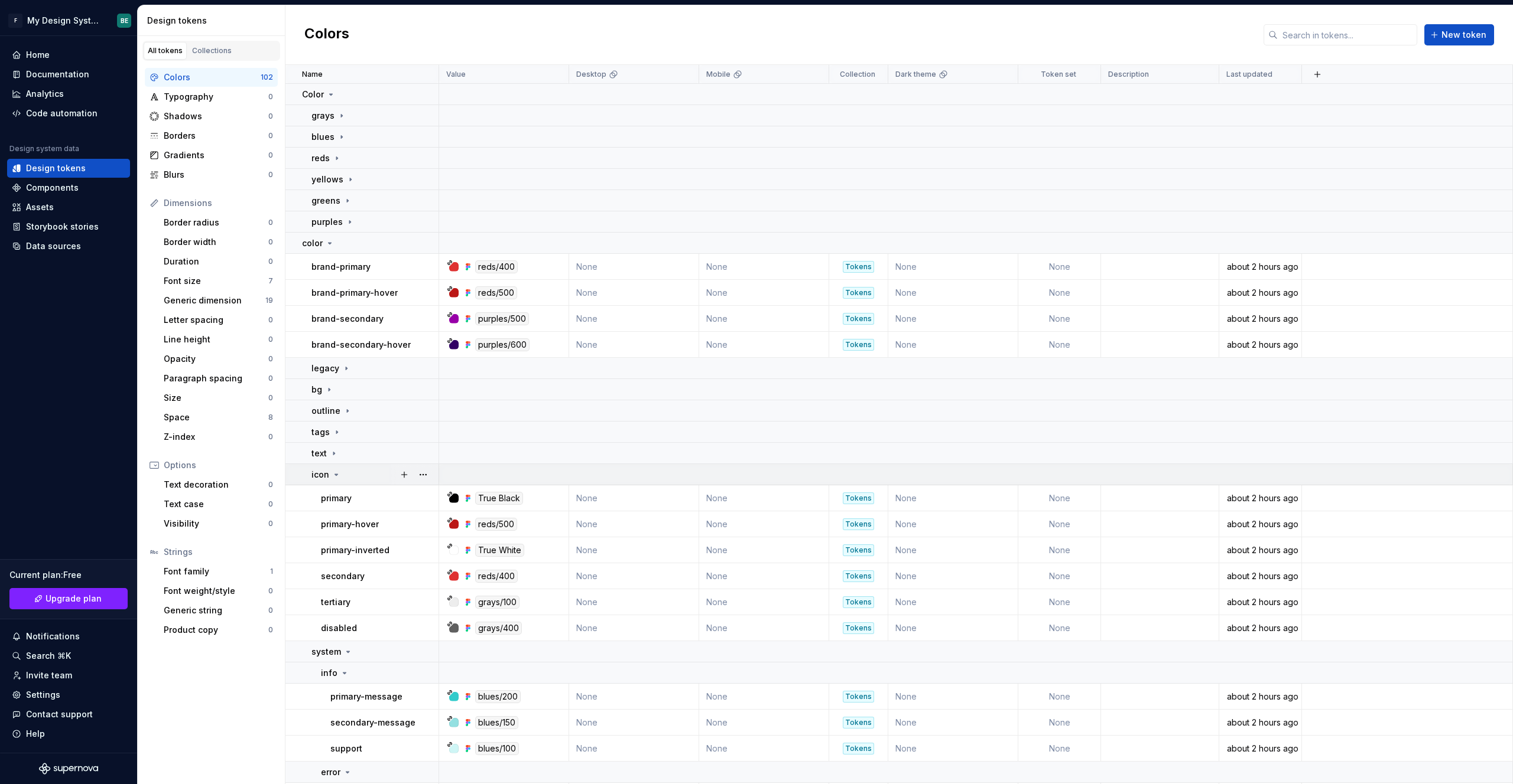
click at [339, 475] on icon at bounding box center [336, 475] width 10 height 10
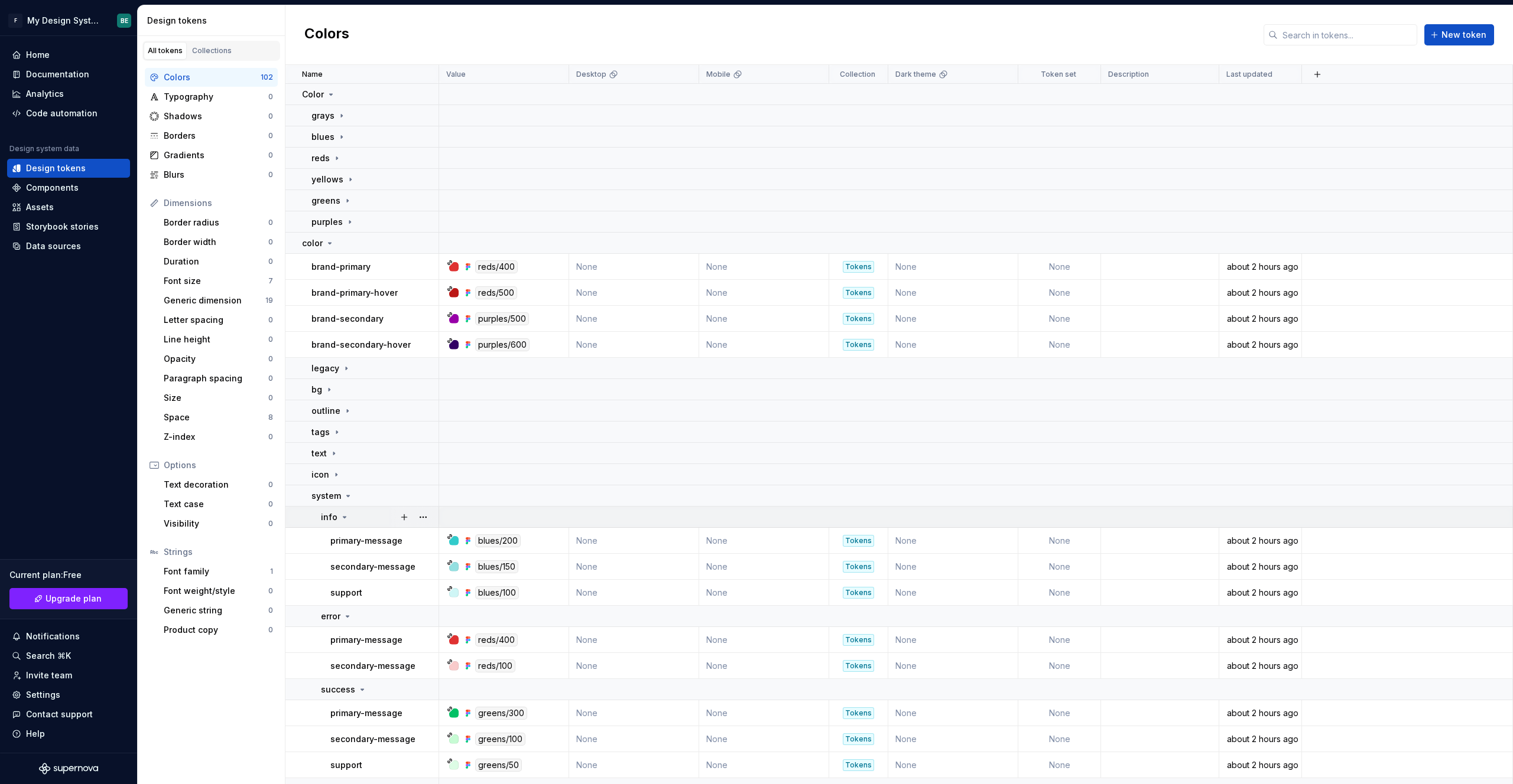
drag, startPoint x: 342, startPoint y: 514, endPoint x: 353, endPoint y: 520, distance: 12.5
click at [343, 514] on icon at bounding box center [344, 517] width 10 height 10
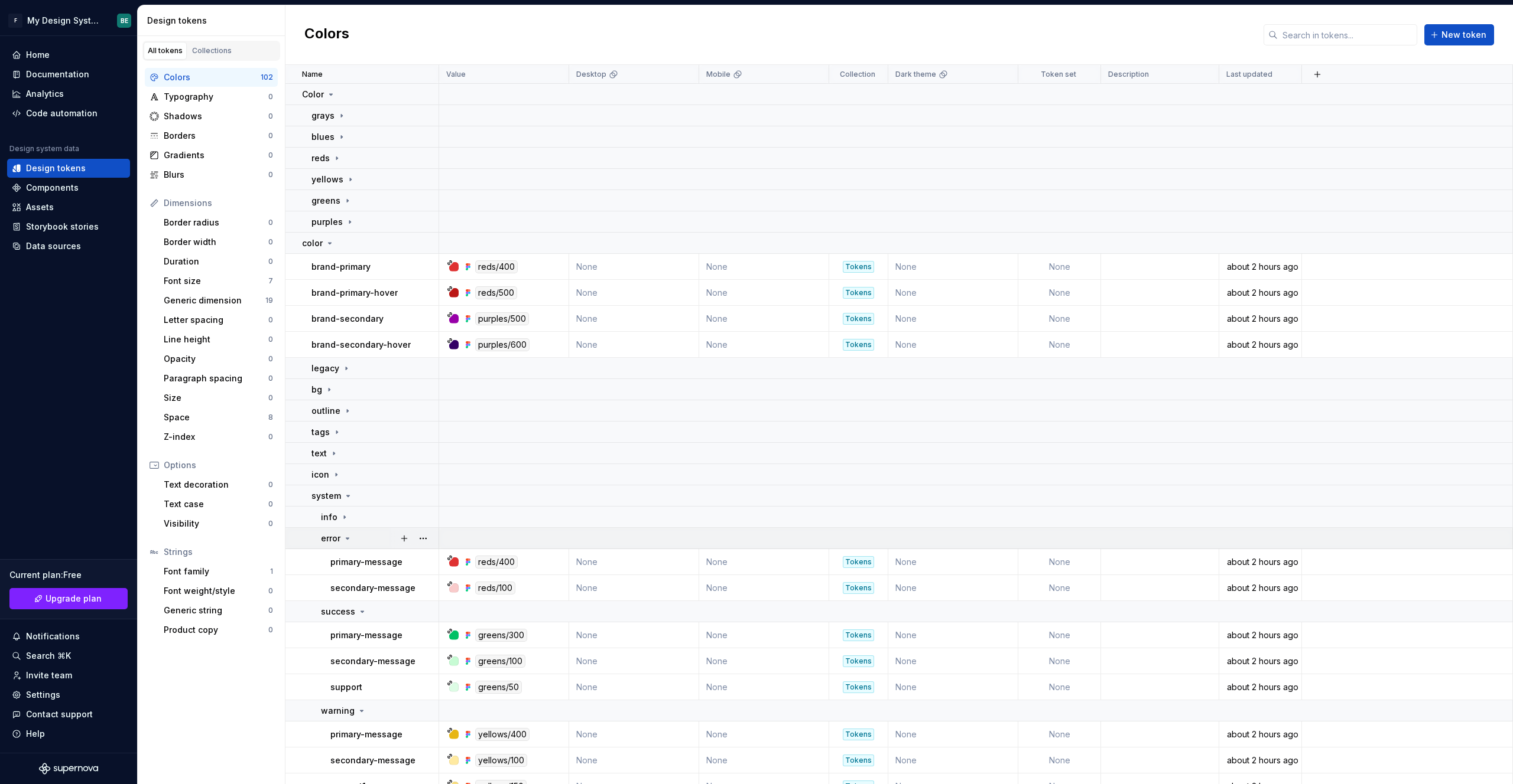
click at [350, 541] on icon at bounding box center [348, 539] width 10 height 10
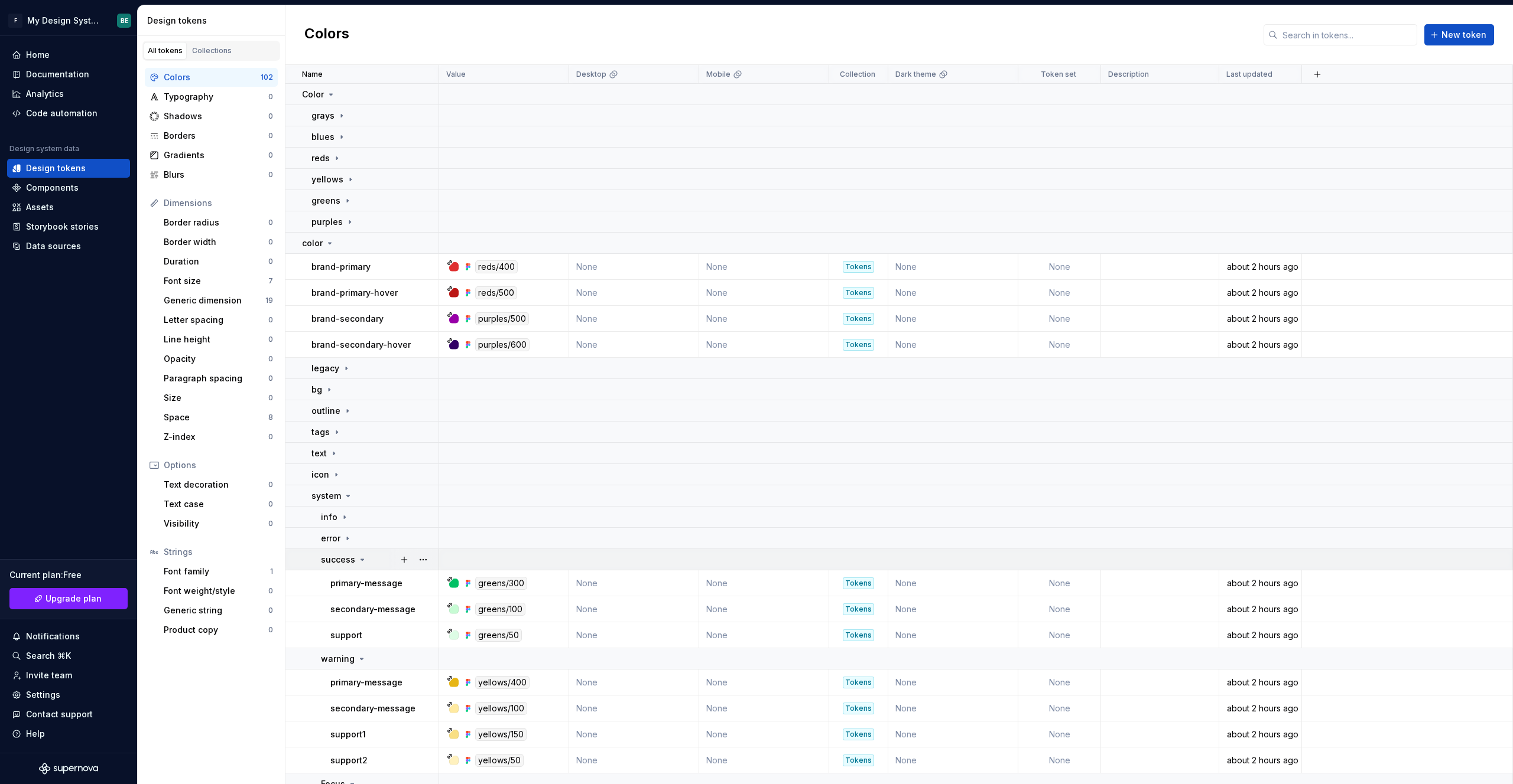
click at [357, 559] on icon at bounding box center [362, 560] width 10 height 10
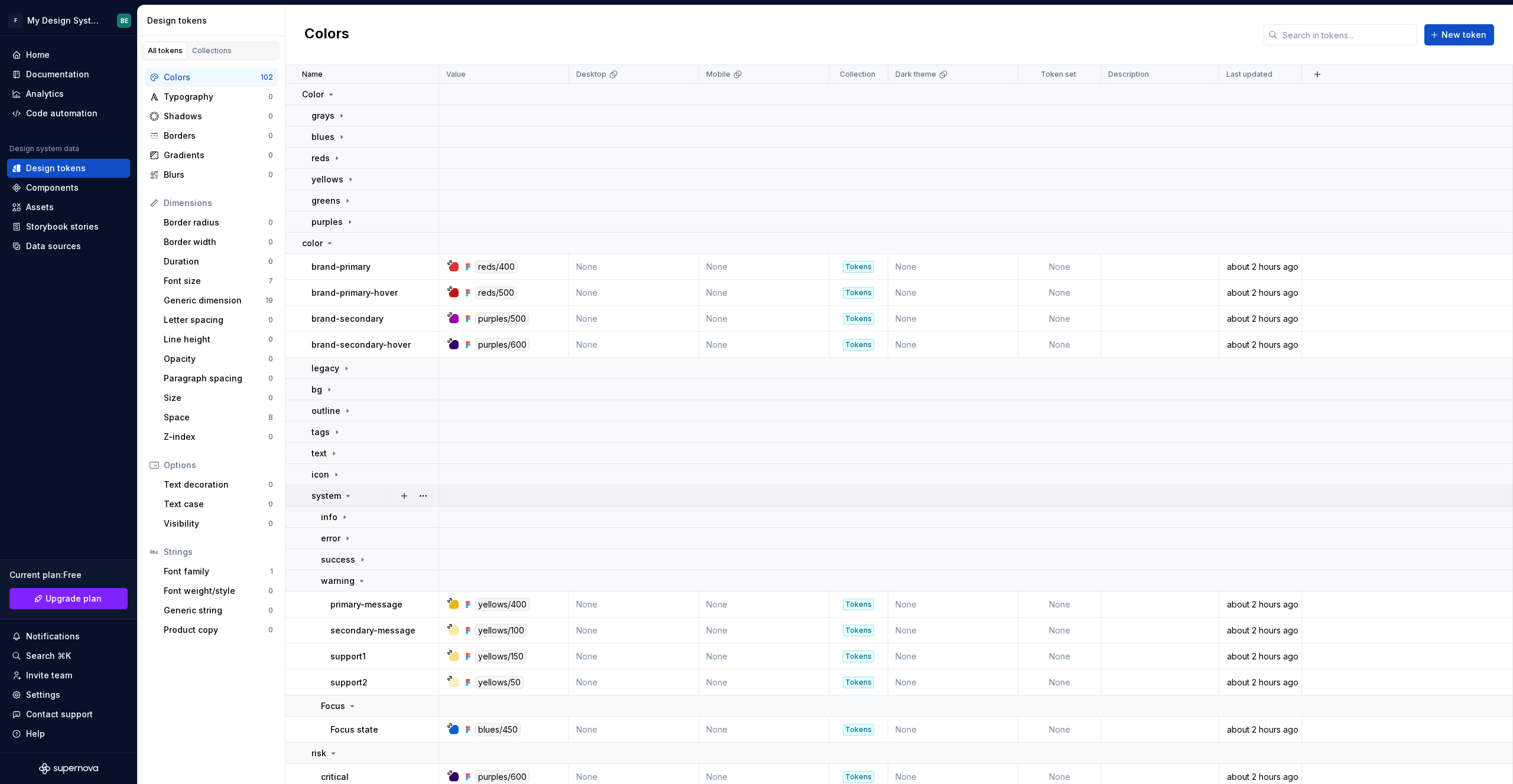
click at [345, 493] on icon at bounding box center [349, 496] width 10 height 10
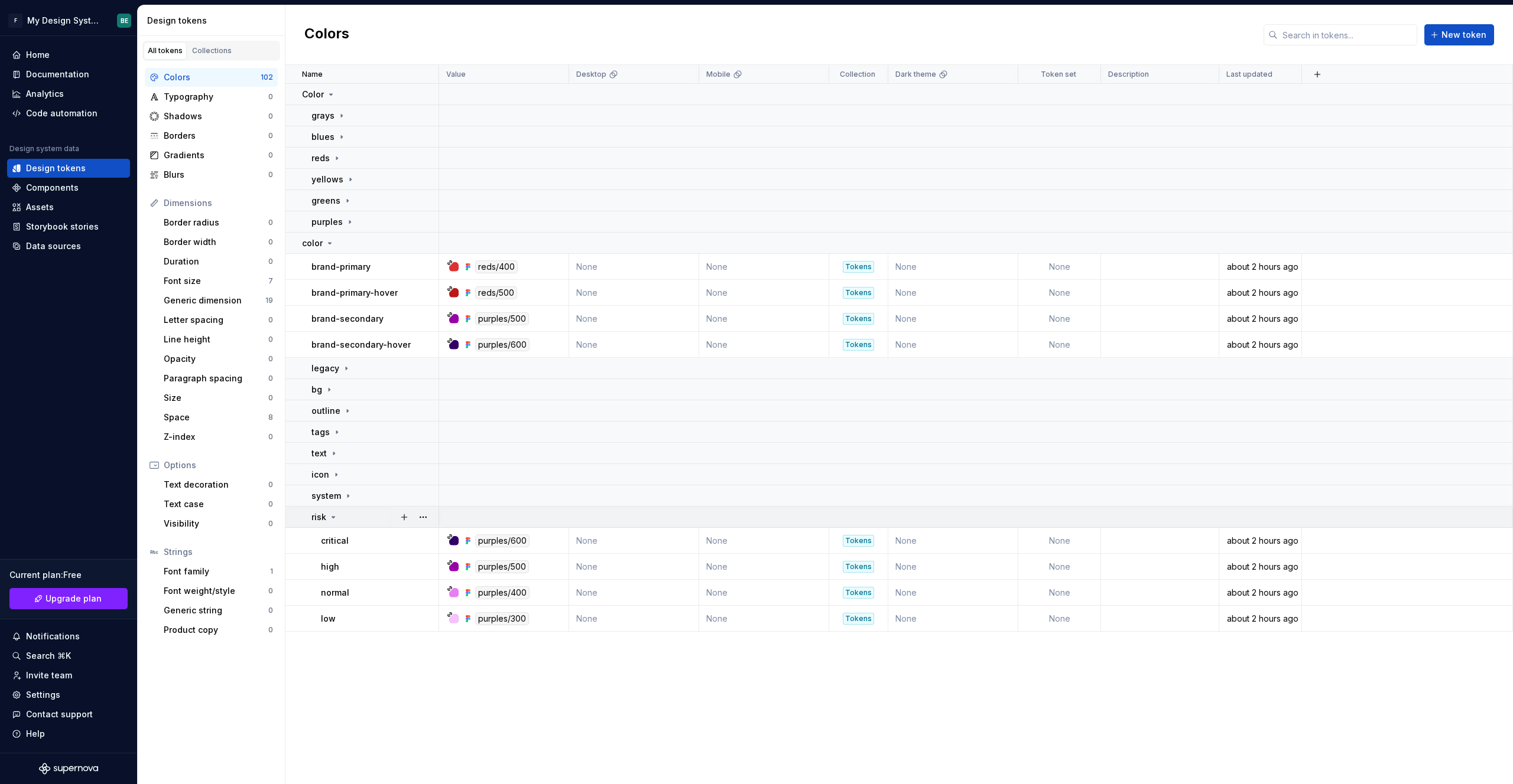
drag, startPoint x: 331, startPoint y: 521, endPoint x: 336, endPoint y: 512, distance: 10.3
click at [331, 521] on icon at bounding box center [333, 517] width 10 height 10
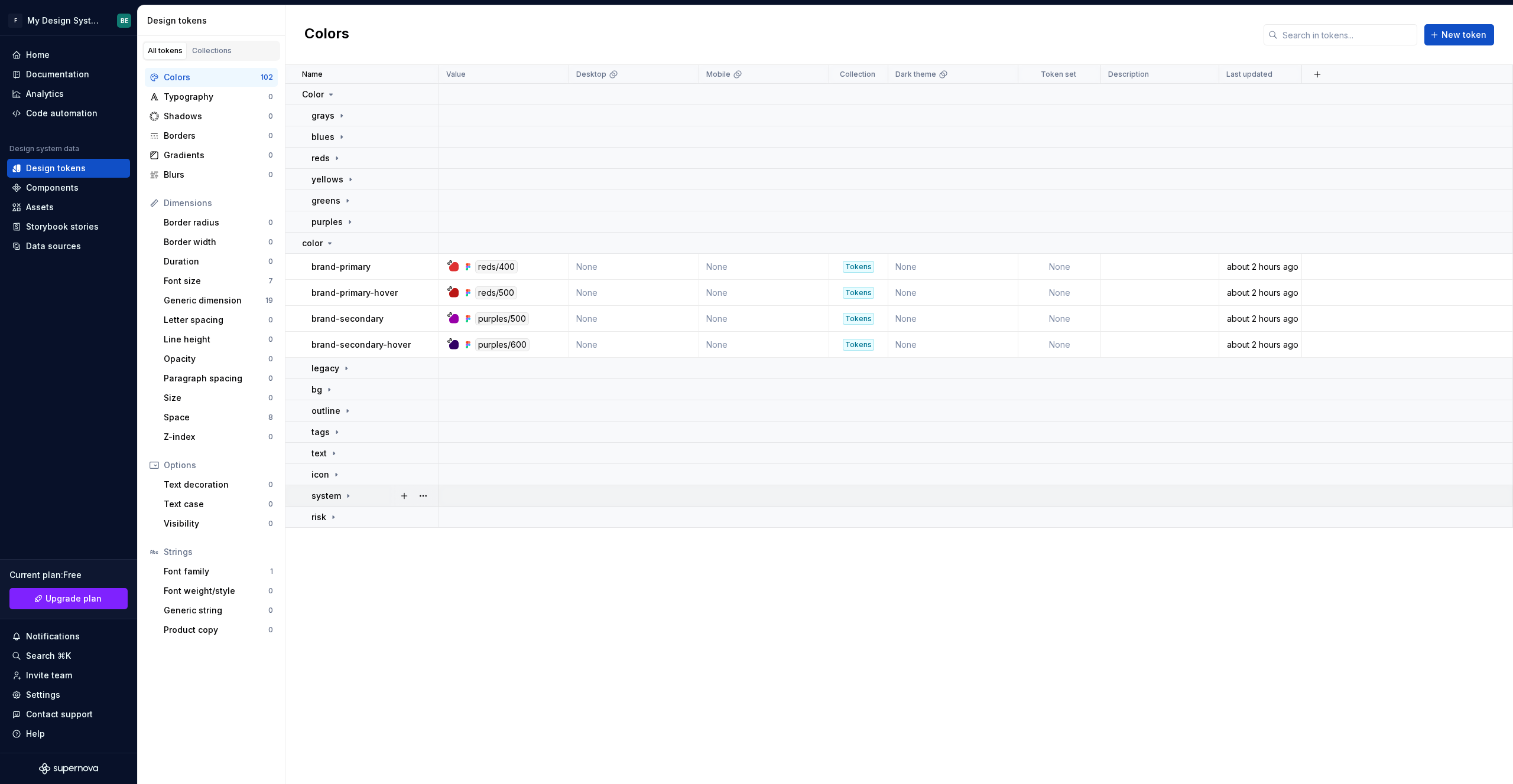
click at [345, 498] on icon at bounding box center [349, 496] width 10 height 10
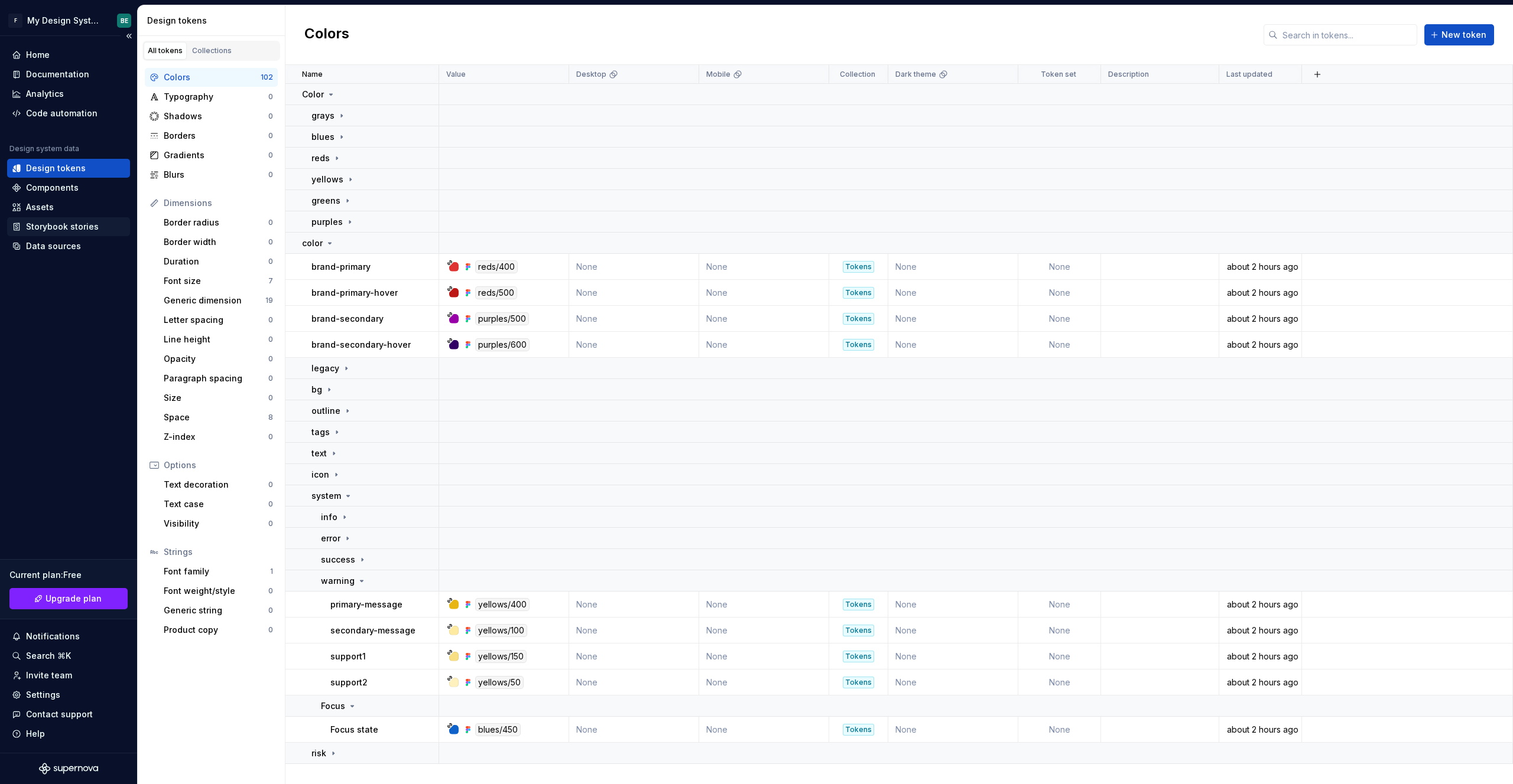
click at [65, 232] on div "Storybook stories" at bounding box center [62, 226] width 73 height 12
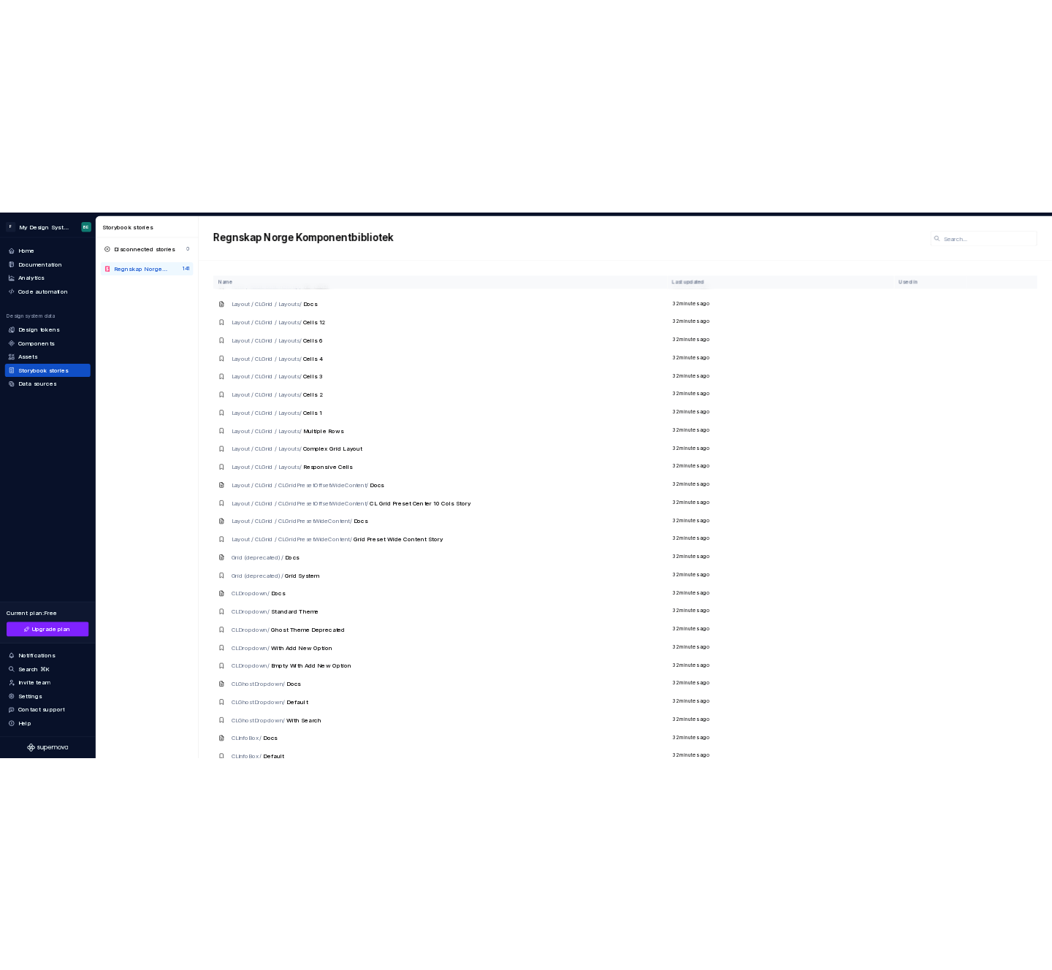
scroll to position [3700, 0]
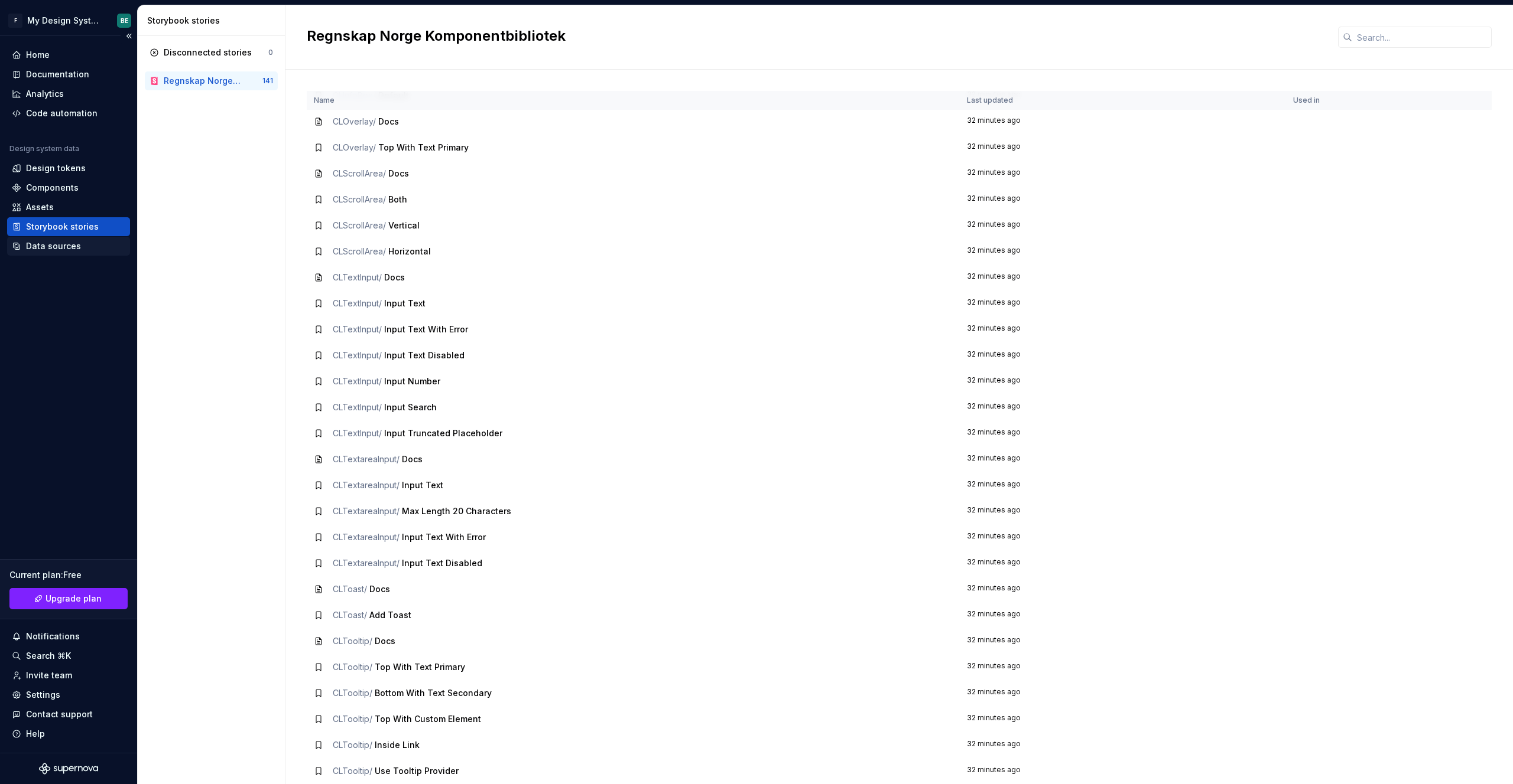
click at [28, 244] on div "Data sources" at bounding box center [53, 246] width 55 height 12
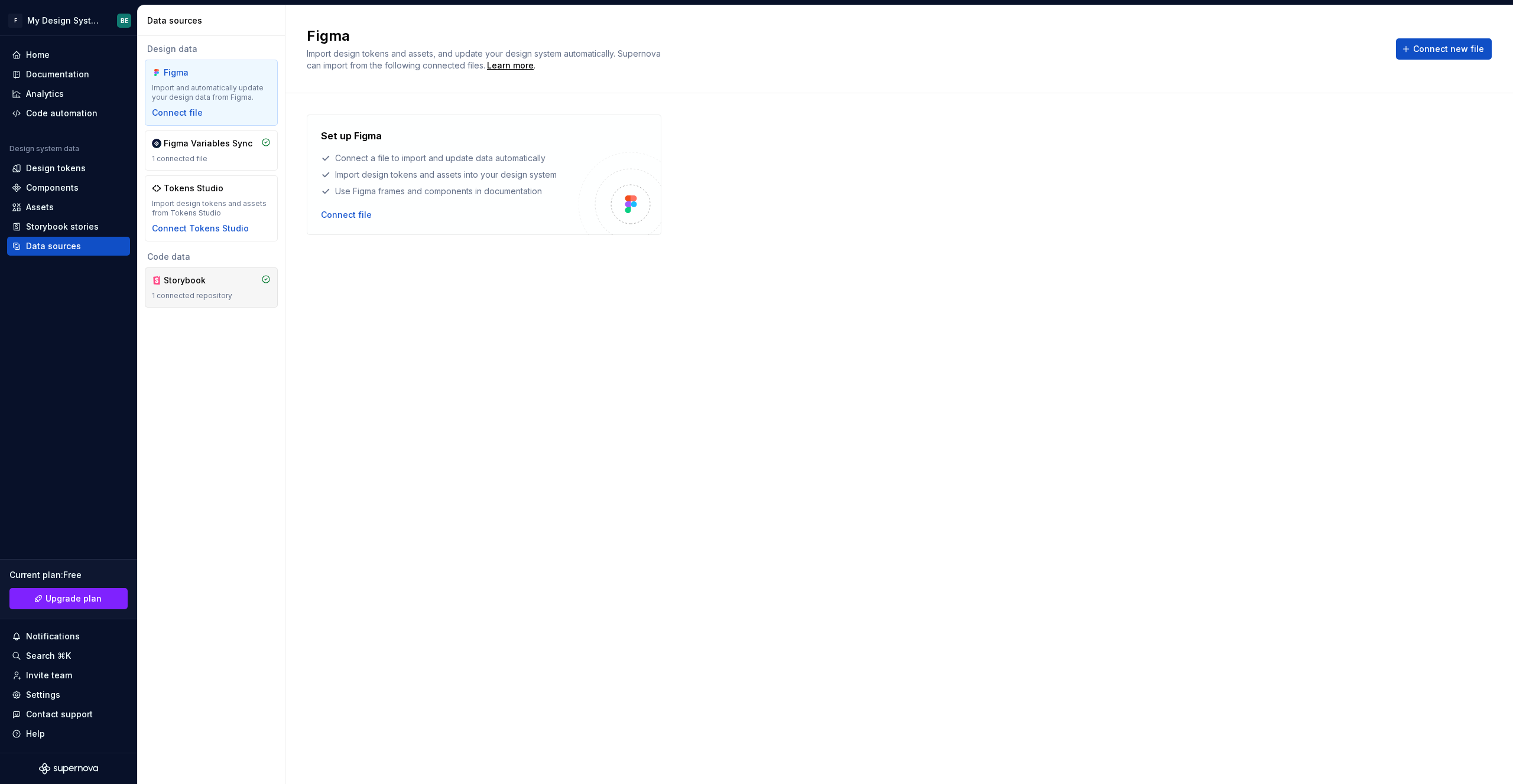
click at [190, 281] on div "Storybook" at bounding box center [192, 280] width 57 height 12
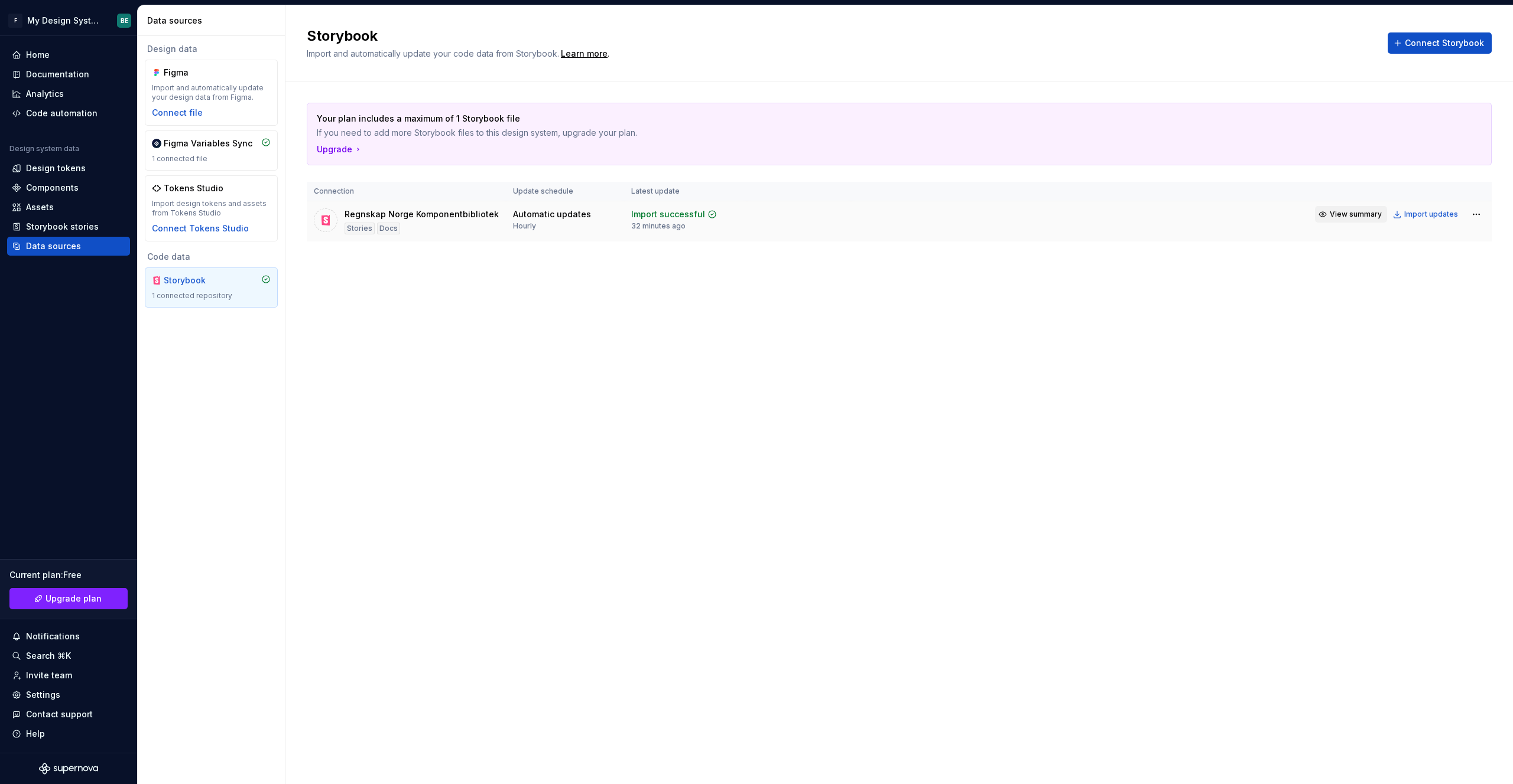
click at [823, 214] on span "View summary" at bounding box center [1355, 214] width 52 height 10
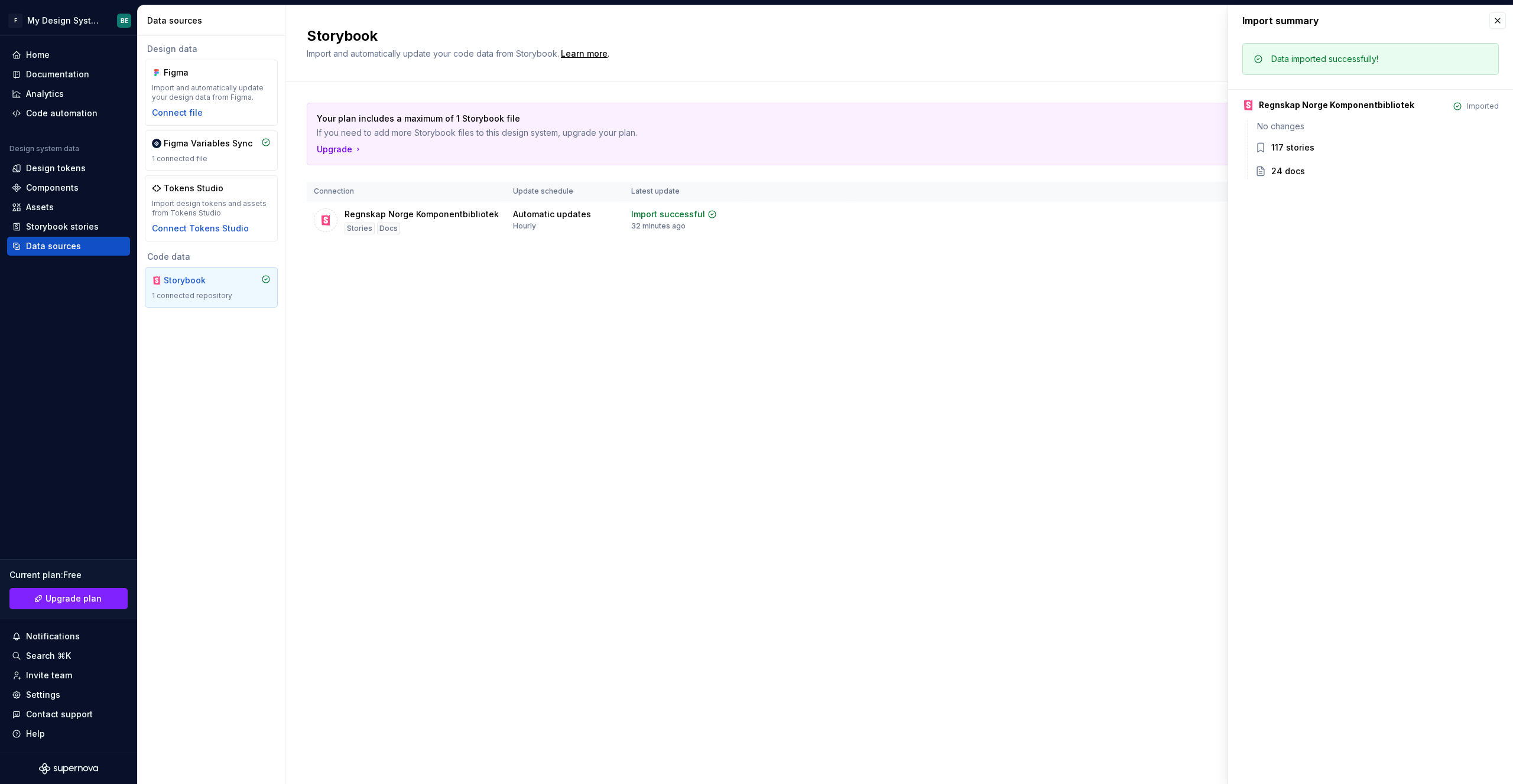
click at [823, 174] on icon at bounding box center [1260, 171] width 7 height 9
click at [823, 145] on div "117 stories" at bounding box center [1292, 147] width 43 height 12
click at [823, 20] on button "button" at bounding box center [1497, 20] width 16 height 16
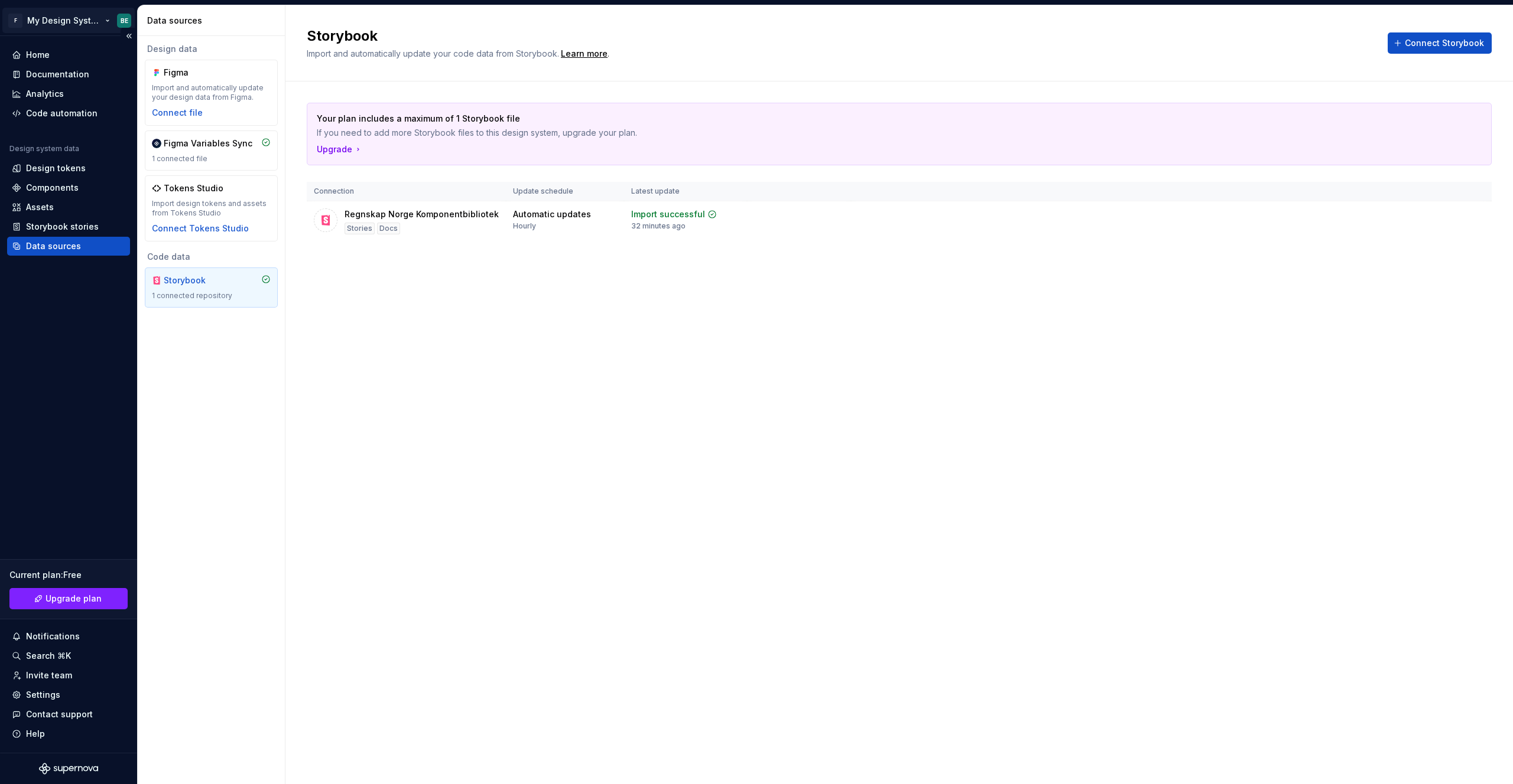
click at [63, 23] on html "F My Design System BE Home Documentation Analytics Code automation Design syste…" at bounding box center [756, 392] width 1513 height 784
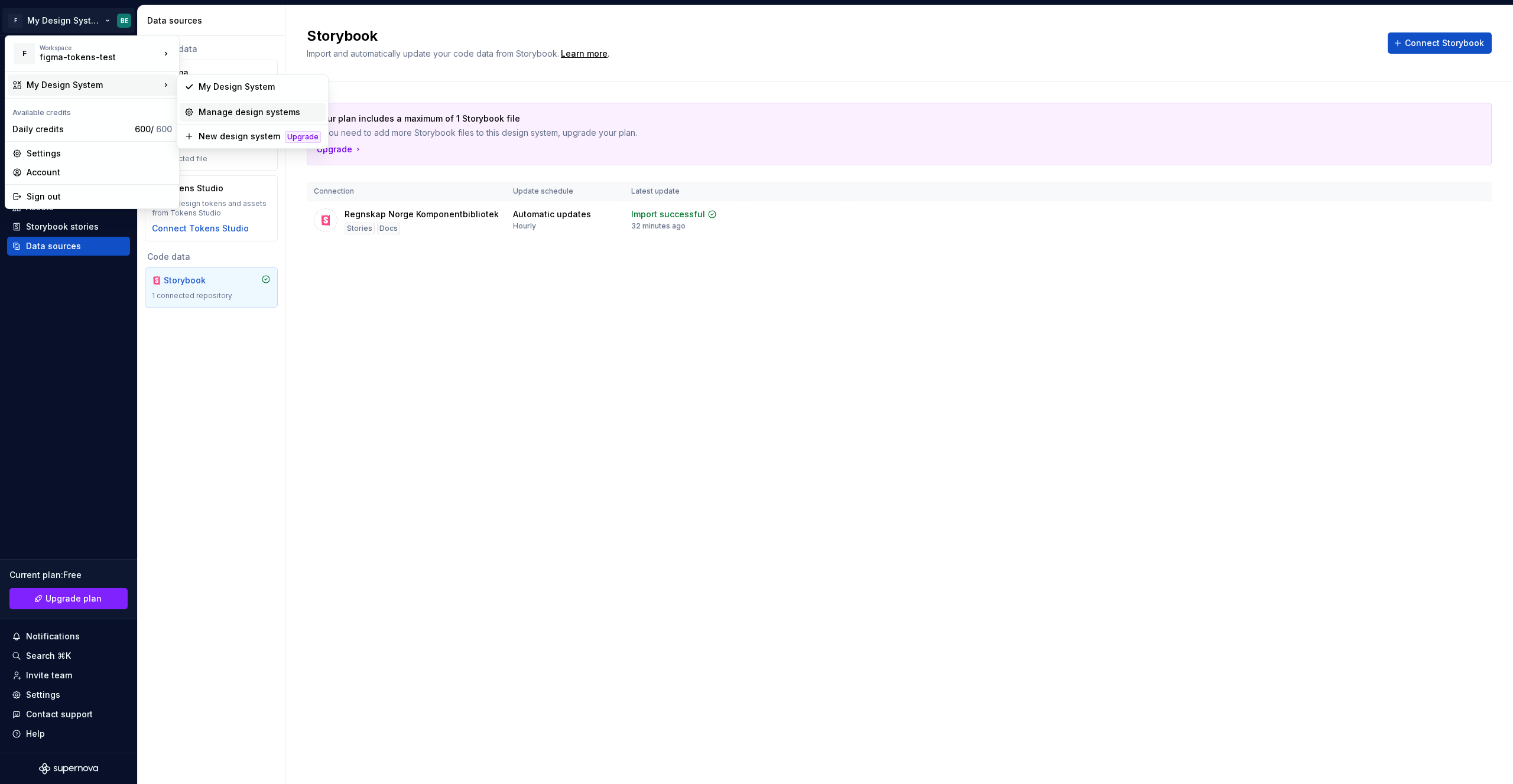
click at [249, 112] on div "Manage design systems" at bounding box center [260, 112] width 122 height 12
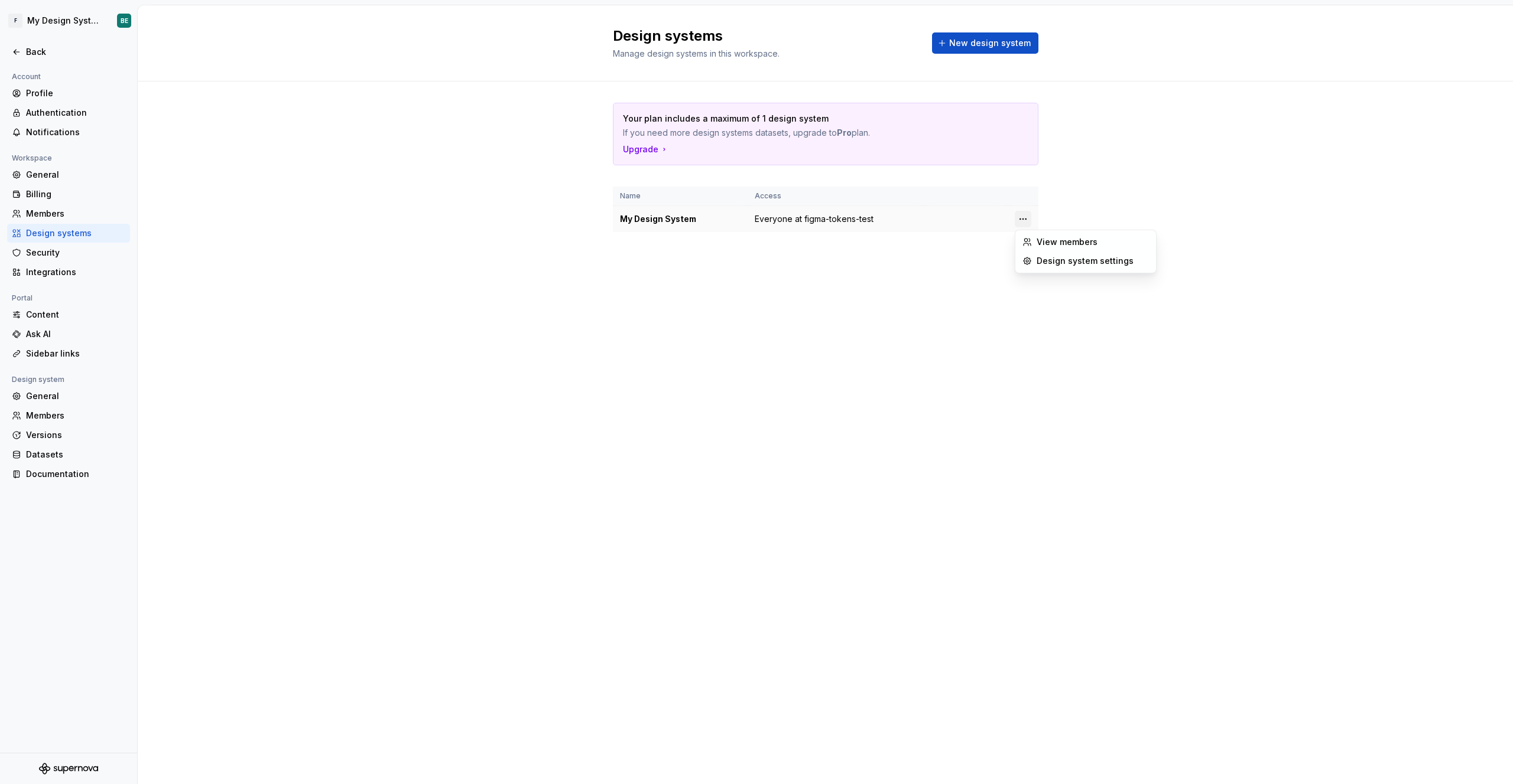
click at [823, 220] on html "F My Design System BE Back Account Profile Authentication Notifications Workspa…" at bounding box center [756, 392] width 1513 height 784
click at [823, 268] on div "Design system settings" at bounding box center [1085, 260] width 136 height 19
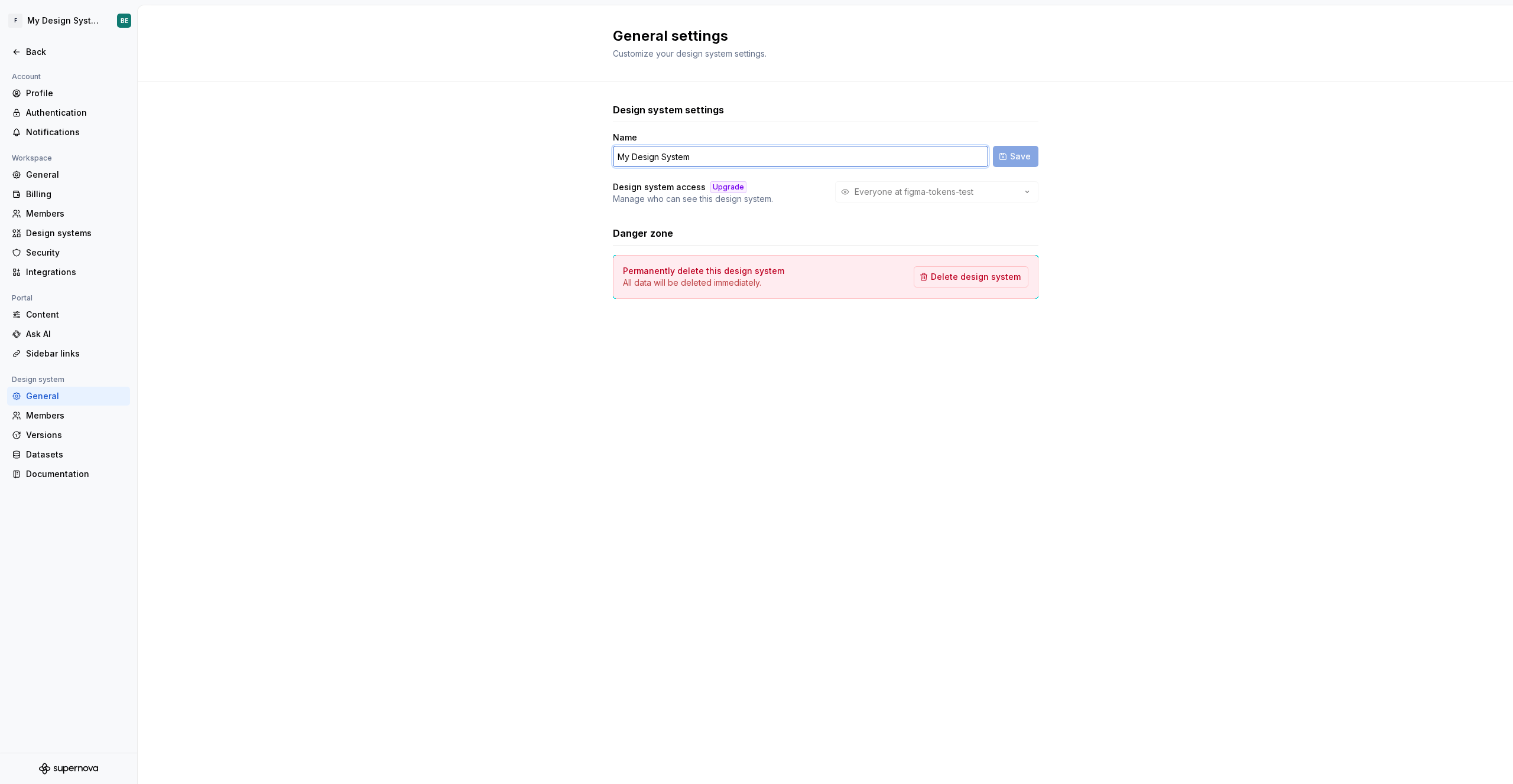
click at [727, 158] on input "My Design System" at bounding box center [801, 156] width 375 height 21
type input "RN-Test"
click at [823, 163] on button "Save" at bounding box center [1016, 156] width 45 height 21
click at [40, 53] on div "Back" at bounding box center [75, 52] width 99 height 12
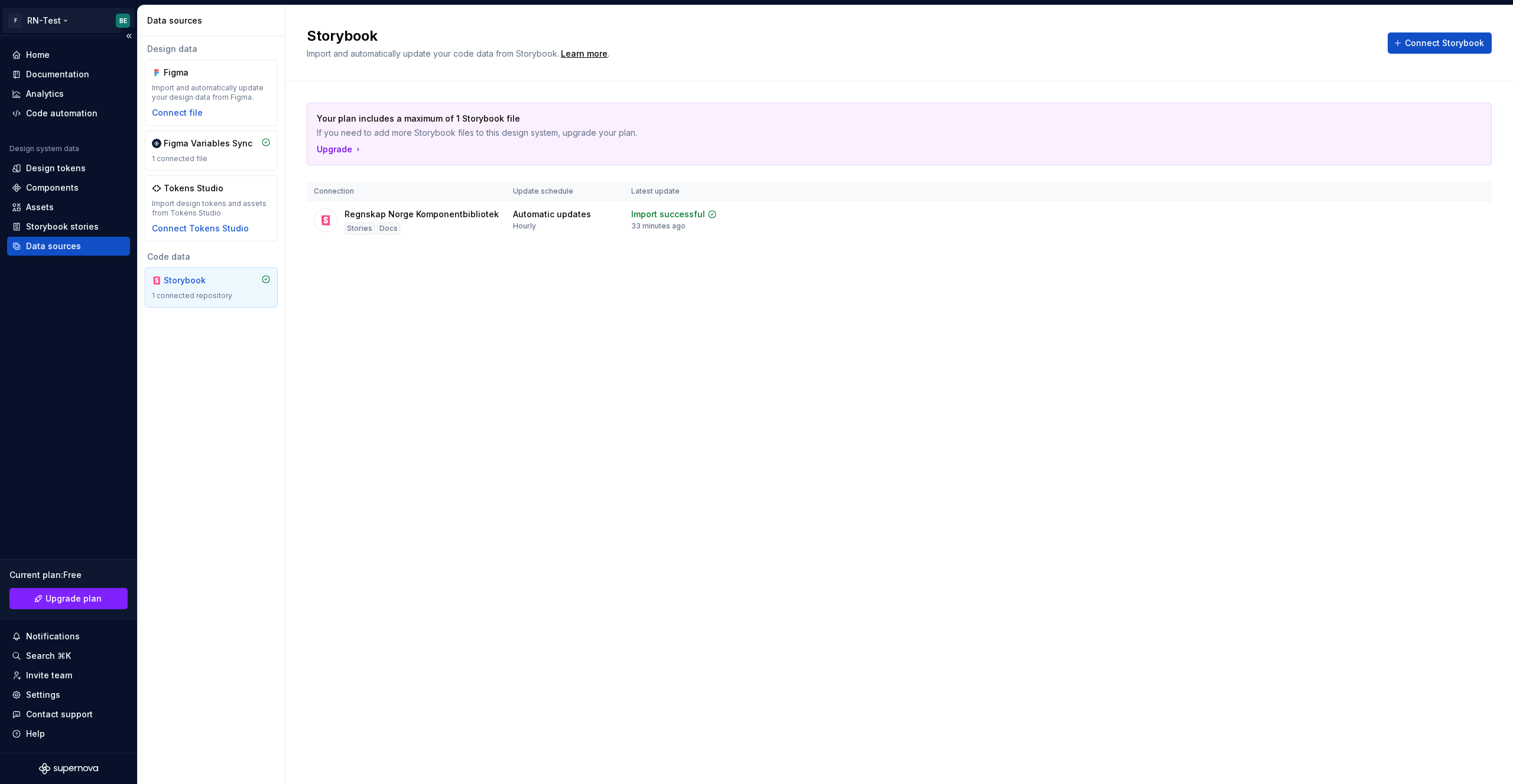
click at [61, 23] on html "F RN-Test BE Home Documentation Analytics Code automation Design system data De…" at bounding box center [756, 392] width 1513 height 784
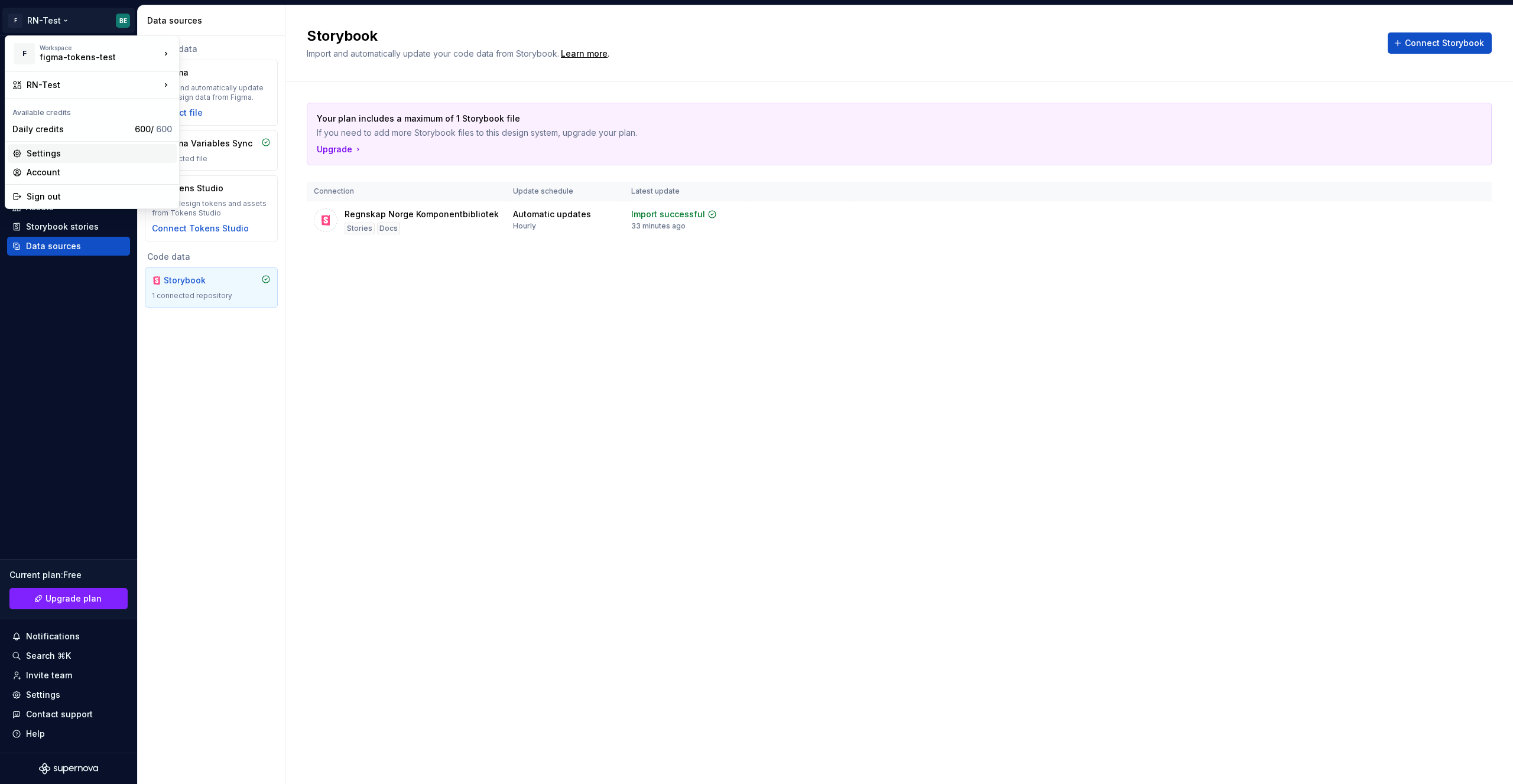
click at [80, 148] on div "Settings" at bounding box center [99, 154] width 146 height 12
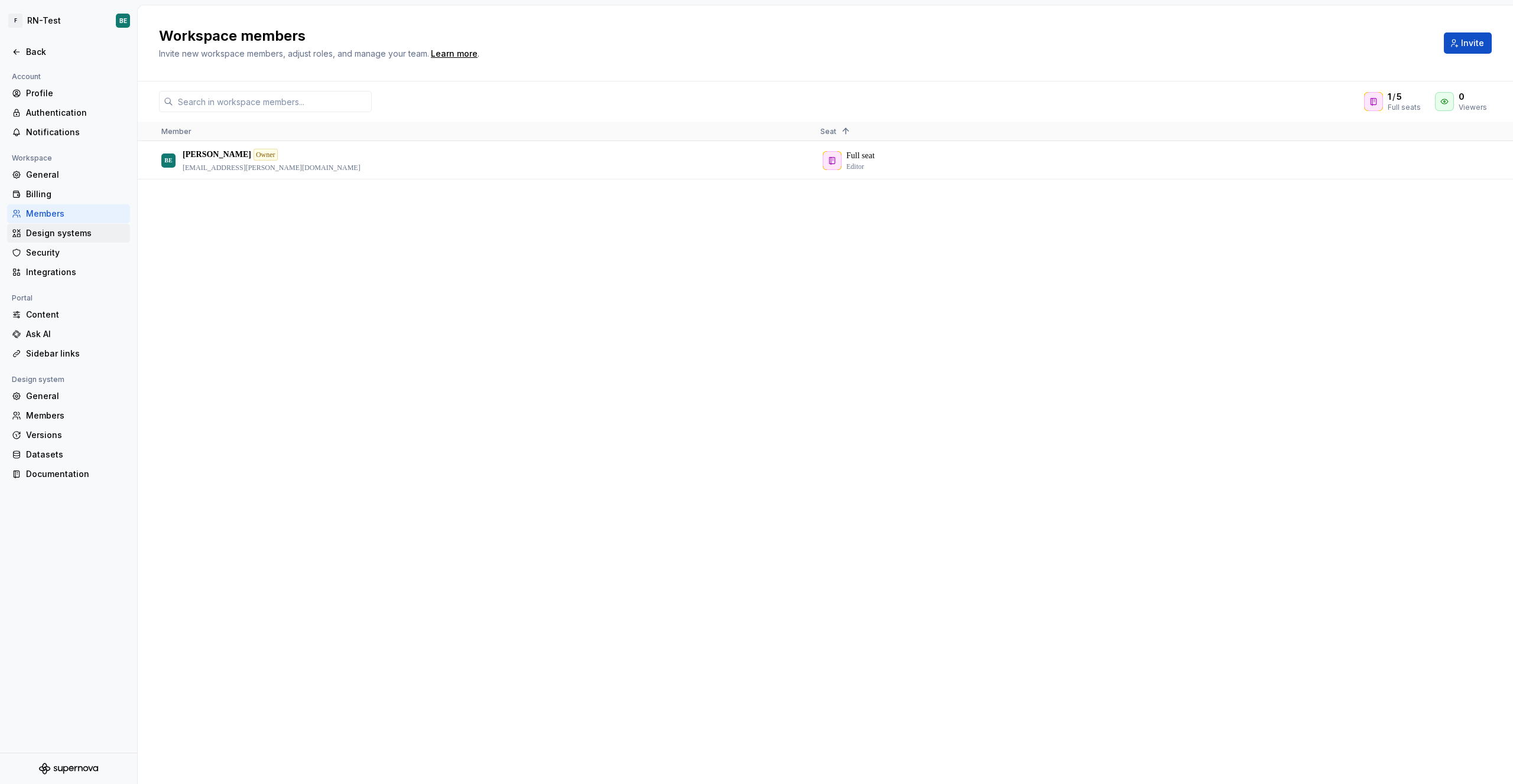
click at [49, 228] on div "Design systems" at bounding box center [75, 233] width 99 height 12
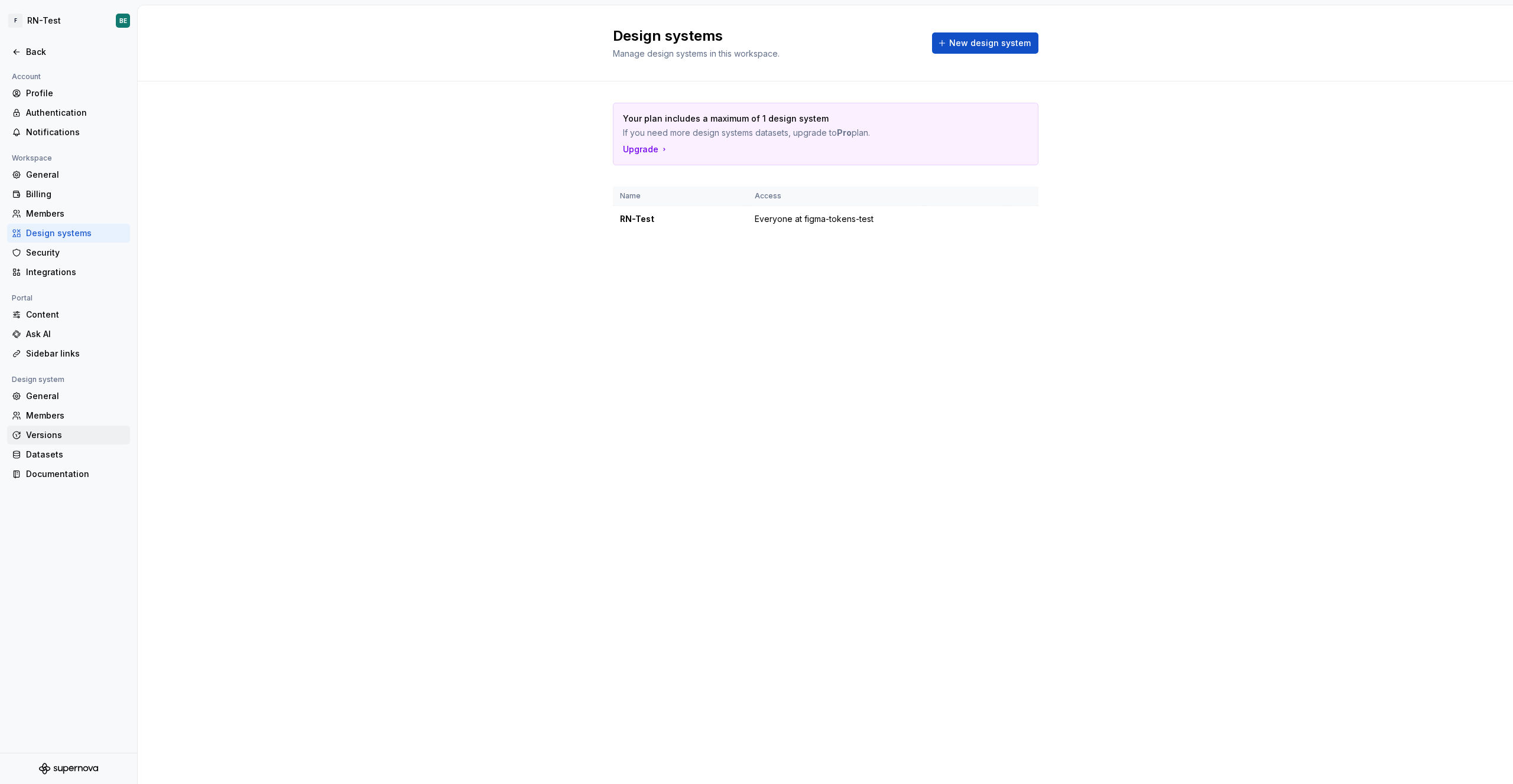
click at [64, 437] on div "Versions" at bounding box center [75, 435] width 99 height 12
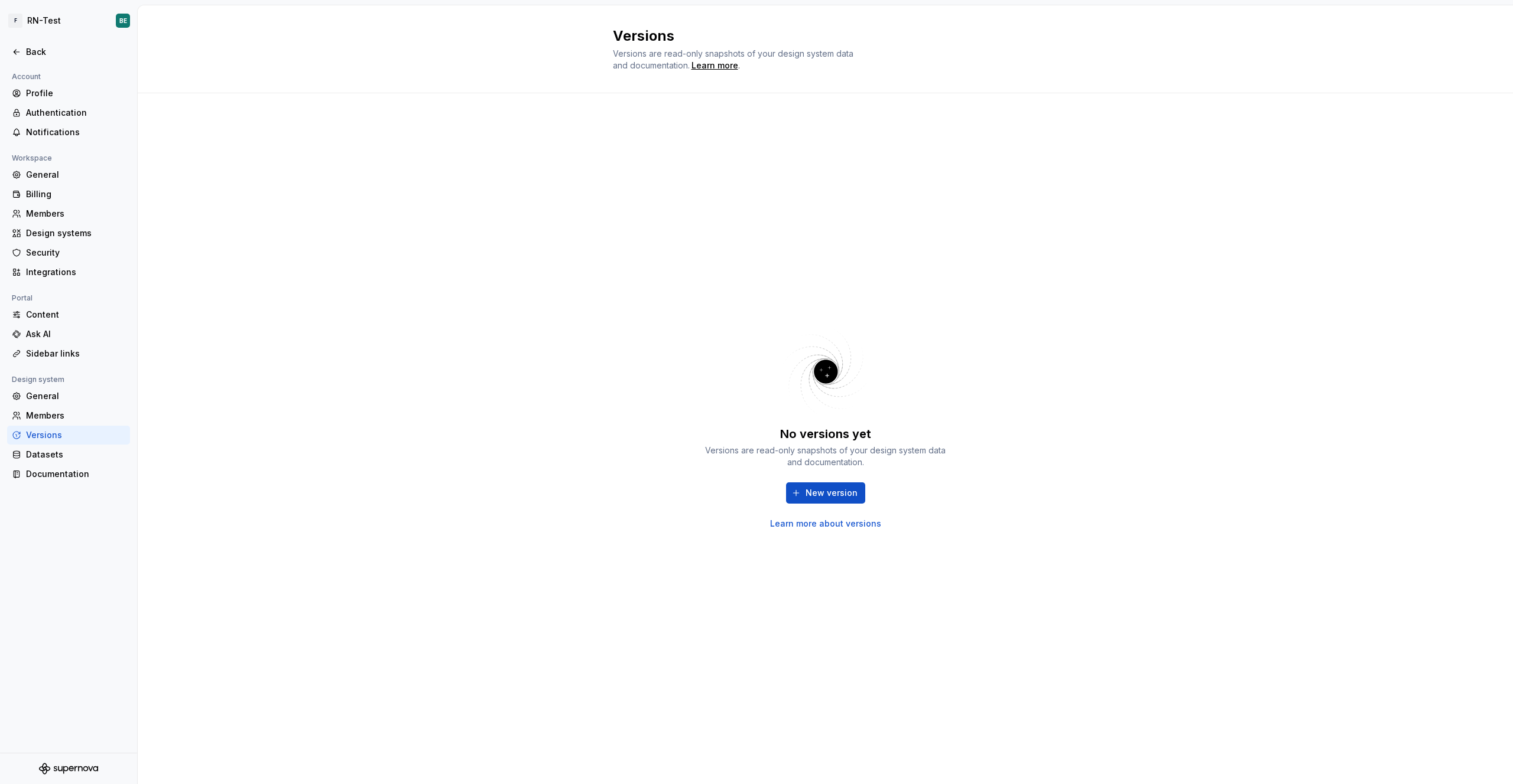
click at [823, 525] on link "Learn more about versions" at bounding box center [825, 524] width 111 height 12
click at [58, 88] on div "Profile" at bounding box center [75, 93] width 99 height 12
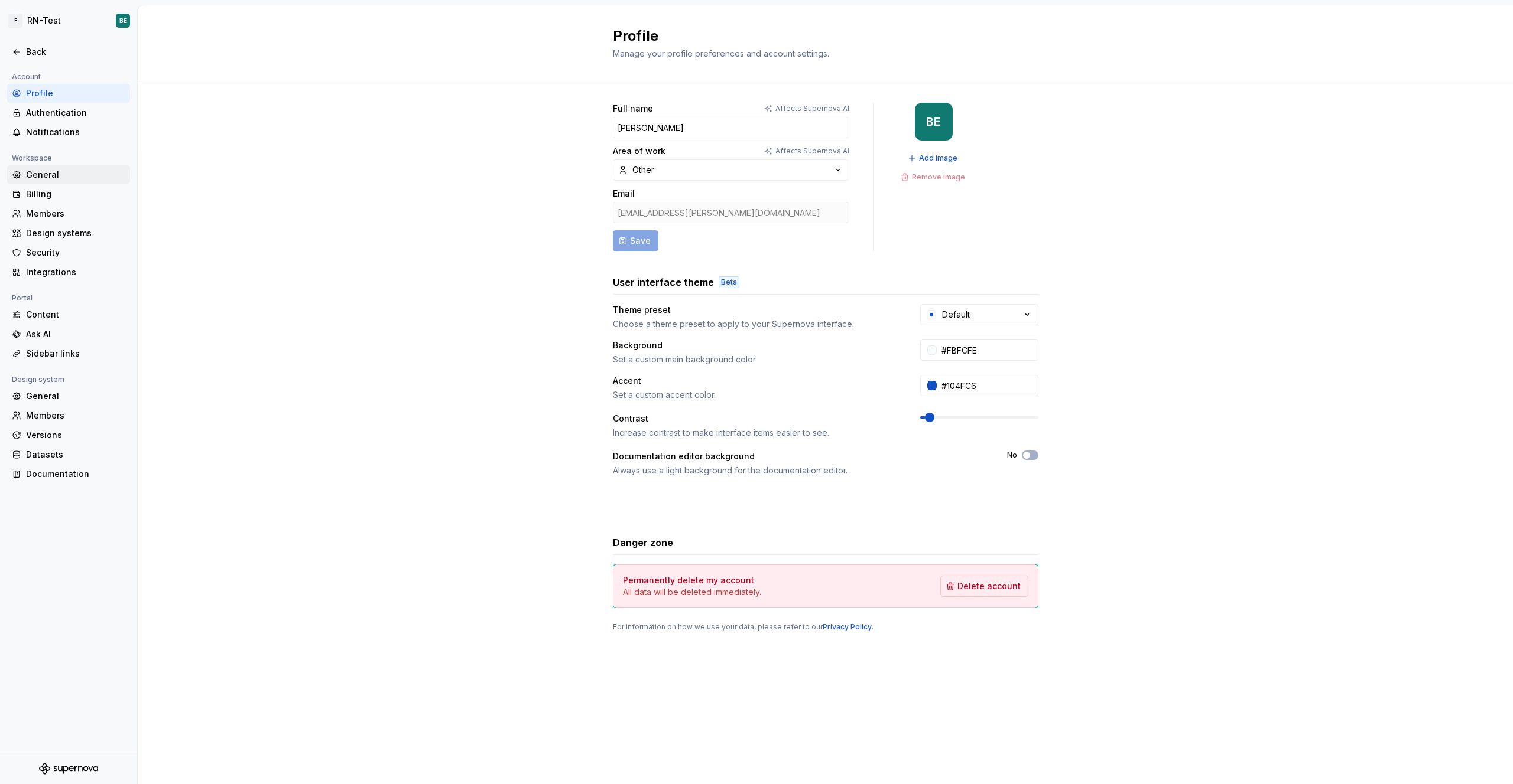
click at [47, 176] on div "General" at bounding box center [75, 175] width 99 height 12
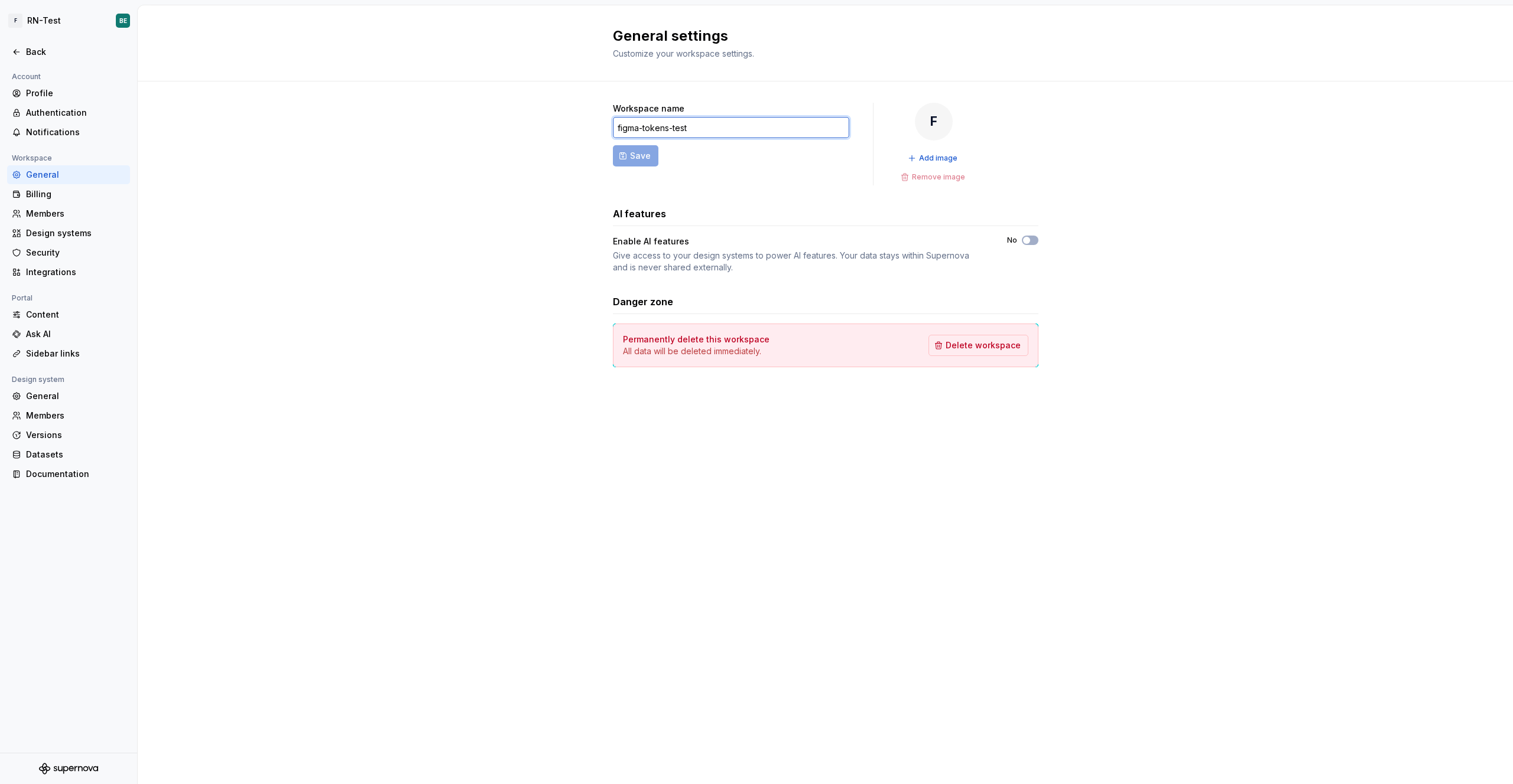
drag, startPoint x: 727, startPoint y: 127, endPoint x: 561, endPoint y: 120, distance: 166.1
click at [561, 120] on div "Workspace name figma-tokens-test Save F Add image Remove image AI features Enab…" at bounding box center [825, 247] width 1375 height 331
type input "Workspace-test"
click at [616, 151] on button "Save" at bounding box center [636, 156] width 45 height 21
click at [78, 212] on div "Members" at bounding box center [75, 213] width 99 height 12
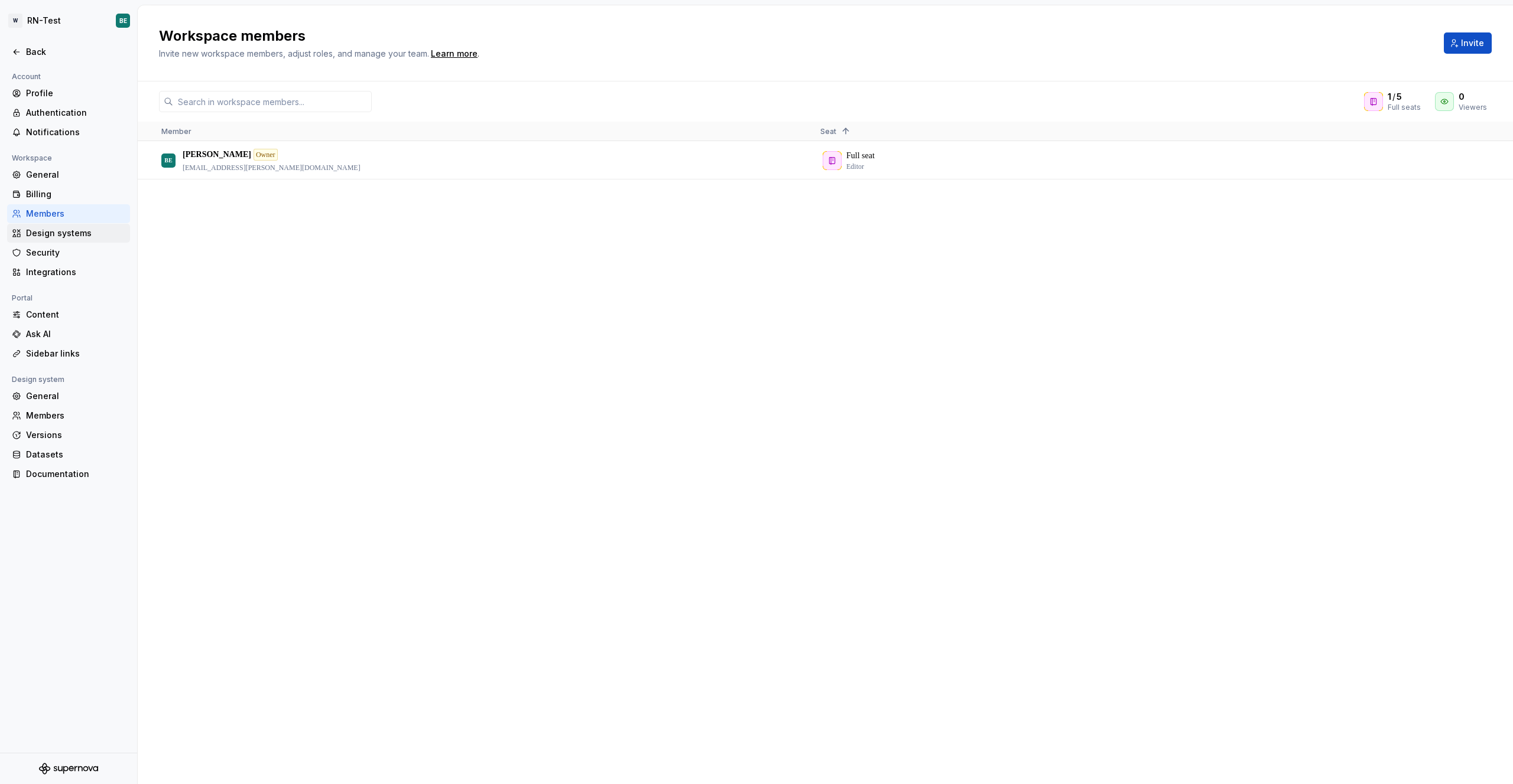
click at [27, 226] on div "Design systems" at bounding box center [69, 233] width 123 height 19
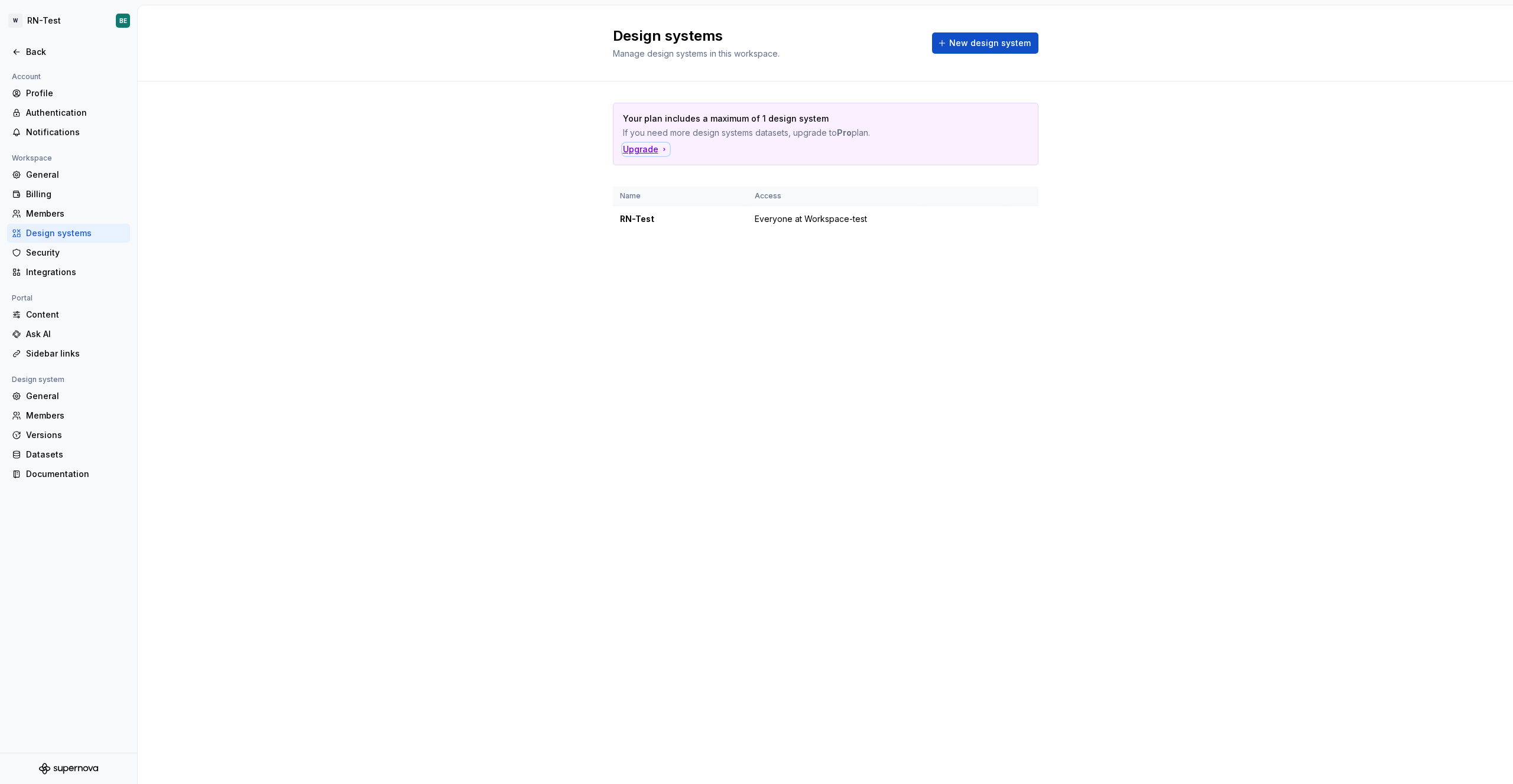
click at [642, 150] on div "Upgrade" at bounding box center [645, 150] width 46 height 12
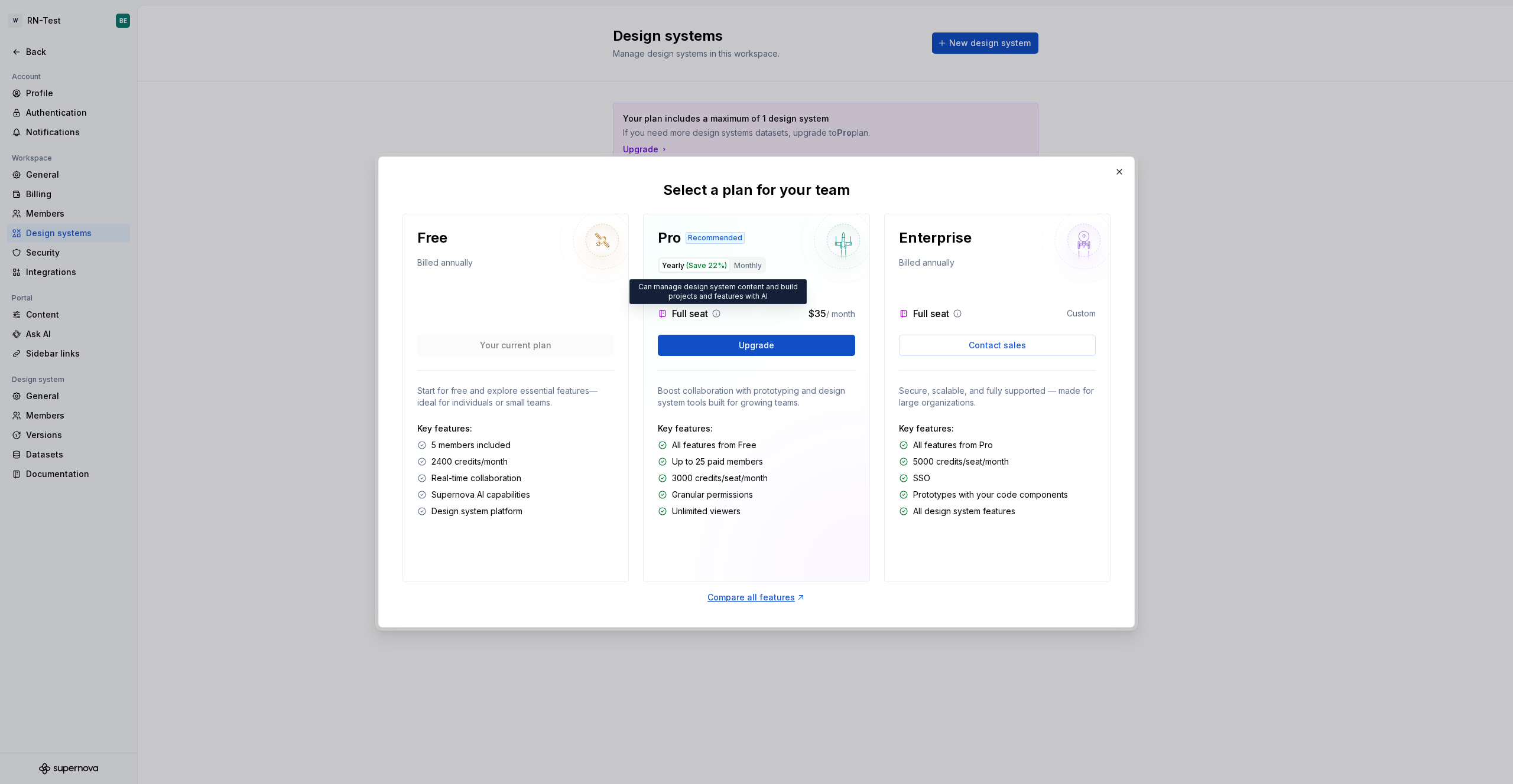
click at [719, 314] on icon at bounding box center [716, 314] width 10 height 10
click at [740, 263] on button "Monthly" at bounding box center [748, 265] width 34 height 15
click at [823, 175] on button "button" at bounding box center [1119, 171] width 16 height 16
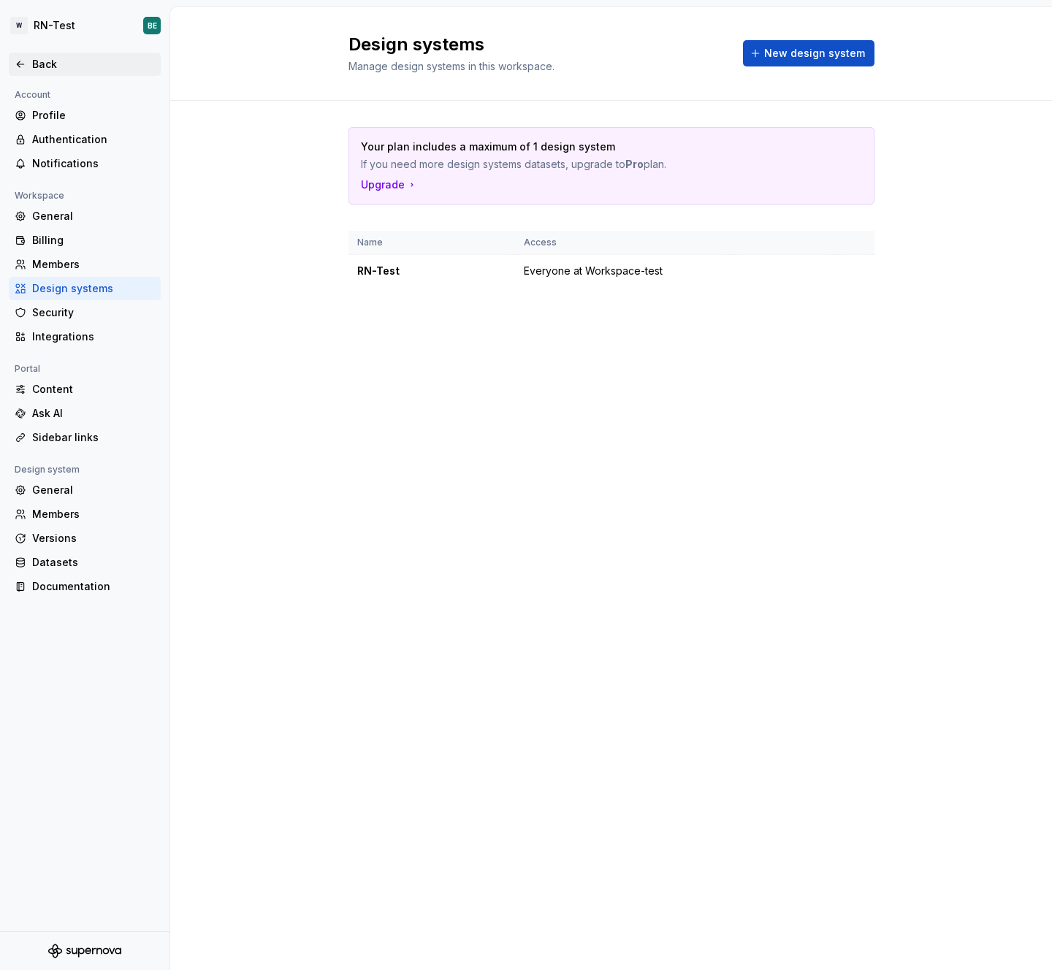
click at [53, 65] on div "Back" at bounding box center [93, 64] width 123 height 15
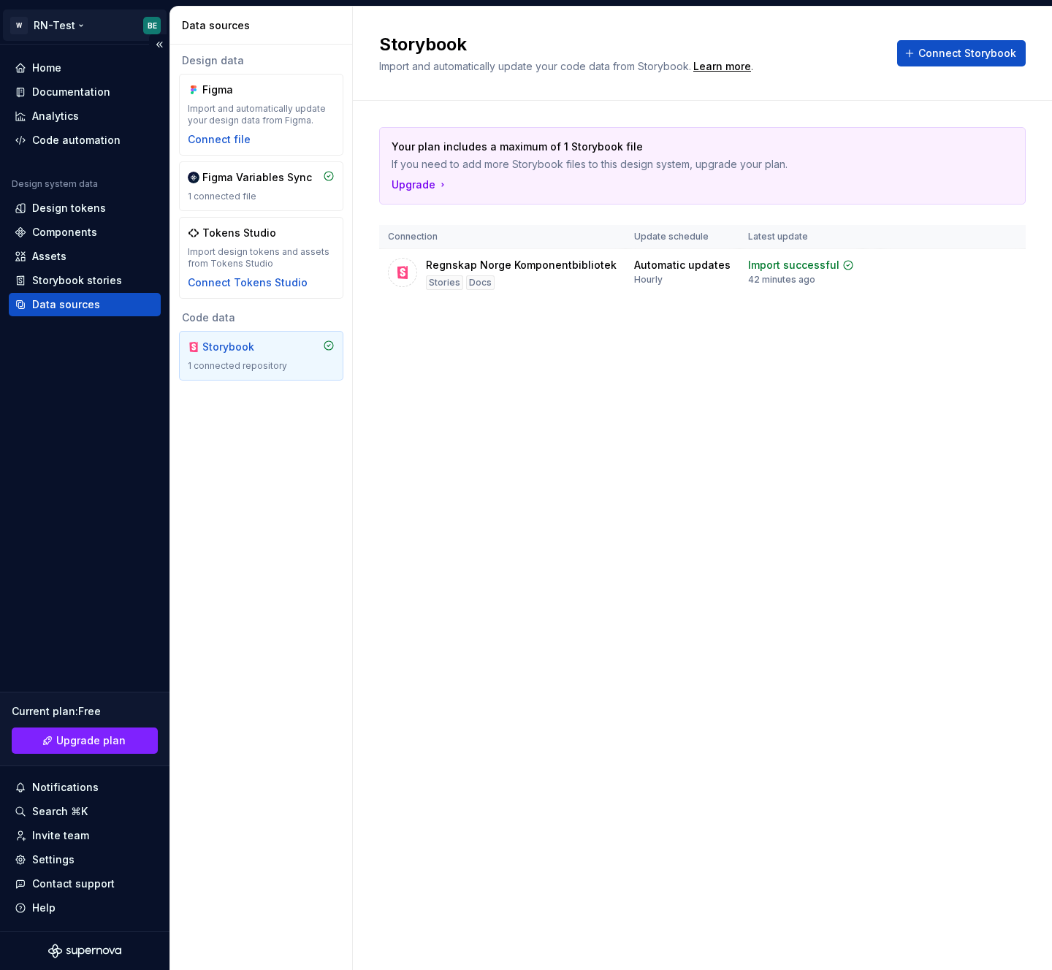
click at [128, 18] on html "W RN-Test BE Home Documentation Analytics Code automation Design system data De…" at bounding box center [526, 485] width 1052 height 970
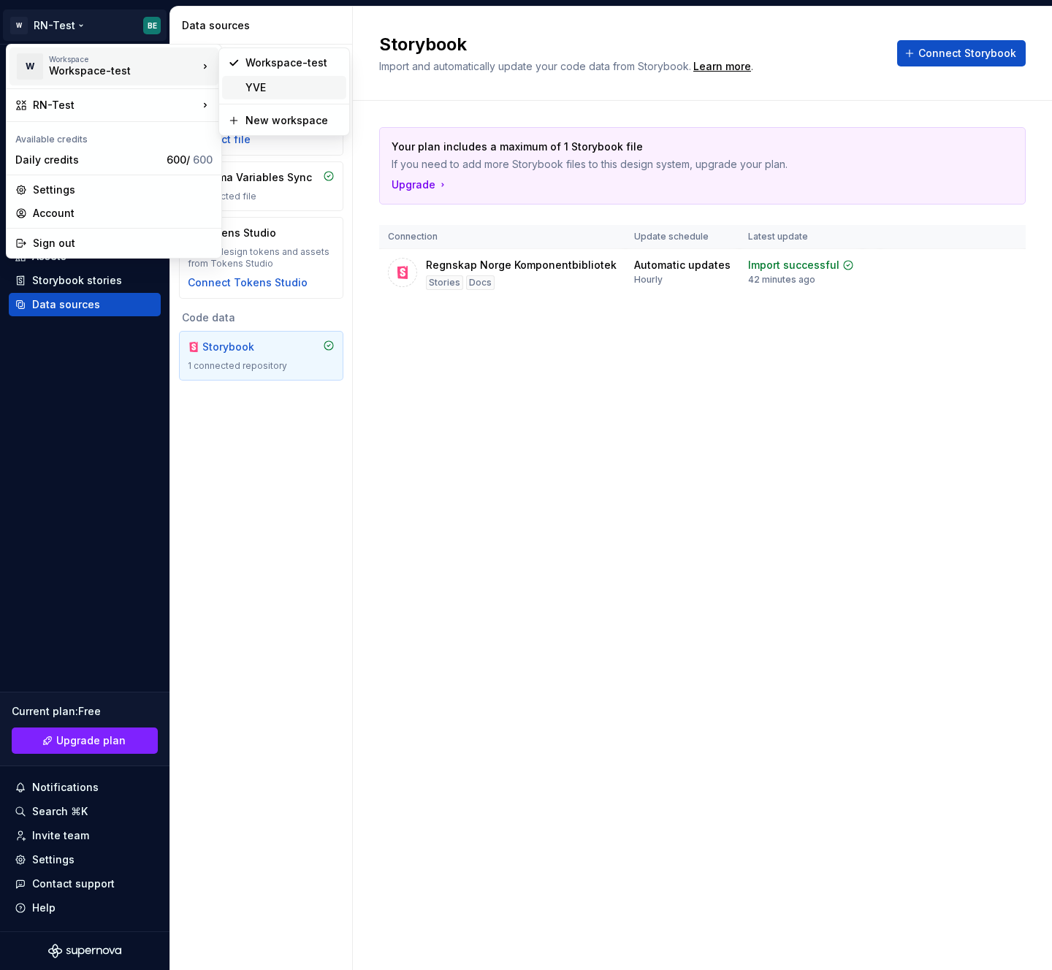
click at [275, 91] on div "YVE" at bounding box center [293, 87] width 95 height 15
